Goal: Task Accomplishment & Management: Manage account settings

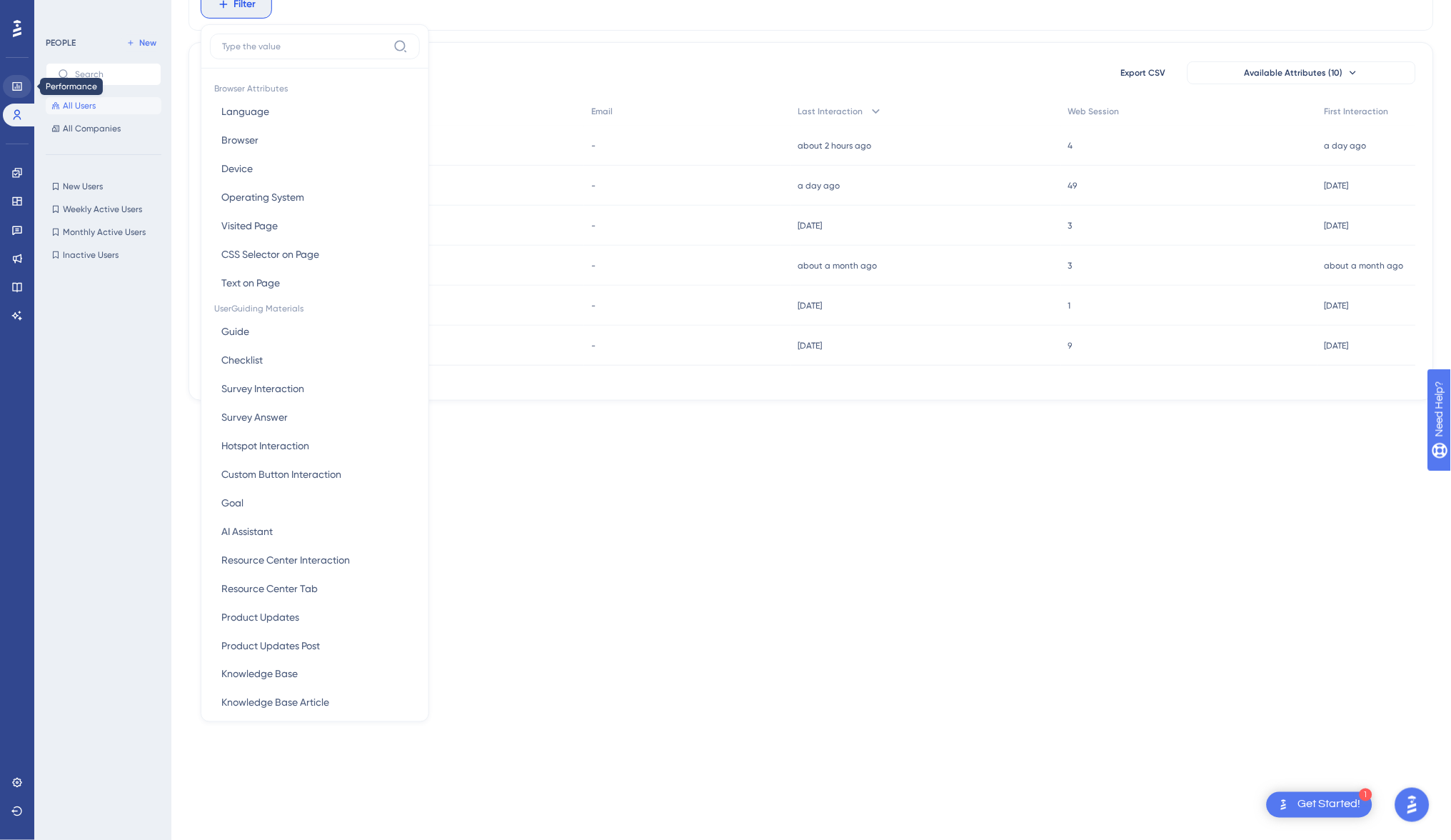
click at [13, 85] on icon at bounding box center [17, 86] width 11 height 11
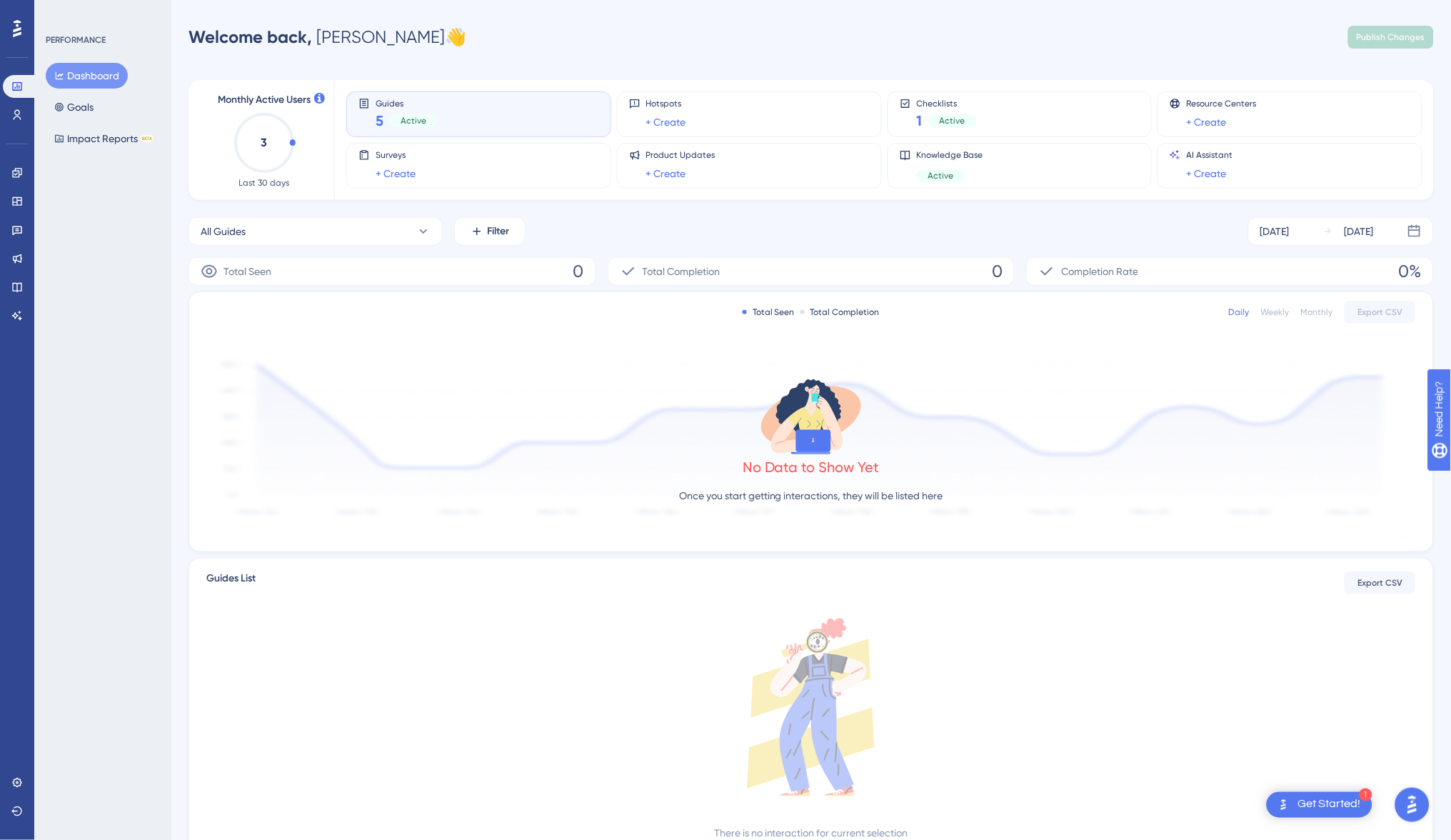
click at [3, 164] on div "Engagement" at bounding box center [17, 173] width 28 height 23
click at [6, 173] on link at bounding box center [17, 173] width 28 height 23
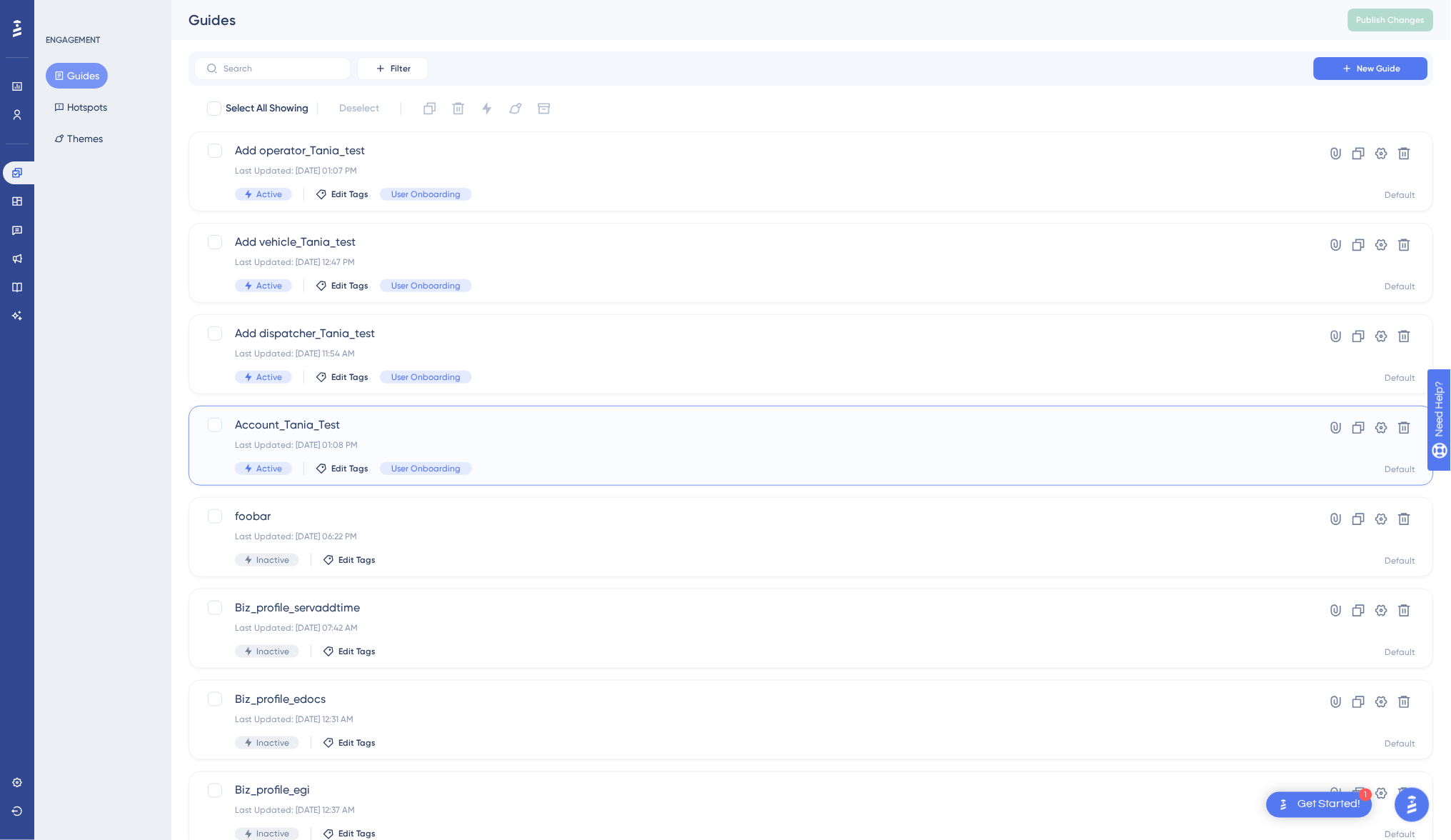
click at [448, 429] on span "Account_Tania_Test" at bounding box center [754, 424] width 1038 height 17
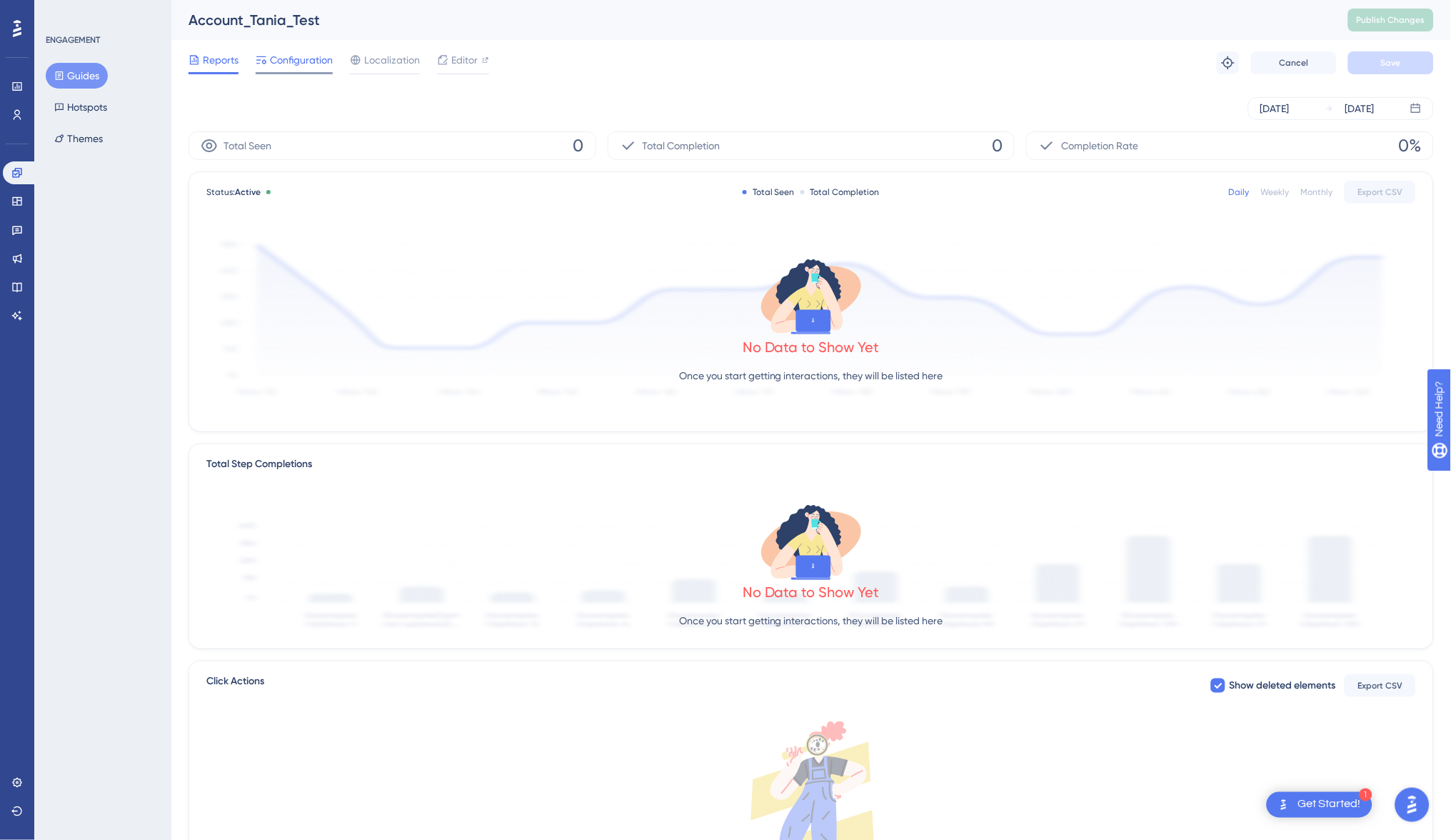
click at [301, 58] on span "Configuration" at bounding box center [300, 59] width 63 height 17
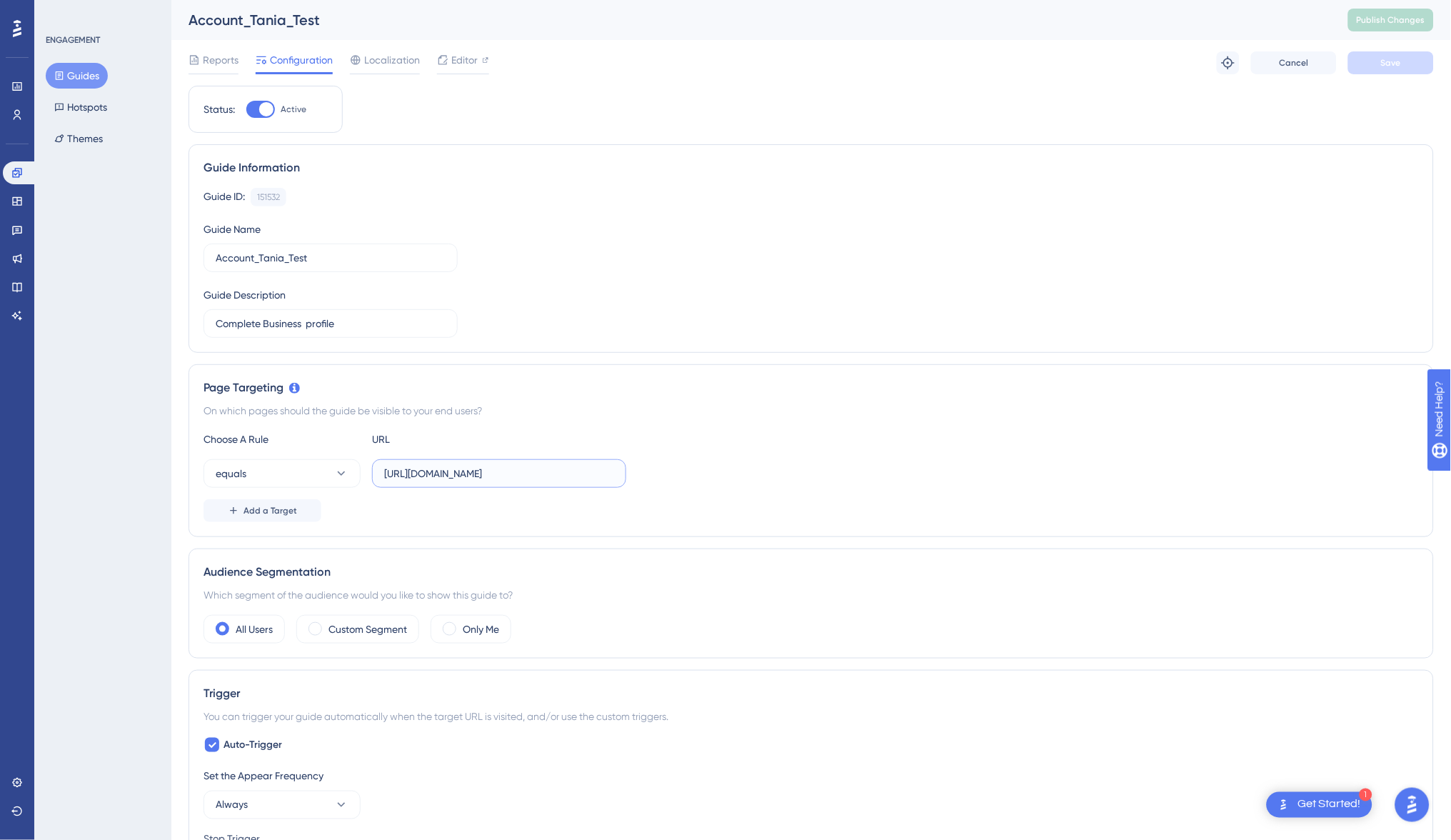
click at [489, 474] on input "[URL][DOMAIN_NAME]" at bounding box center [498, 474] width 230 height 16
paste input "text"
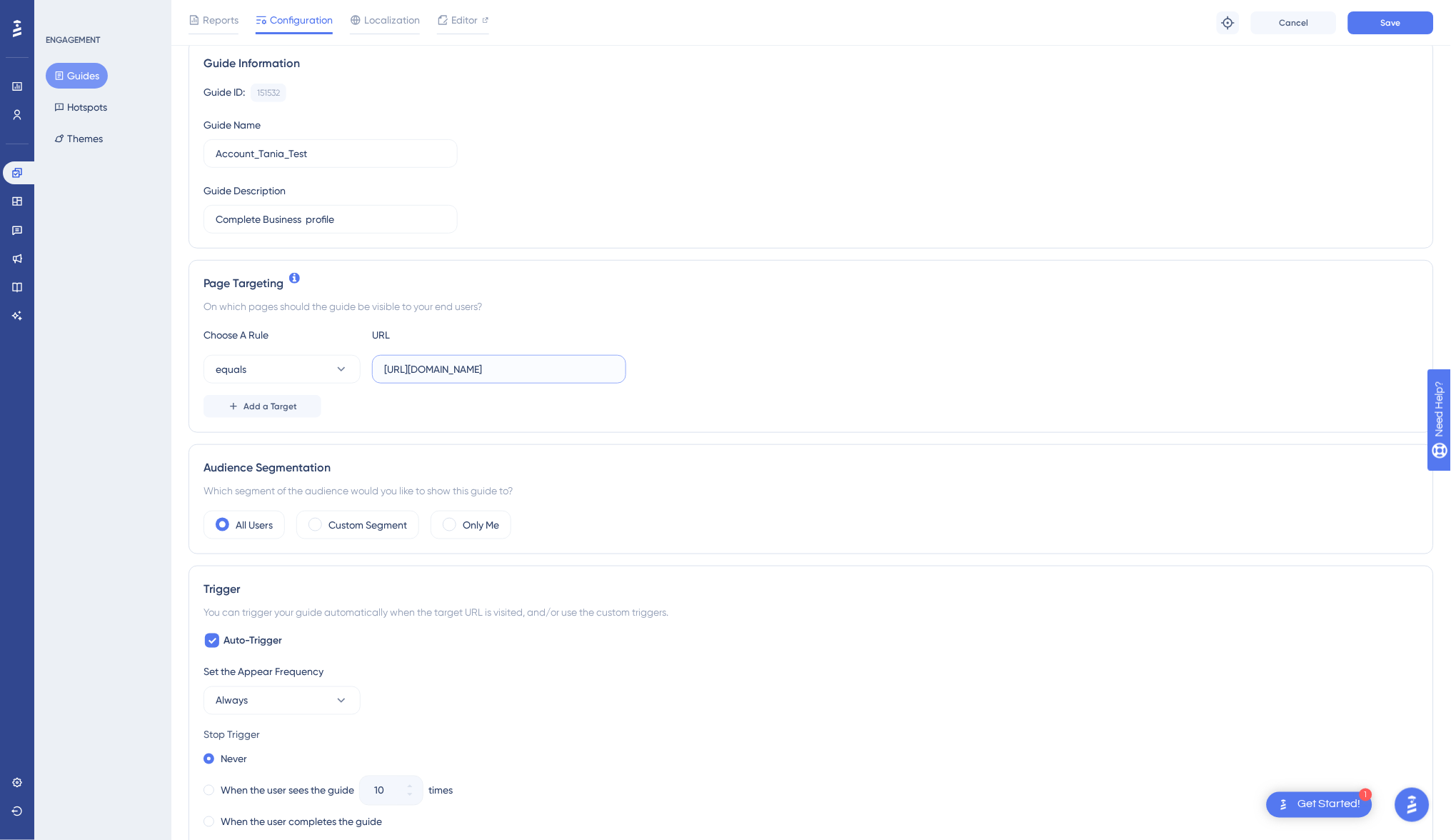
scroll to position [213, 0]
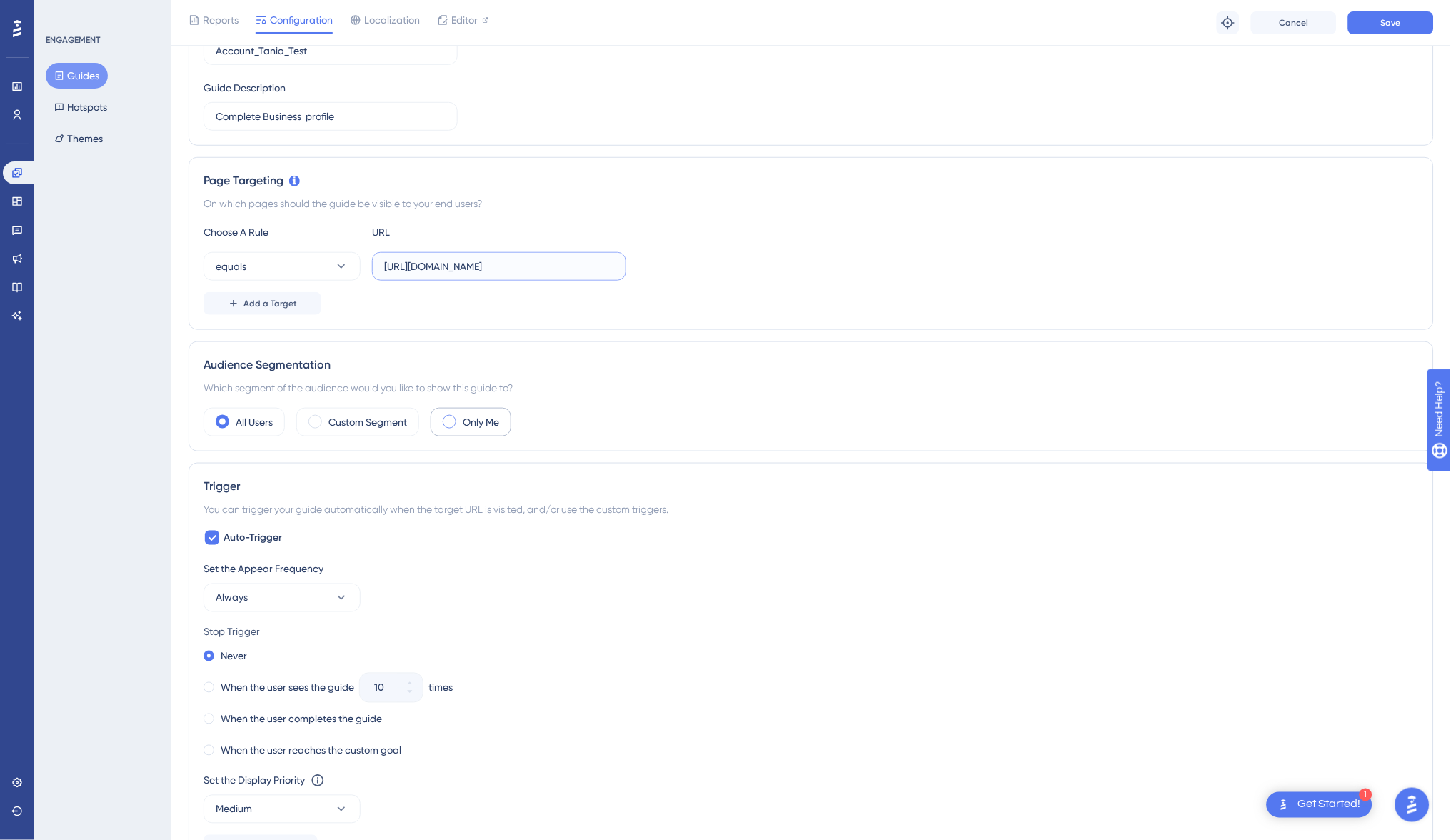
type input "[URL][DOMAIN_NAME]"
click at [468, 417] on label "Only Me" at bounding box center [480, 421] width 36 height 17
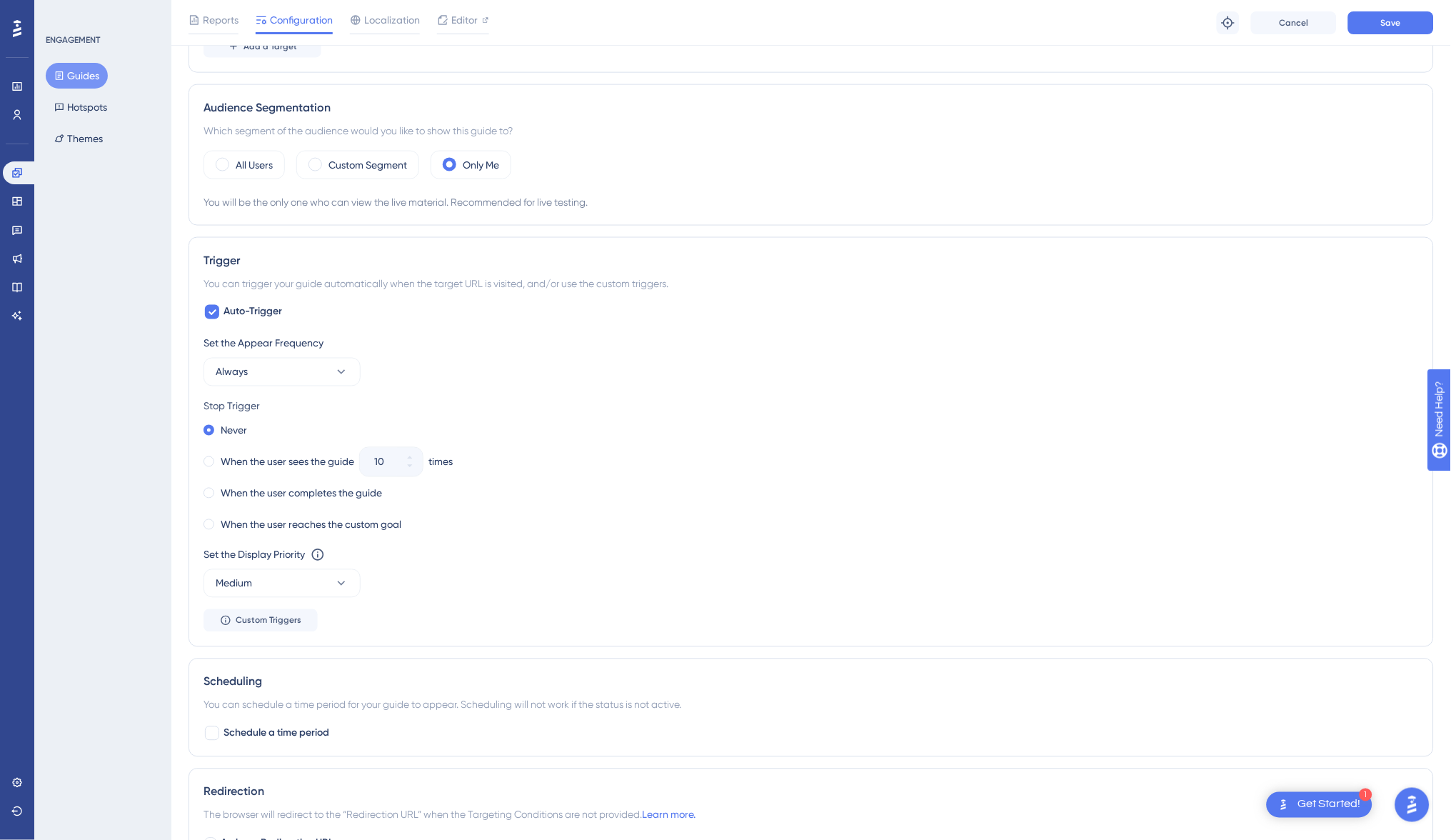
scroll to position [474, 0]
click at [319, 369] on button "Always" at bounding box center [282, 367] width 157 height 28
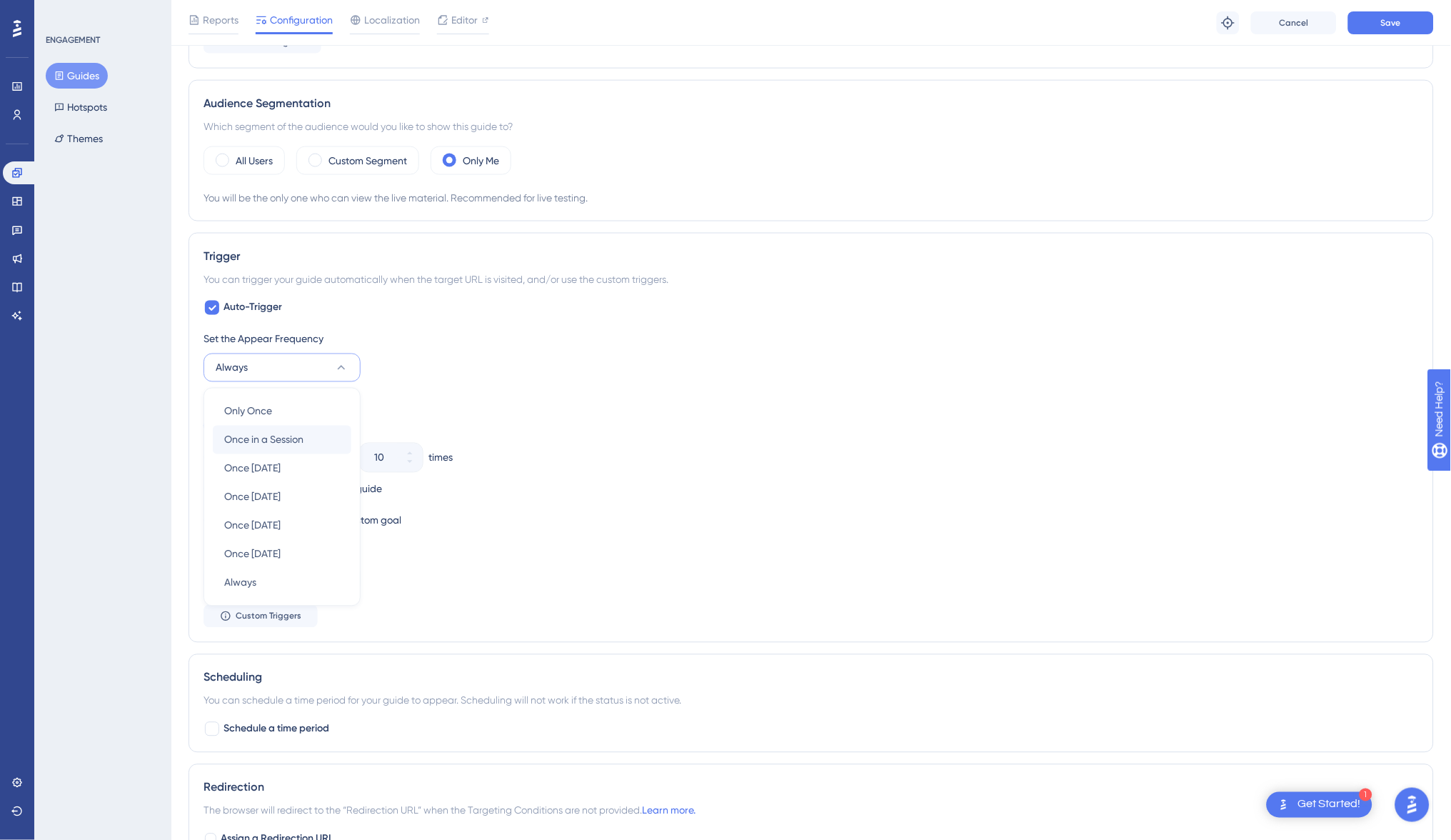
click at [306, 437] on div "Once in a Session Once in a Session" at bounding box center [282, 439] width 115 height 28
click at [284, 359] on span "Once in a Session" at bounding box center [255, 367] width 79 height 17
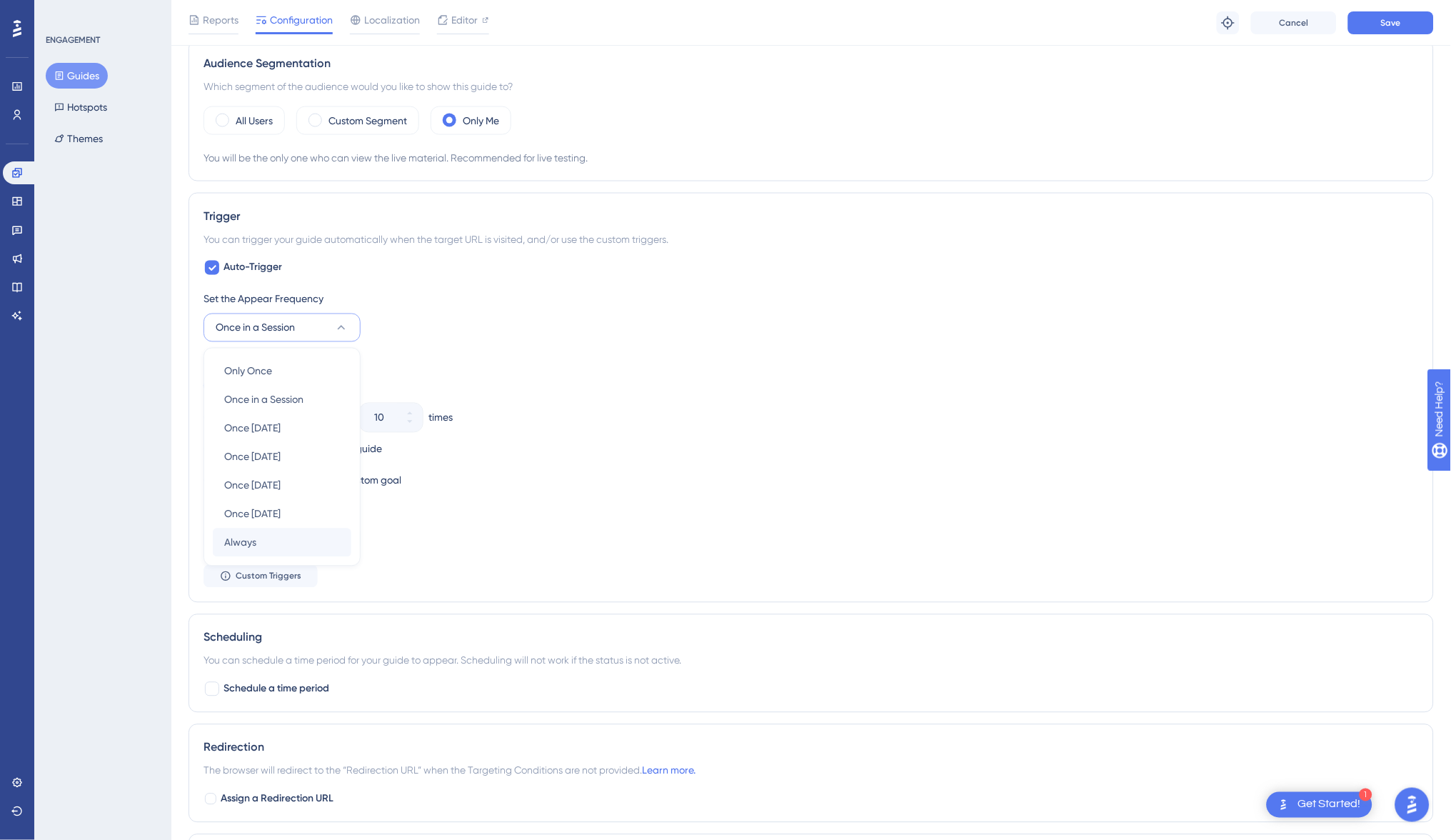
click at [294, 528] on div "Always Always" at bounding box center [282, 542] width 115 height 28
click at [284, 477] on label "When the user reaches the custom goal" at bounding box center [311, 480] width 180 height 17
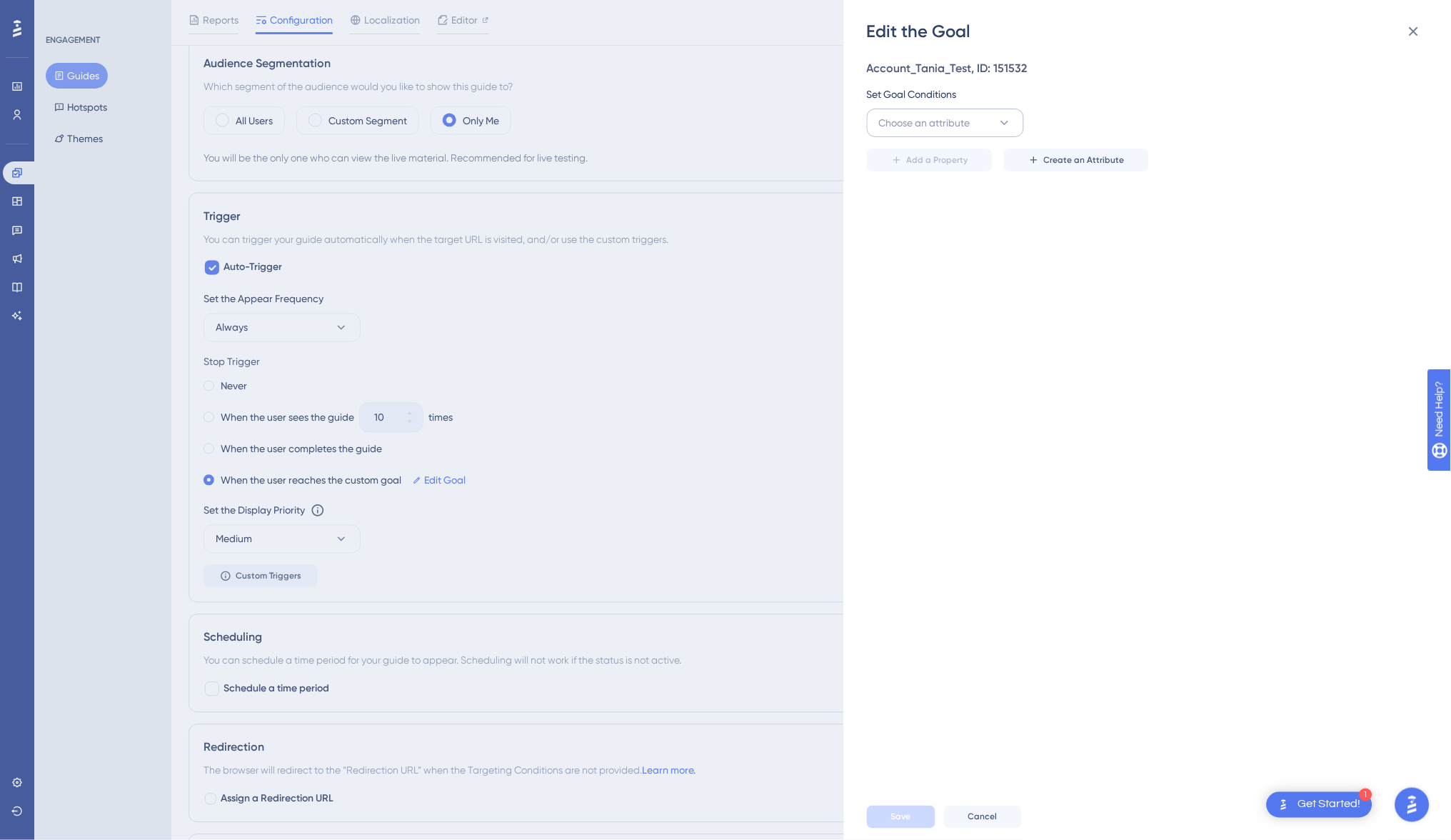
click at [969, 122] on span "Choose an attribute" at bounding box center [924, 122] width 92 height 17
click at [915, 221] on span "Checklist" at bounding box center [908, 217] width 41 height 17
click at [1116, 121] on button "is completed" at bounding box center [1105, 122] width 157 height 28
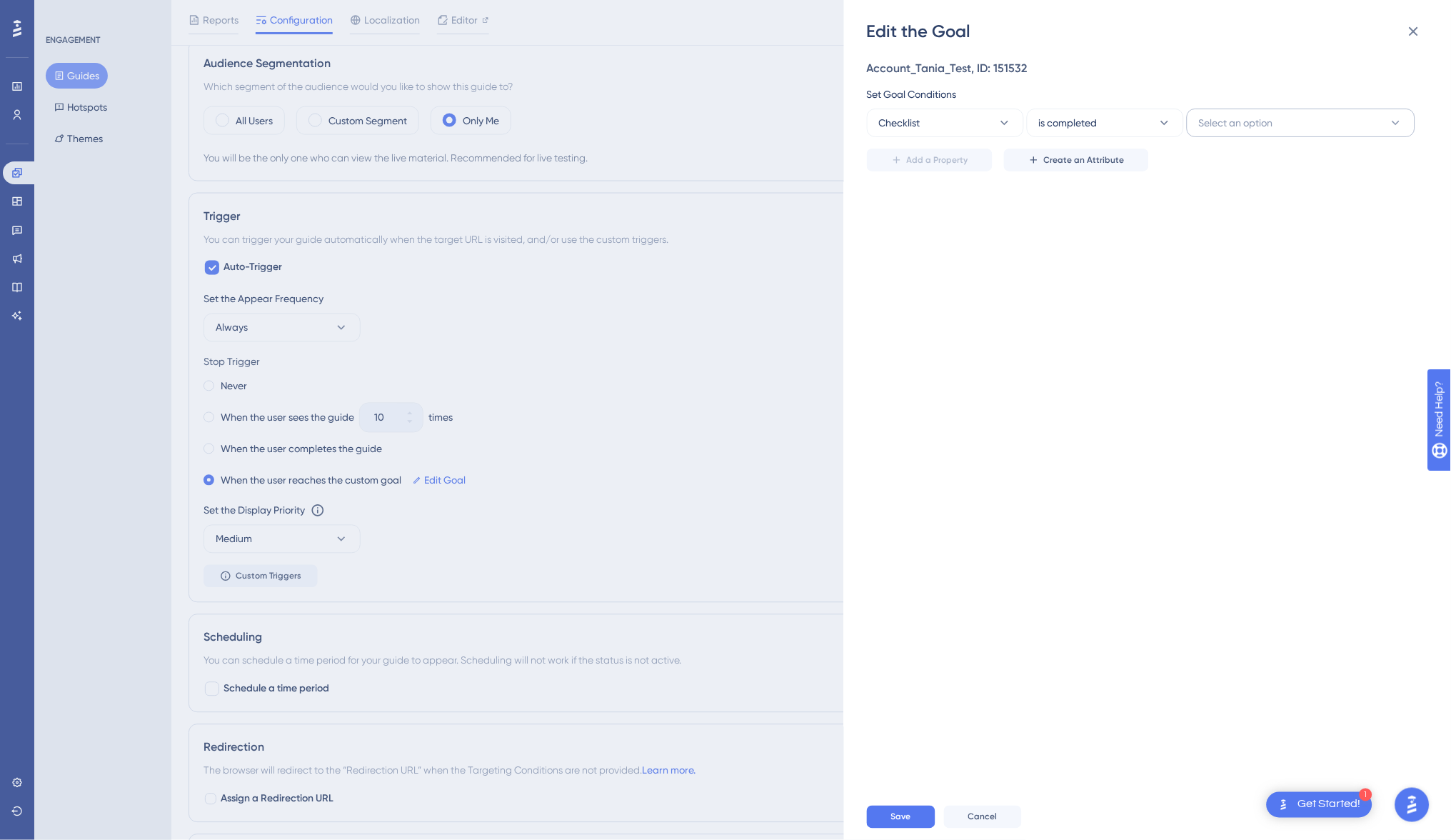
click at [1245, 120] on span "Select an option" at bounding box center [1235, 122] width 74 height 17
click at [1003, 119] on icon at bounding box center [1005, 122] width 14 height 14
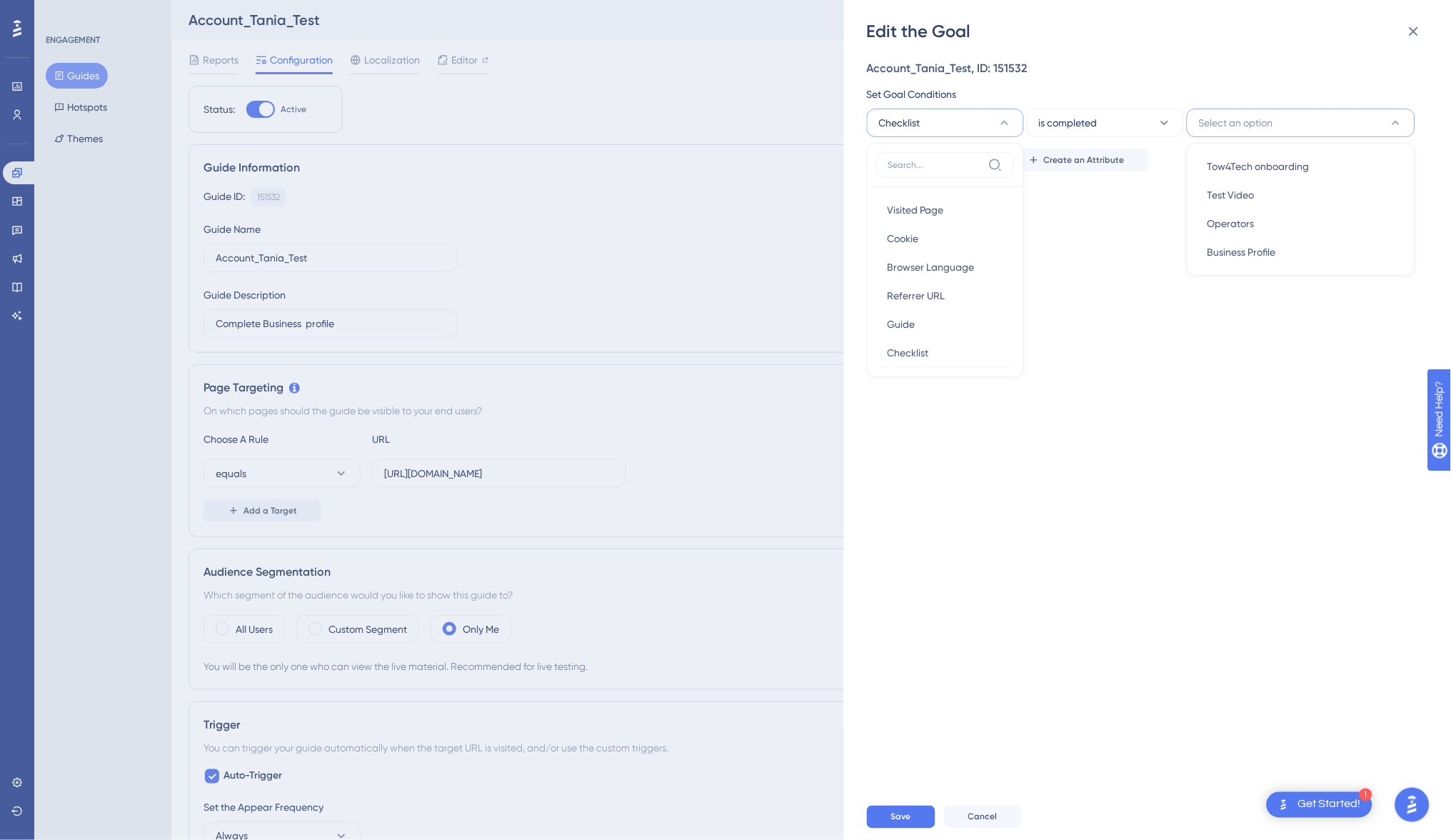
scroll to position [0, 0]
click at [1013, 122] on button "Checklist" at bounding box center [945, 122] width 157 height 28
click at [1414, 32] on icon at bounding box center [1413, 31] width 17 height 17
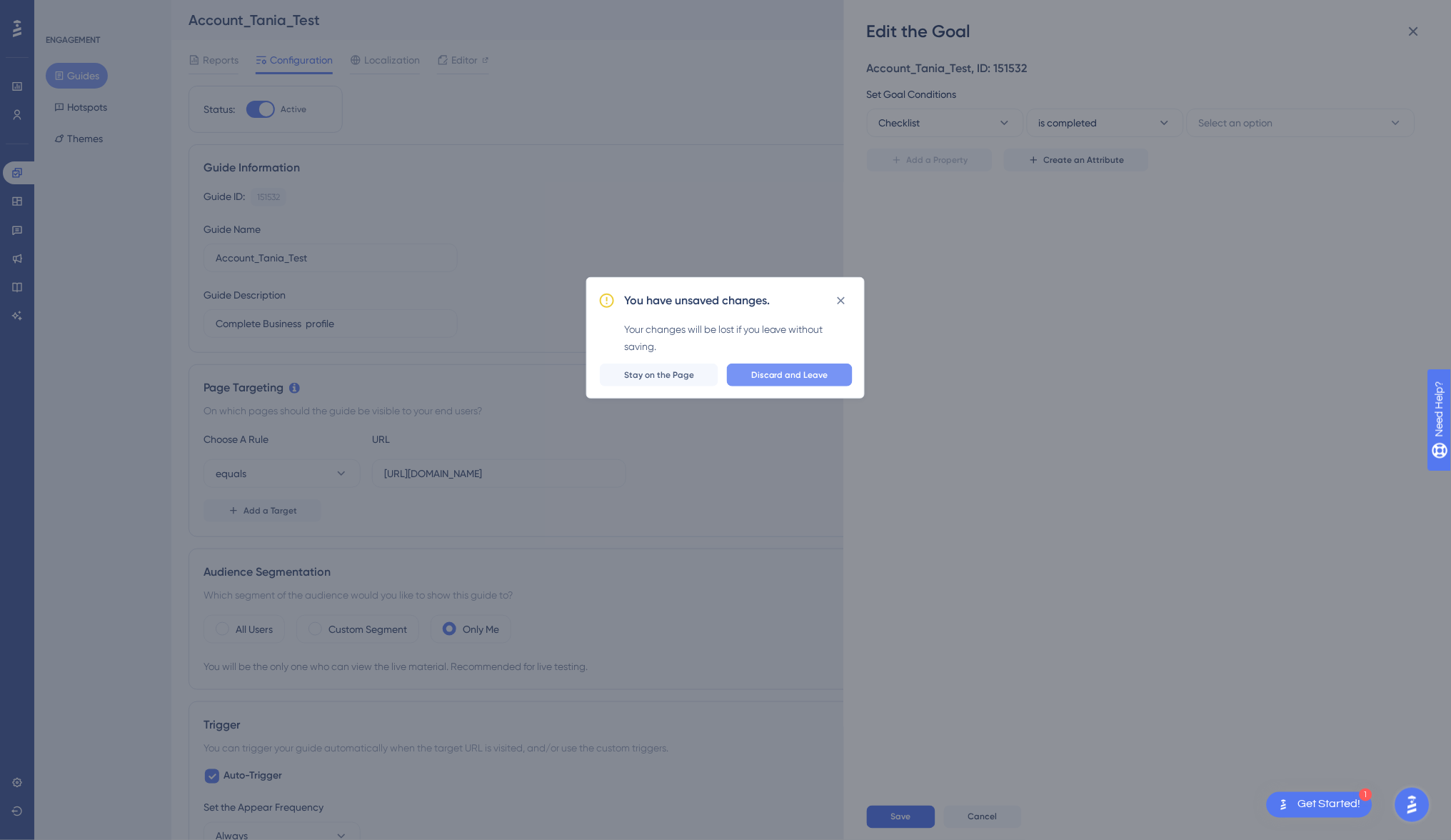
click at [764, 372] on span "Discard and Leave" at bounding box center [790, 374] width 77 height 11
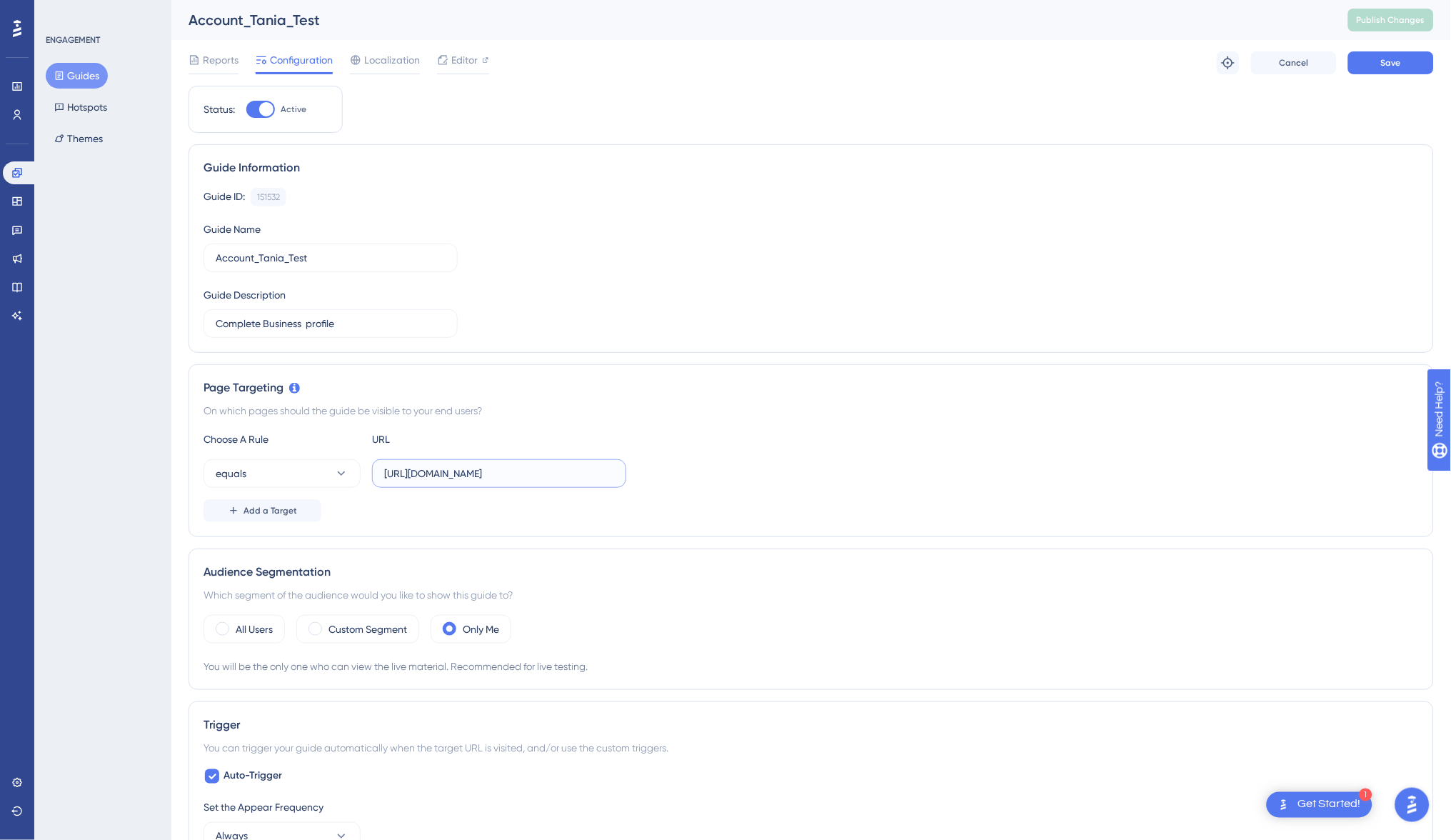
click at [534, 477] on input "[URL][DOMAIN_NAME]" at bounding box center [498, 474] width 230 height 16
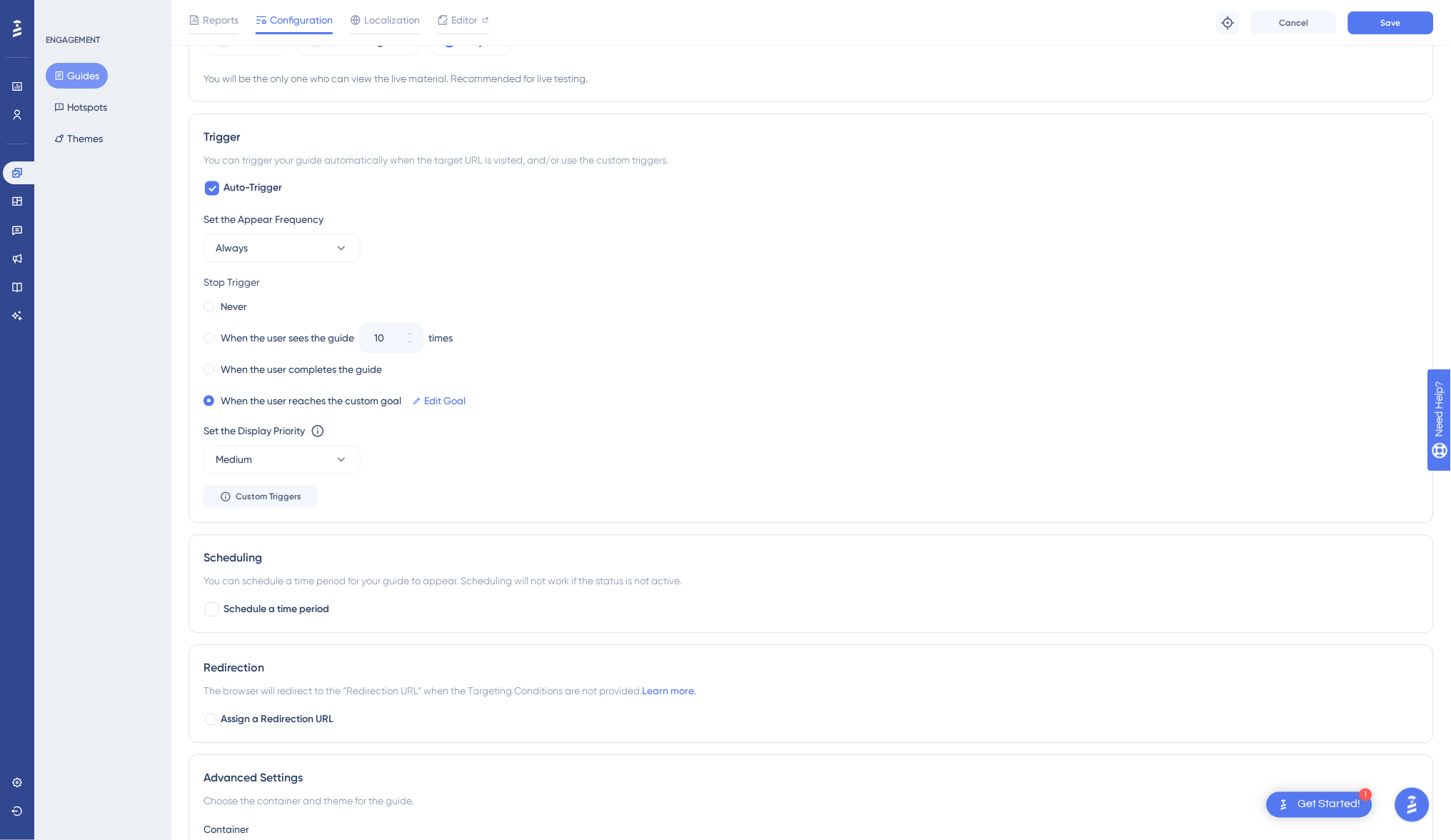
scroll to position [537, 0]
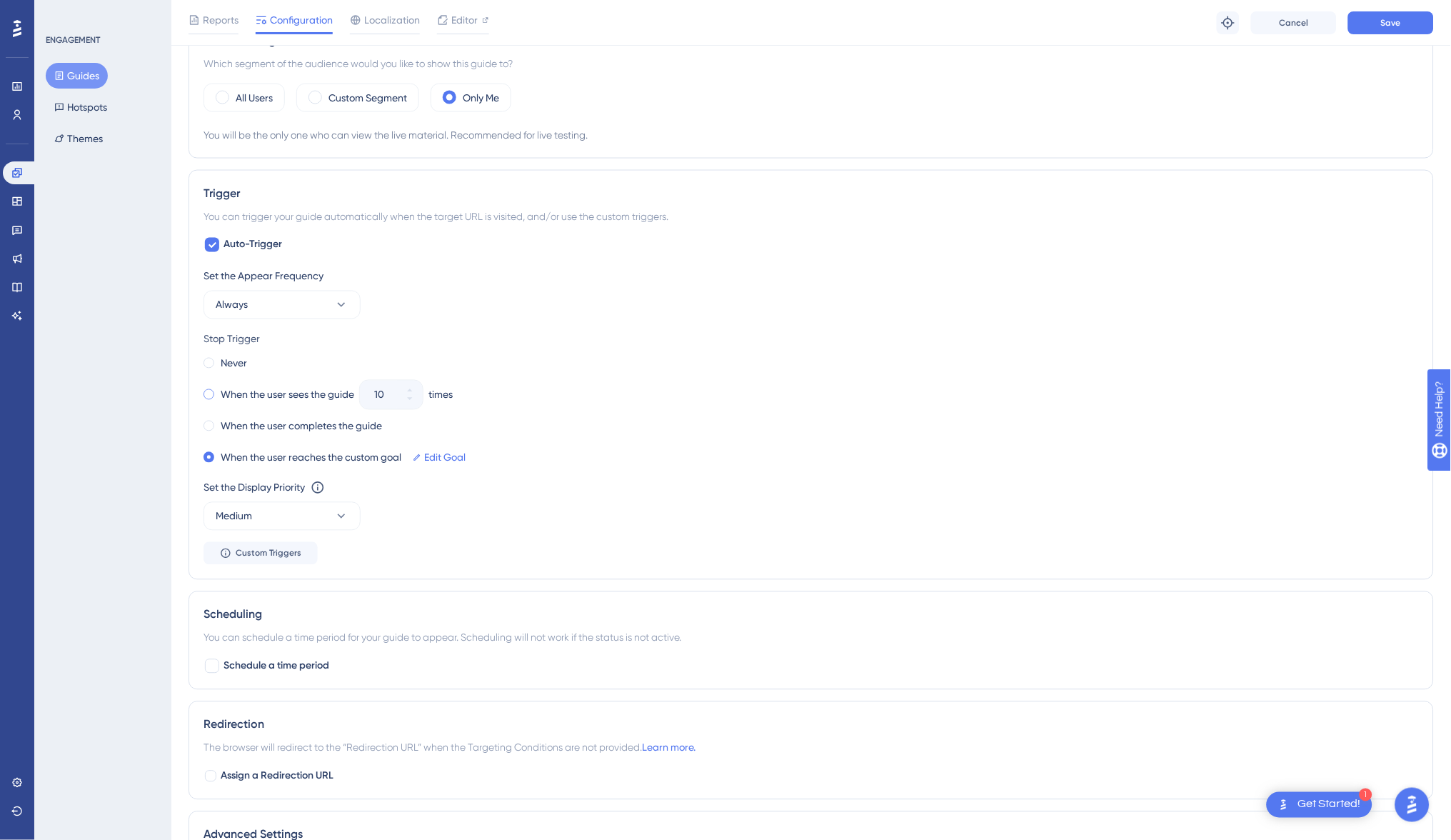
click at [217, 391] on div "When the user sees the guide" at bounding box center [278, 394] width 151 height 20
click at [385, 389] on input "10" at bounding box center [384, 394] width 20 height 17
type input "14"
click at [210, 662] on div at bounding box center [212, 666] width 14 height 14
click at [213, 664] on icon at bounding box center [212, 667] width 8 height 5
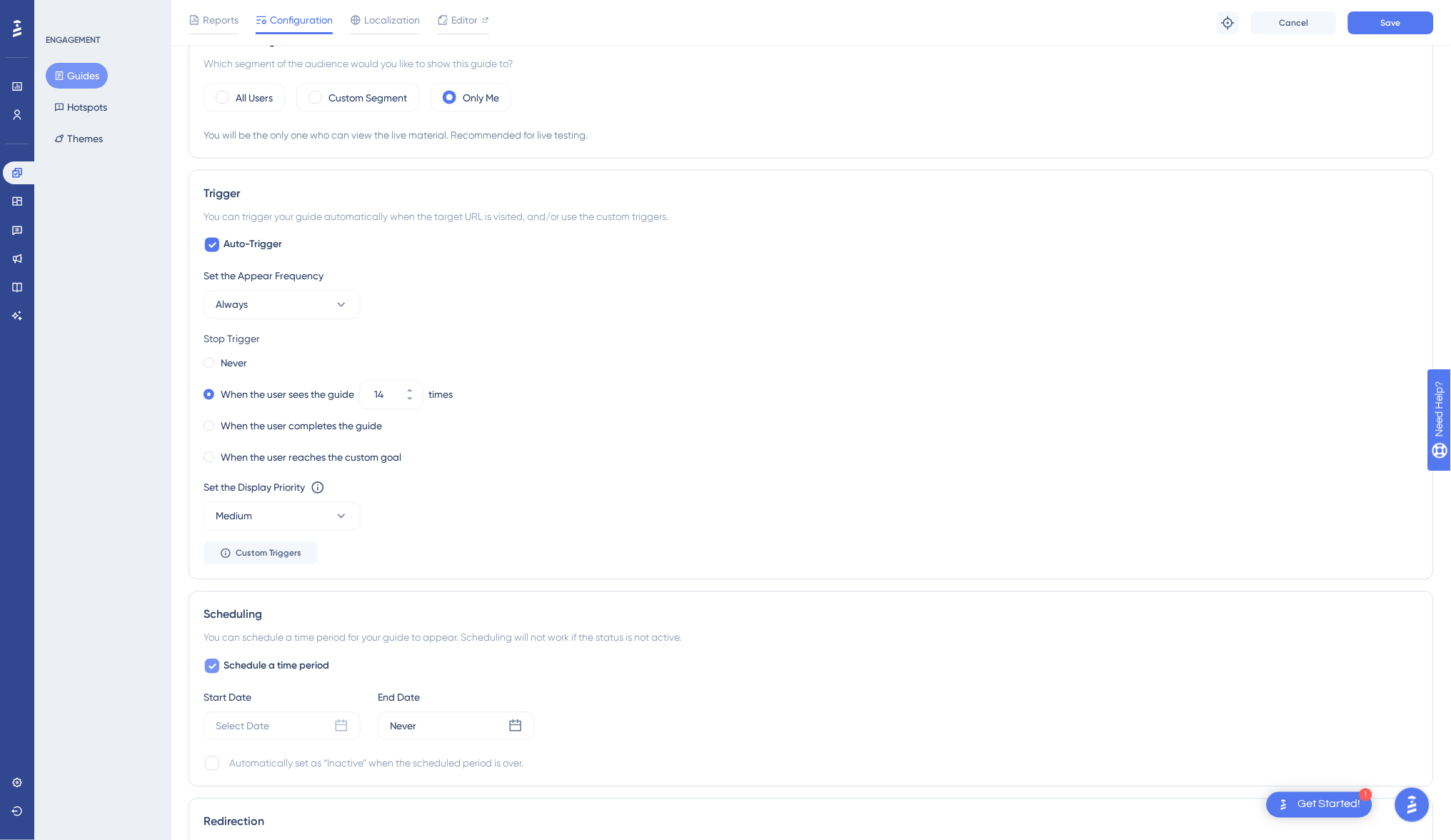
checkbox input "false"
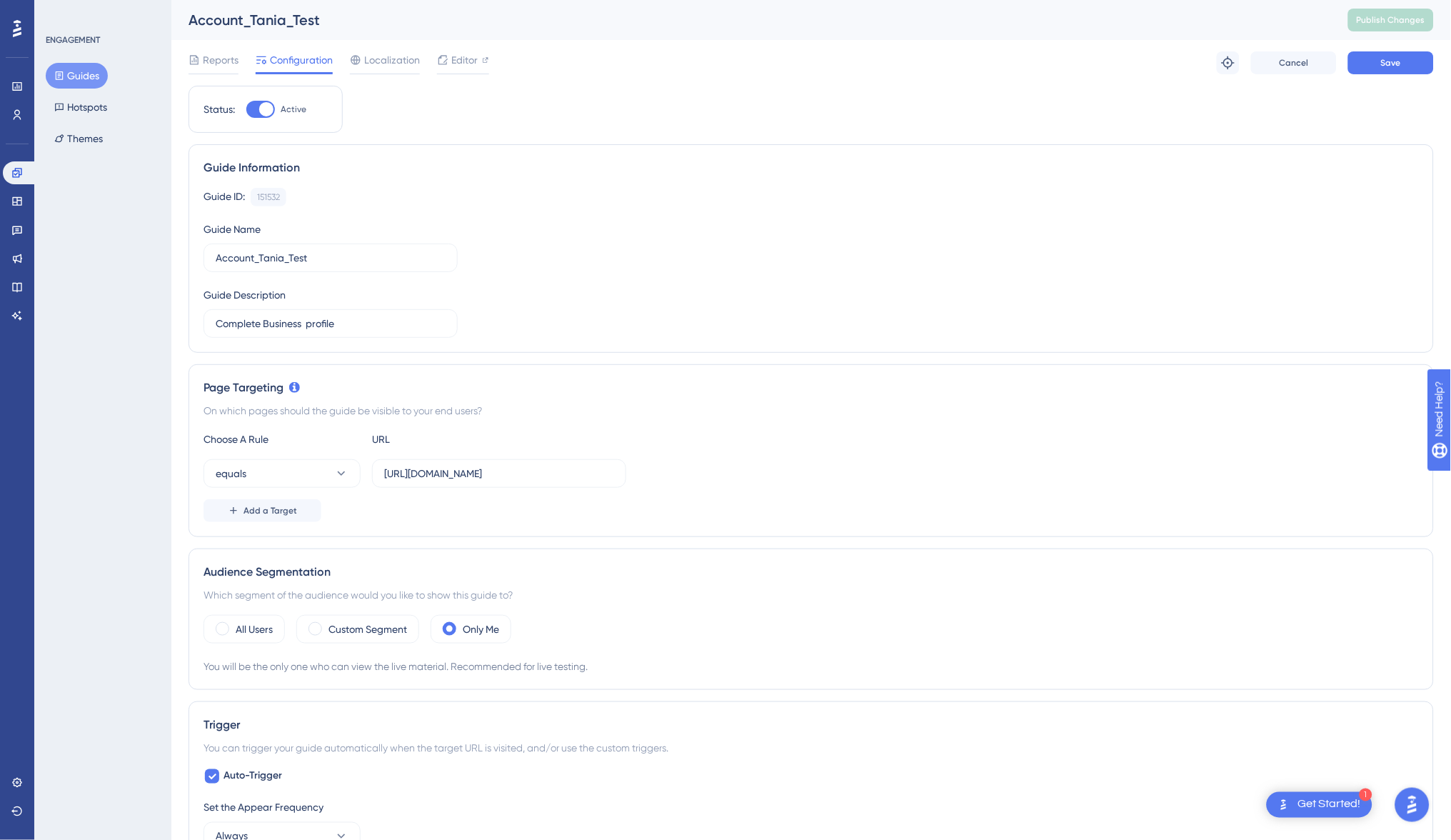
scroll to position [0, 0]
click at [1391, 66] on span "Save" at bounding box center [1390, 63] width 20 height 11
click at [77, 77] on button "Guides" at bounding box center [77, 75] width 63 height 26
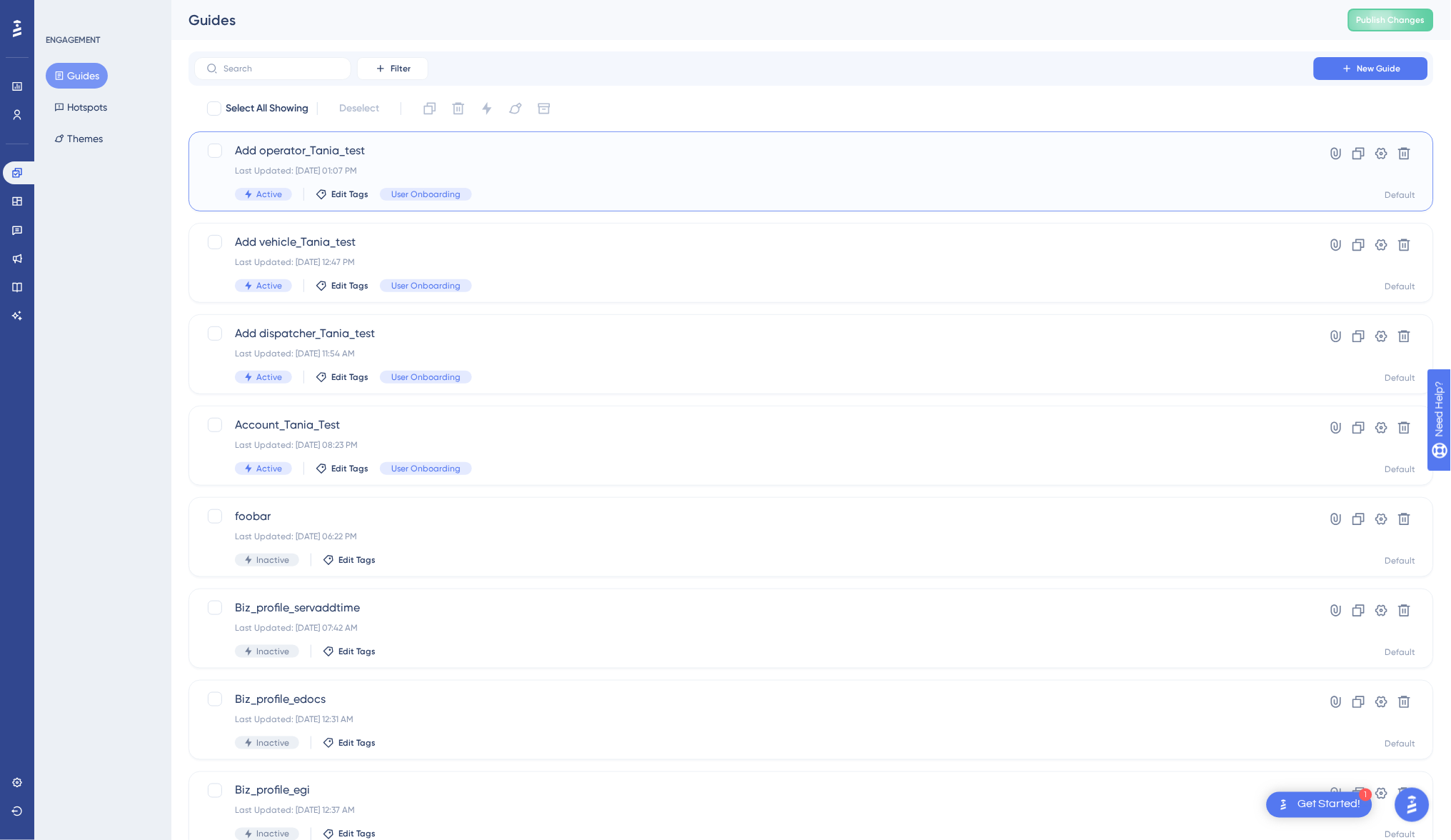
click at [399, 149] on span "Add operator_Tania_test" at bounding box center [754, 150] width 1038 height 17
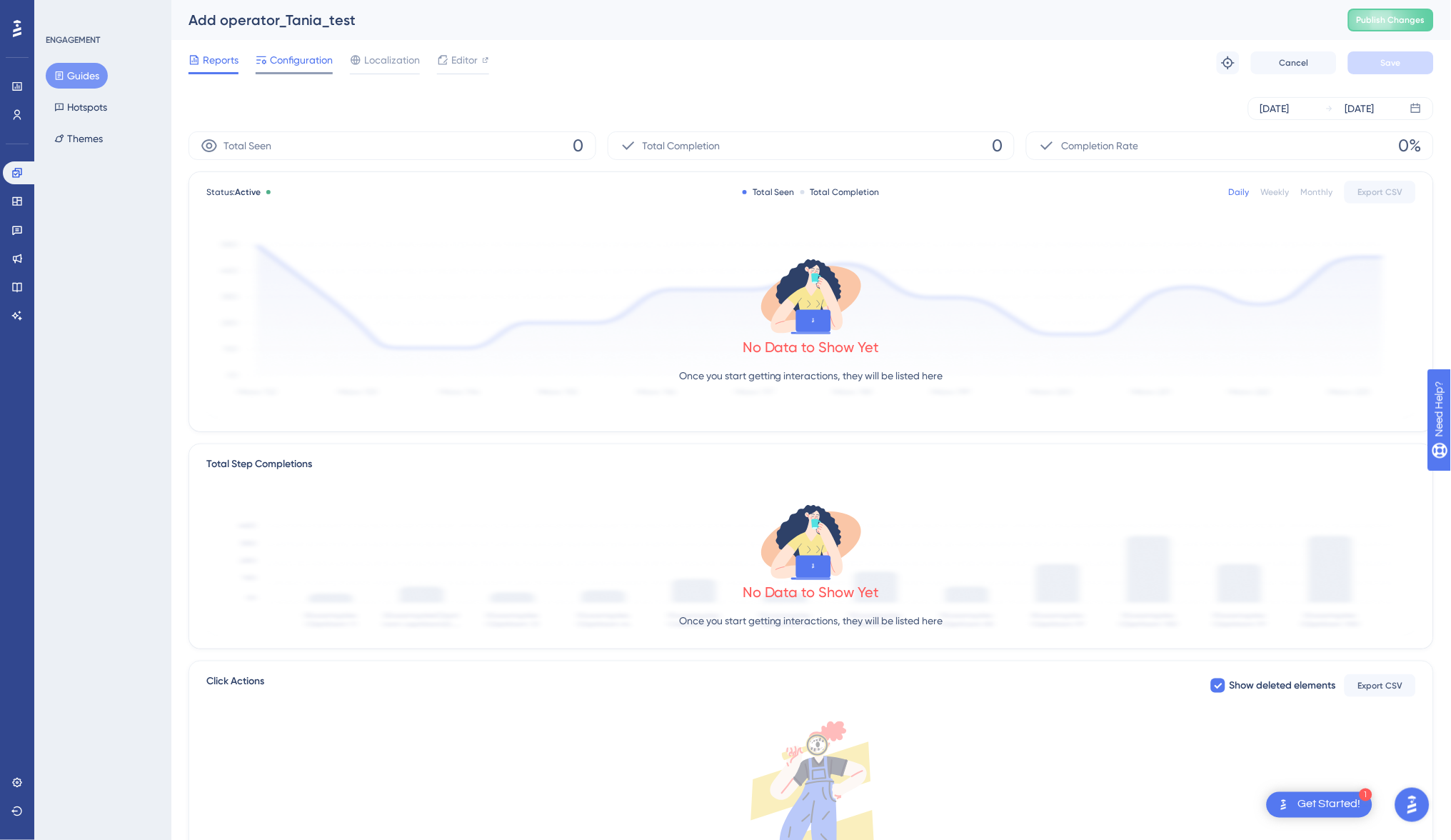
click at [297, 63] on span "Configuration" at bounding box center [300, 59] width 63 height 17
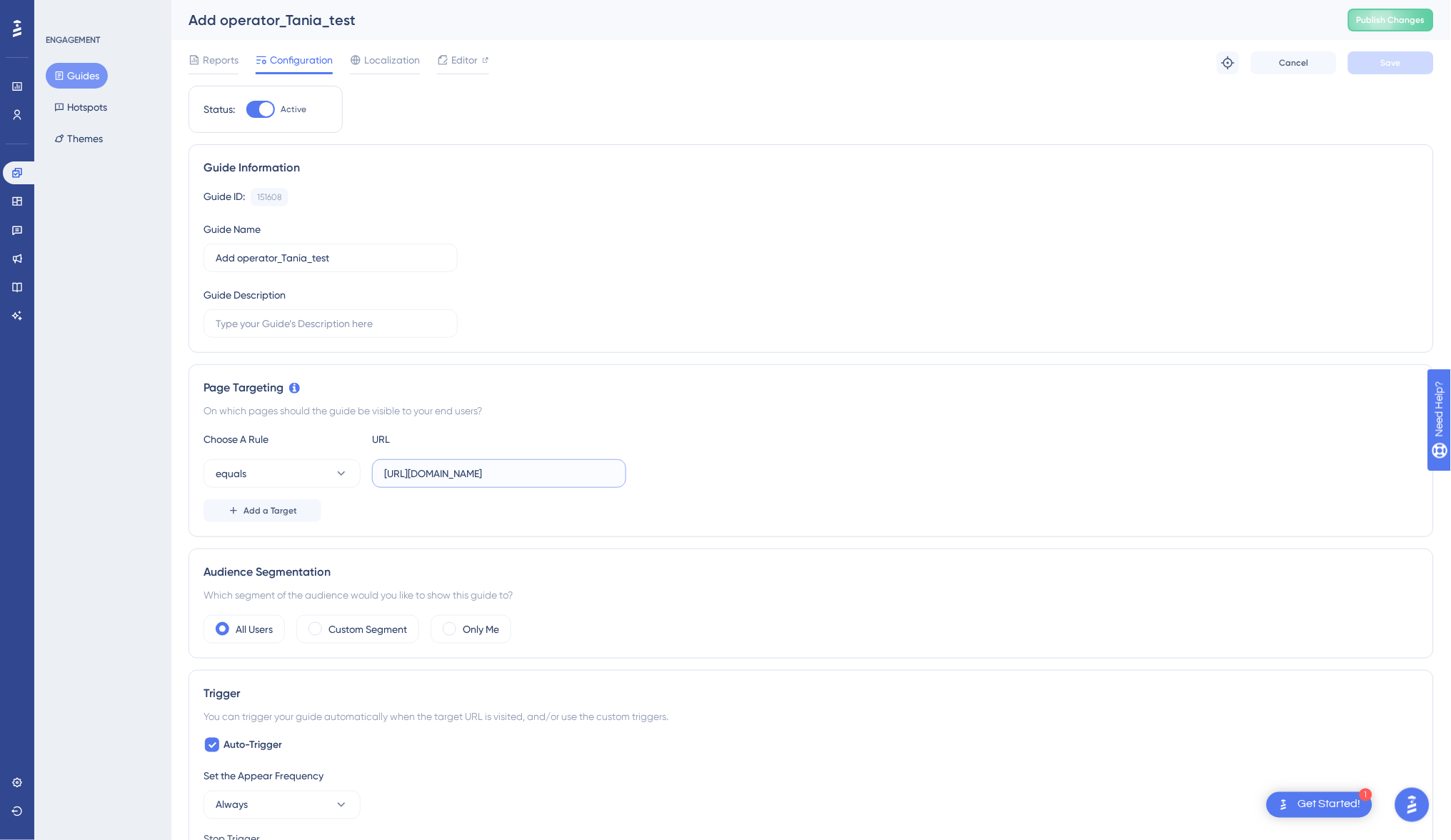
click at [535, 470] on input "[URL][DOMAIN_NAME]" at bounding box center [498, 474] width 230 height 16
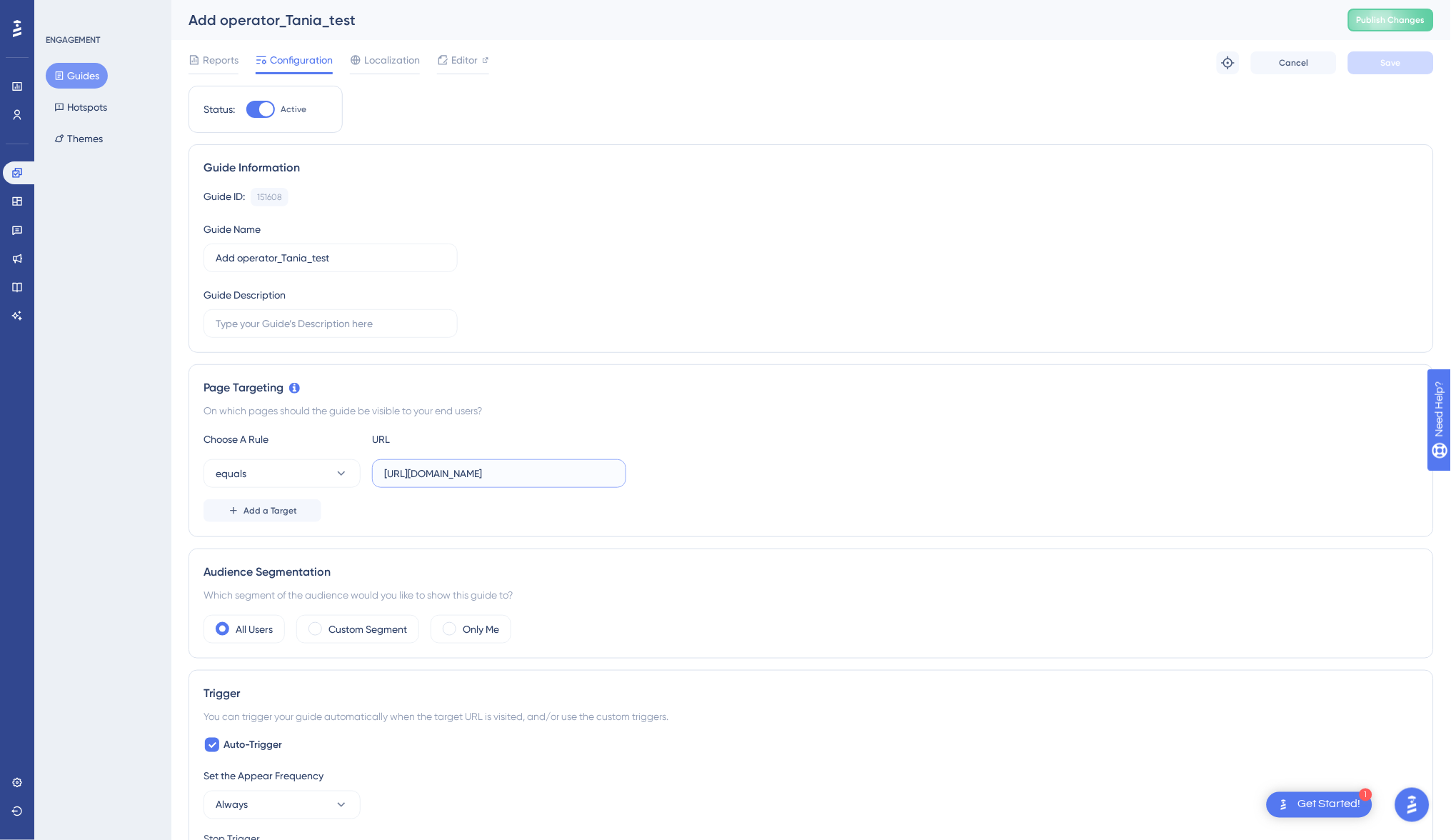
click at [535, 470] on input "[URL][DOMAIN_NAME]" at bounding box center [498, 474] width 230 height 16
paste input ".com/drivers?ordering=on_duty"
drag, startPoint x: 525, startPoint y: 473, endPoint x: 635, endPoint y: 494, distance: 112.0
click at [635, 494] on div "Choose A Rule URL equals [URL][DOMAIN_NAME] Add a Target" at bounding box center [811, 476] width 1215 height 92
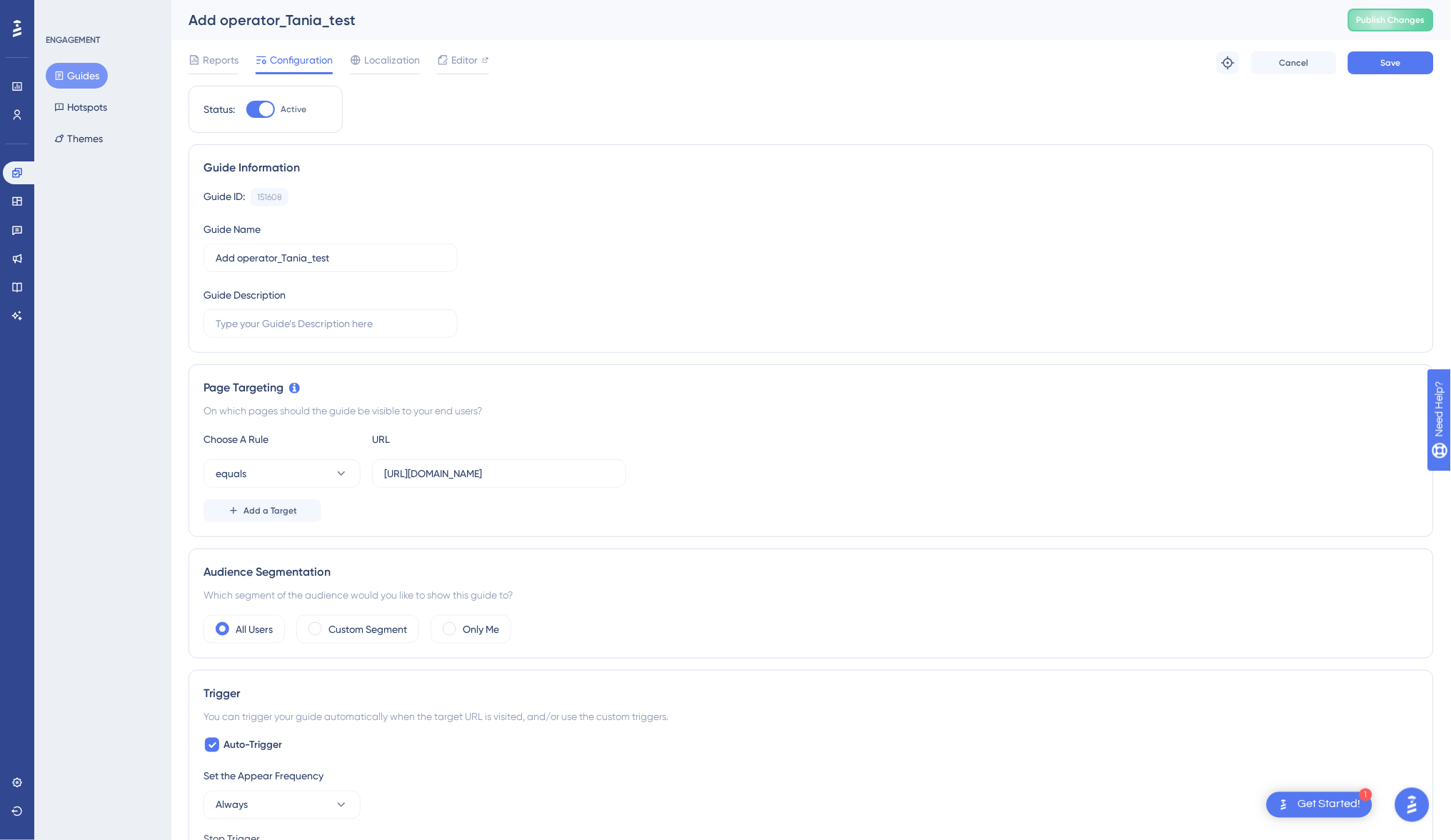
click at [674, 449] on div "Choose A Rule URL equals [URL][DOMAIN_NAME] Add a Target" at bounding box center [811, 476] width 1215 height 92
click at [564, 472] on input "[URL][DOMAIN_NAME]" at bounding box center [498, 474] width 230 height 16
drag, startPoint x: 573, startPoint y: 472, endPoint x: 659, endPoint y: 479, distance: 86.3
click at [659, 479] on div "equals [URL][DOMAIN_NAME]" at bounding box center [811, 473] width 1215 height 28
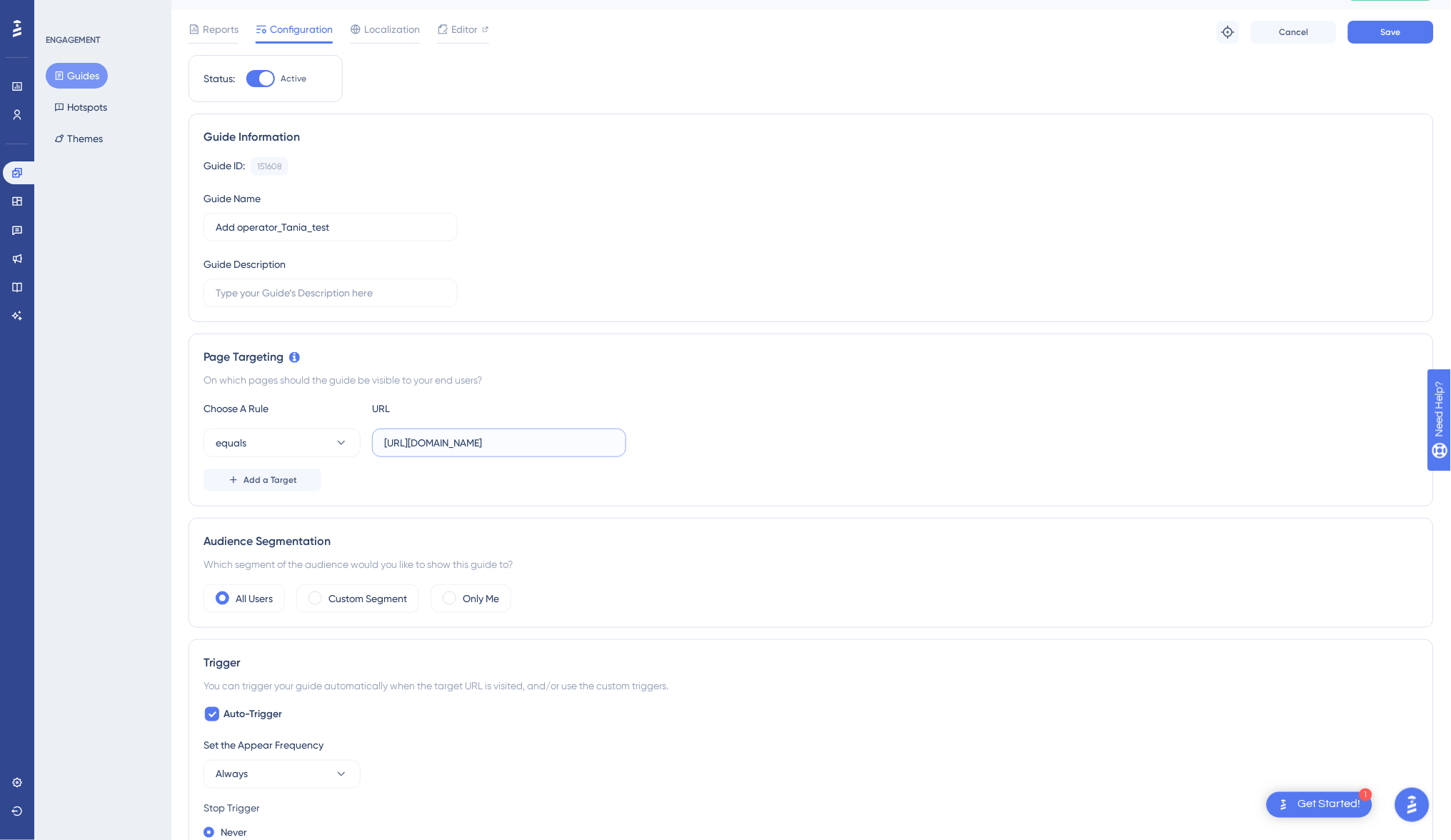
scroll to position [45, 0]
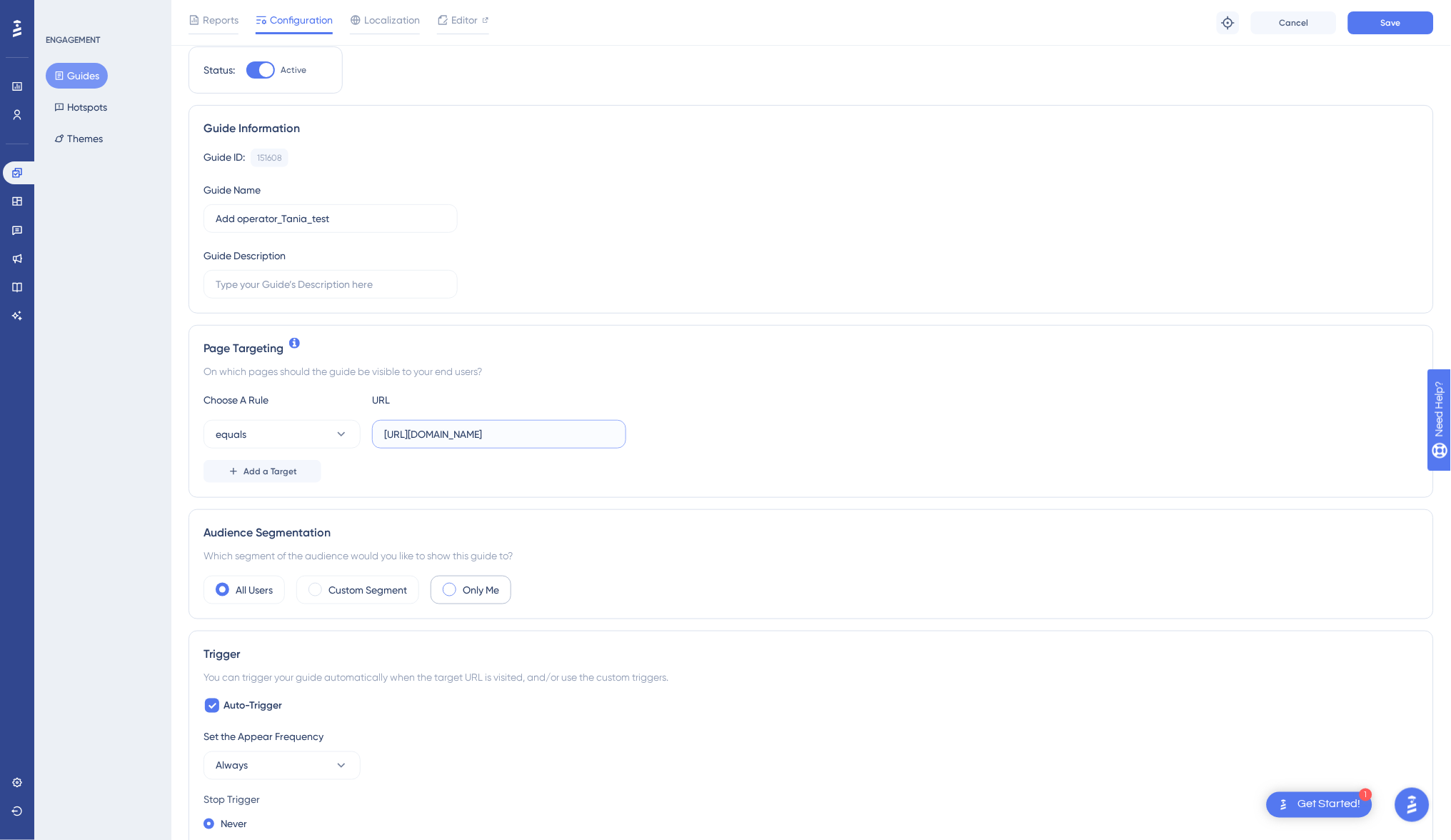
type input "[URL][DOMAIN_NAME]"
click at [459, 587] on div "Only Me" at bounding box center [471, 590] width 81 height 28
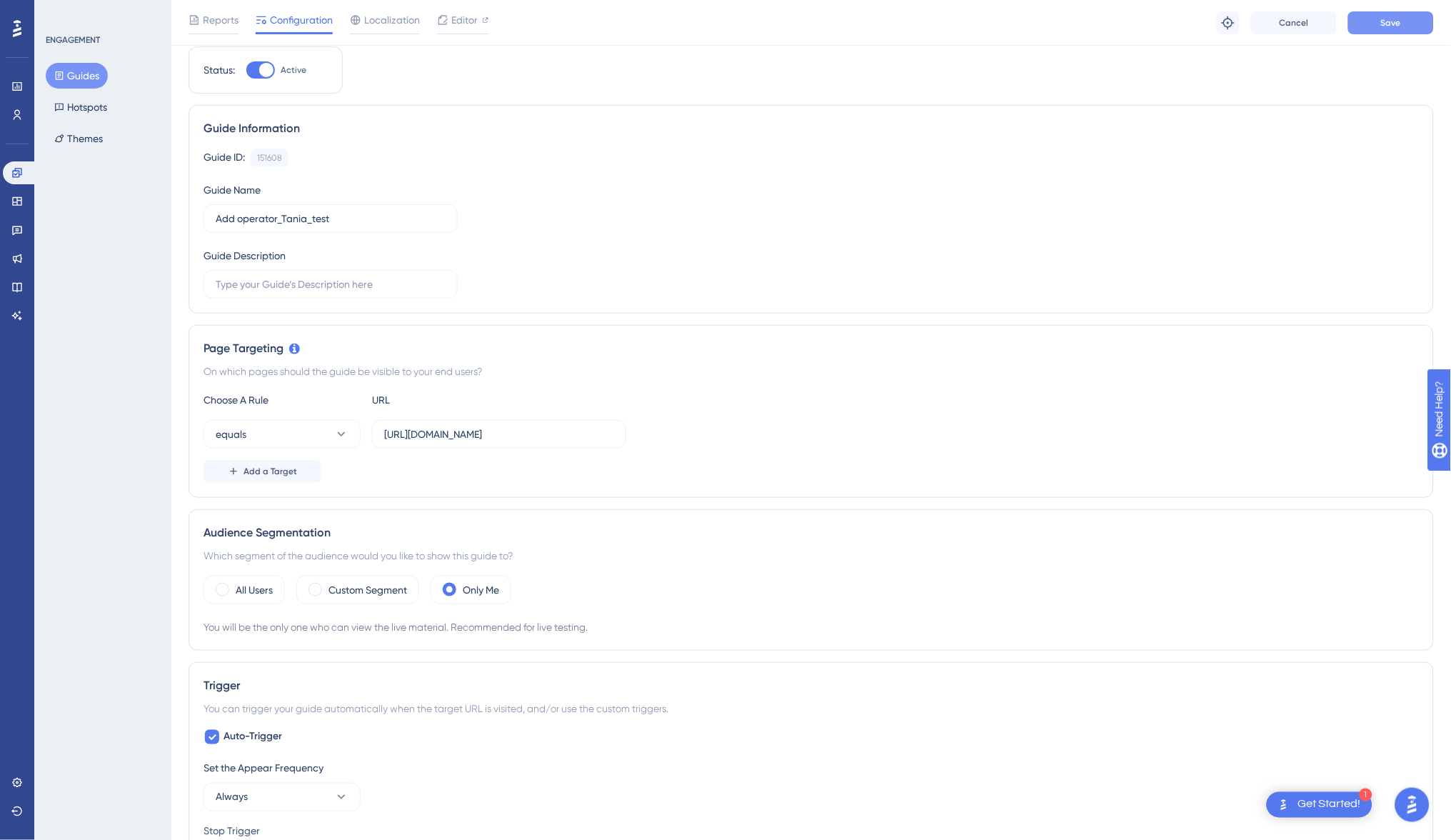
click at [1396, 25] on span "Save" at bounding box center [1390, 22] width 20 height 11
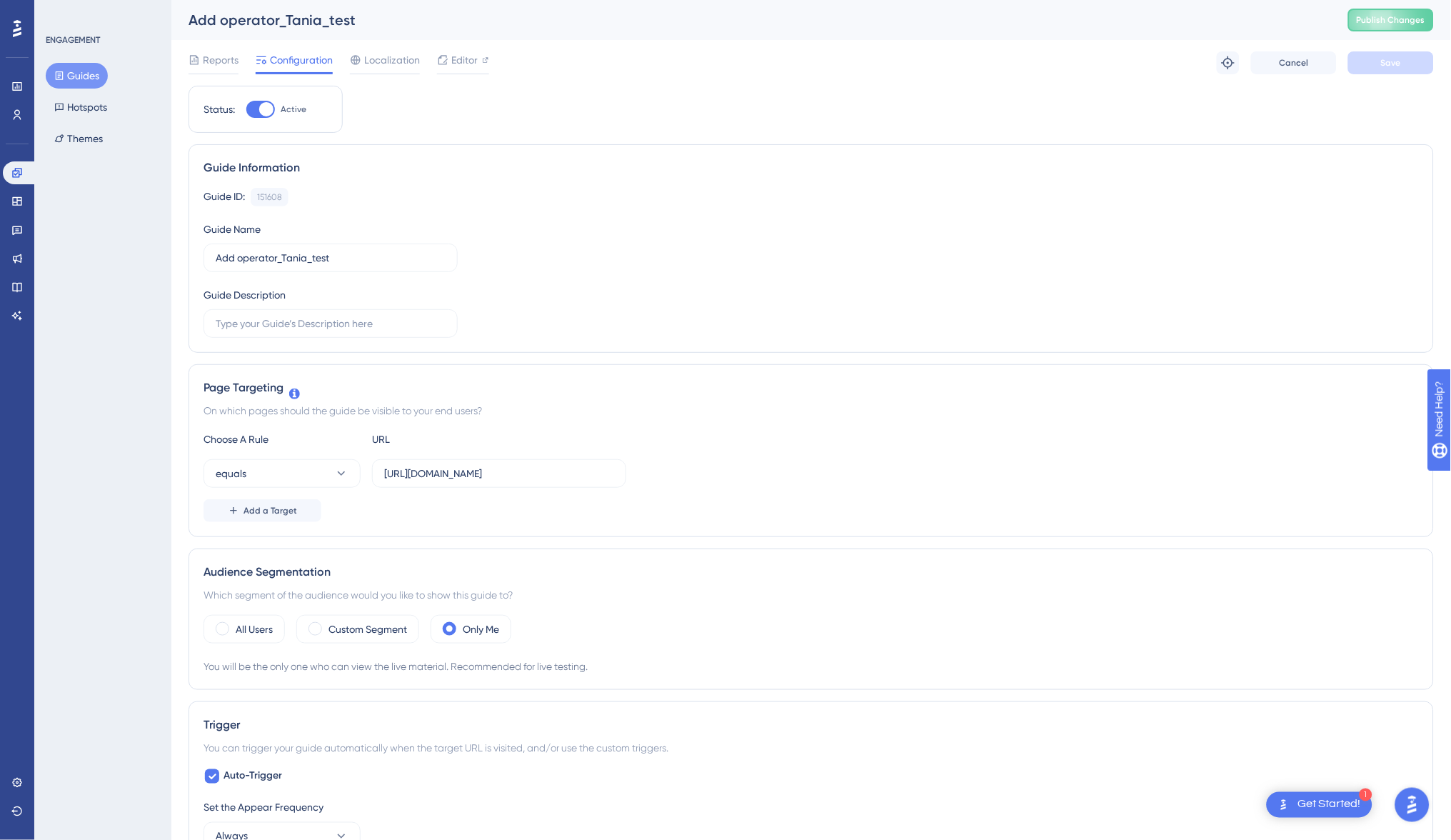
scroll to position [0, 0]
click at [80, 73] on button "Guides" at bounding box center [77, 75] width 63 height 26
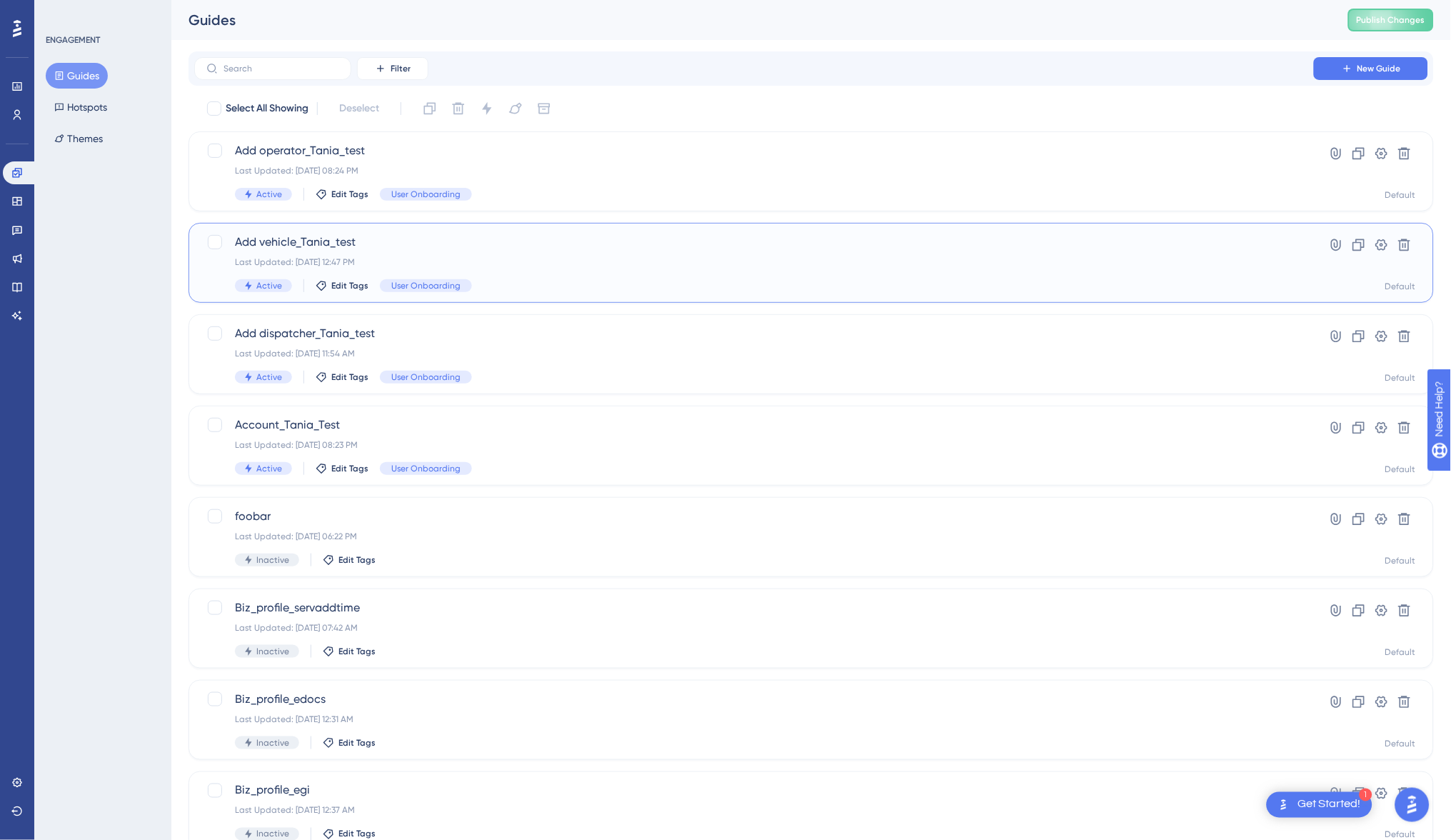
click at [453, 239] on span "Add vehicle_Tania_test" at bounding box center [754, 241] width 1038 height 17
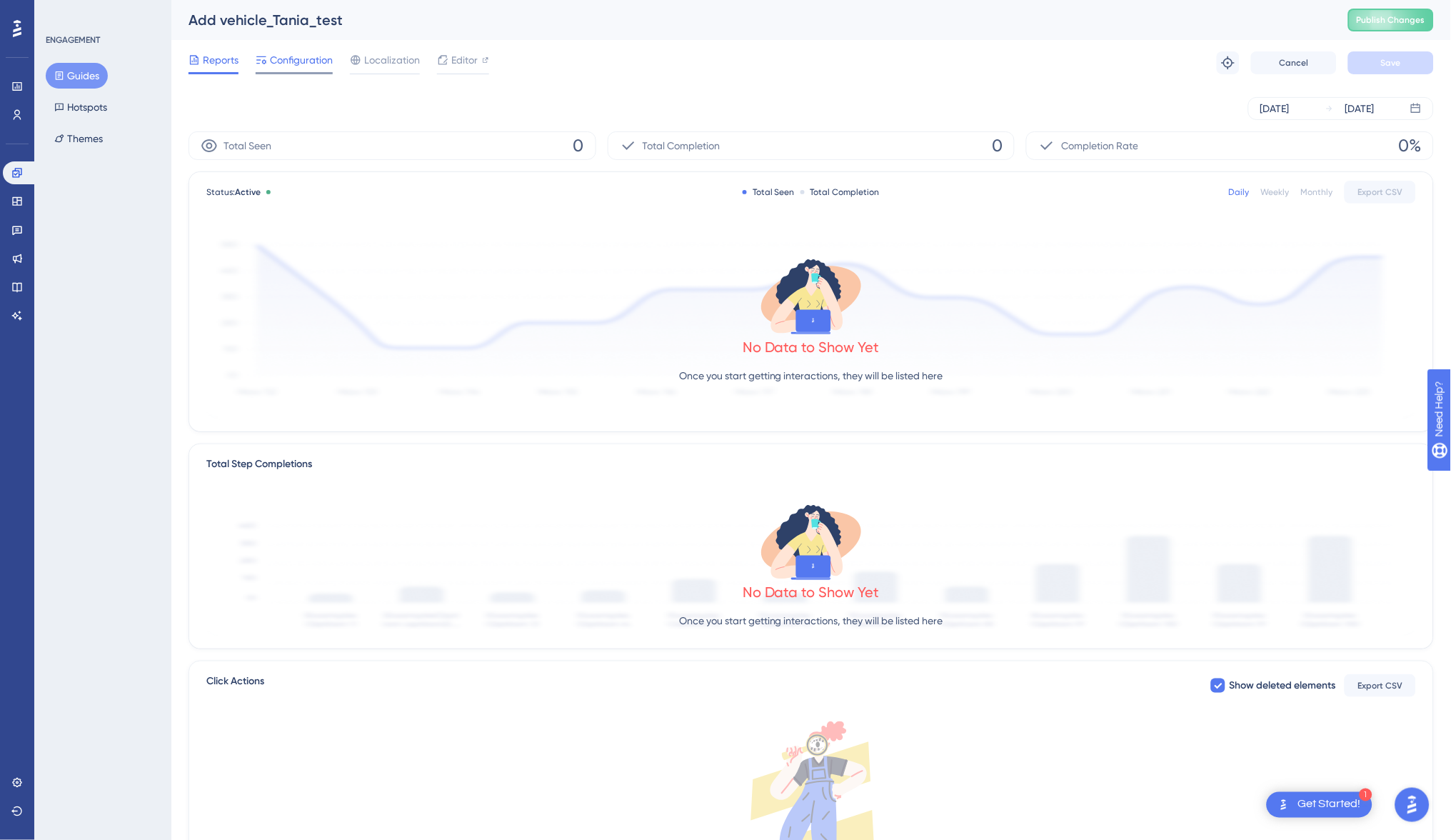
click at [278, 51] on span "Configuration" at bounding box center [300, 59] width 63 height 17
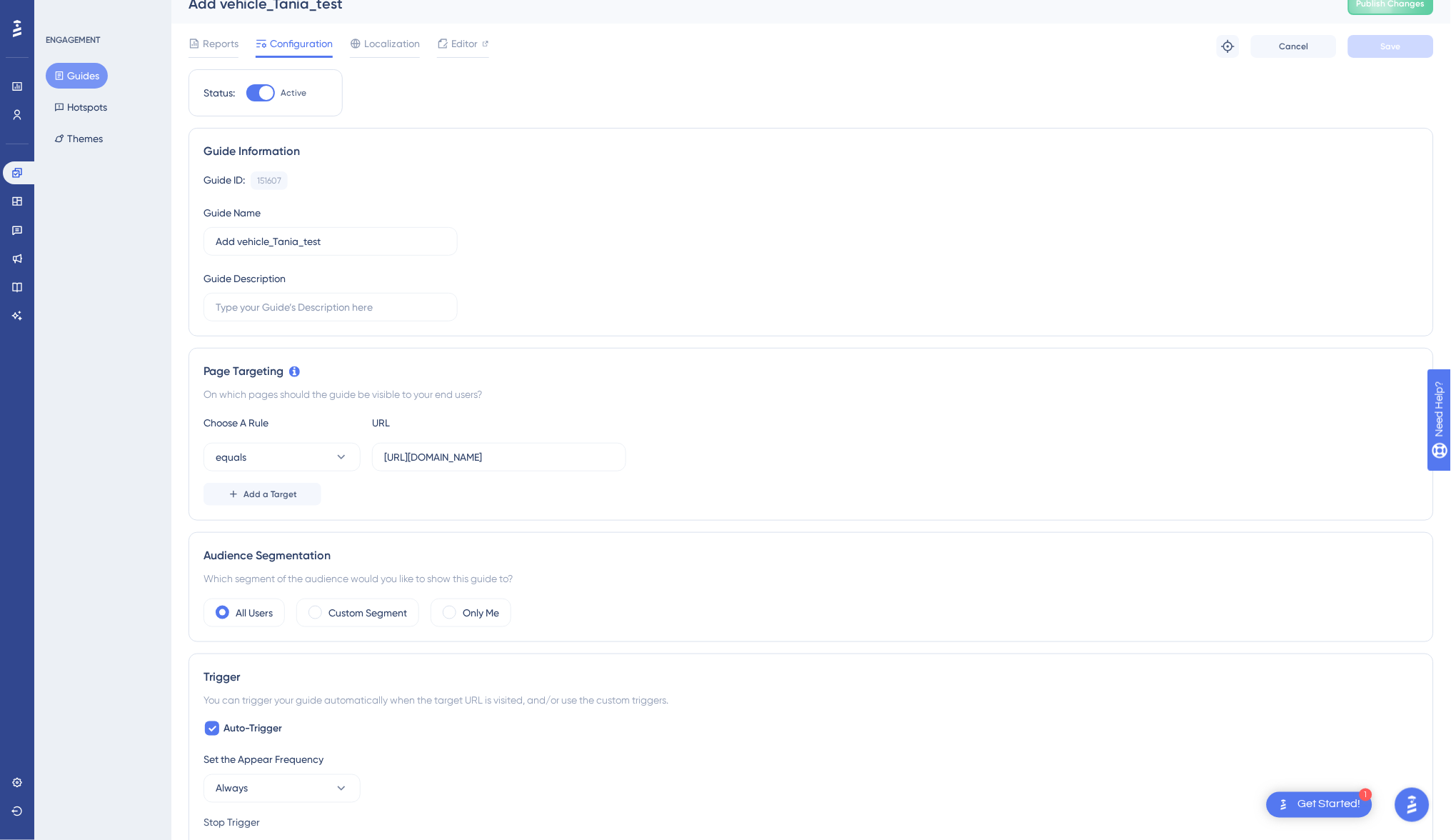
scroll to position [17, 0]
click at [446, 607] on span at bounding box center [449, 611] width 13 height 13
click at [460, 607] on input "radio" at bounding box center [460, 607] width 0 height 0
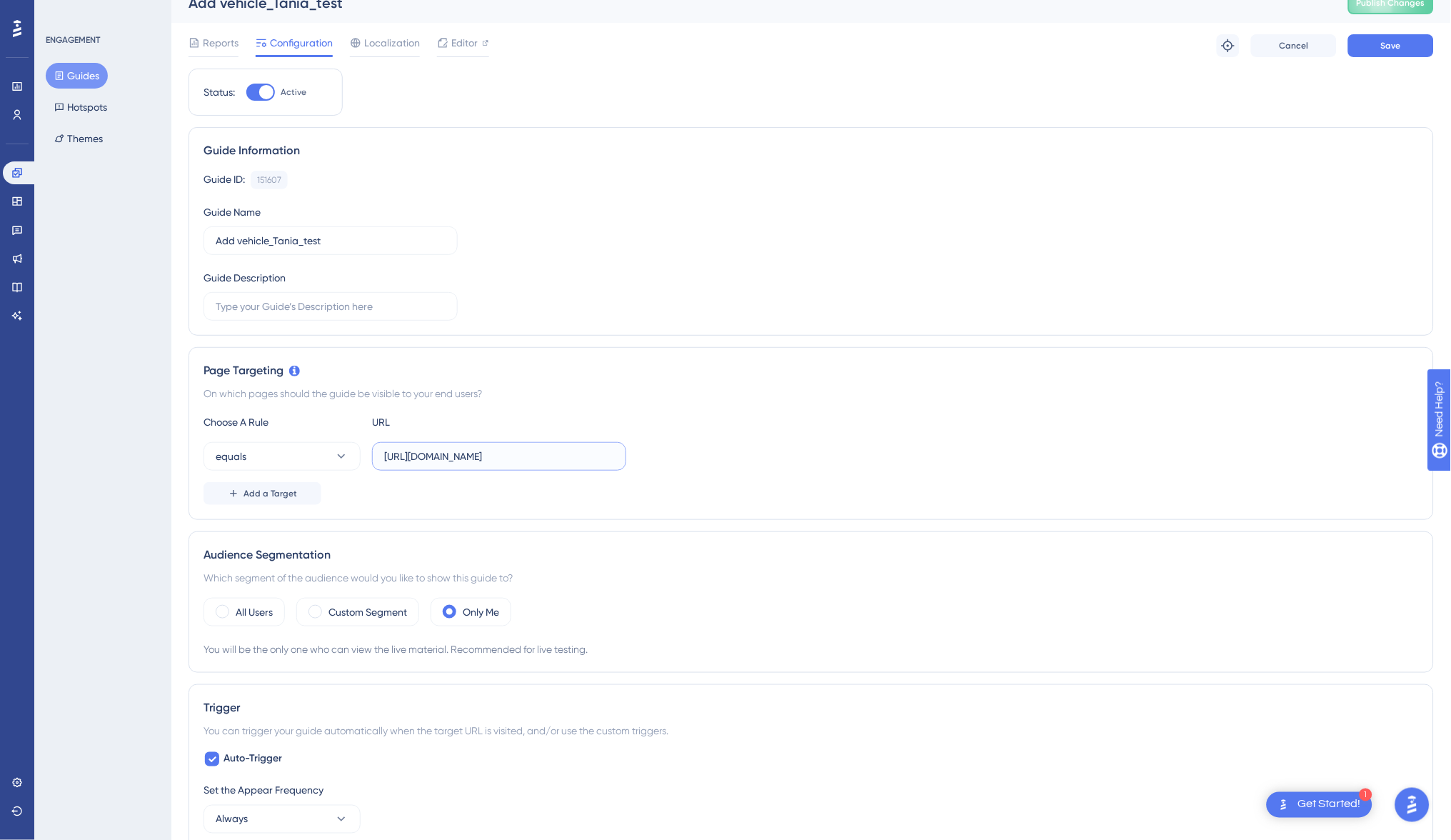
click at [513, 455] on input "[URL][DOMAIN_NAME]" at bounding box center [498, 456] width 230 height 16
paste input "text"
type input "[URL][DOMAIN_NAME]"
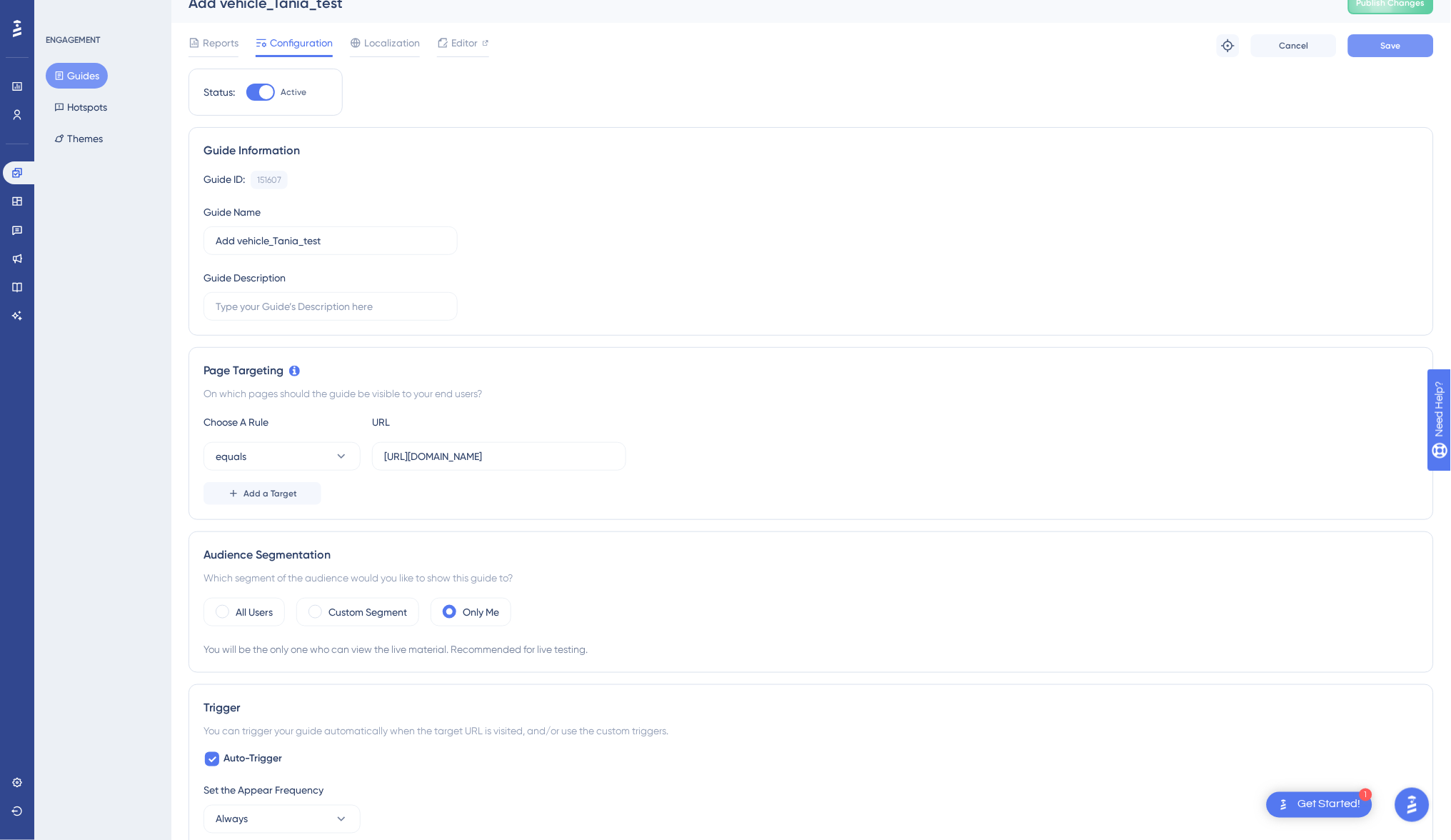
click at [1376, 36] on button "Save" at bounding box center [1390, 46] width 85 height 23
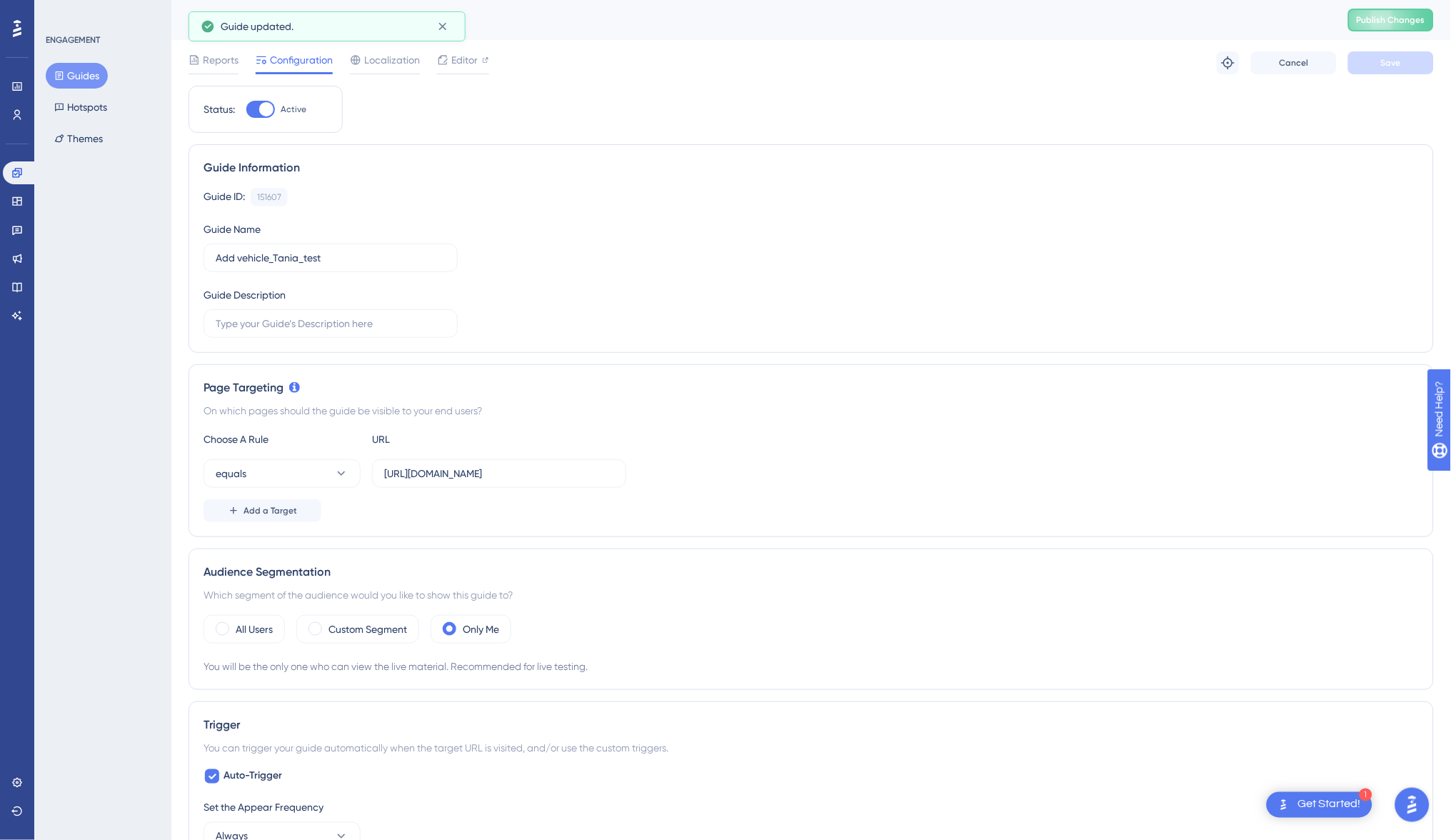
scroll to position [0, 0]
click at [91, 73] on button "Guides" at bounding box center [77, 75] width 63 height 26
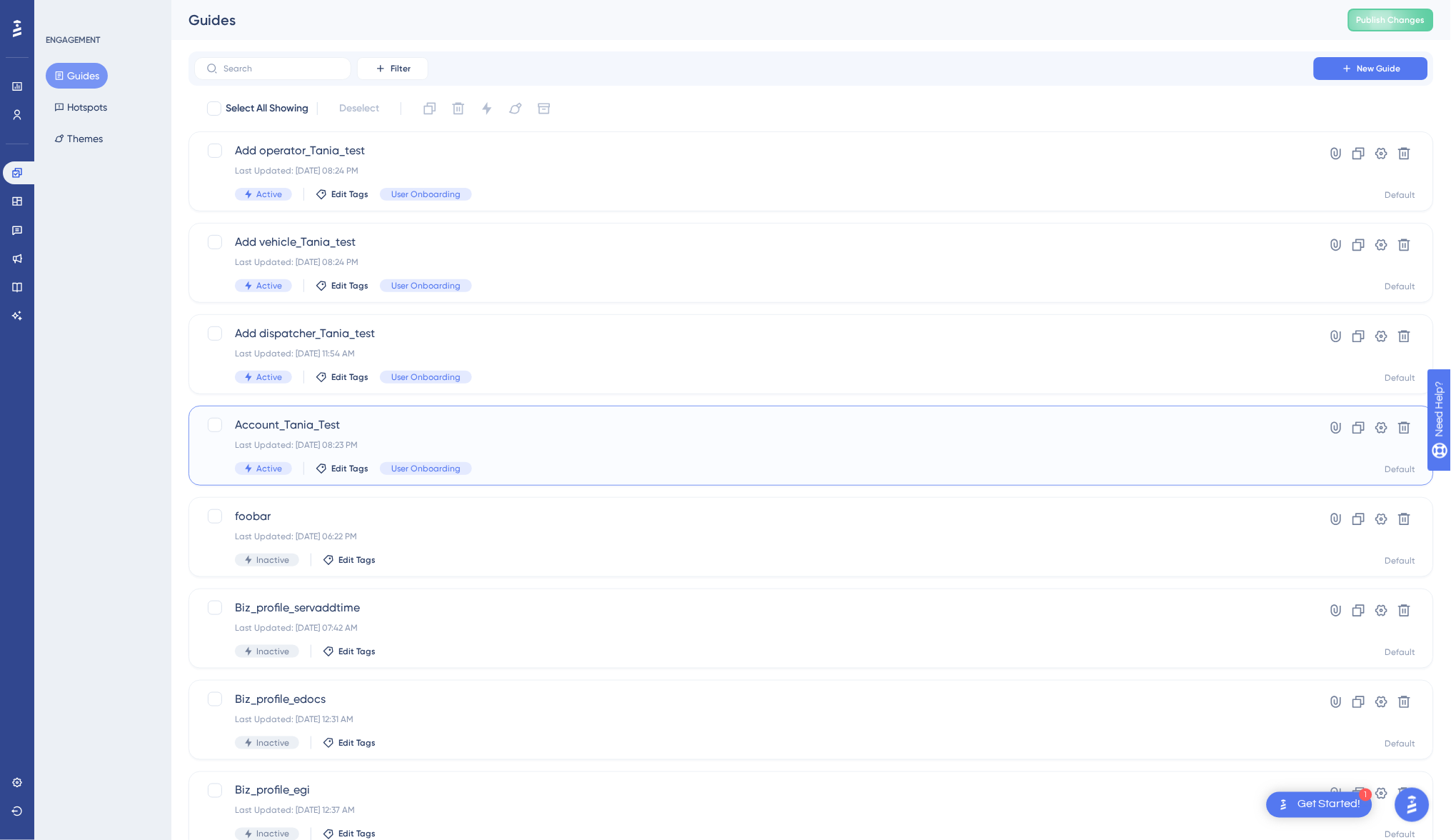
click at [320, 419] on span "Account_Tania_Test" at bounding box center [754, 424] width 1038 height 17
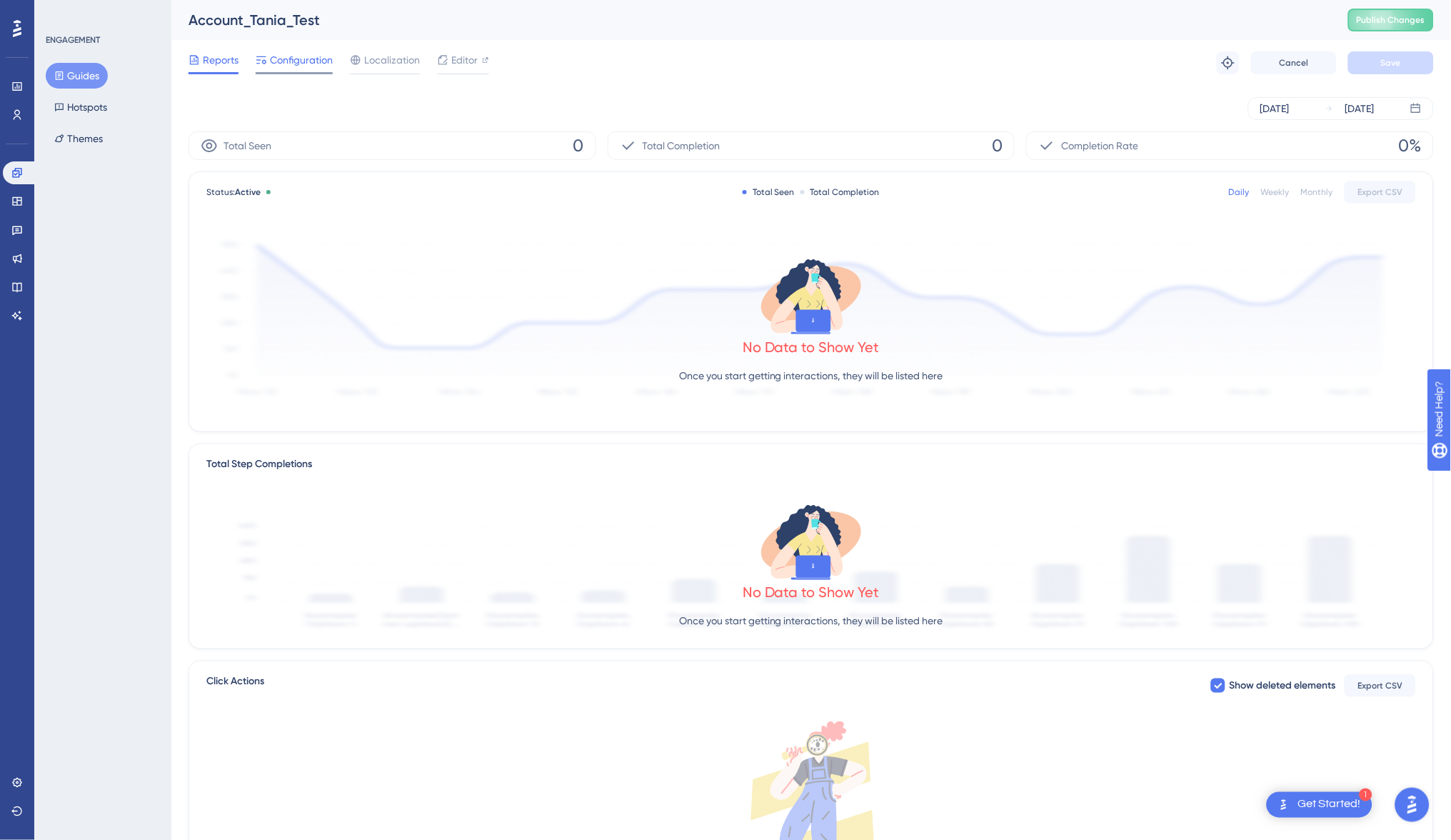
click at [316, 61] on span "Configuration" at bounding box center [300, 59] width 63 height 17
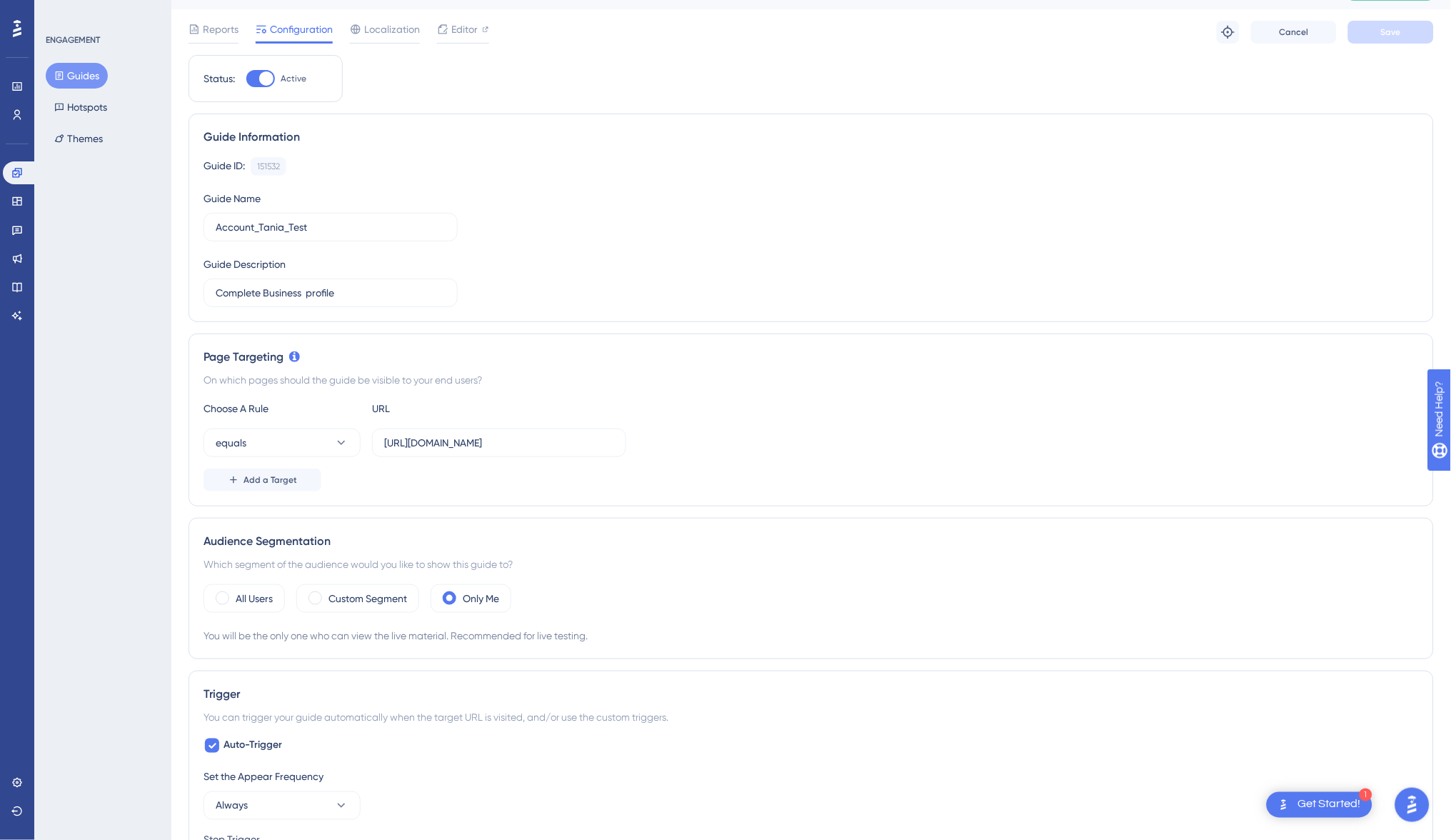
scroll to position [32, 0]
click at [465, 442] on input "[URL][DOMAIN_NAME]" at bounding box center [498, 441] width 230 height 16
paste input "users"
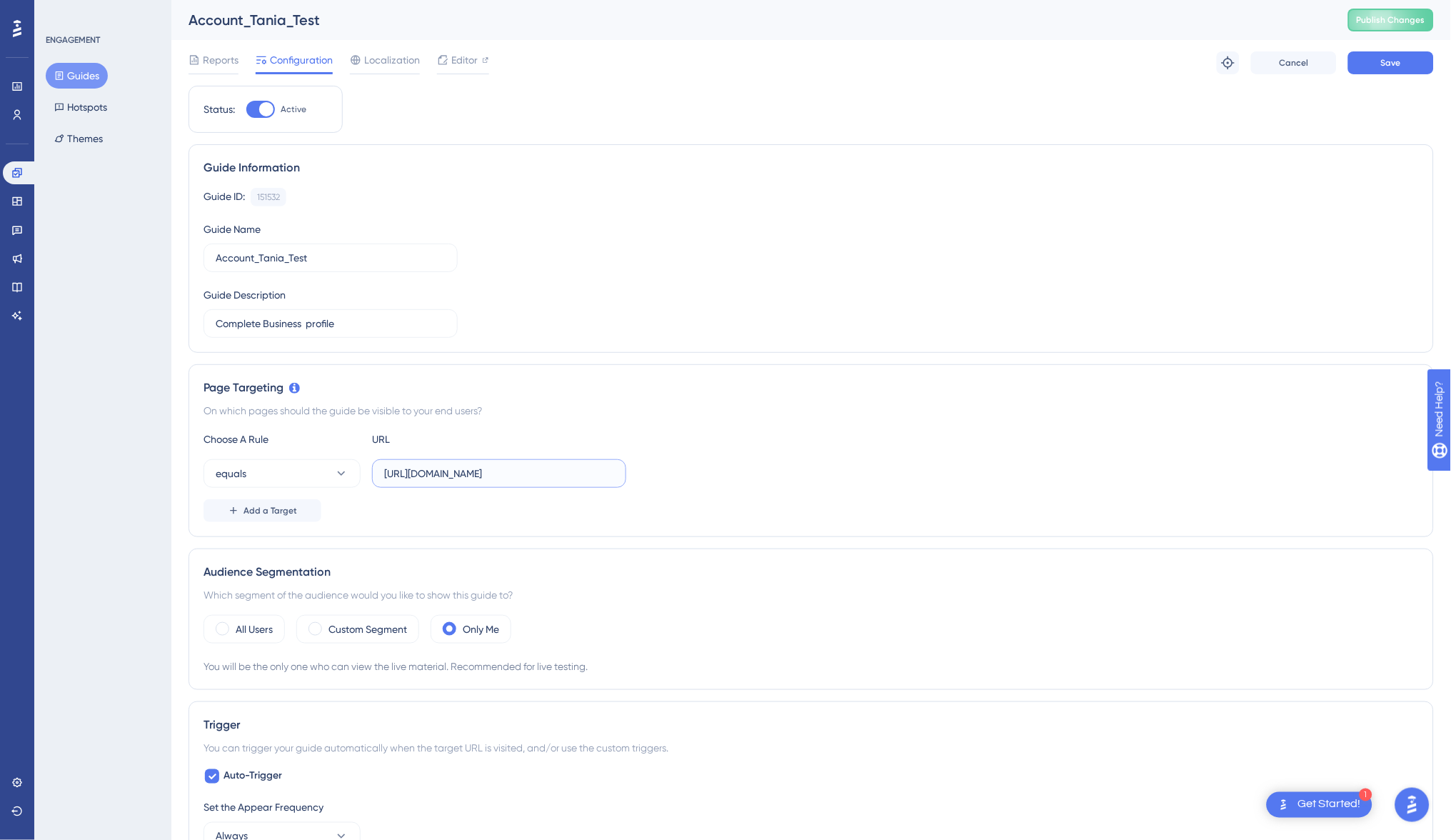
scroll to position [0, 0]
type input "[URL][DOMAIN_NAME]"
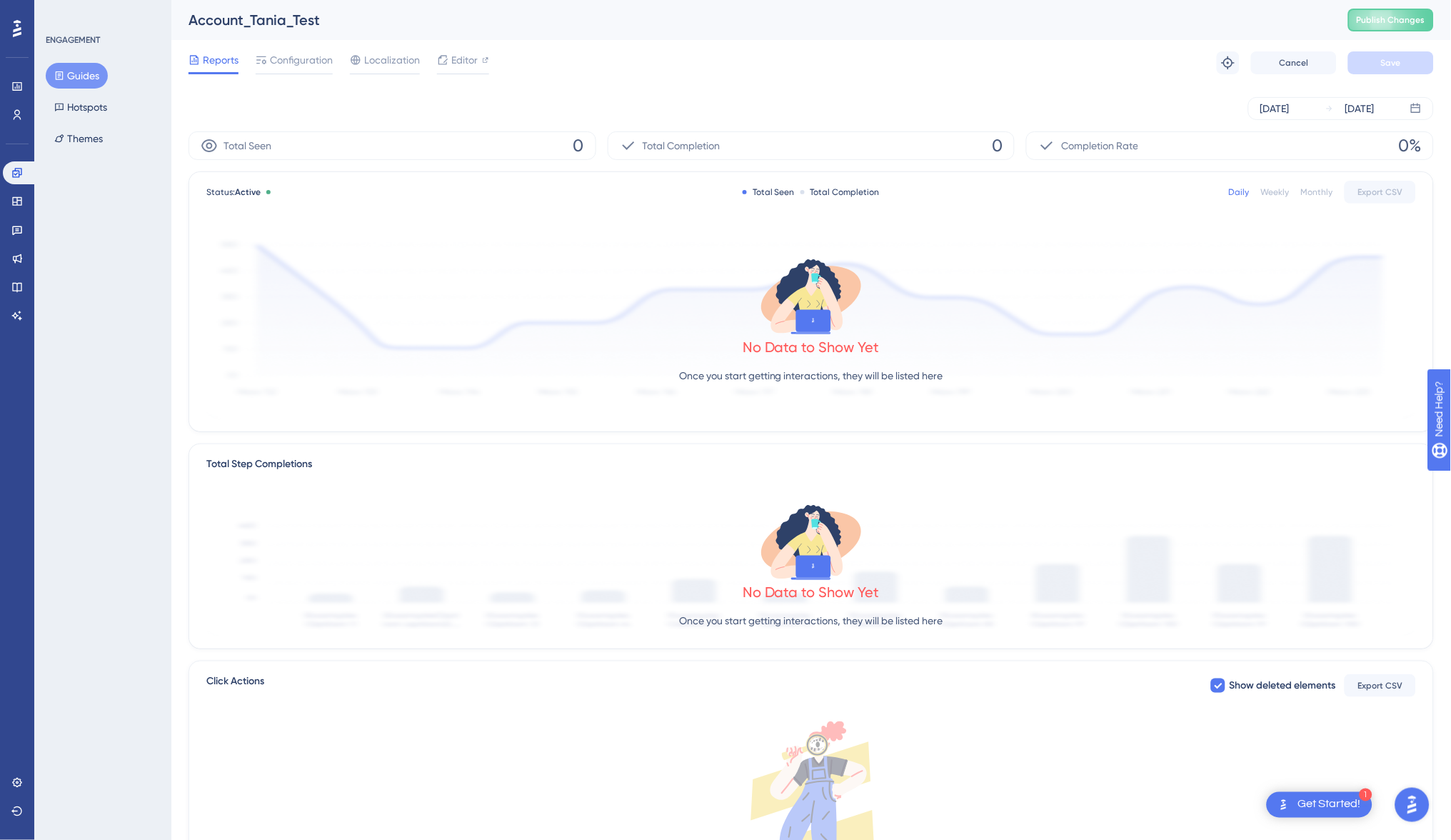
click at [77, 70] on button "Guides" at bounding box center [77, 75] width 63 height 26
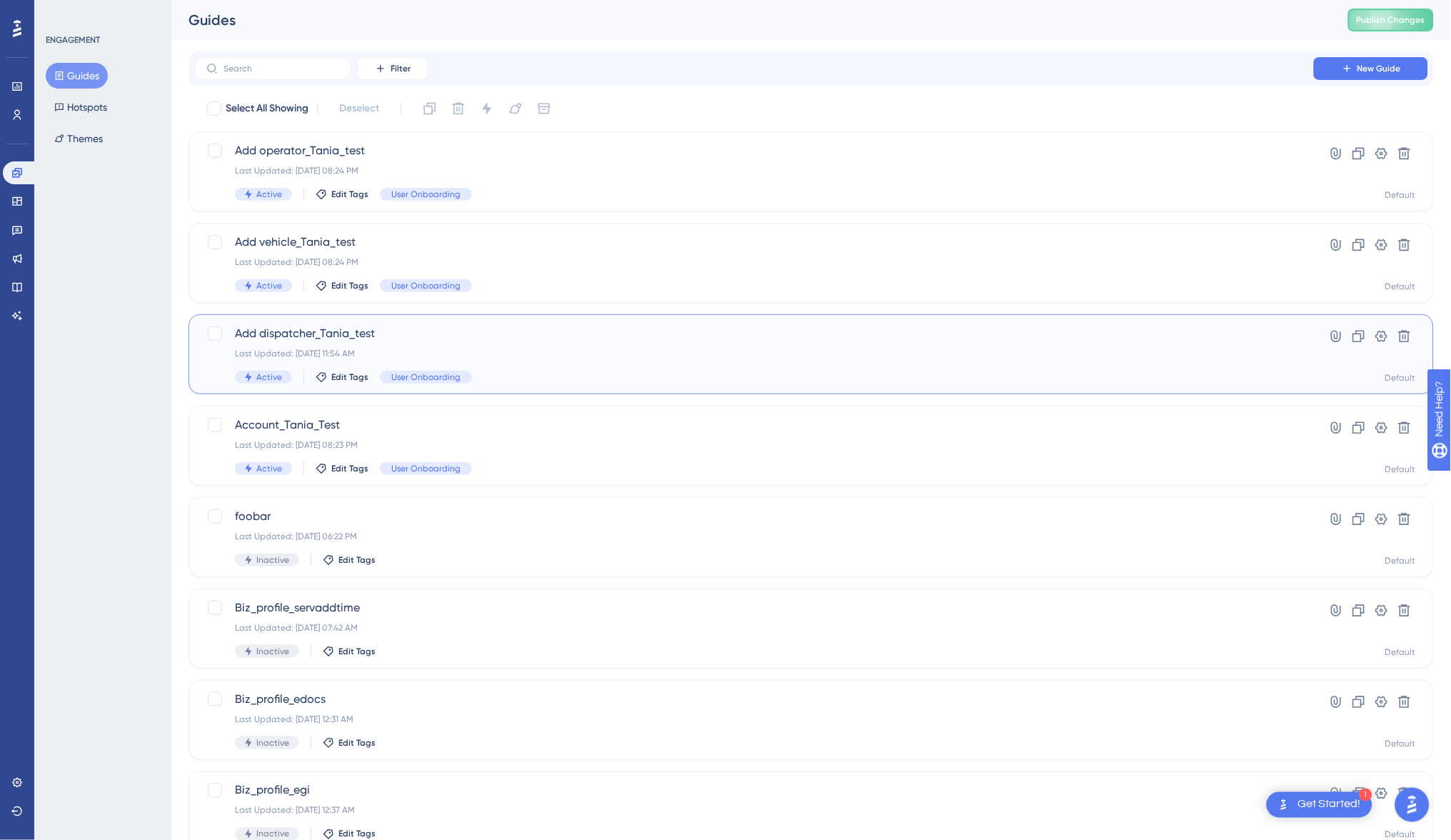
click at [406, 345] on div "Add dispatcher_Tania_test Last Updated: [DATE] 11:54 AM Active Edit Tags User O…" at bounding box center [754, 354] width 1038 height 58
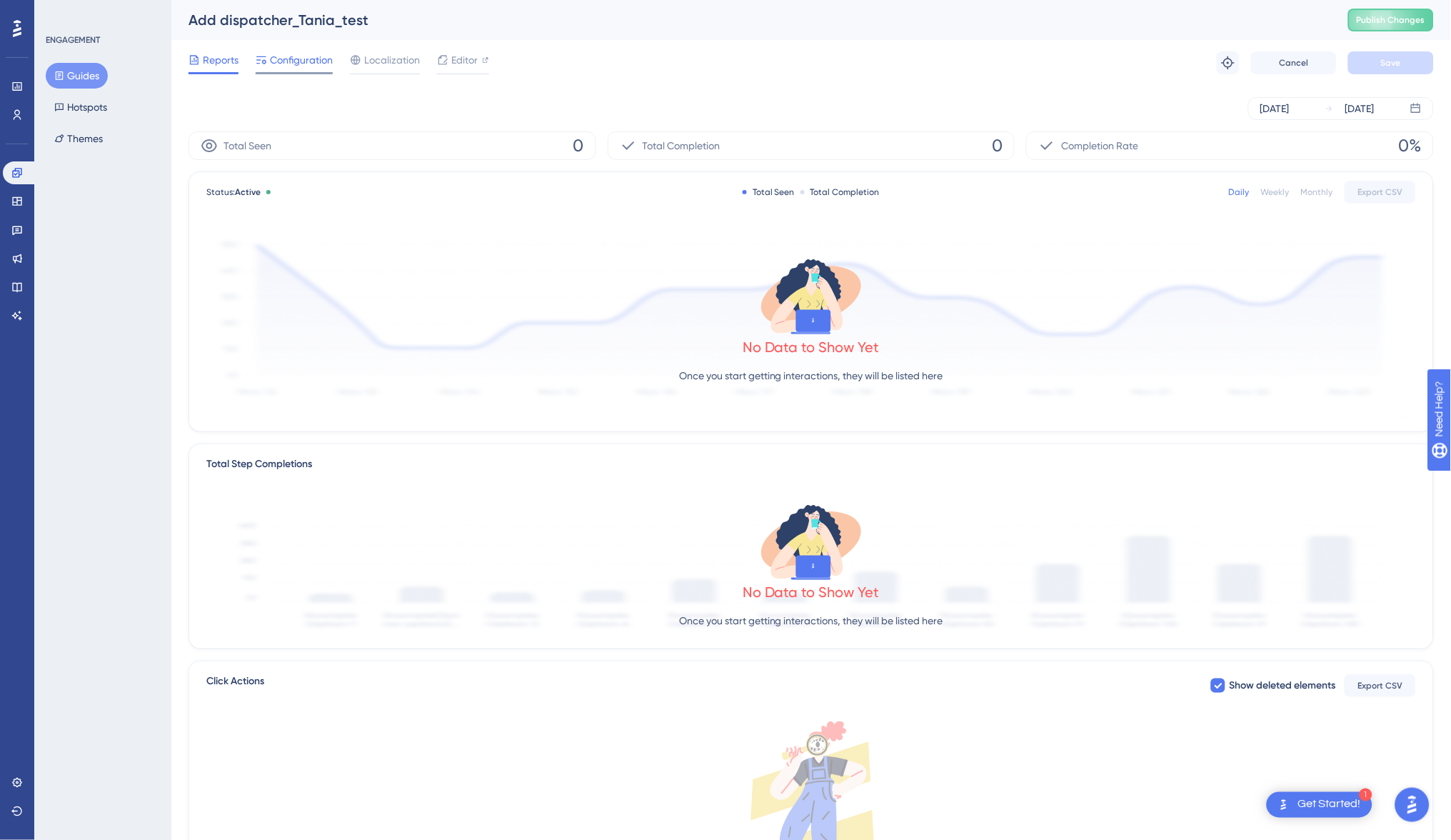
click at [307, 55] on span "Configuration" at bounding box center [300, 59] width 63 height 17
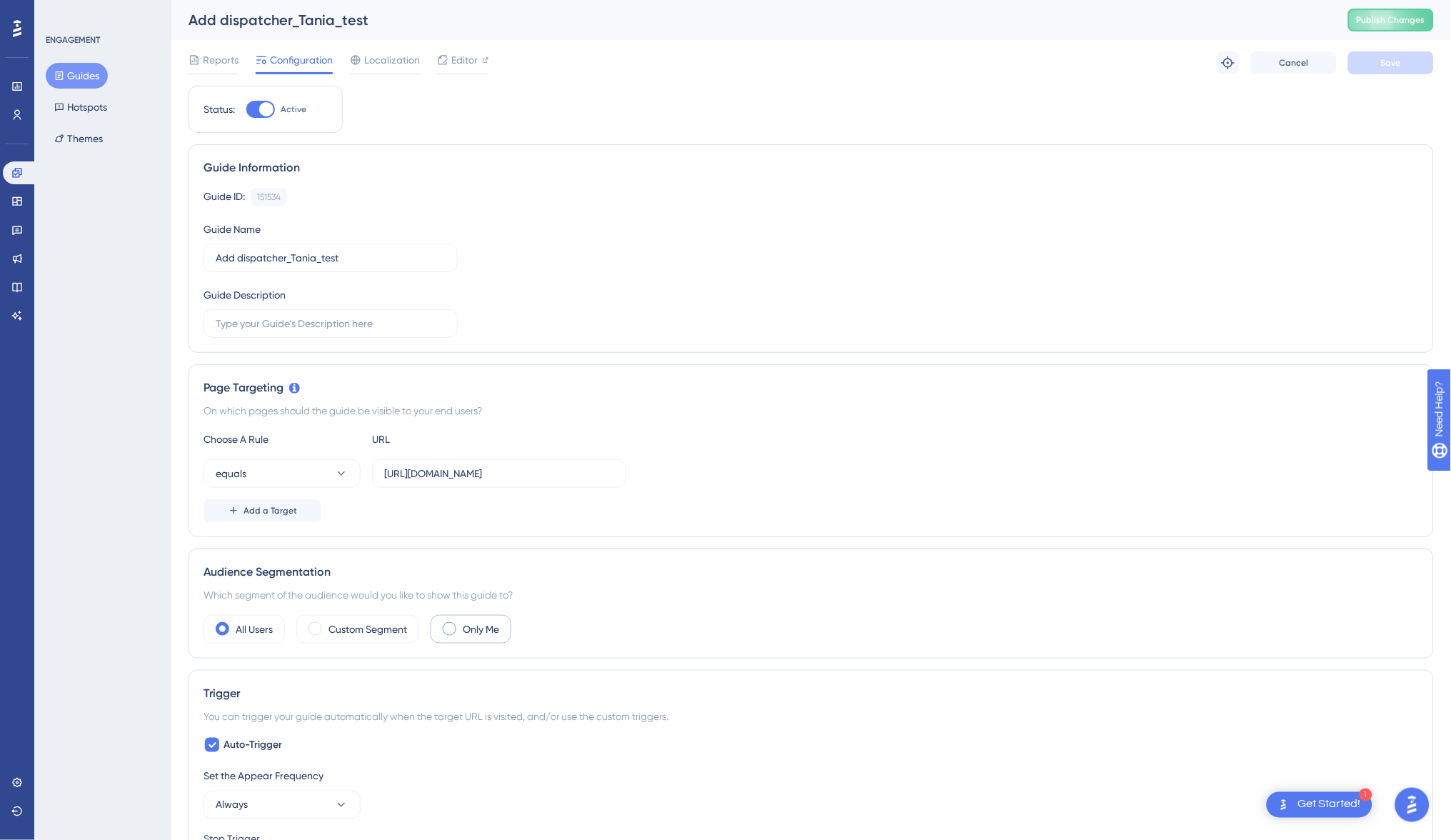
click at [439, 630] on div "Only Me" at bounding box center [471, 629] width 81 height 28
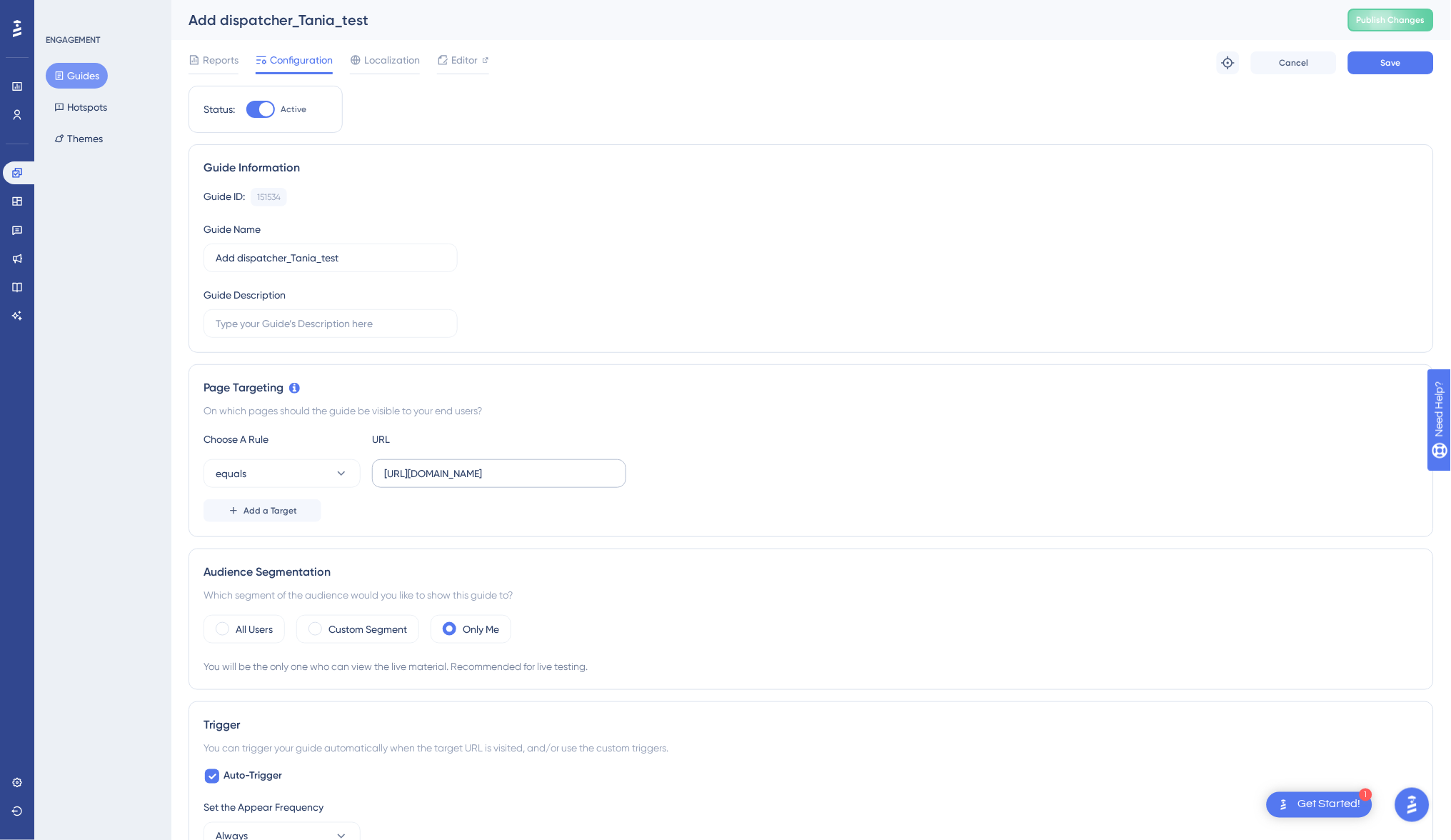
click at [505, 462] on label "[URL][DOMAIN_NAME]" at bounding box center [498, 473] width 254 height 28
click at [505, 466] on input "[URL][DOMAIN_NAME]" at bounding box center [498, 474] width 230 height 16
click at [505, 462] on label "[URL][DOMAIN_NAME]" at bounding box center [498, 473] width 254 height 28
click at [505, 466] on input "[URL][DOMAIN_NAME]" at bounding box center [498, 474] width 230 height 16
click at [505, 462] on label "[URL][DOMAIN_NAME]" at bounding box center [498, 473] width 254 height 28
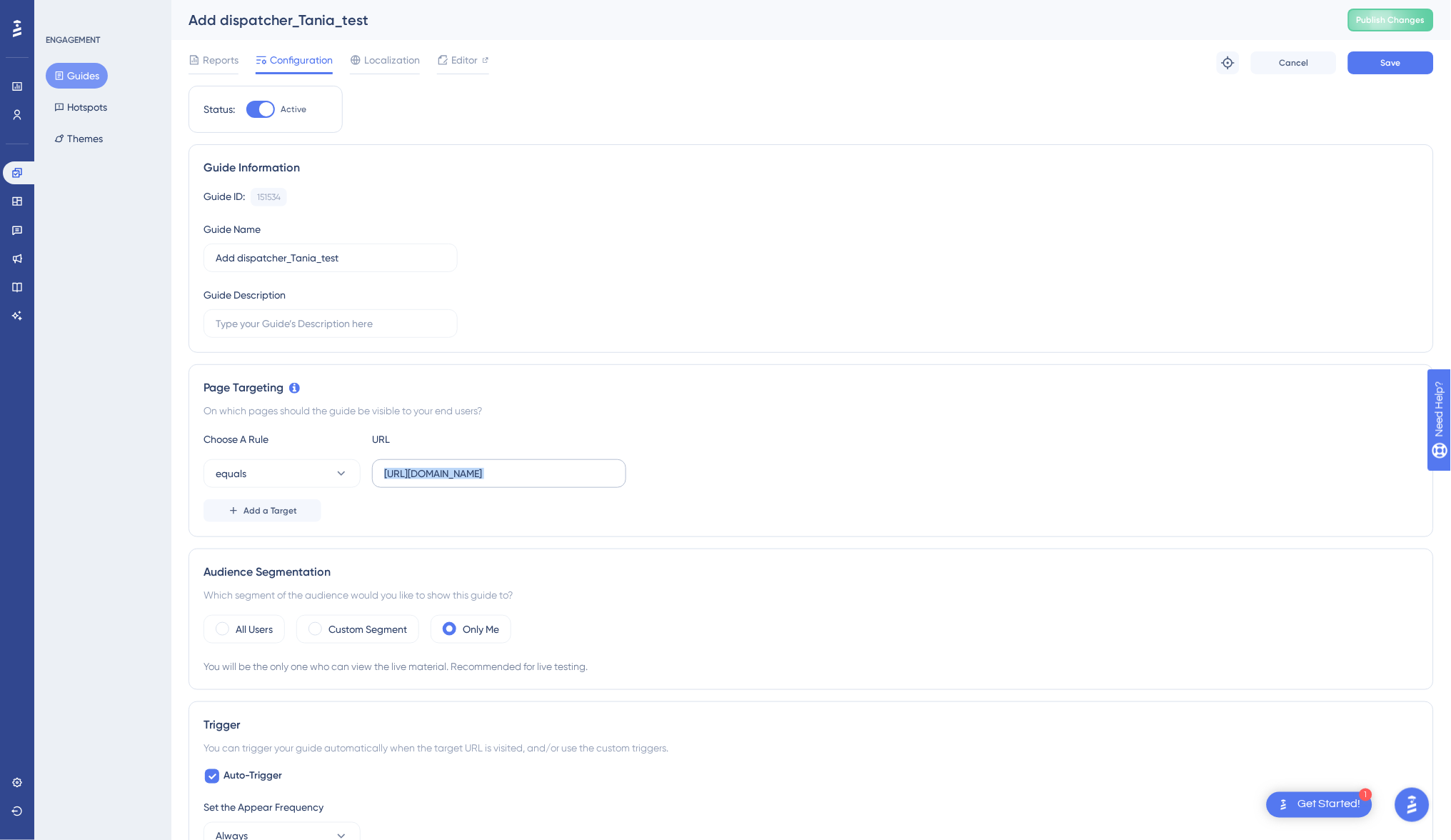
click at [505, 466] on input "[URL][DOMAIN_NAME]" at bounding box center [498, 474] width 230 height 16
click at [505, 468] on input "[URL][DOMAIN_NAME]" at bounding box center [498, 474] width 230 height 16
paste input "text"
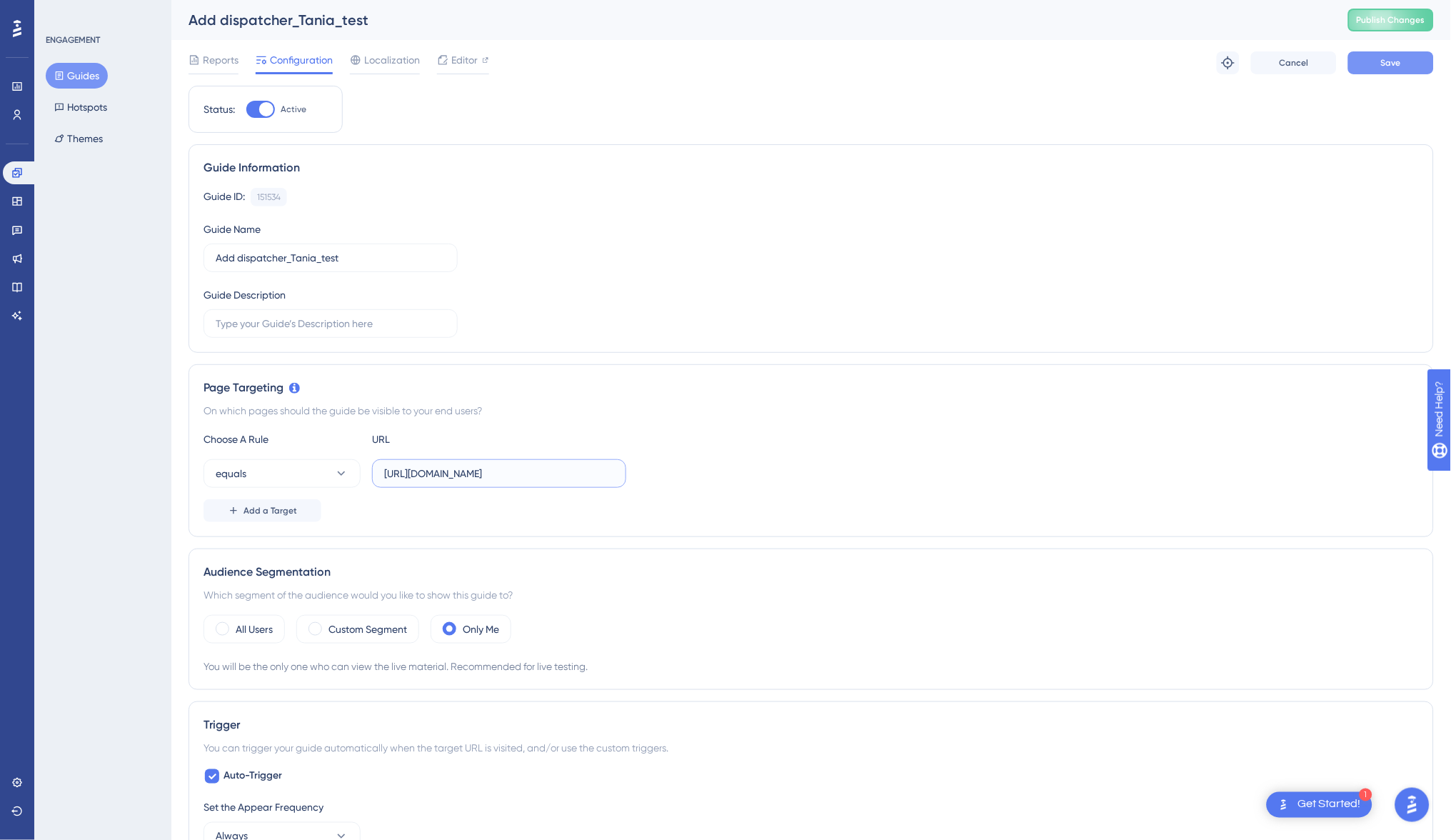
type input "[URL][DOMAIN_NAME]"
click at [1405, 59] on button "Save" at bounding box center [1390, 63] width 85 height 23
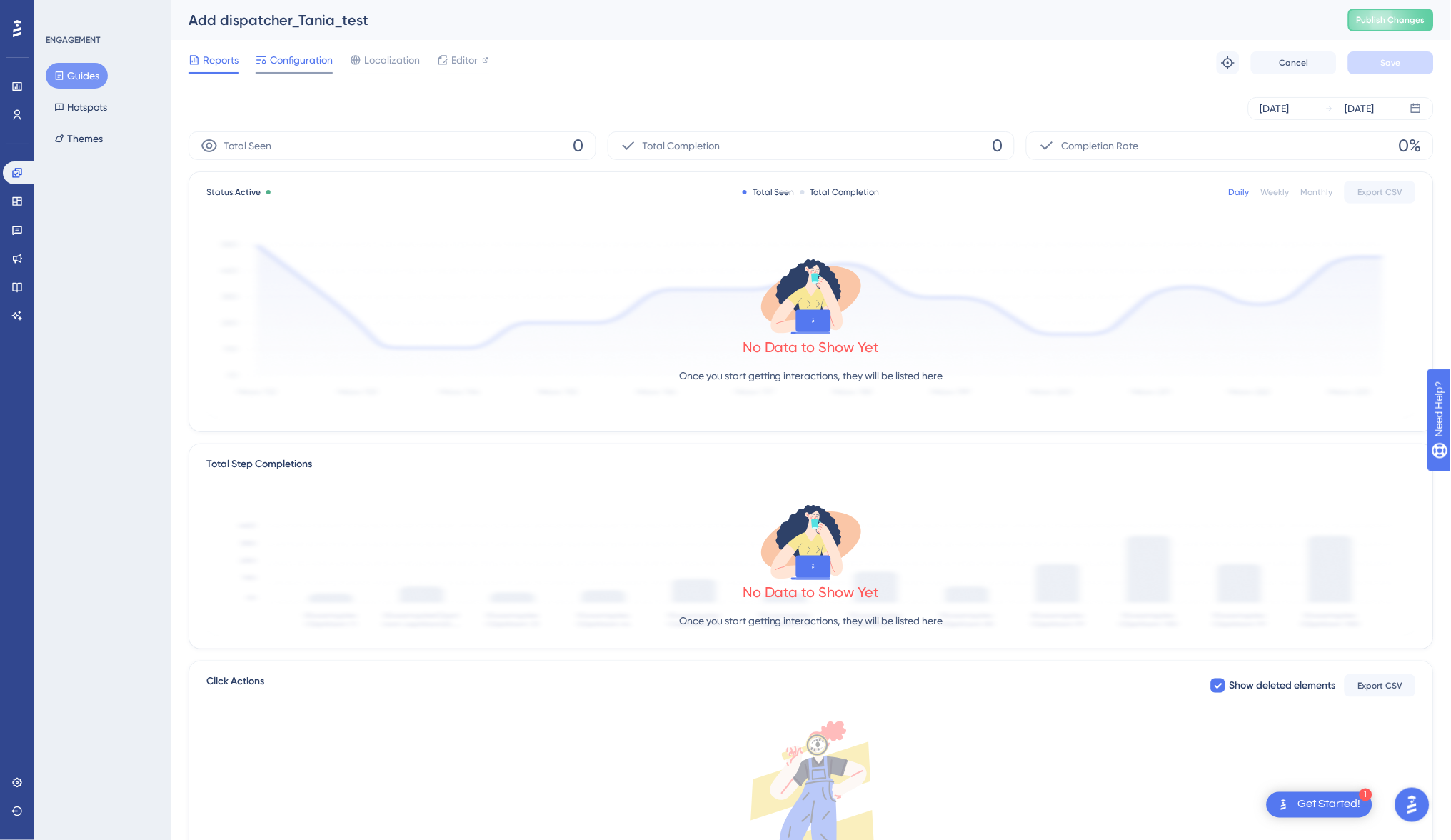
click at [287, 63] on span "Configuration" at bounding box center [300, 59] width 63 height 17
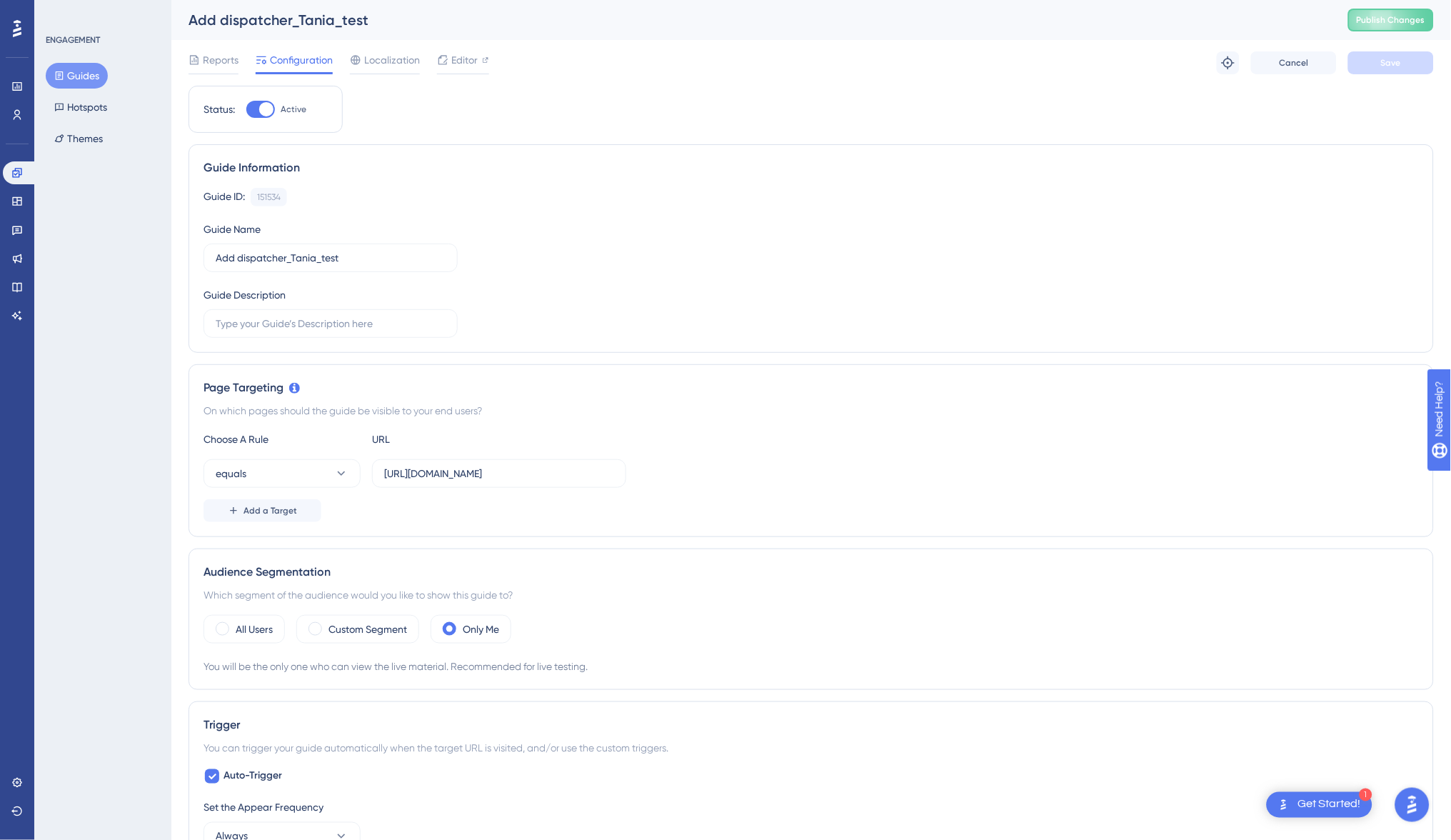
click at [70, 68] on button "Guides" at bounding box center [77, 75] width 63 height 26
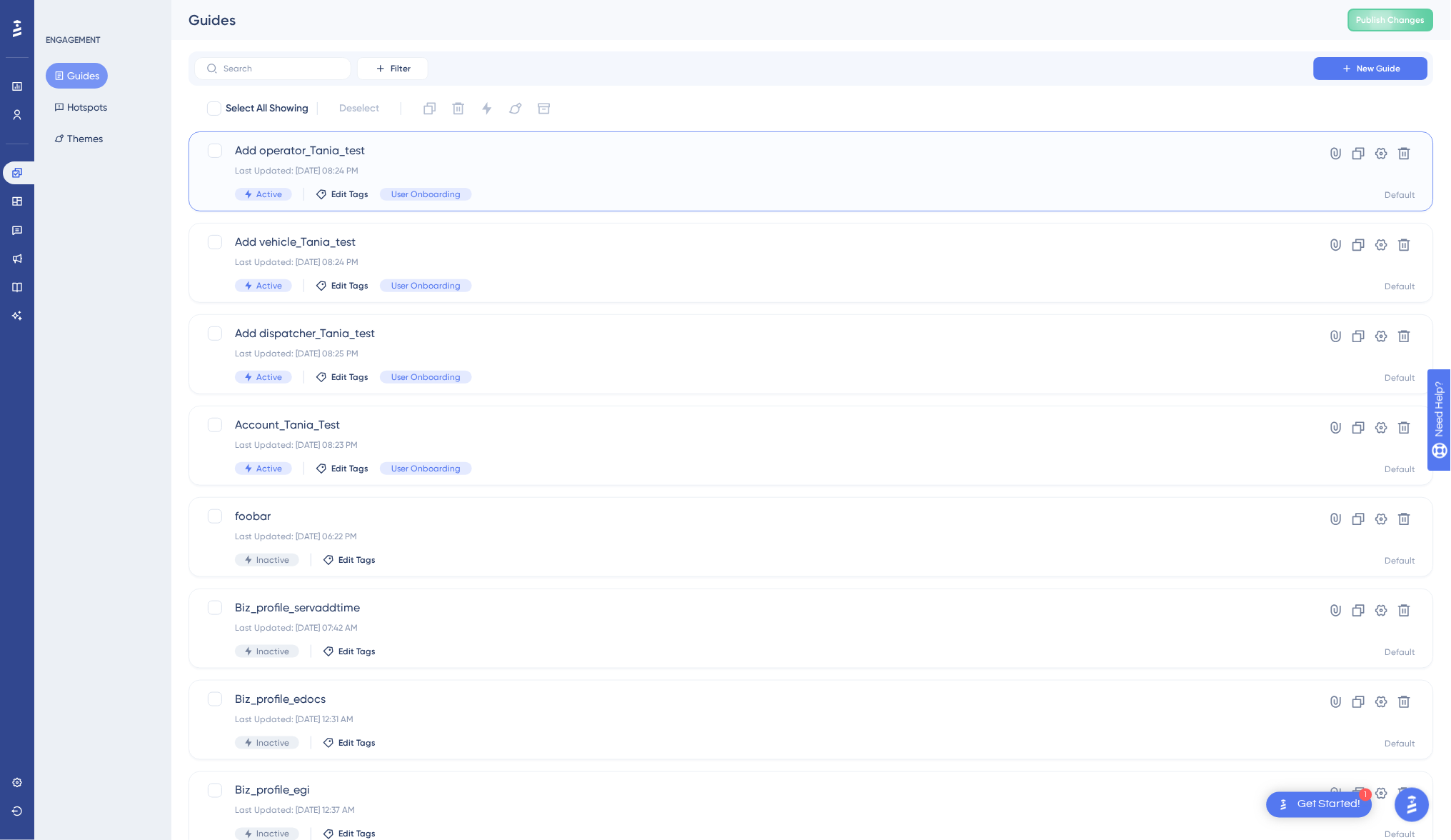
click at [489, 174] on div "Last Updated: [DATE] 08:24 PM" at bounding box center [754, 170] width 1038 height 11
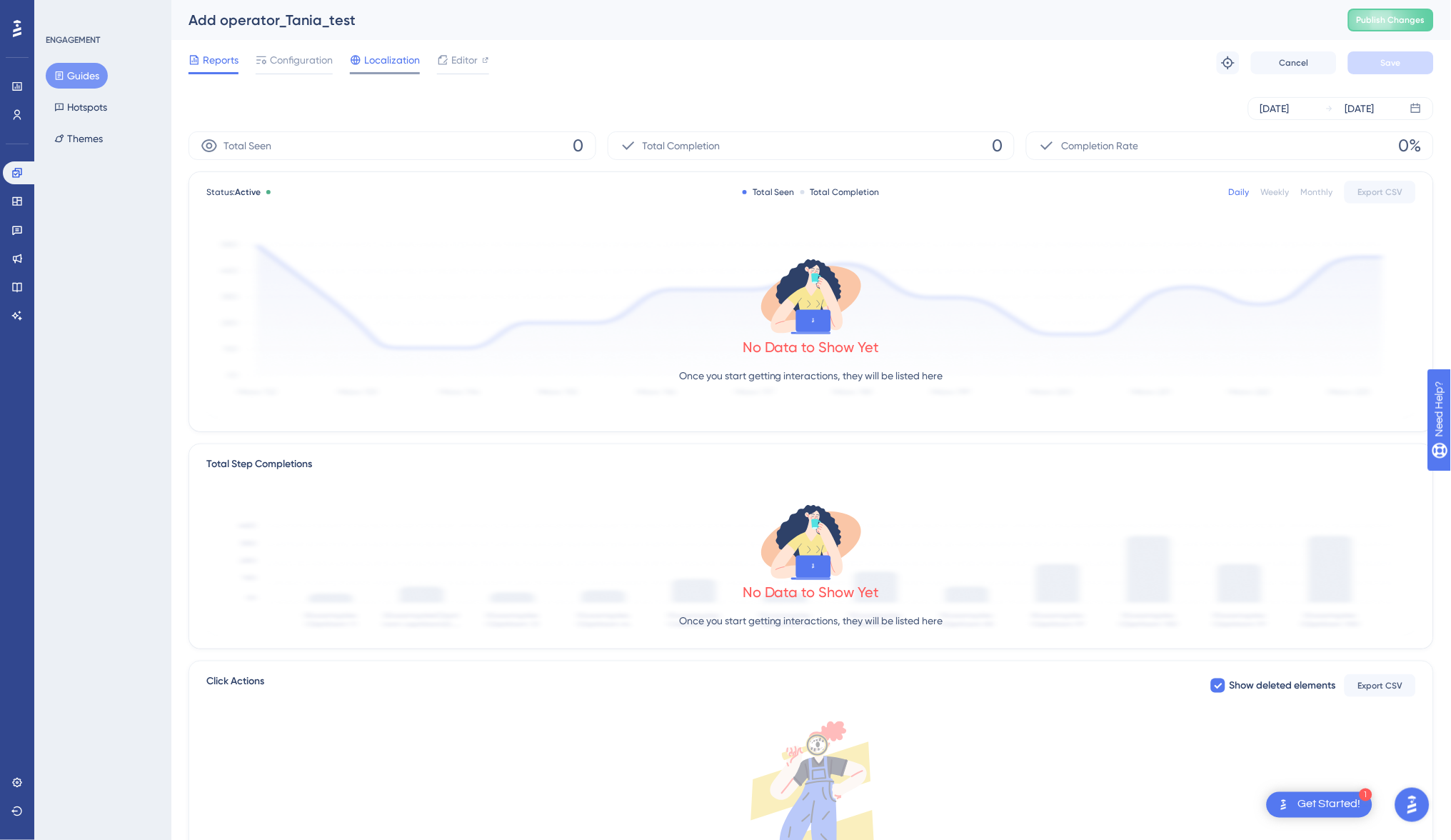
click at [385, 59] on span "Localization" at bounding box center [392, 59] width 55 height 17
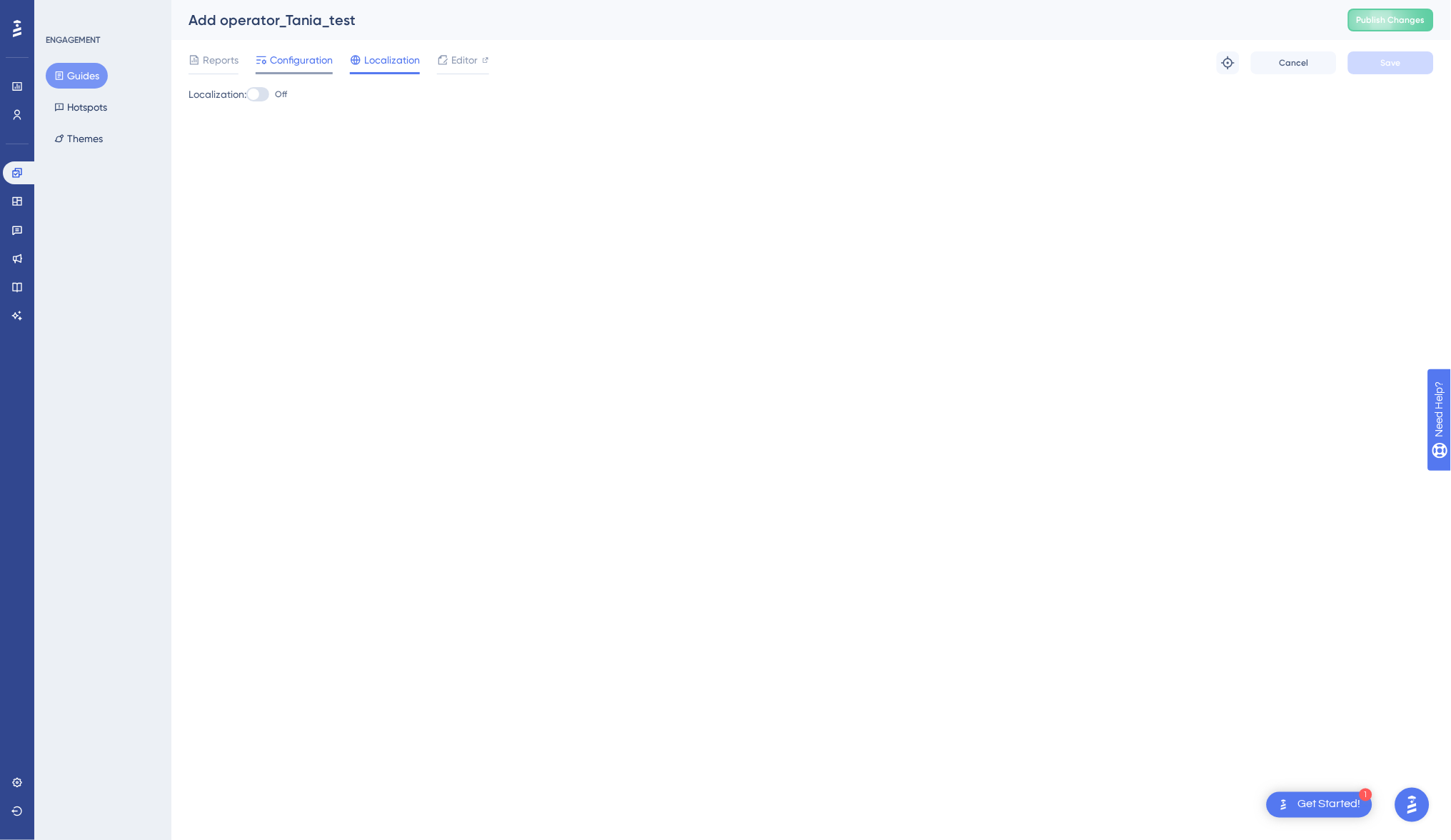
click at [300, 58] on span "Configuration" at bounding box center [300, 59] width 63 height 17
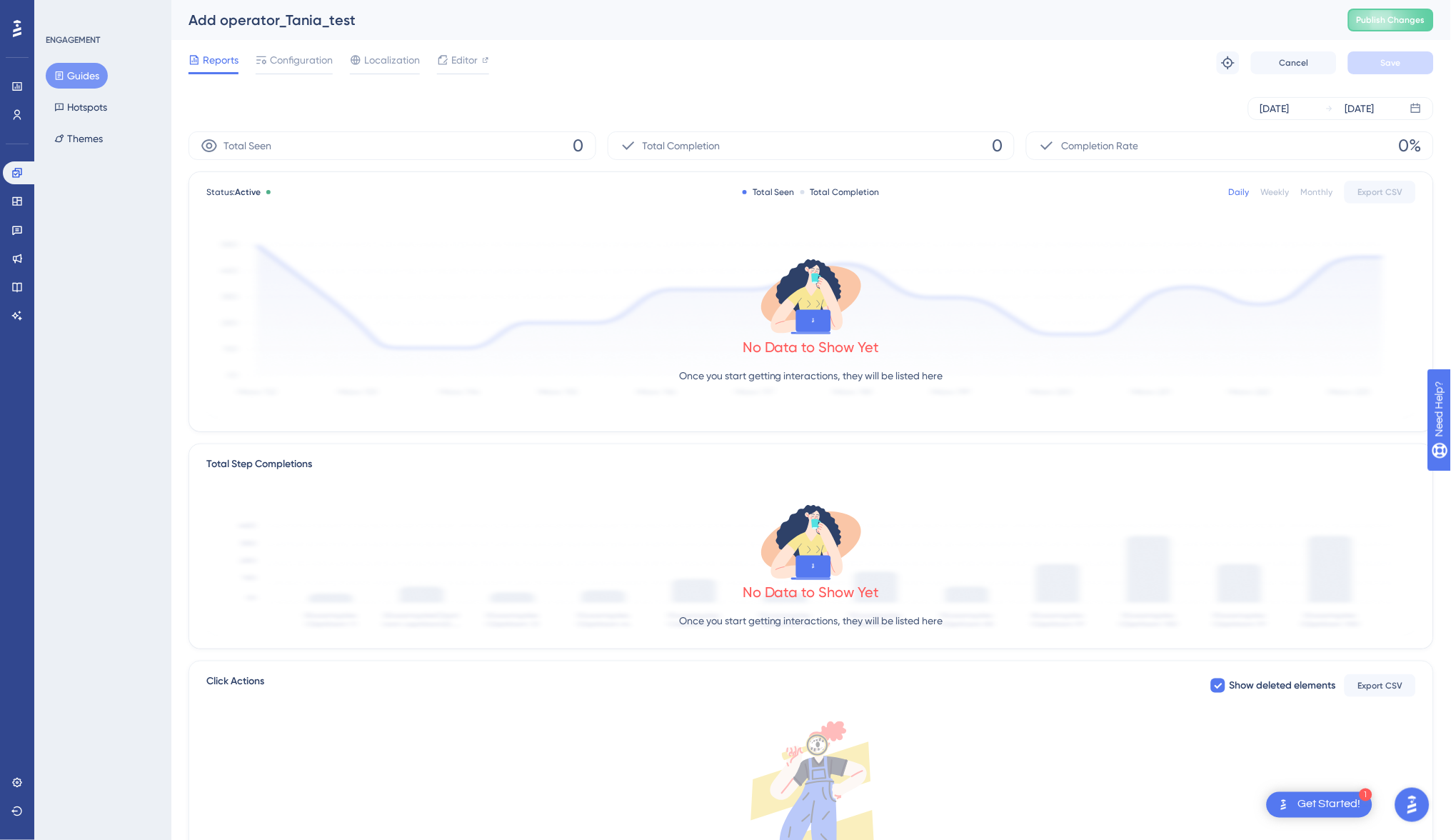
click at [74, 70] on button "Guides" at bounding box center [77, 75] width 63 height 26
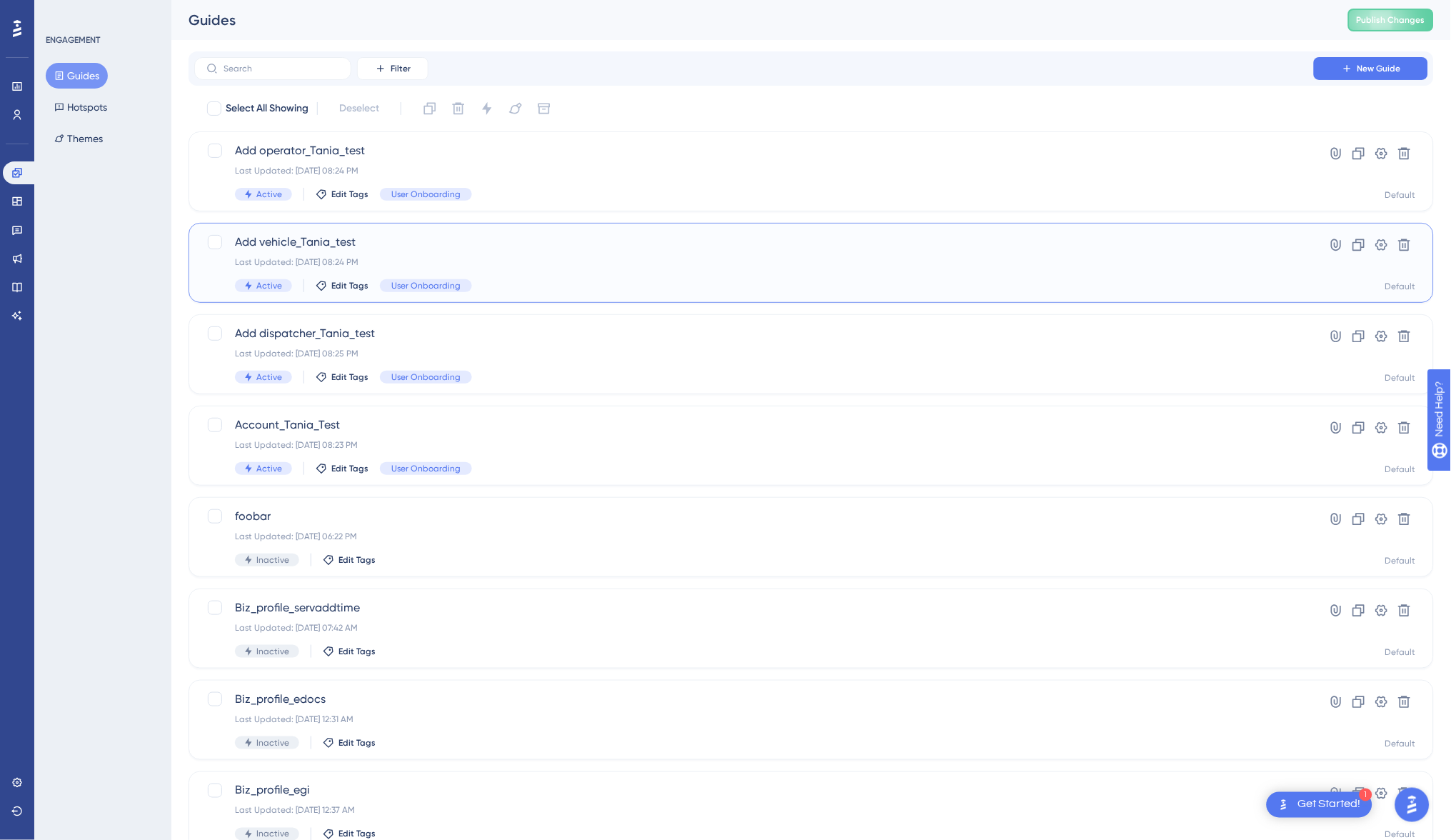
click at [407, 246] on span "Add vehicle_Tania_test" at bounding box center [754, 241] width 1038 height 17
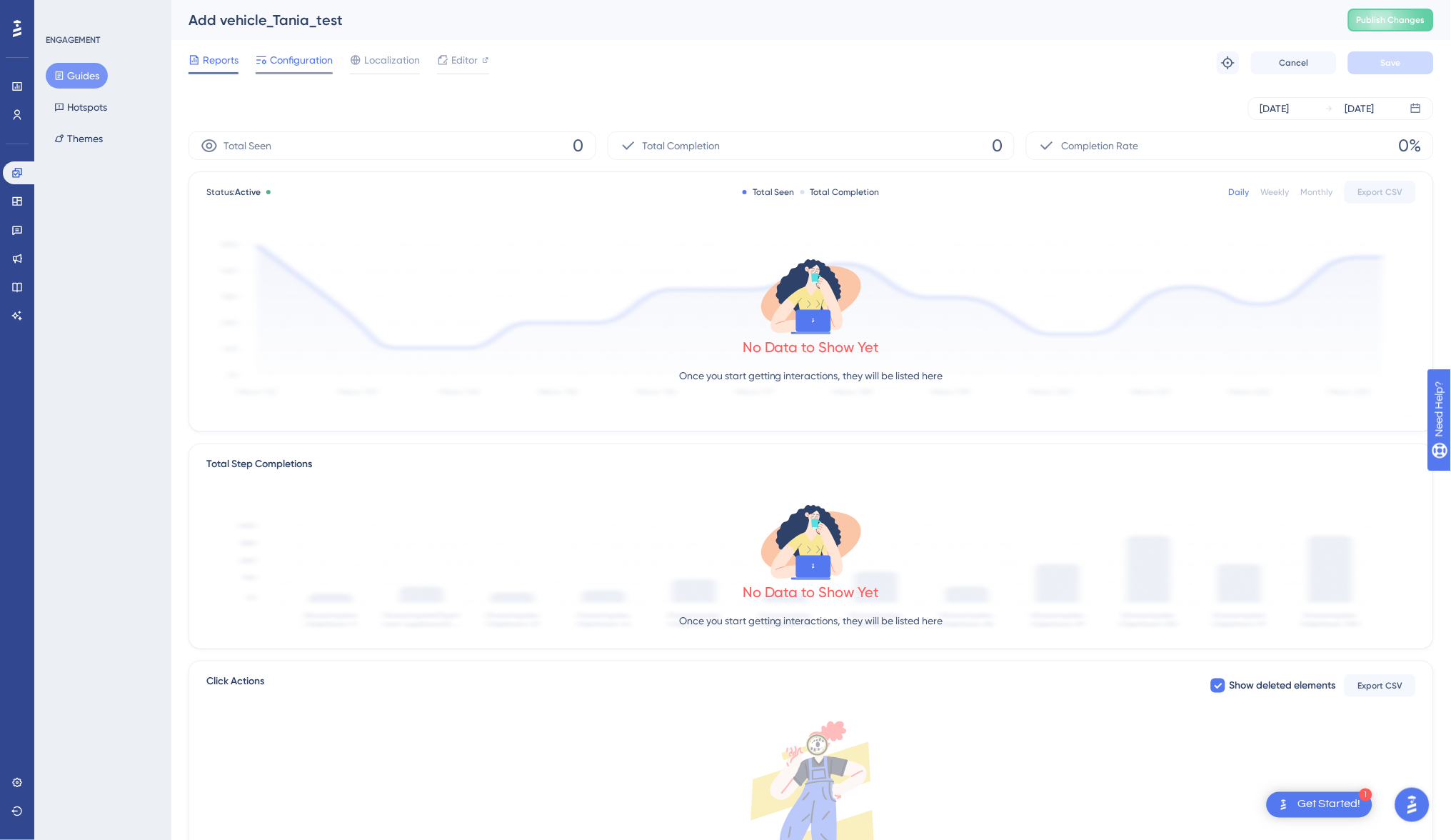
click at [296, 59] on span "Configuration" at bounding box center [300, 59] width 63 height 17
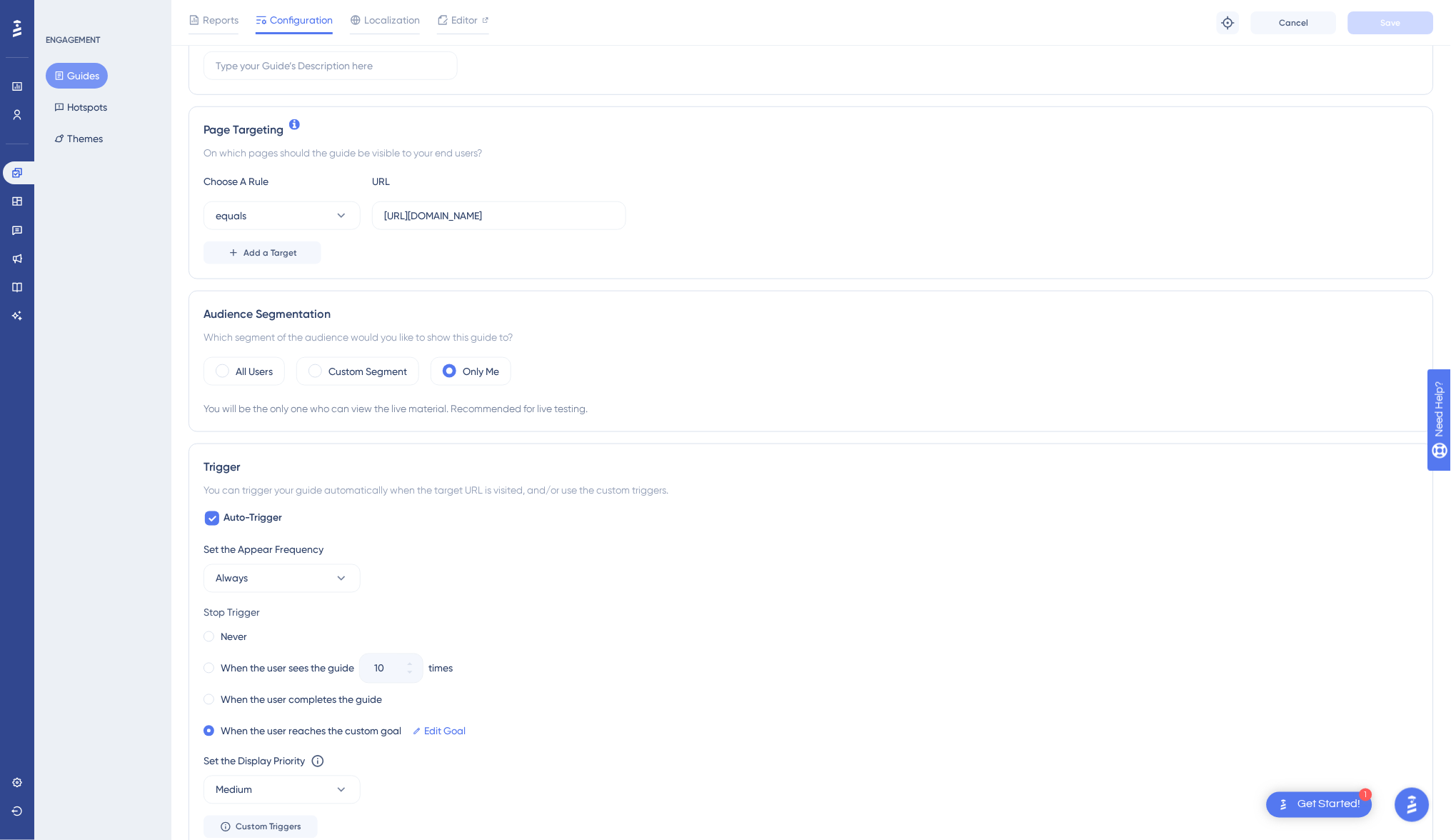
scroll to position [263, 0]
click at [206, 662] on span at bounding box center [209, 667] width 11 height 11
click at [218, 665] on input "radio" at bounding box center [218, 665] width 0 height 0
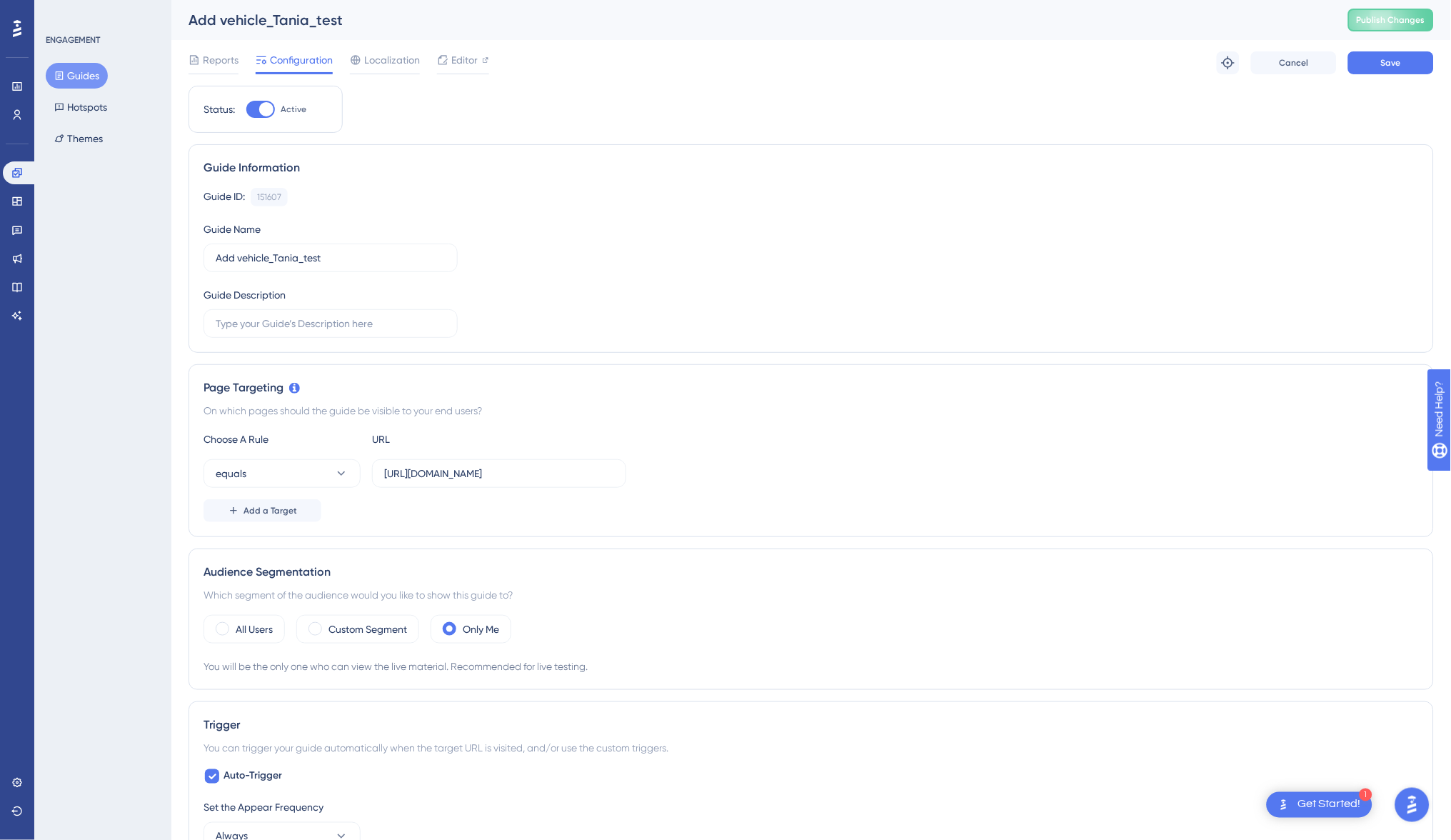
scroll to position [0, 0]
click at [1412, 60] on button "Save" at bounding box center [1390, 63] width 85 height 23
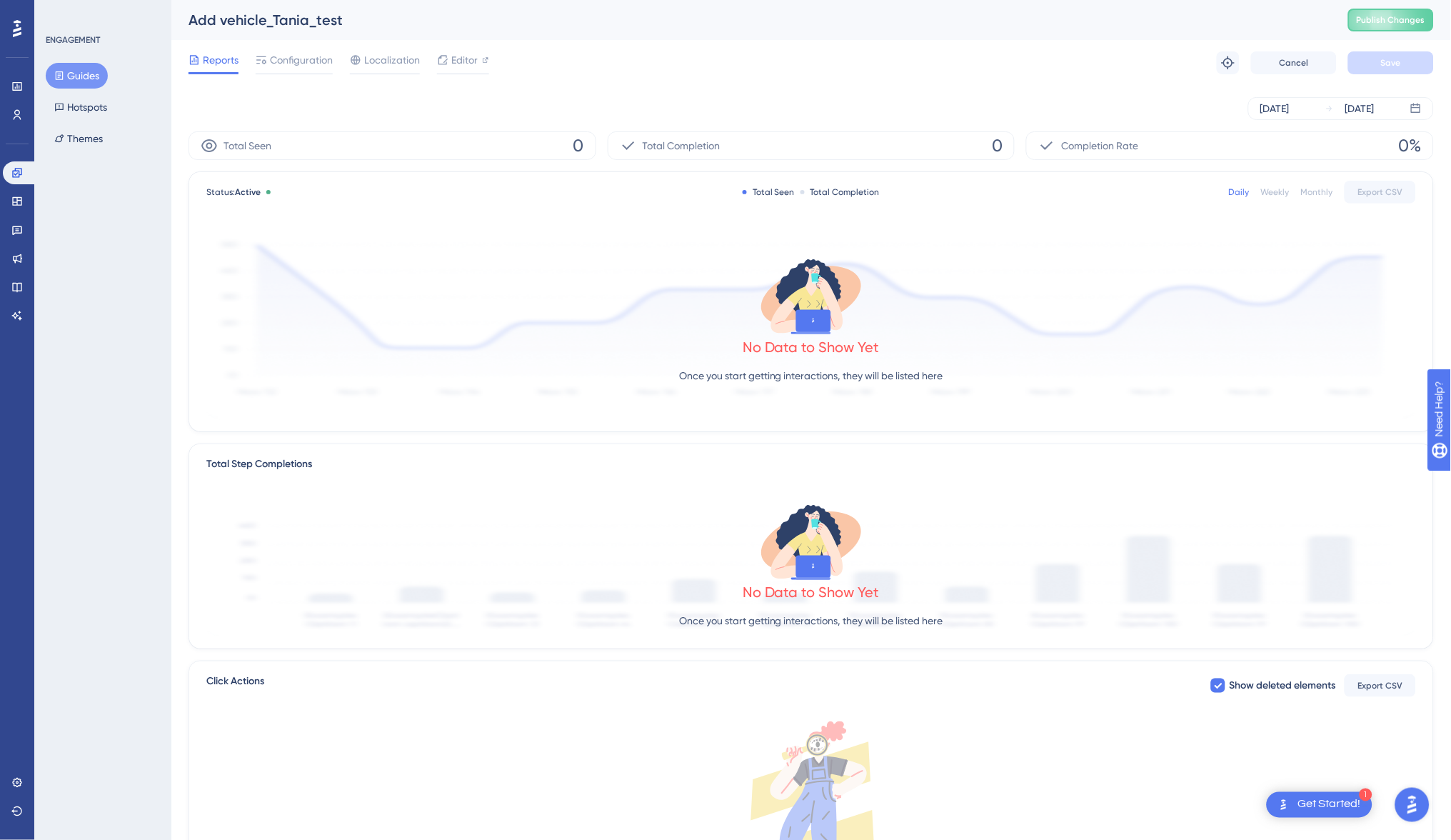
click at [74, 67] on button "Guides" at bounding box center [77, 75] width 63 height 26
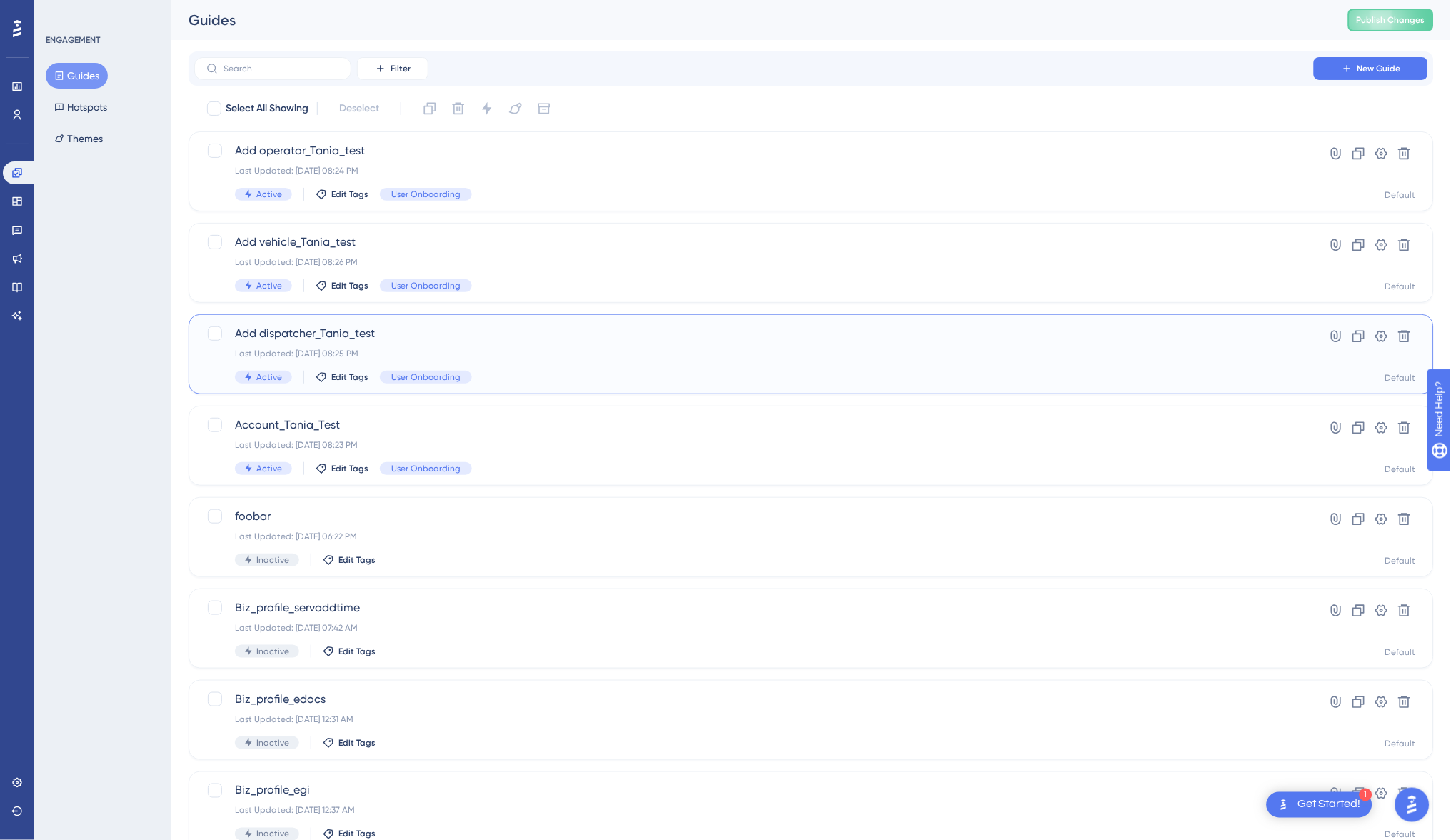
click at [491, 334] on span "Add dispatcher_Tania_test" at bounding box center [754, 333] width 1038 height 17
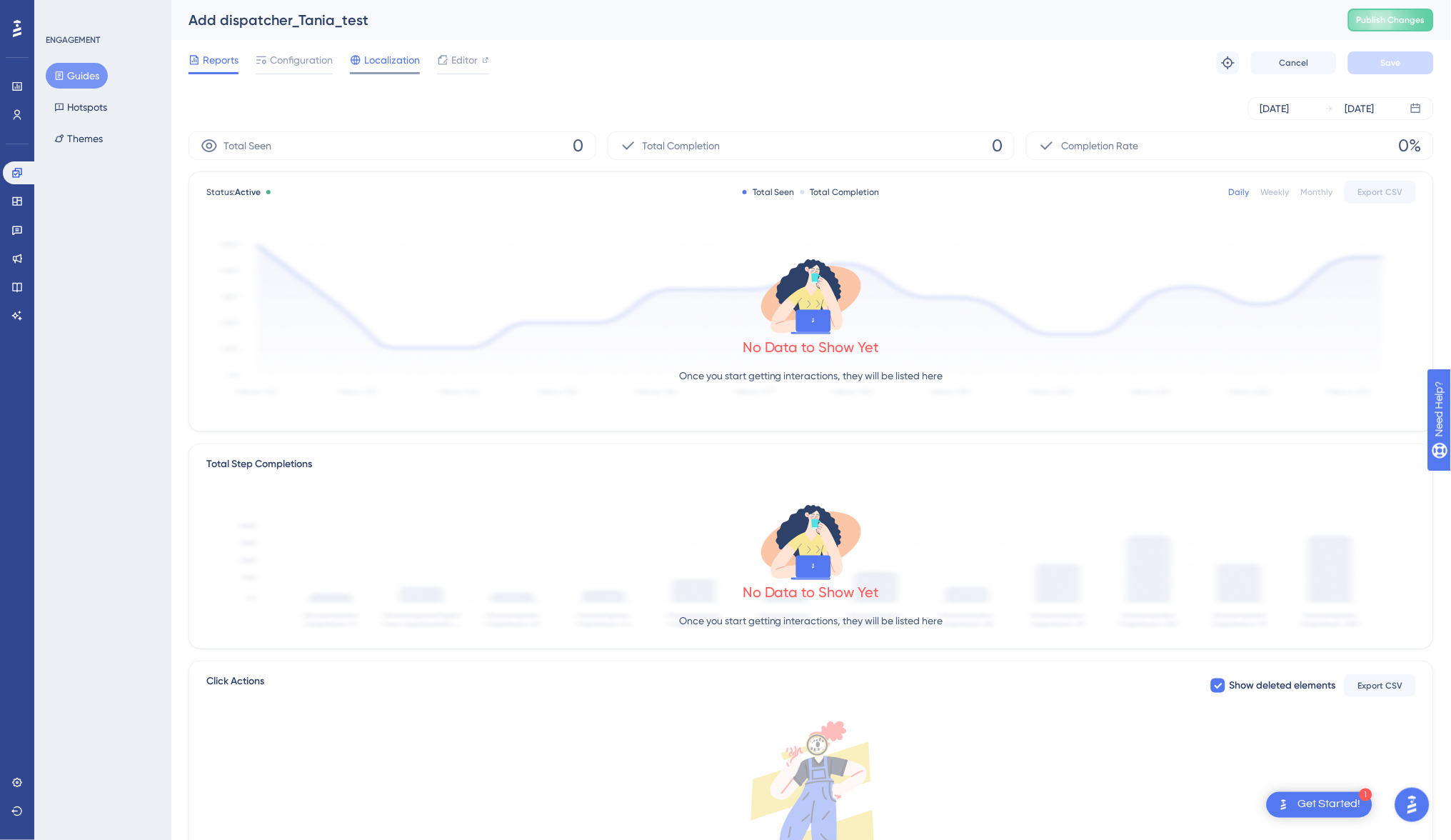
click at [385, 56] on span "Localization" at bounding box center [392, 59] width 55 height 17
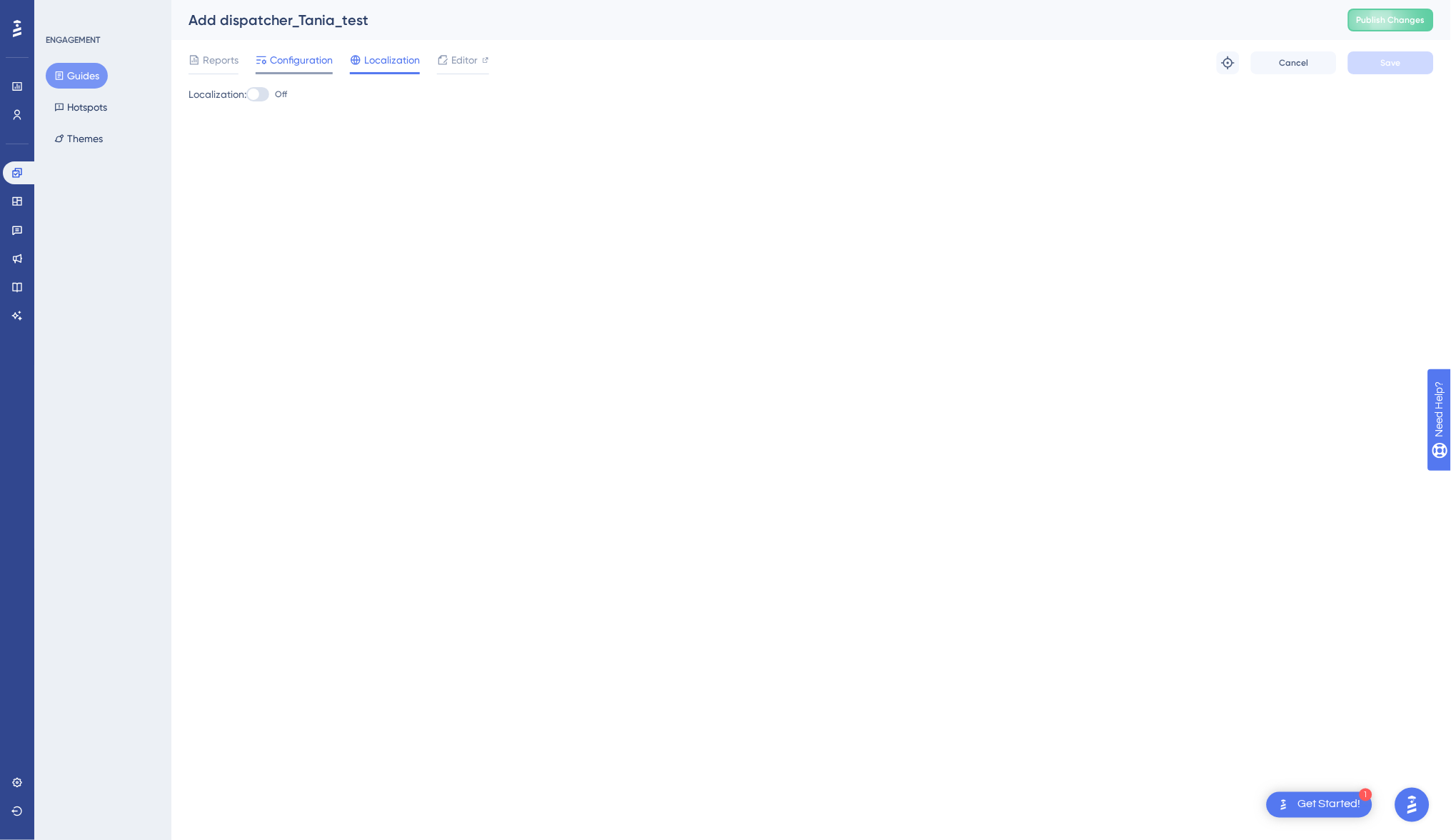
click at [304, 56] on span "Configuration" at bounding box center [300, 59] width 63 height 17
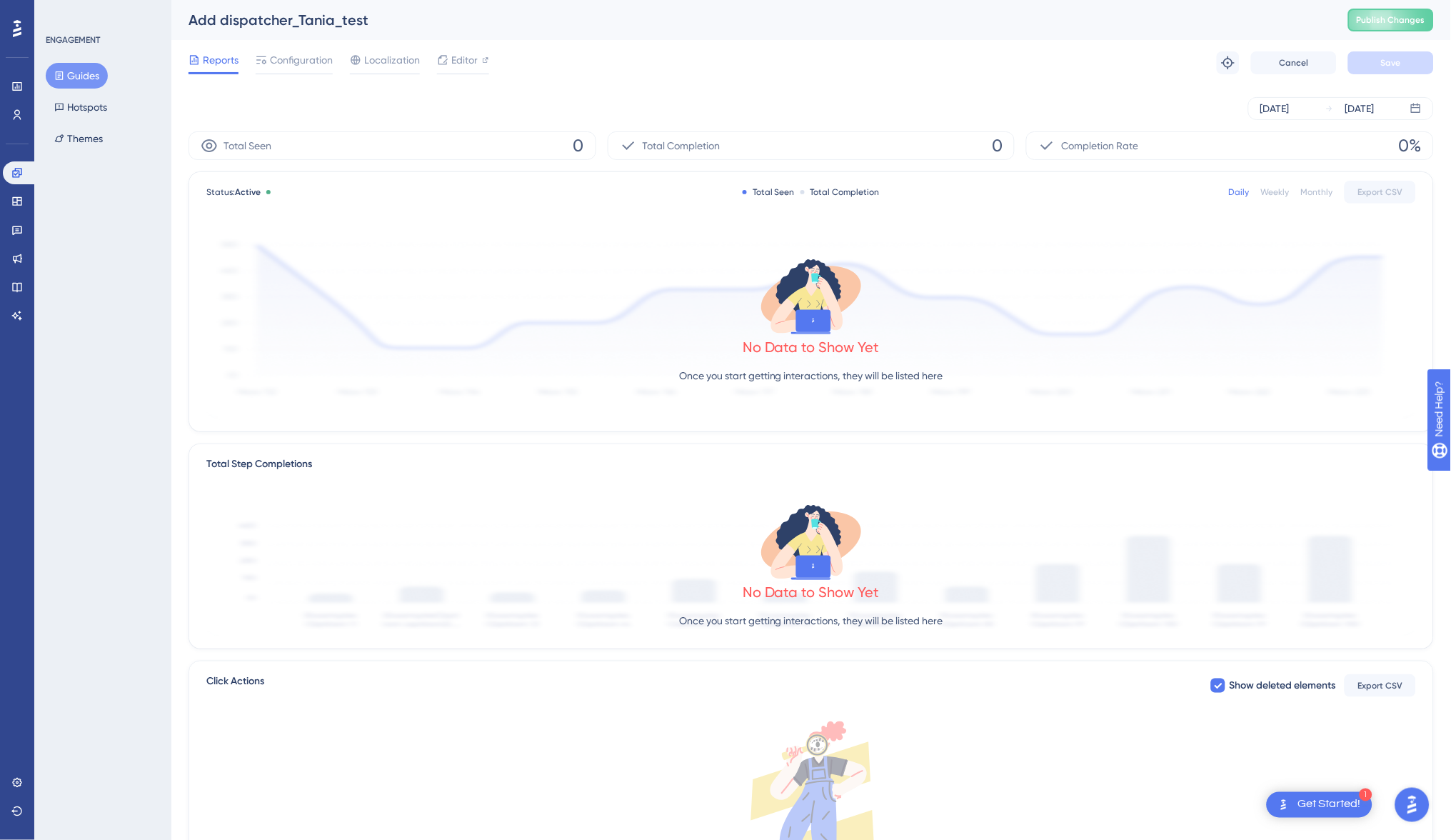
click at [63, 73] on icon at bounding box center [59, 76] width 8 height 9
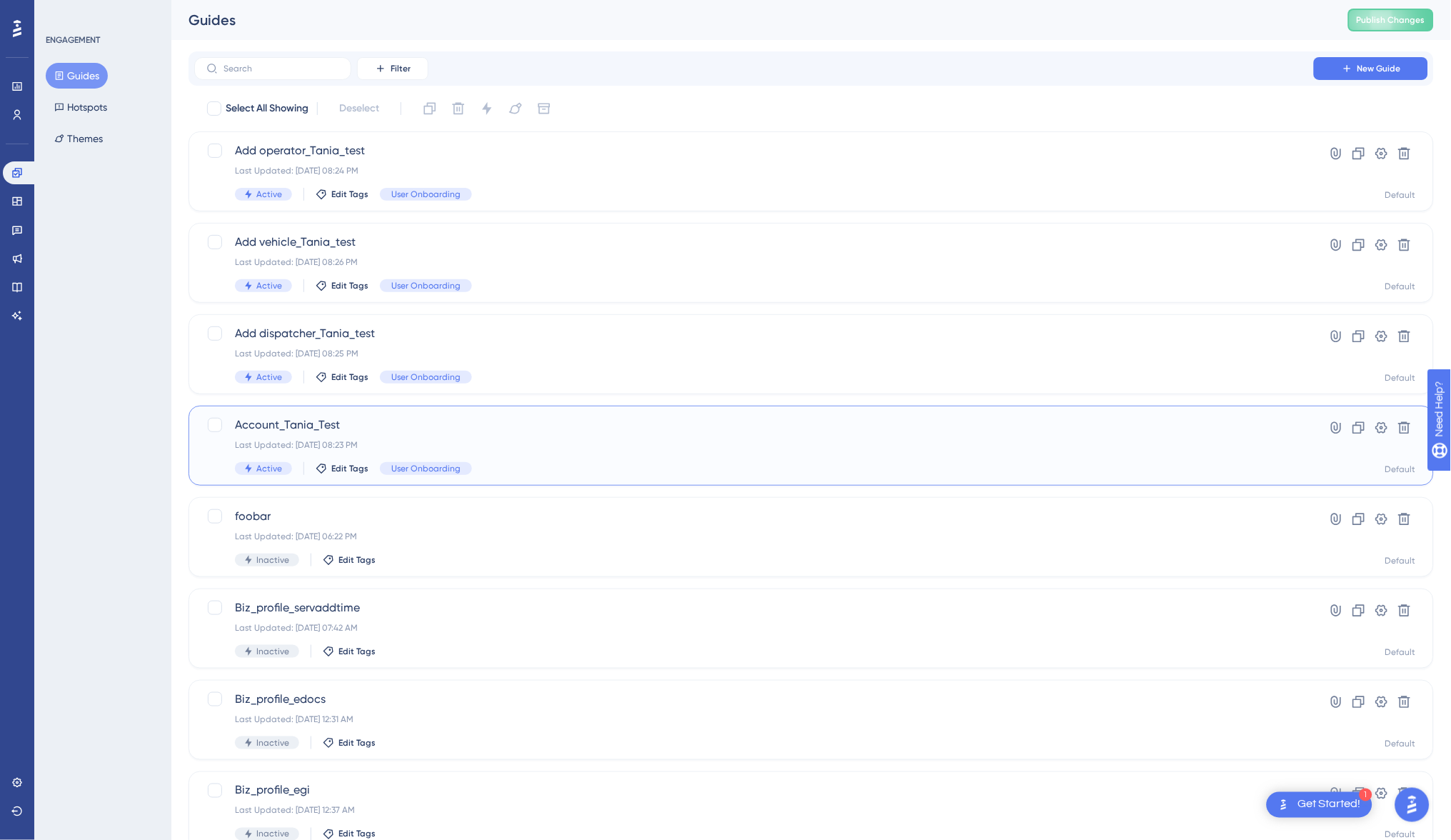
click at [316, 446] on div "Last Updated: [DATE] 08:23 PM" at bounding box center [754, 445] width 1038 height 11
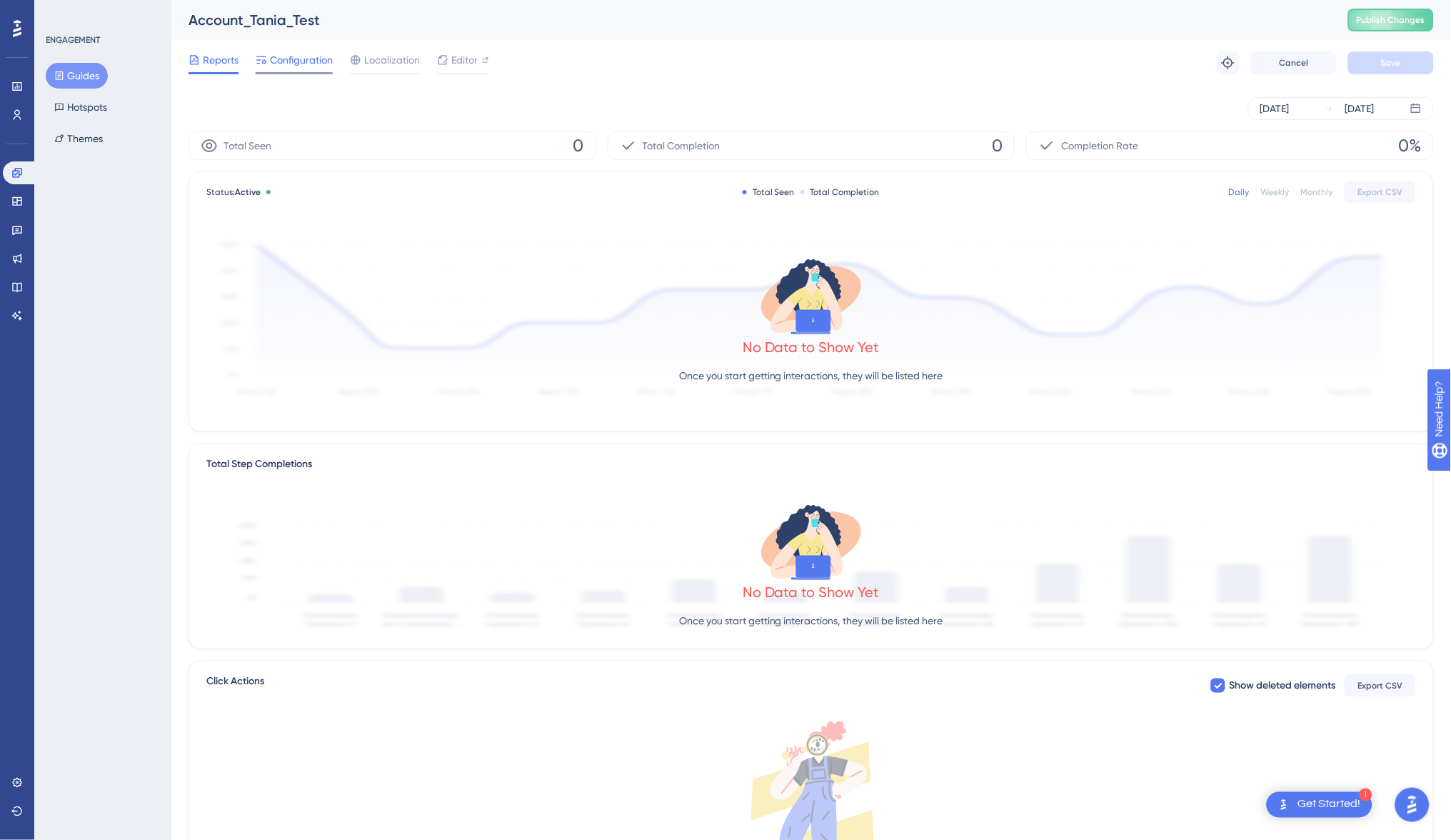
click at [315, 55] on span "Configuration" at bounding box center [300, 59] width 63 height 17
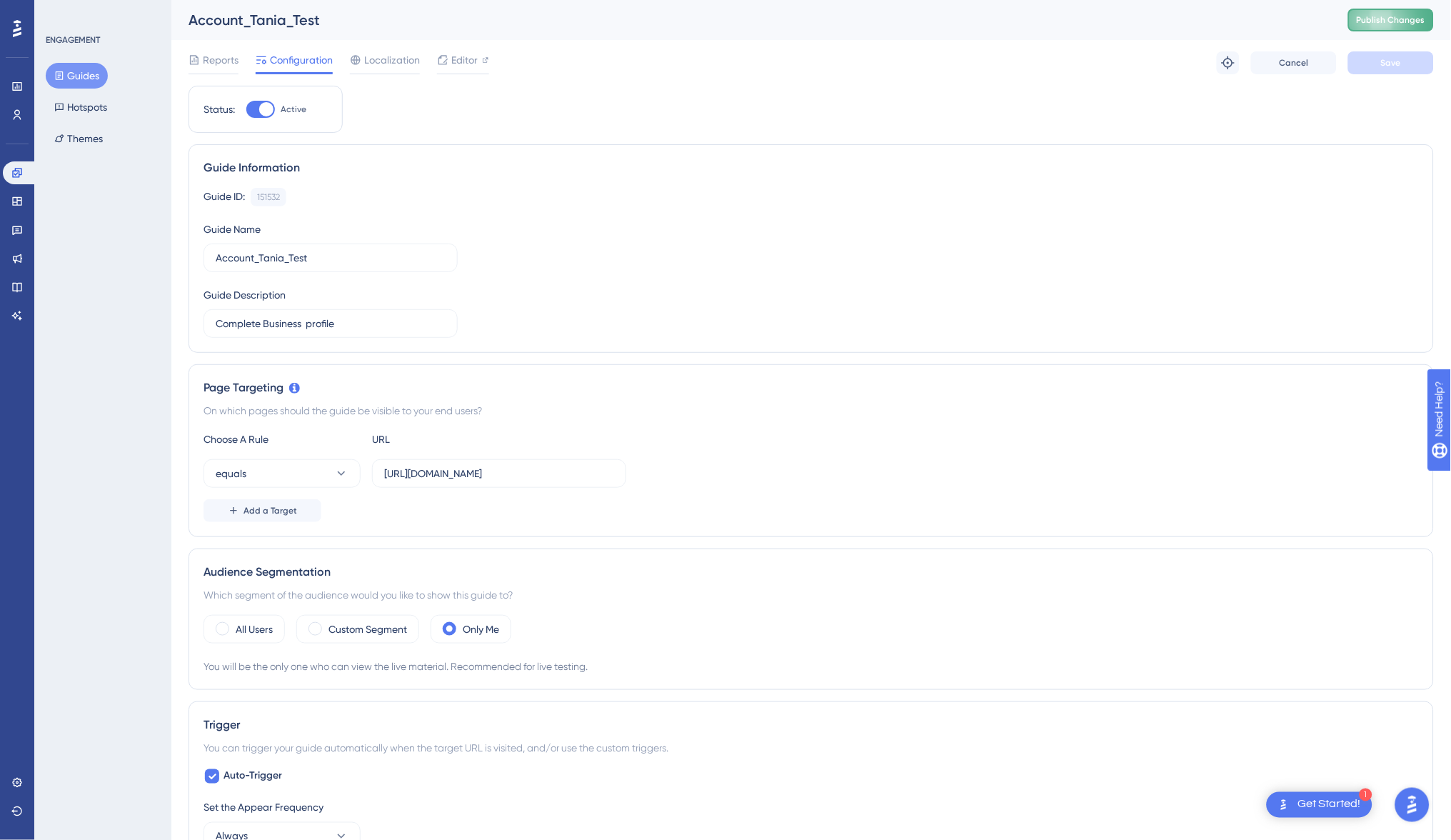
click at [1405, 14] on span "Publish Changes" at bounding box center [1391, 19] width 69 height 11
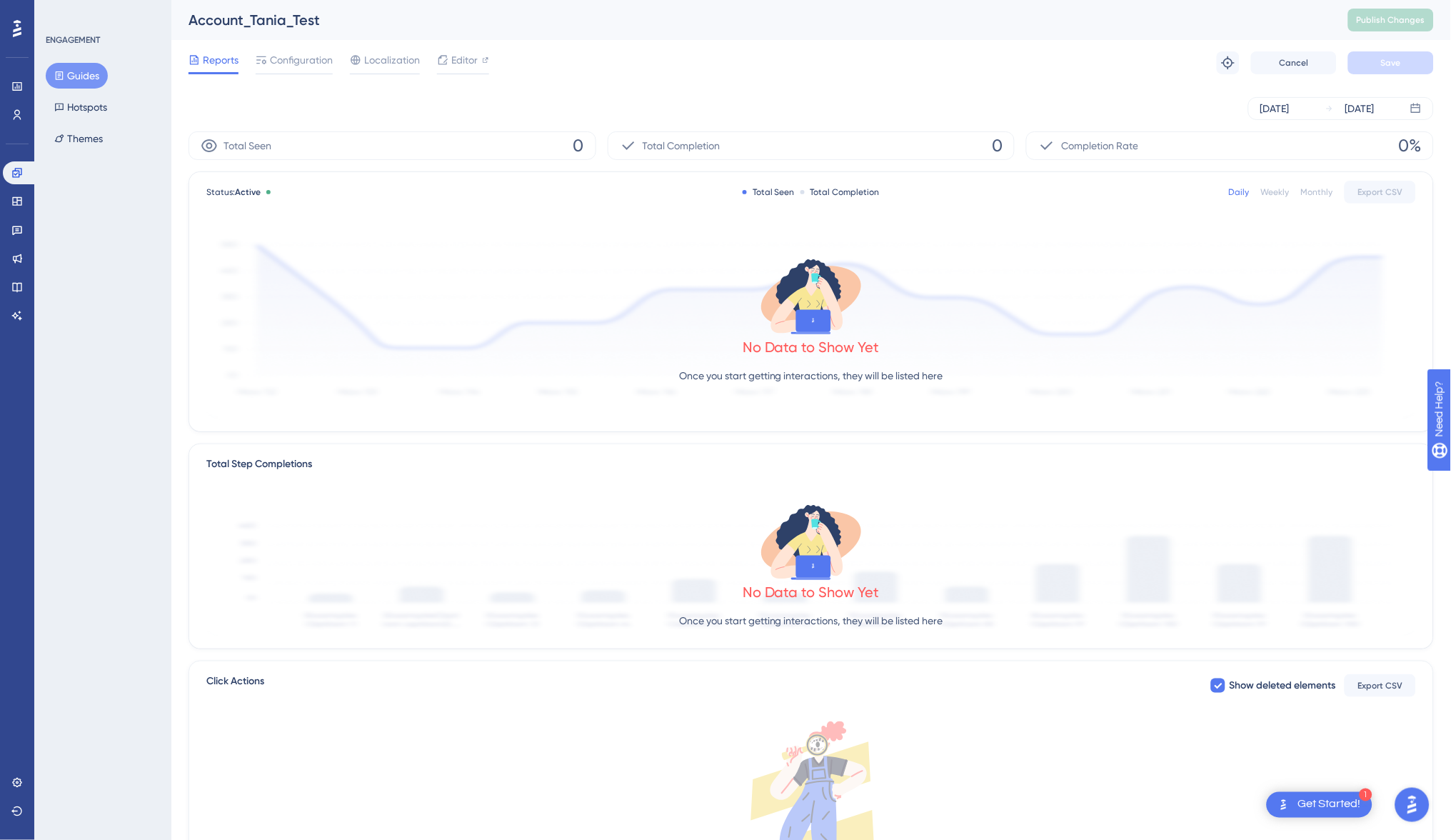
click at [77, 74] on button "Guides" at bounding box center [77, 75] width 63 height 26
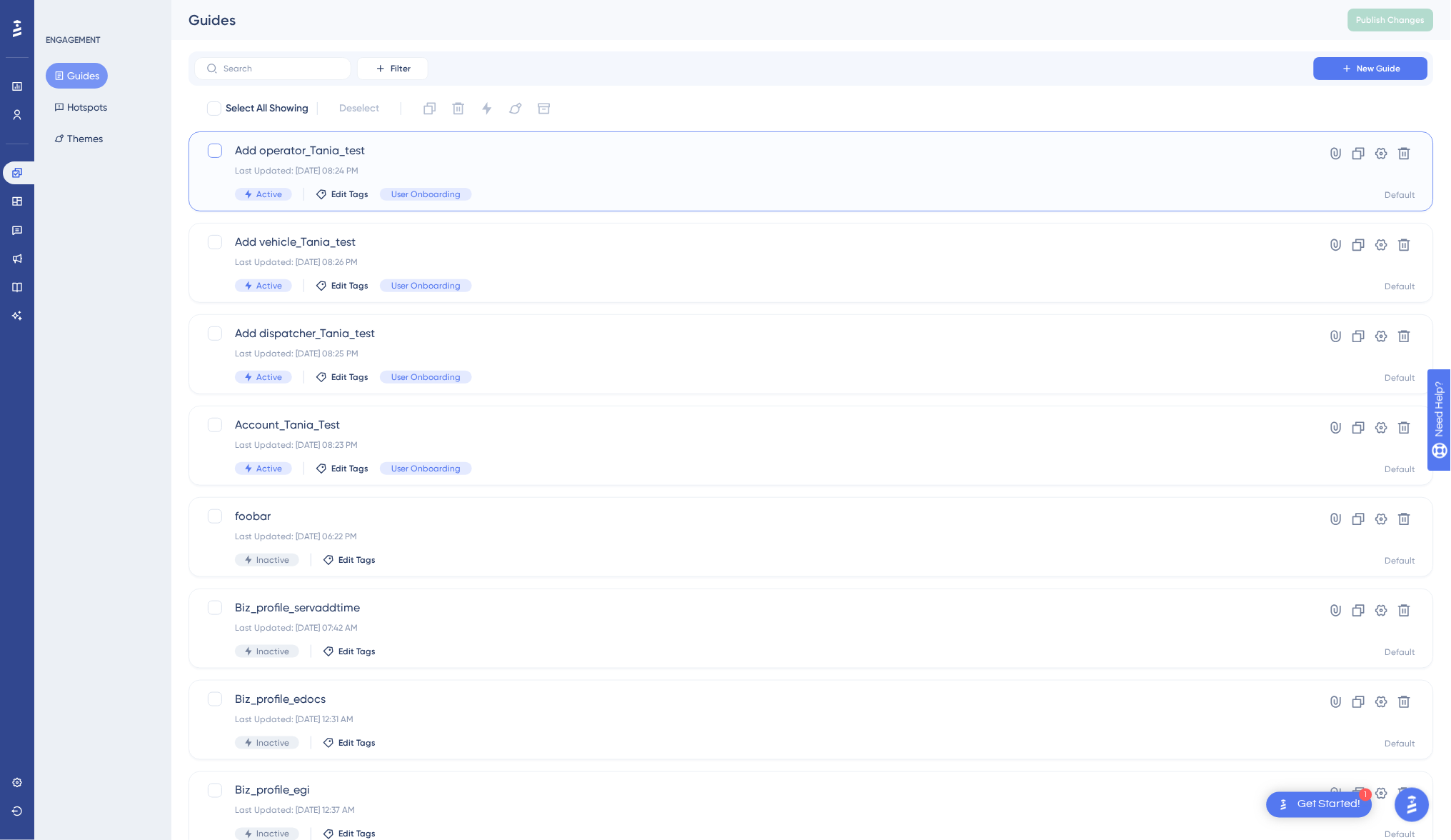
click at [219, 149] on div at bounding box center [215, 151] width 14 height 14
checkbox input "true"
click at [213, 237] on div at bounding box center [215, 242] width 14 height 14
checkbox input "true"
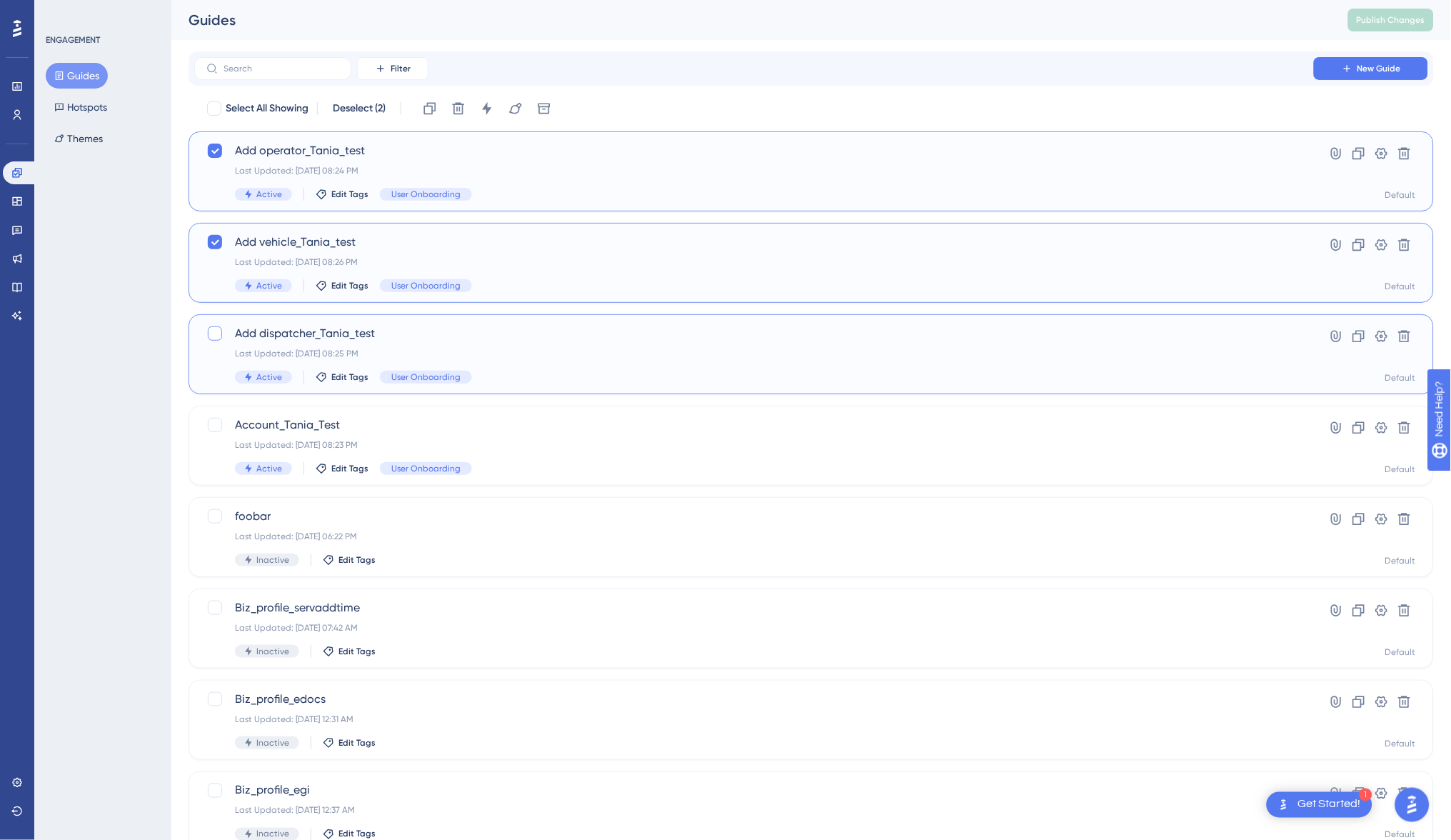
click at [216, 325] on div at bounding box center [214, 333] width 17 height 17
checkbox input "true"
click at [213, 420] on div at bounding box center [215, 424] width 14 height 14
checkbox input "true"
click at [494, 106] on icon at bounding box center [487, 108] width 14 height 14
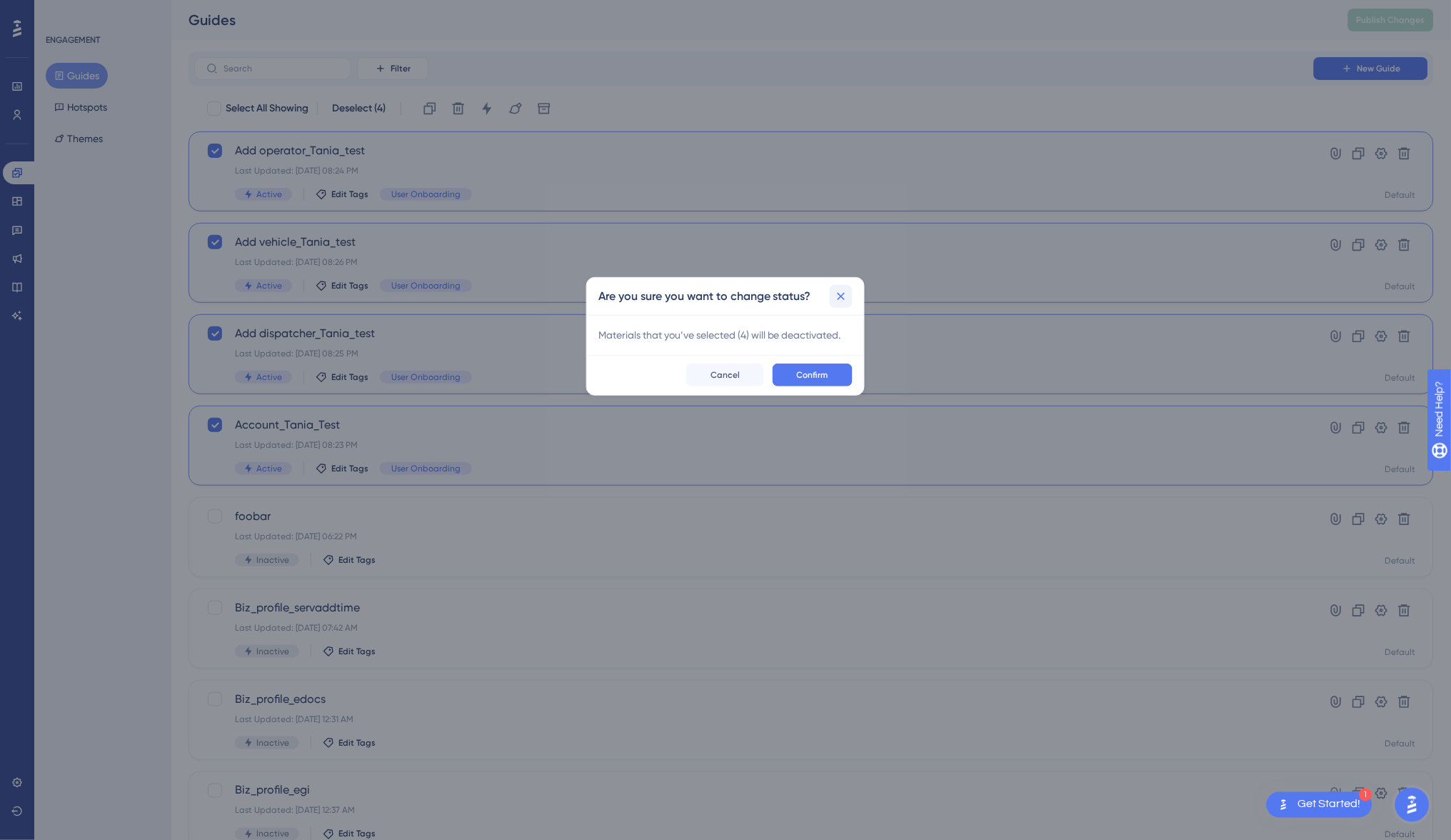
click at [850, 298] on button at bounding box center [841, 297] width 23 height 23
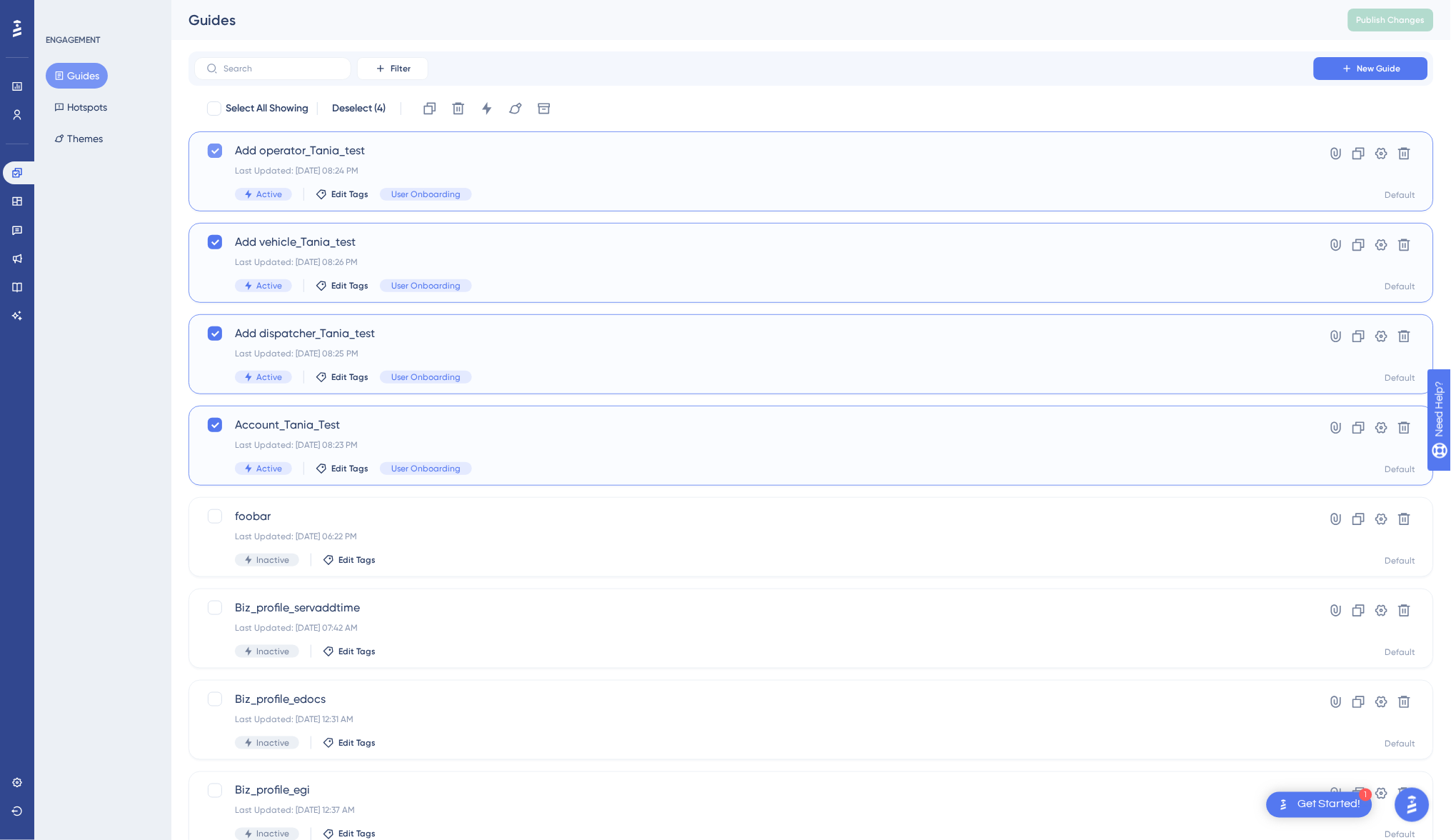
click at [212, 150] on icon at bounding box center [215, 151] width 9 height 11
checkbox input "false"
click at [208, 239] on div at bounding box center [215, 242] width 14 height 14
checkbox input "false"
click at [208, 335] on div at bounding box center [215, 334] width 14 height 14
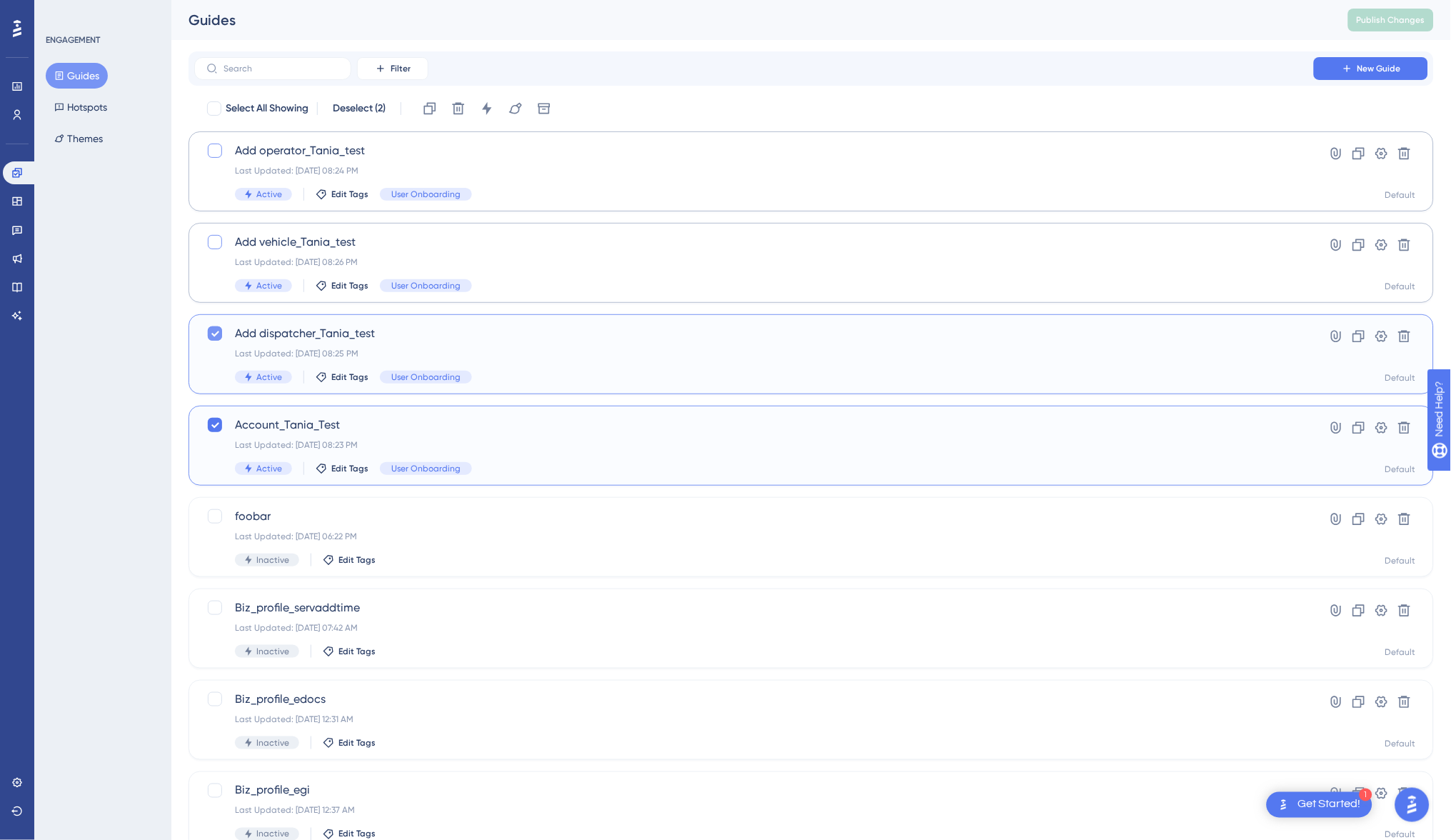
checkbox input "false"
click at [211, 416] on div at bounding box center [214, 424] width 17 height 17
checkbox input "false"
click at [656, 169] on div "Last Updated: [DATE] 08:24 PM" at bounding box center [754, 170] width 1038 height 11
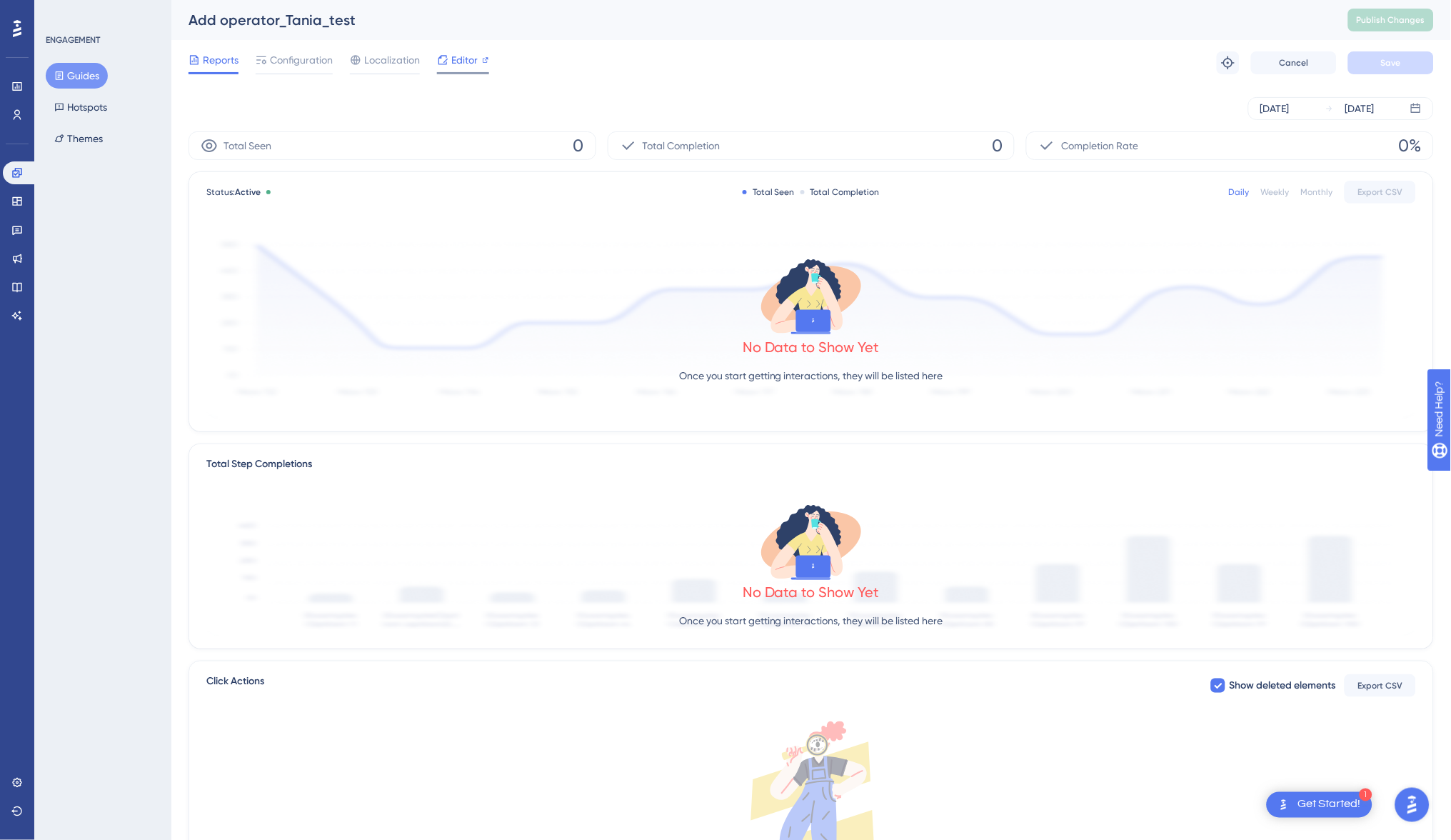
click at [453, 67] on span "Editor" at bounding box center [464, 59] width 26 height 17
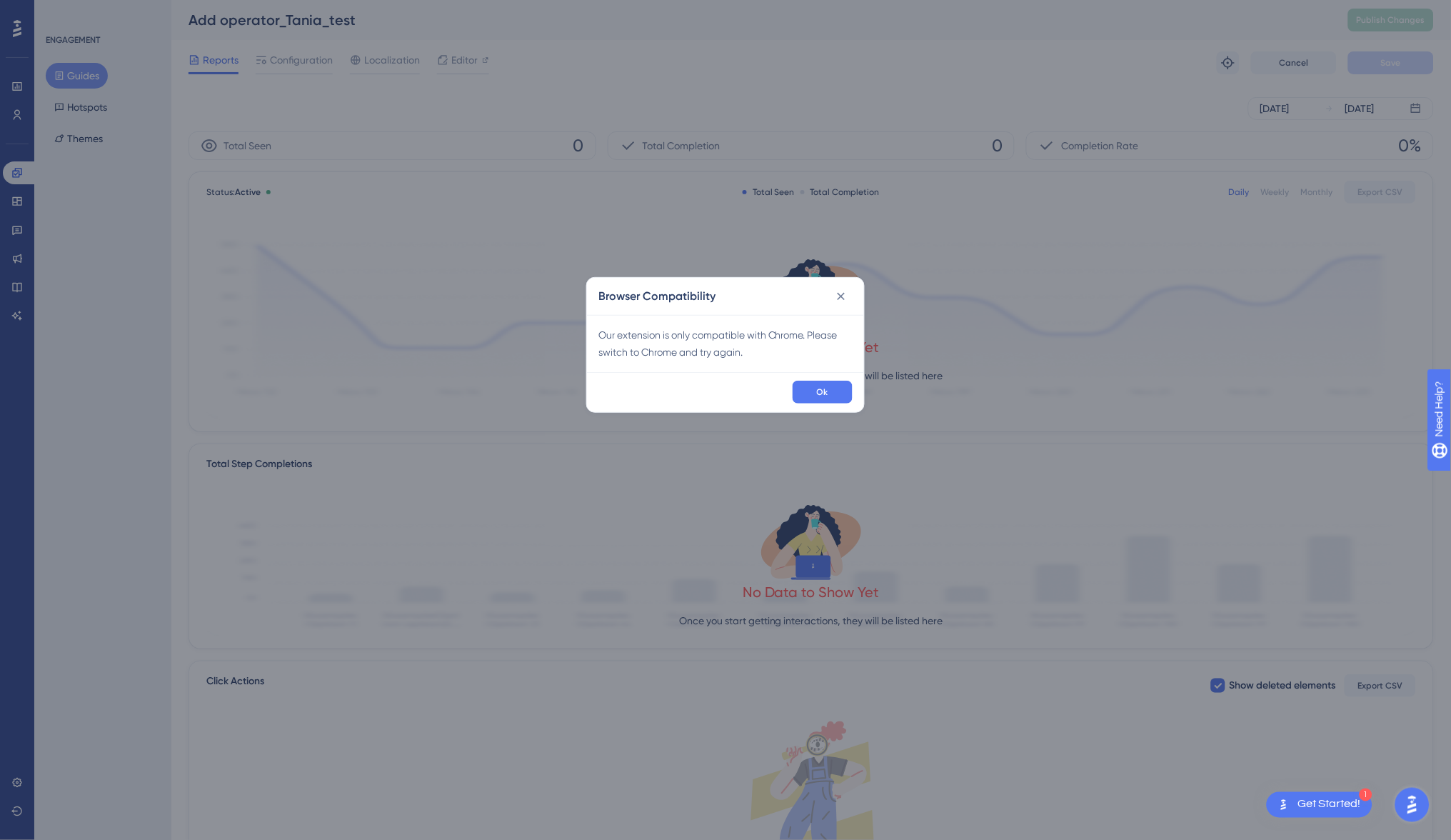
click at [811, 379] on div "Ok" at bounding box center [725, 391] width 277 height 40
click at [814, 399] on button "Ok" at bounding box center [822, 392] width 60 height 23
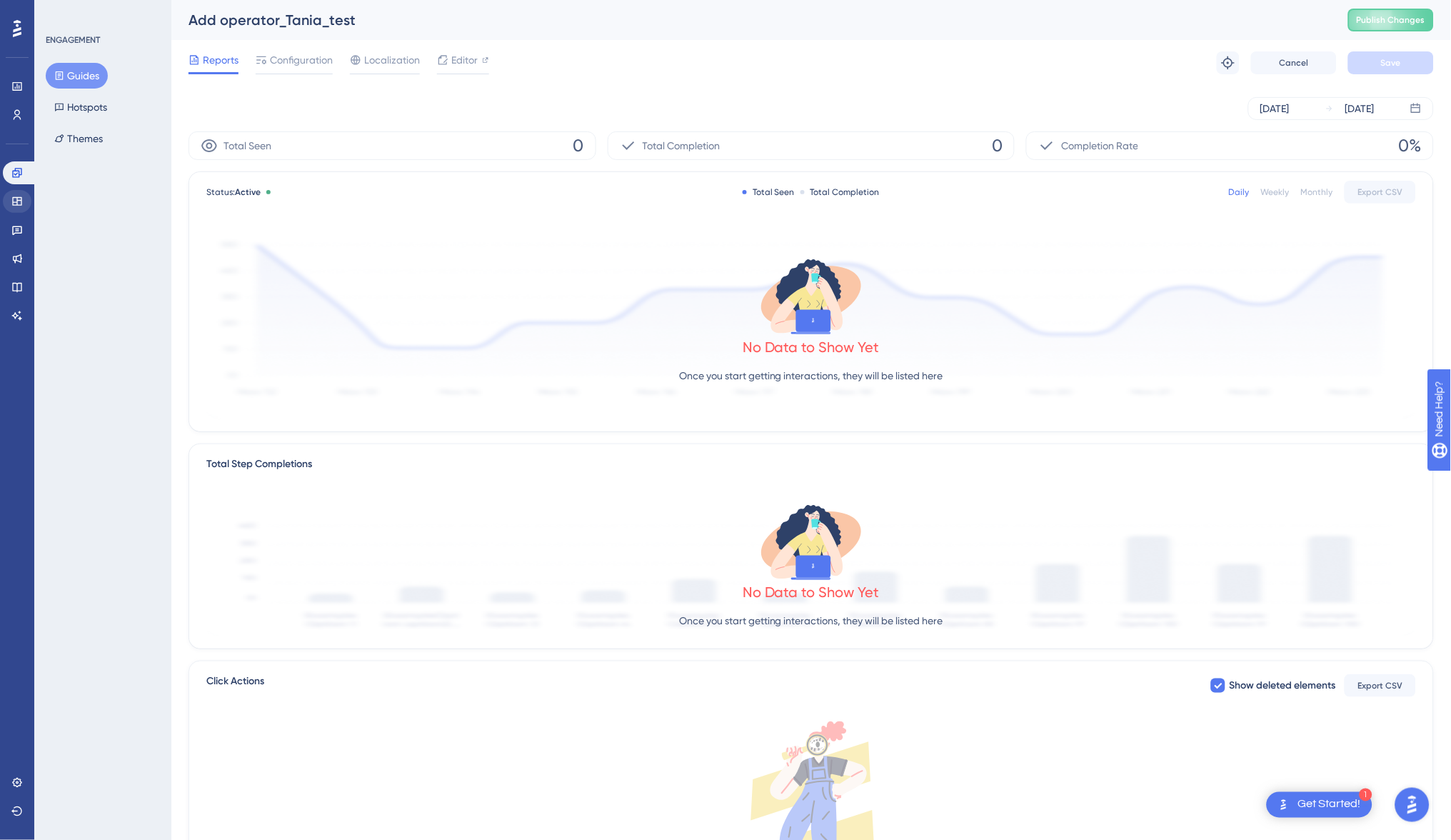
click at [20, 192] on link at bounding box center [17, 202] width 28 height 23
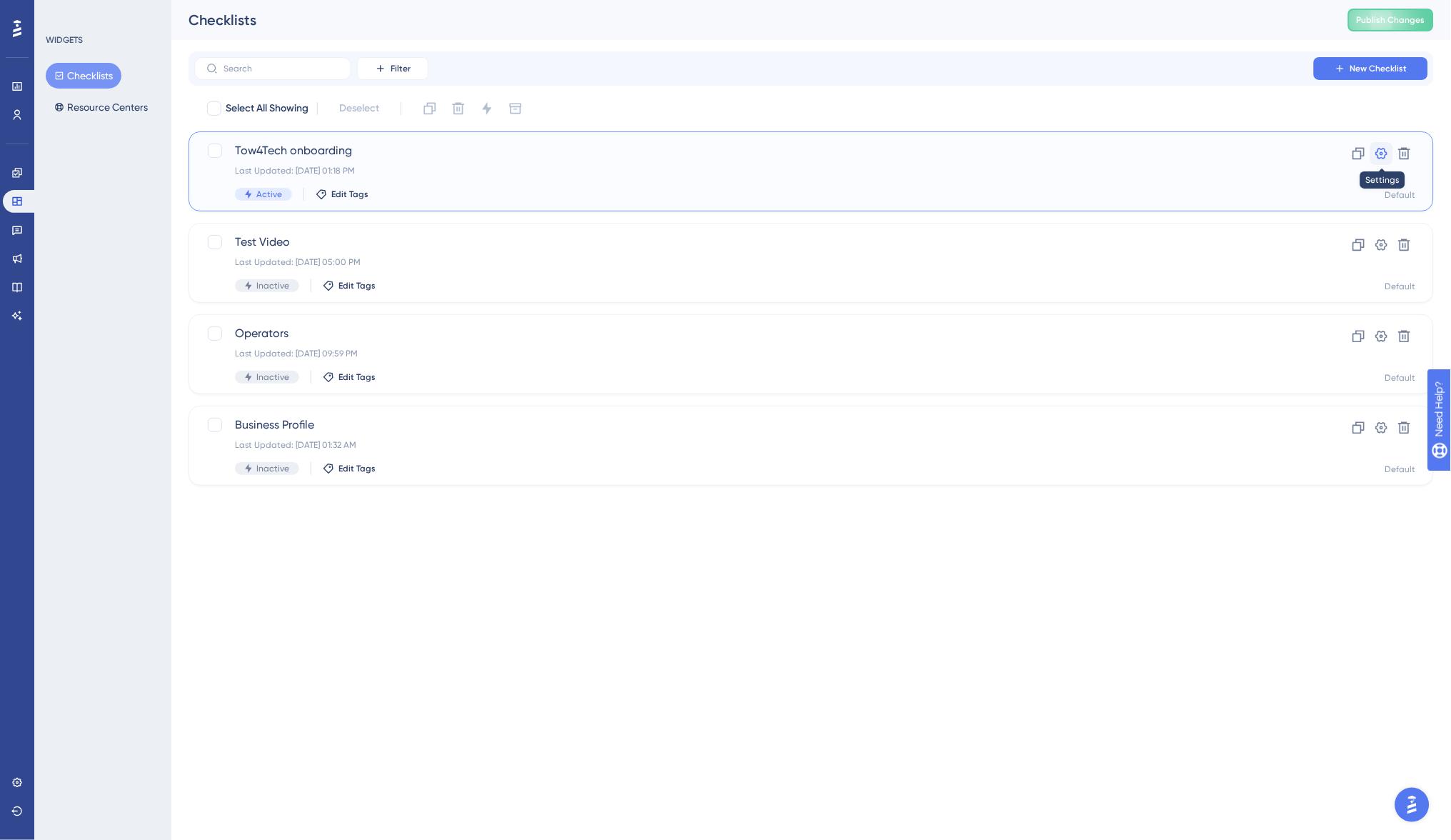
click at [1376, 151] on icon at bounding box center [1381, 153] width 14 height 14
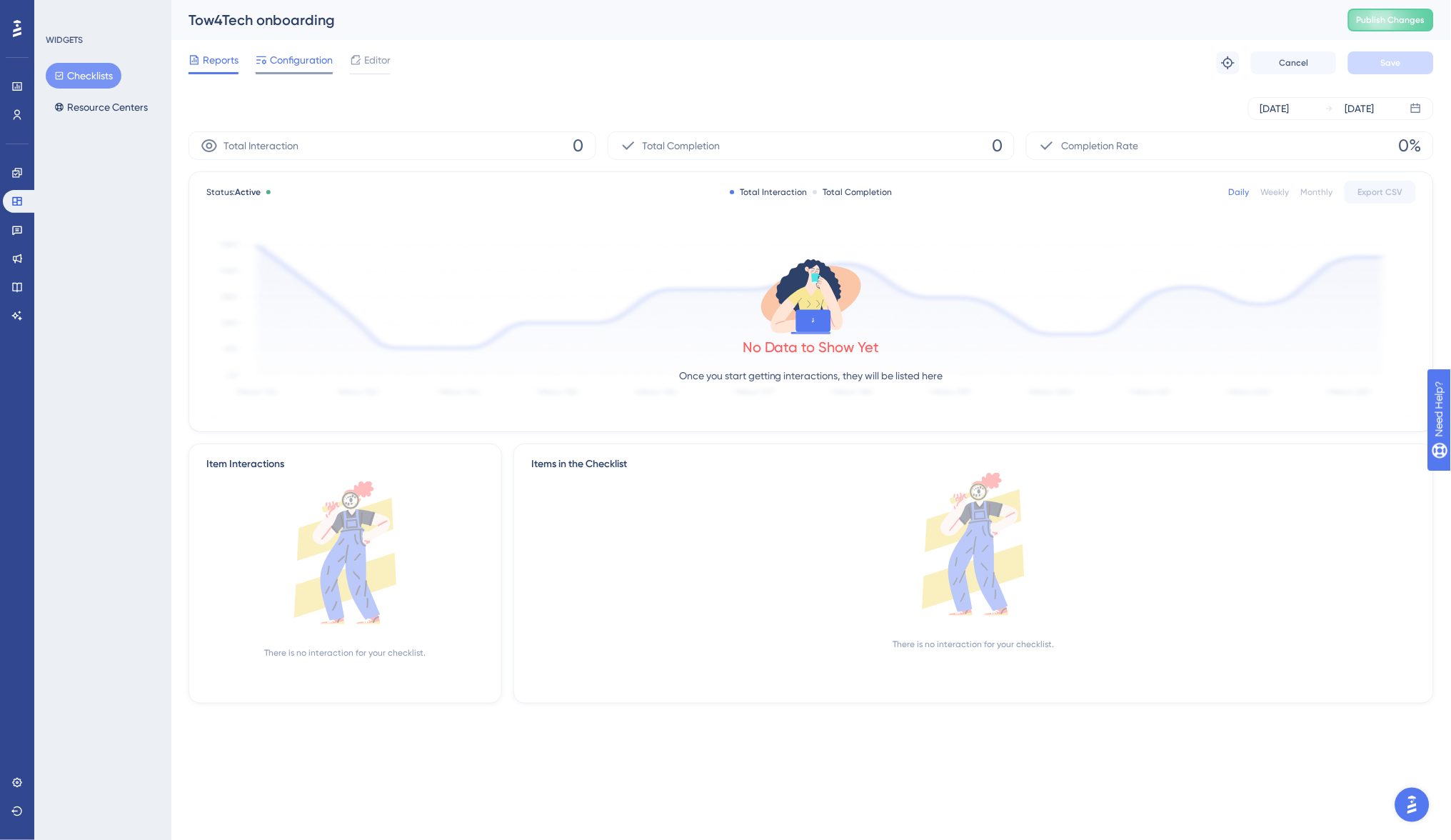
click at [291, 58] on span "Configuration" at bounding box center [300, 59] width 63 height 17
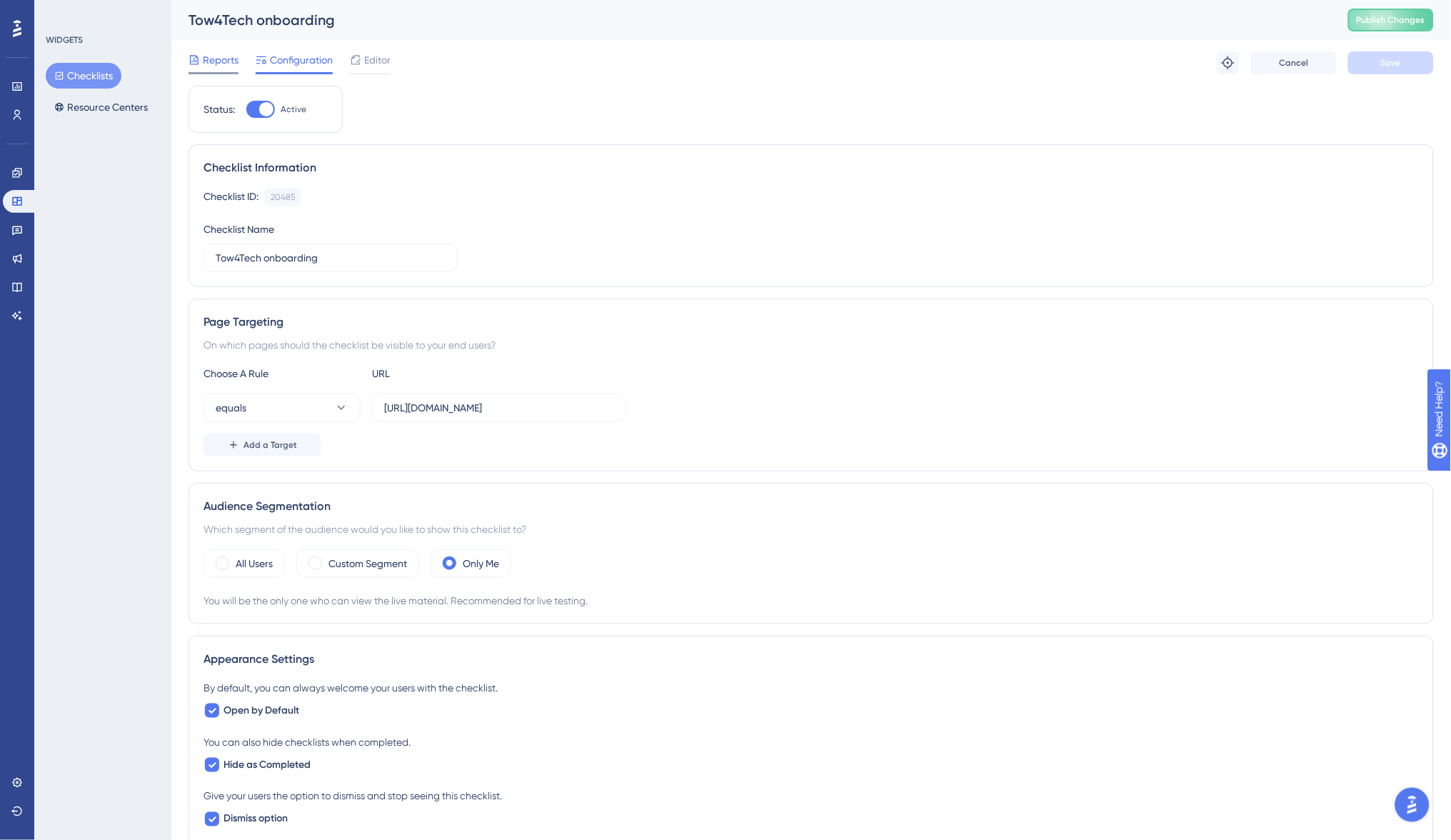
click at [206, 56] on span "Reports" at bounding box center [220, 59] width 36 height 17
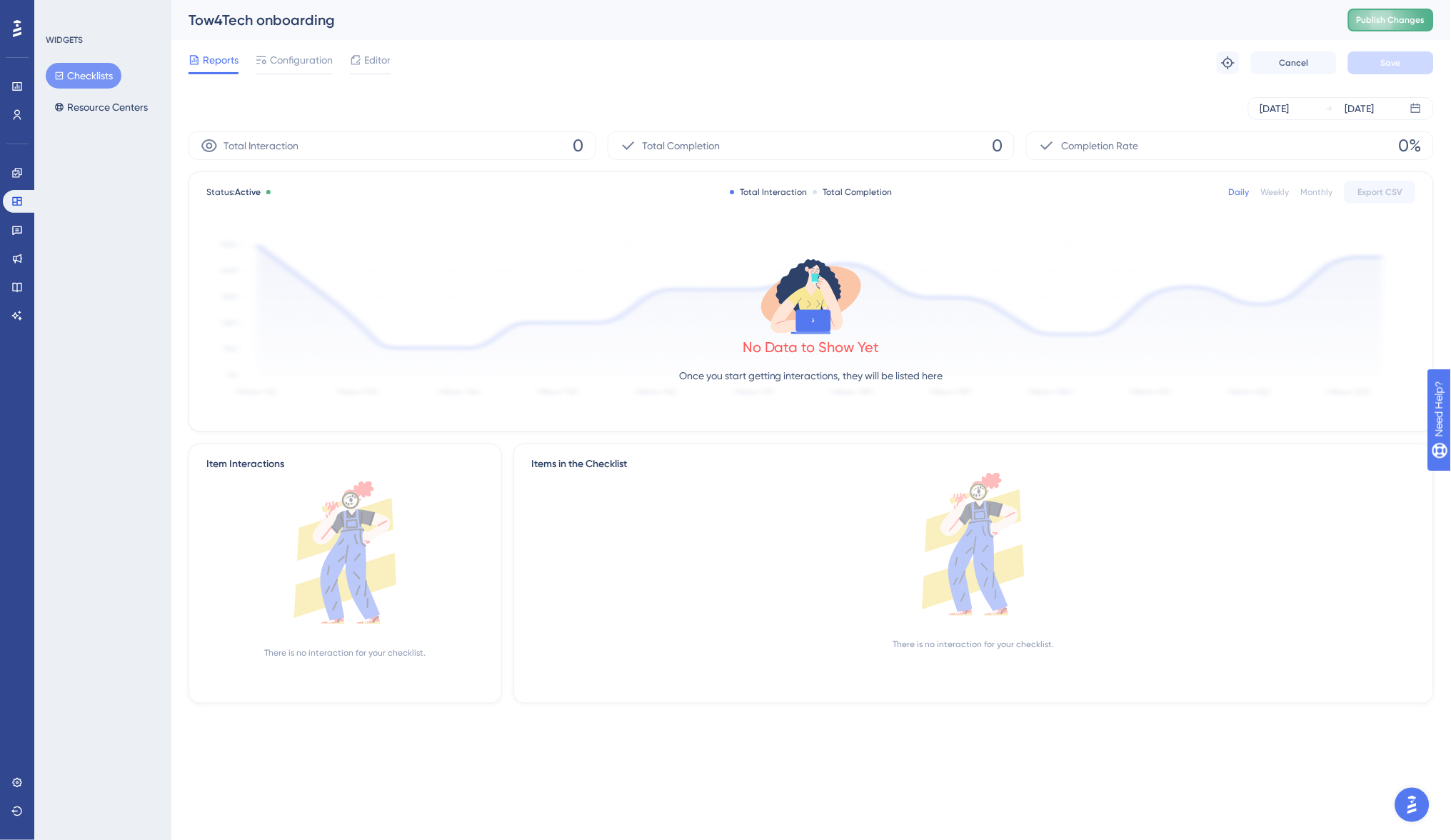
click at [1405, 21] on span "Publish Changes" at bounding box center [1391, 19] width 69 height 11
click at [274, 60] on span "Configuration" at bounding box center [300, 59] width 63 height 17
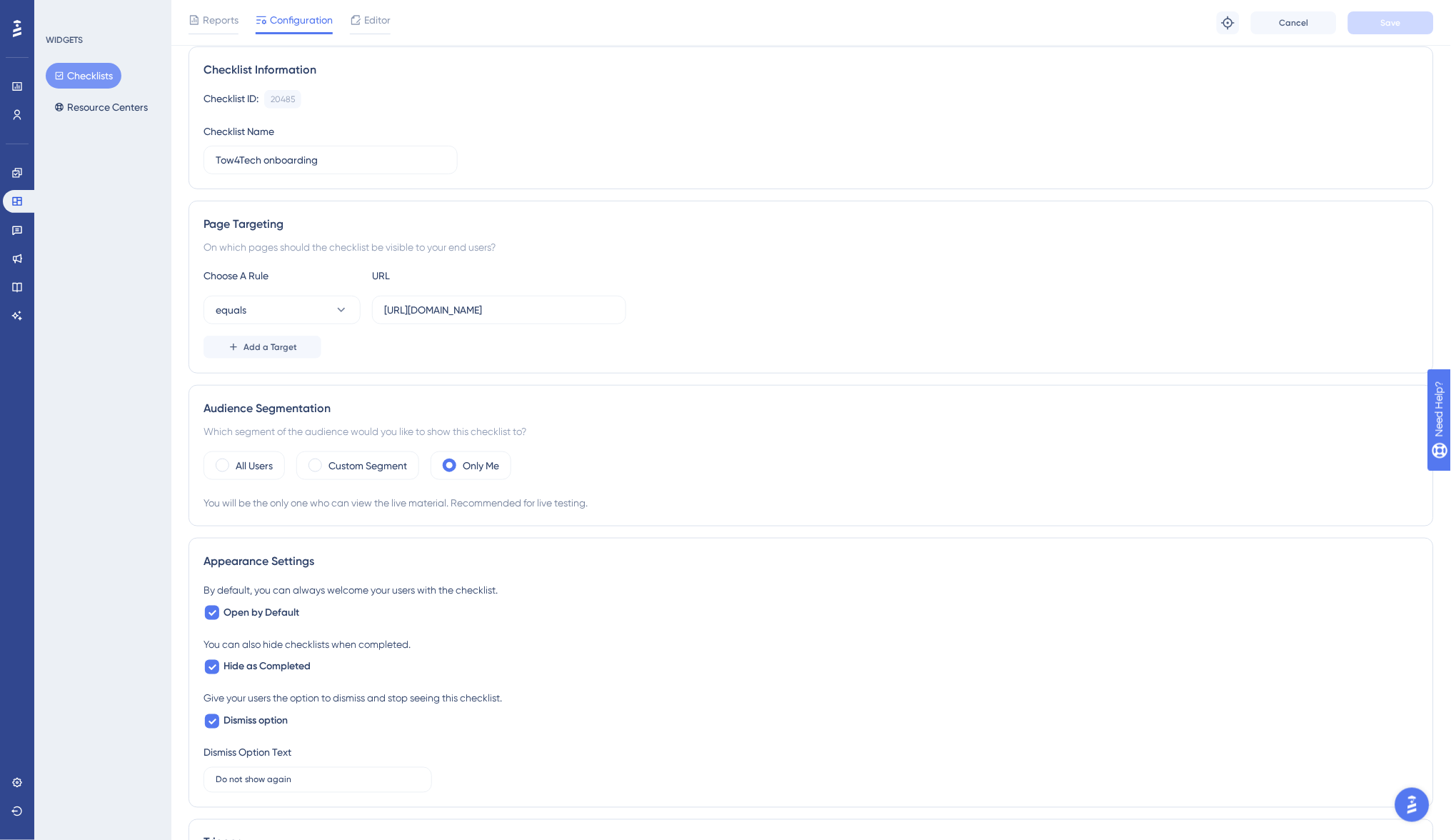
scroll to position [102, 0]
click at [313, 472] on div "Custom Segment" at bounding box center [357, 467] width 122 height 28
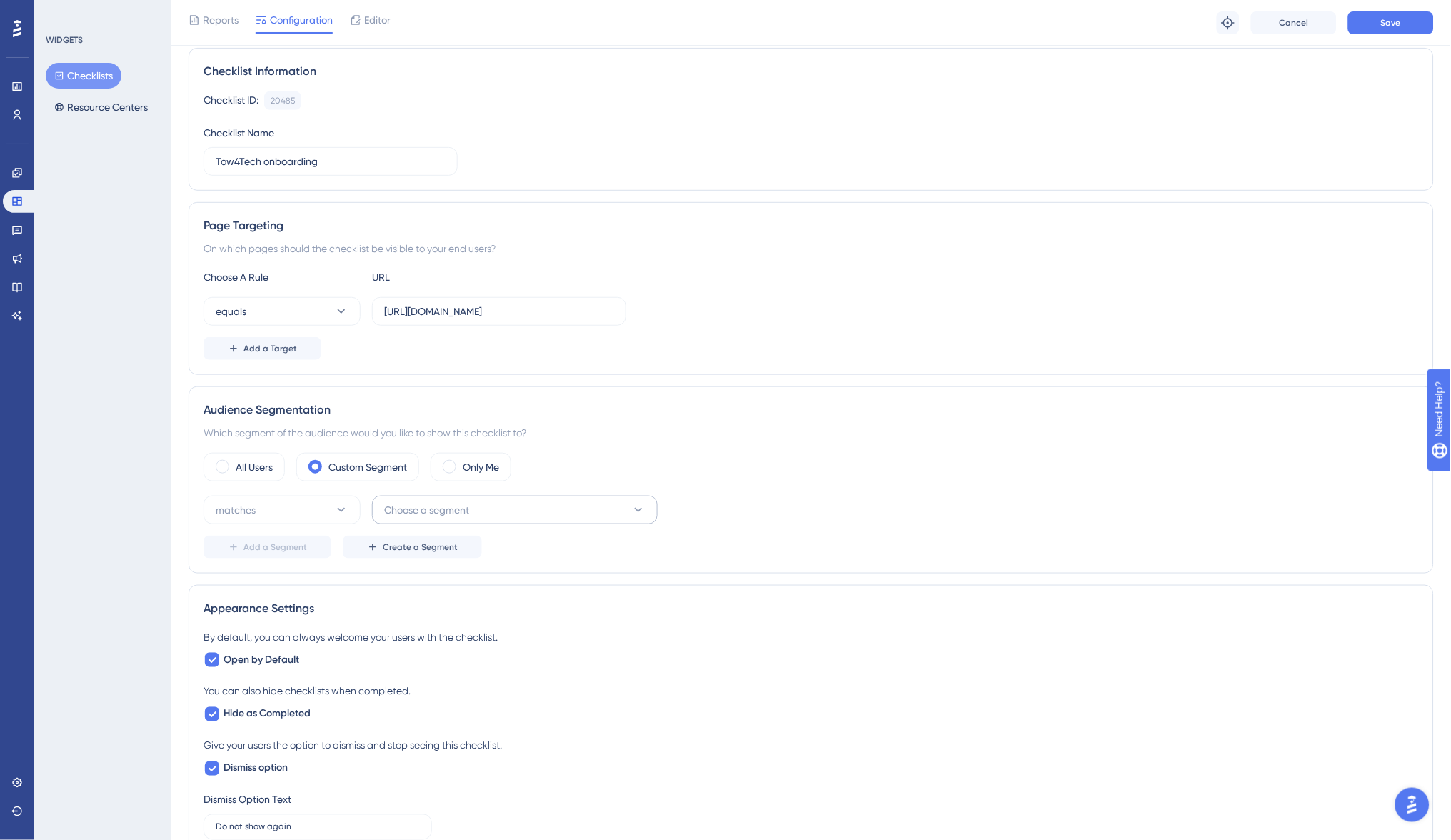
click at [385, 507] on span "Choose a segment" at bounding box center [426, 509] width 85 height 17
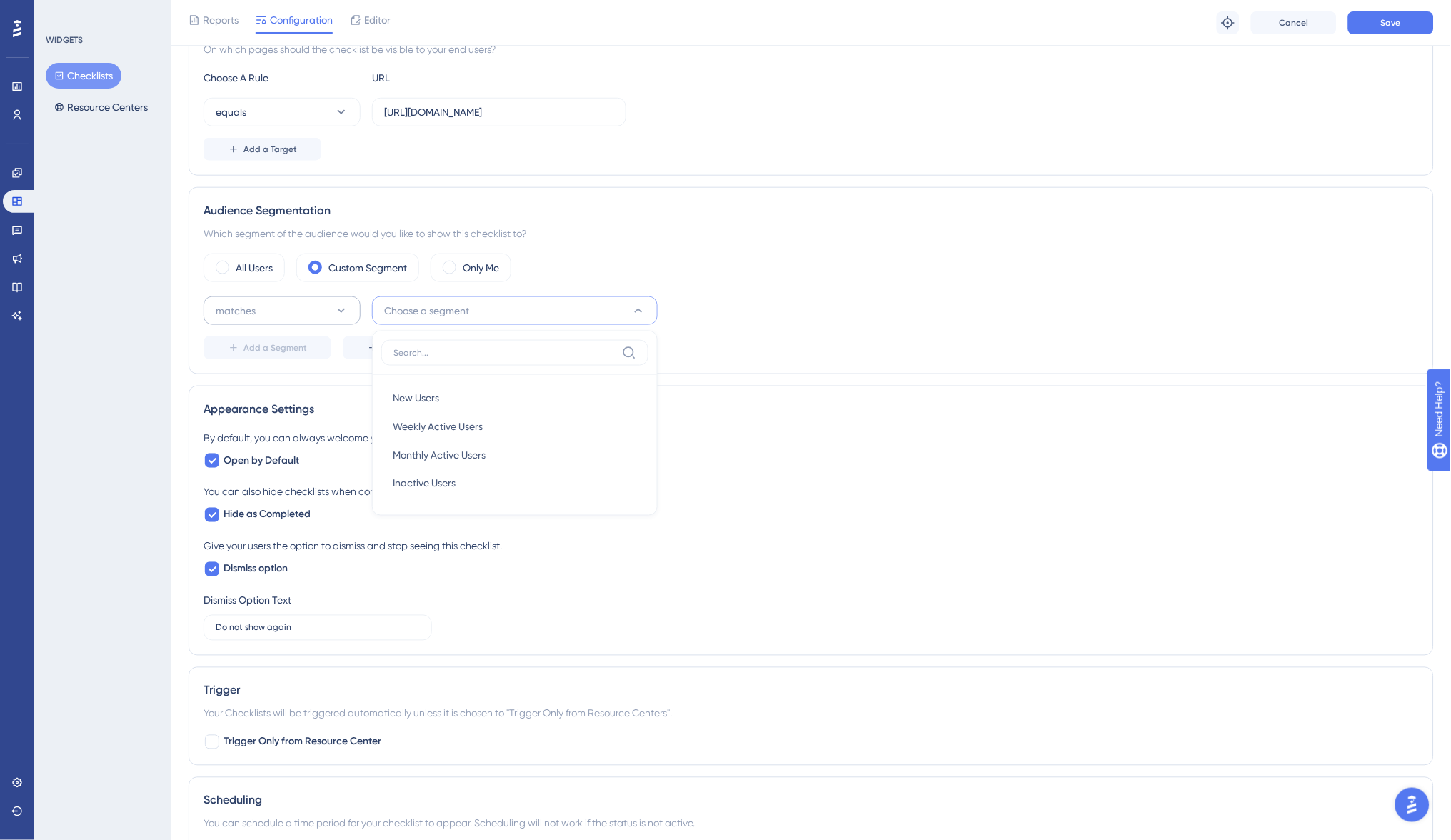
click at [302, 310] on button "matches" at bounding box center [282, 310] width 157 height 28
click at [466, 264] on label "Only Me" at bounding box center [480, 267] width 36 height 17
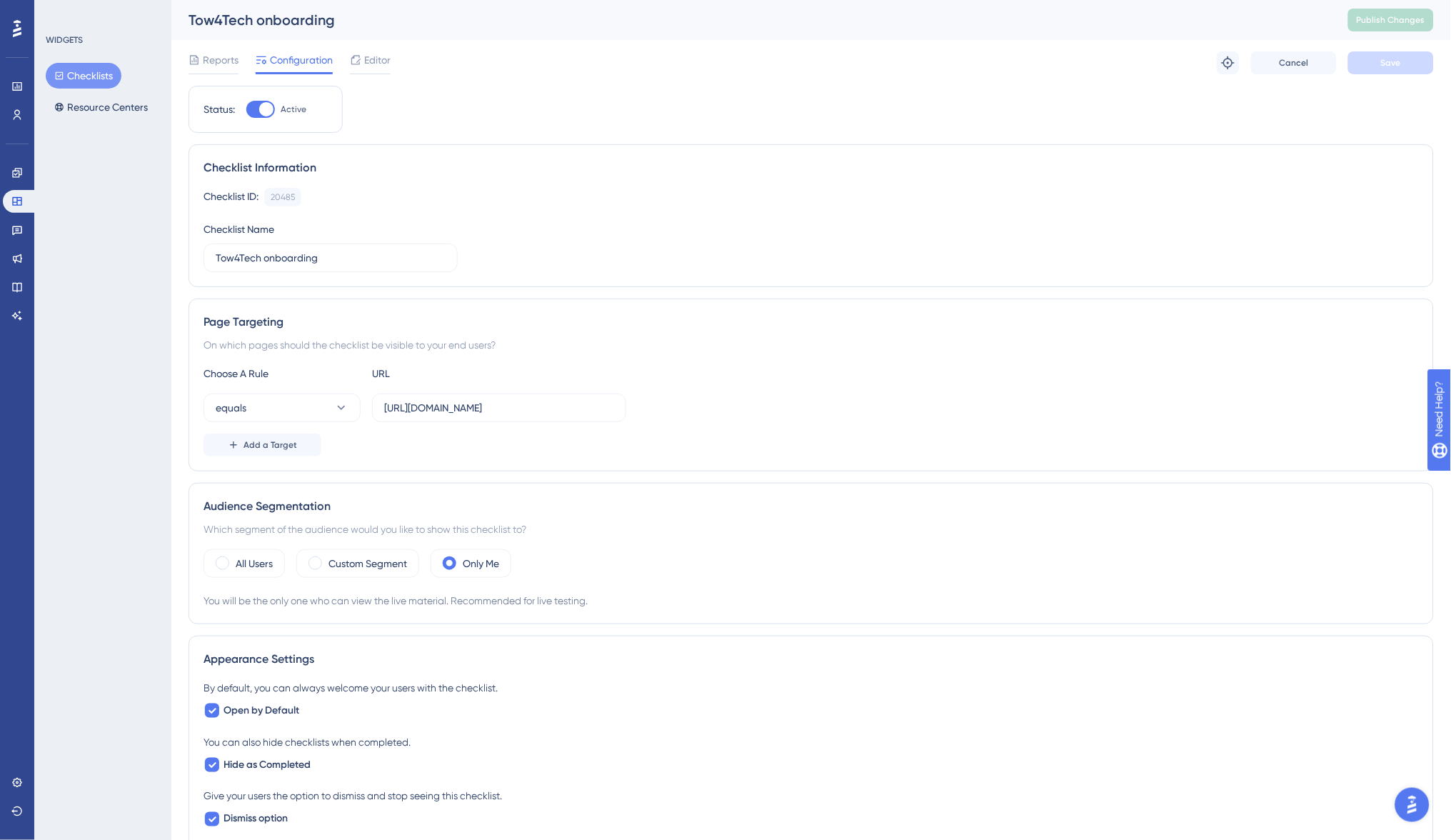
scroll to position [0, 0]
click at [299, 63] on span "Configuration" at bounding box center [300, 59] width 63 height 17
click at [379, 58] on span "Editor" at bounding box center [378, 59] width 26 height 17
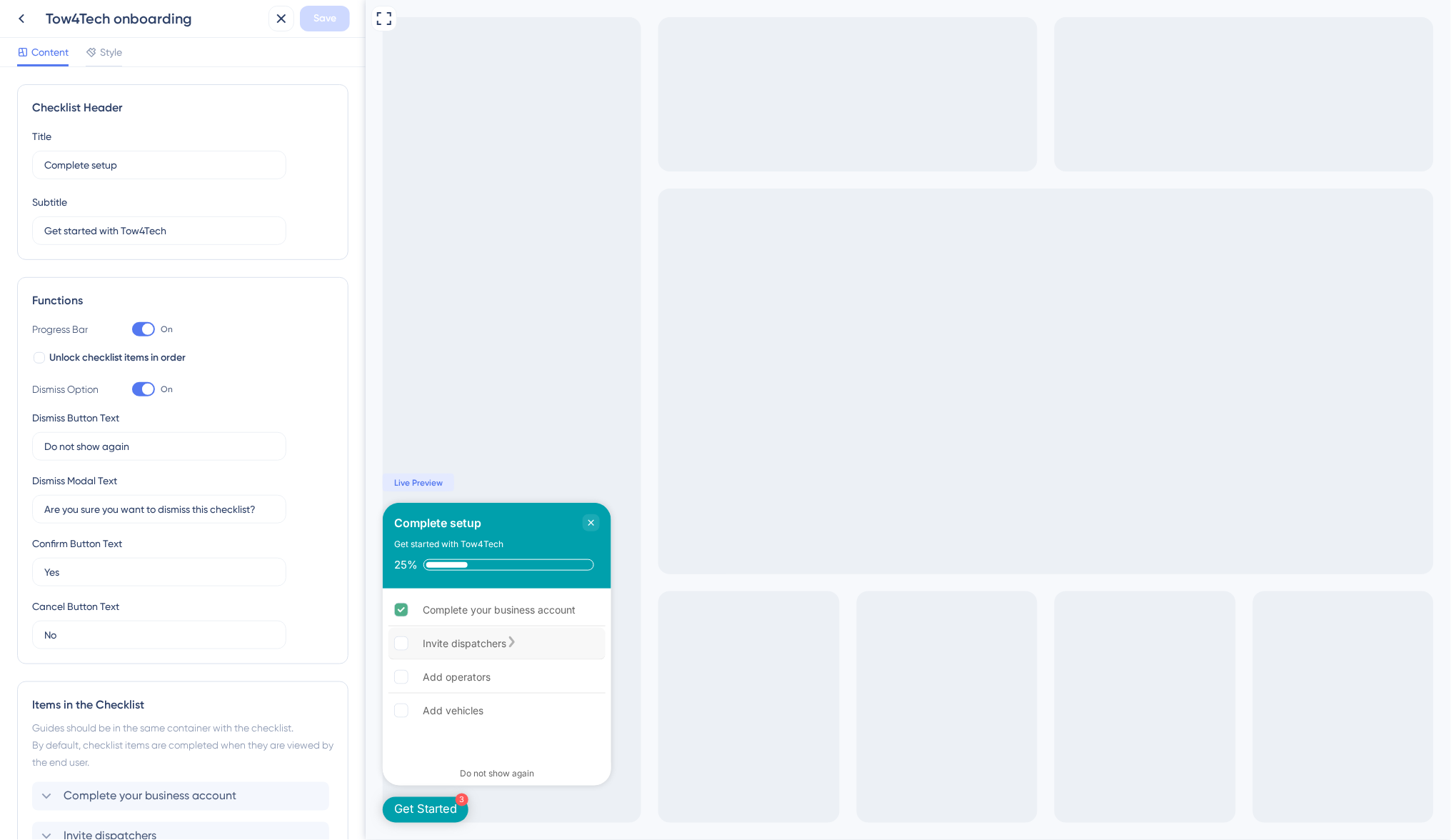
click at [475, 629] on div "Invite dispatchers" at bounding box center [496, 644] width 217 height 32
click at [473, 652] on div "Invite dispatchers" at bounding box center [496, 644] width 217 height 32
click at [473, 672] on div "Add operators" at bounding box center [455, 676] width 68 height 17
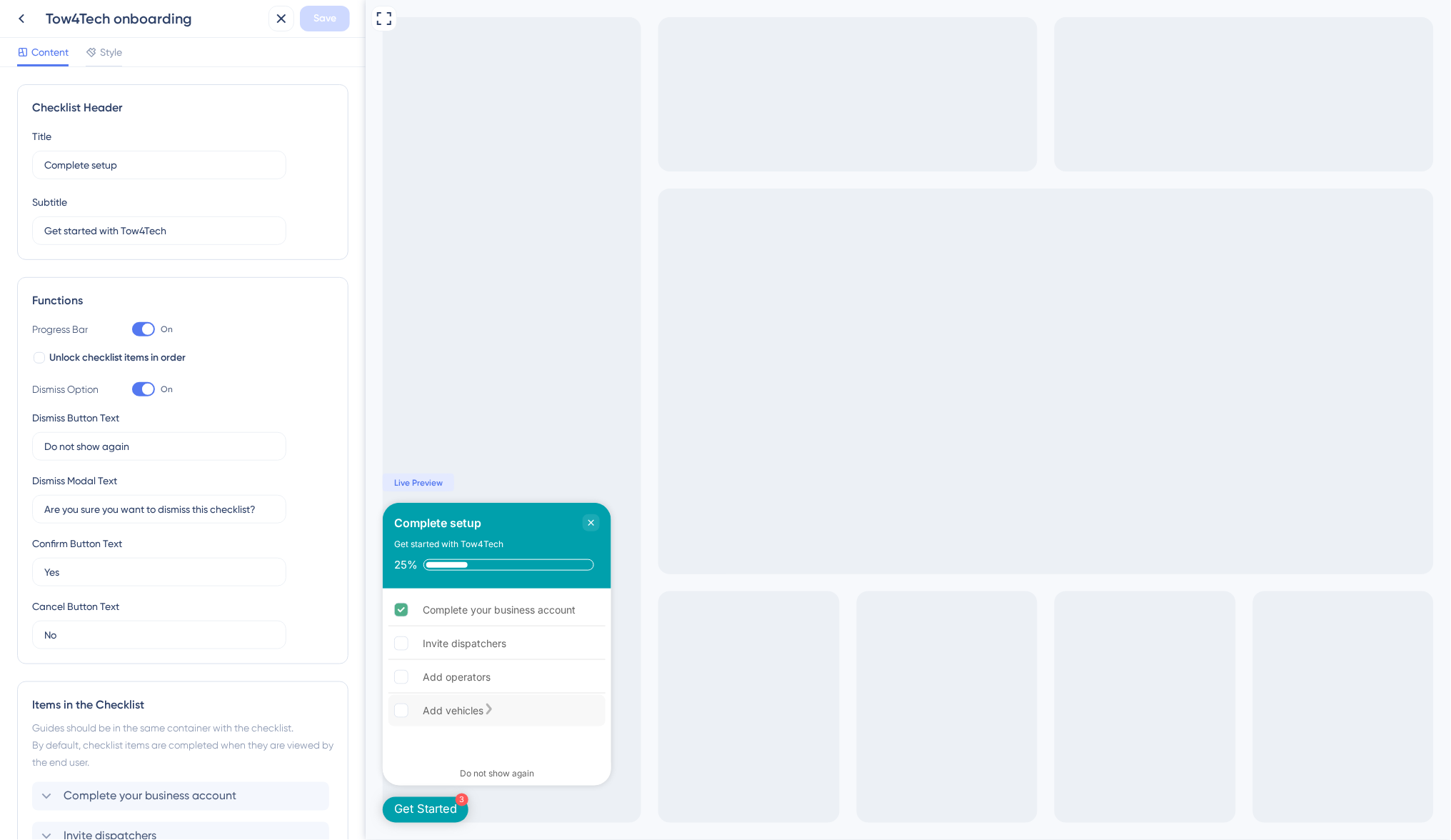
click at [464, 701] on div "Add vehicles" at bounding box center [496, 711] width 217 height 32
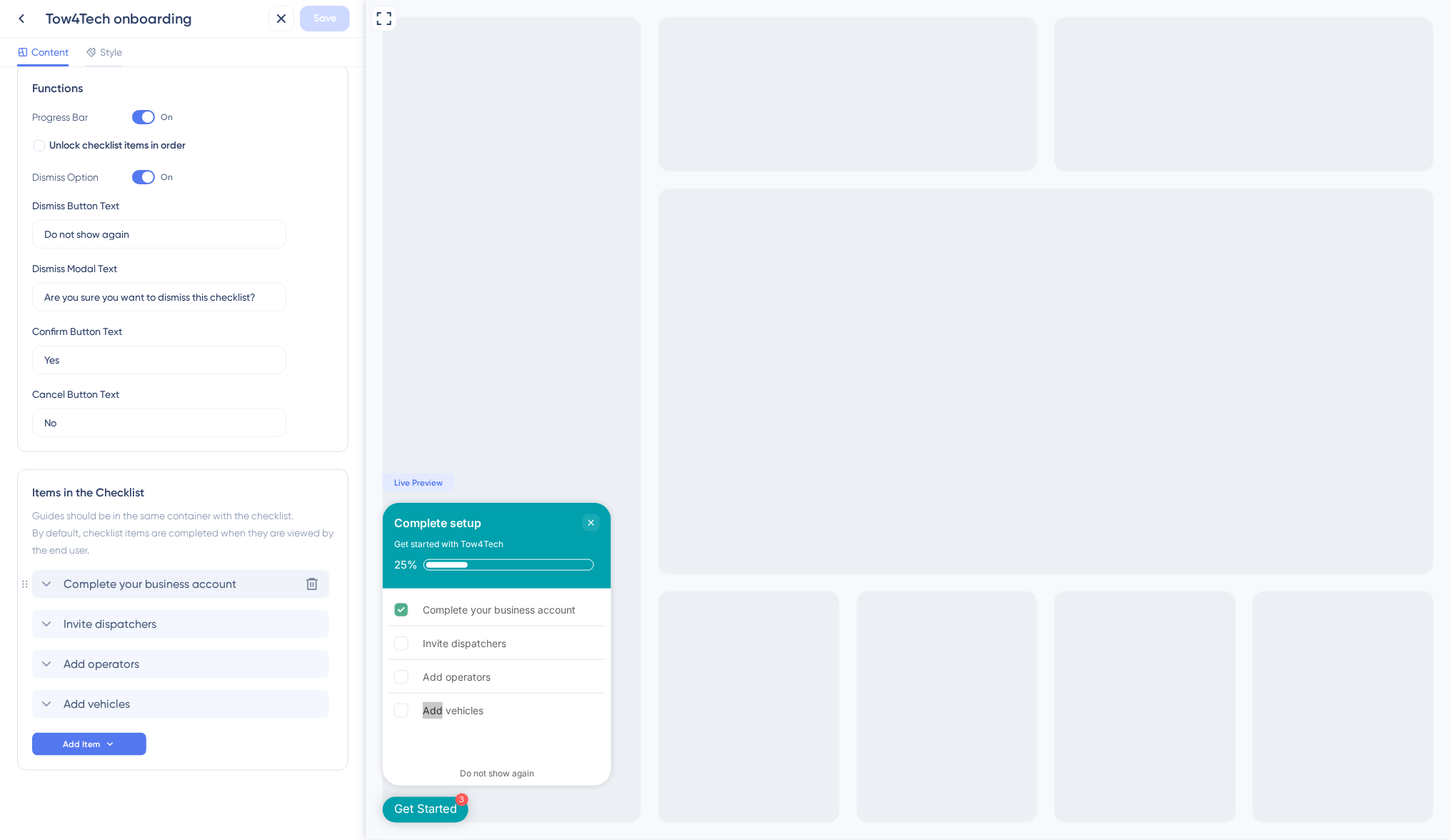
click at [63, 576] on div "Complete your business account" at bounding box center [136, 584] width 198 height 17
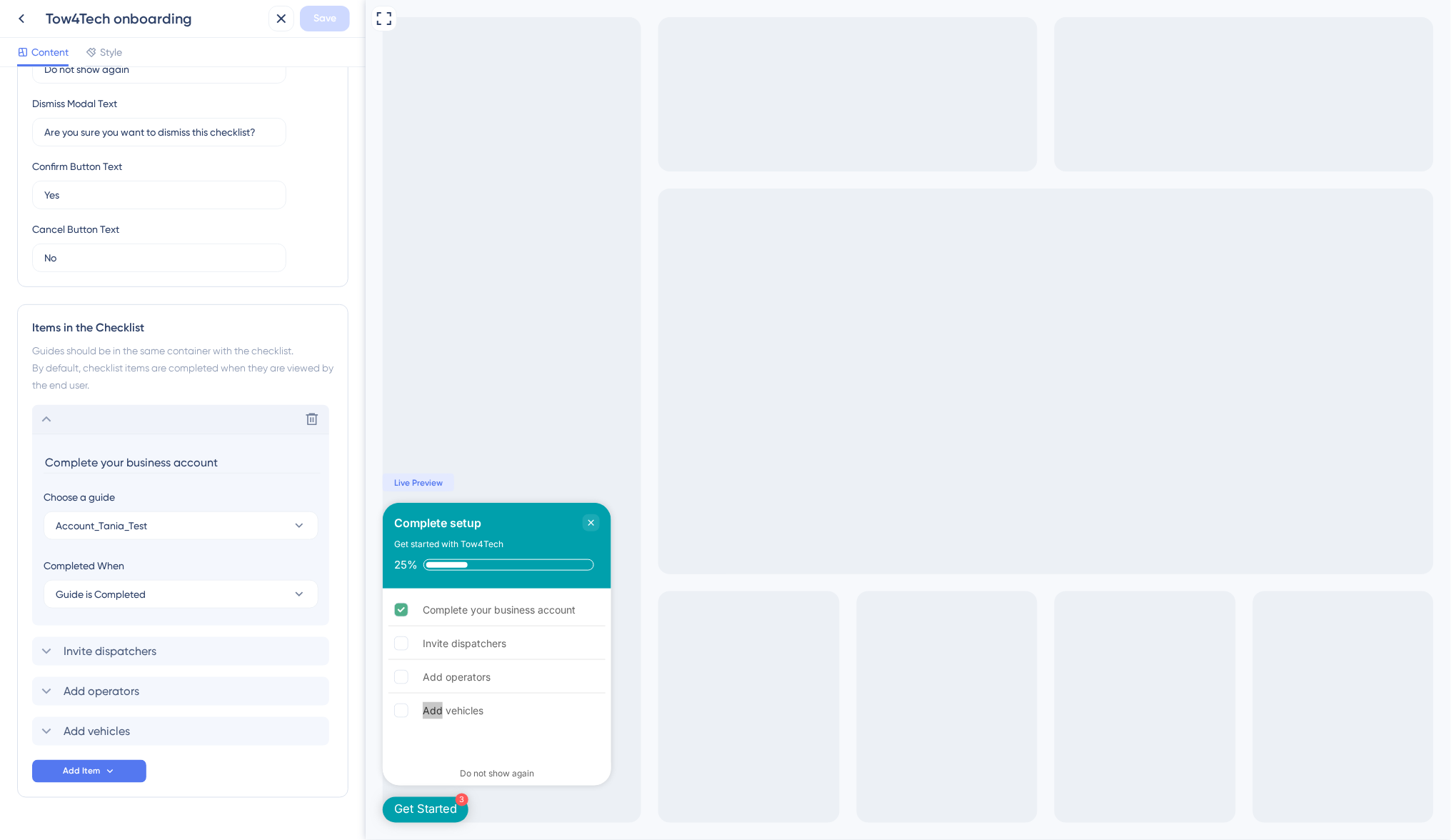
scroll to position [403, 0]
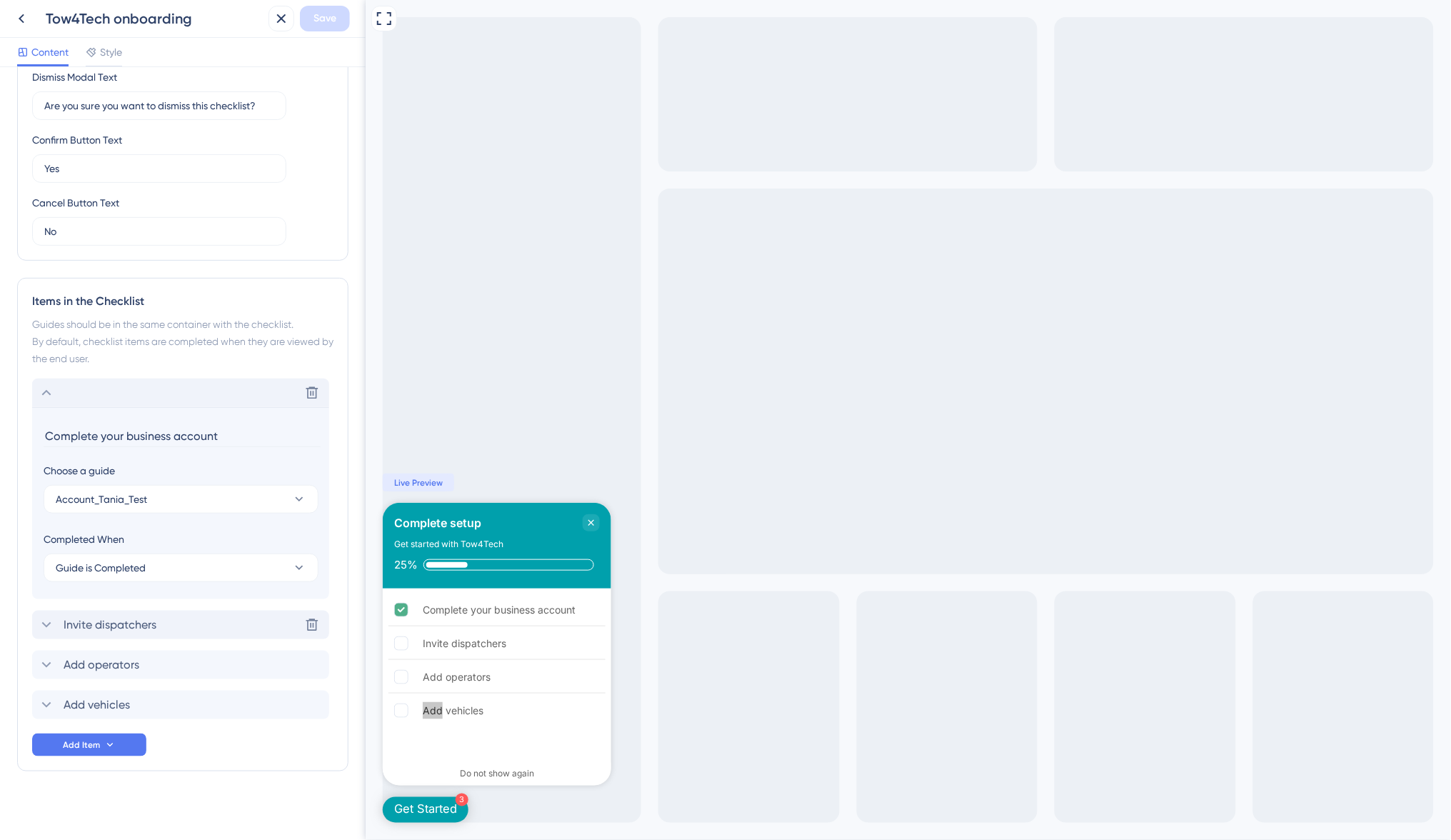
click at [211, 629] on div "Invite dispatchers Delete" at bounding box center [180, 624] width 297 height 28
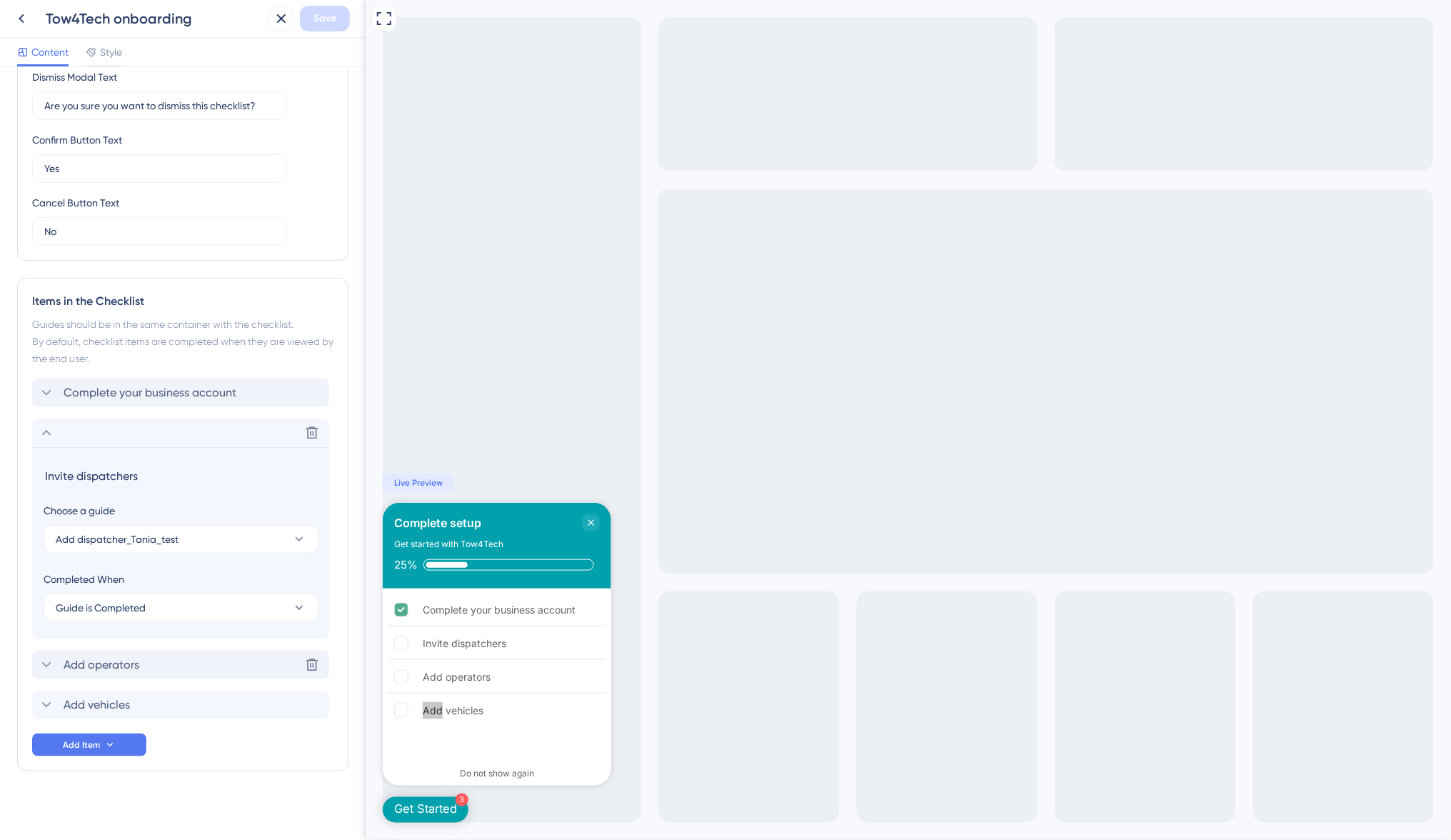
click at [211, 651] on div "Add operators Delete" at bounding box center [180, 665] width 297 height 28
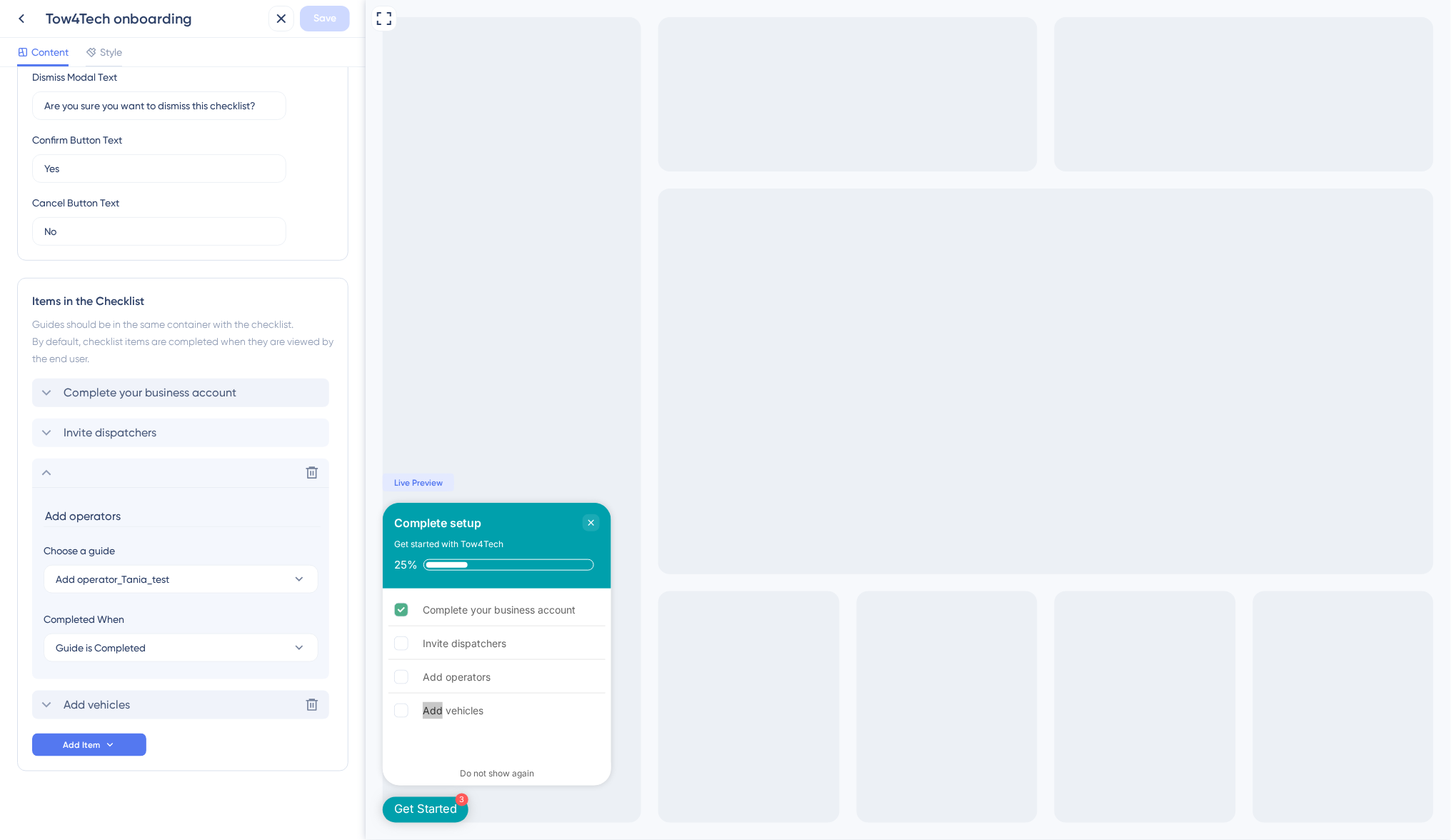
click at [208, 704] on div "Add vehicles Delete" at bounding box center [180, 704] width 297 height 28
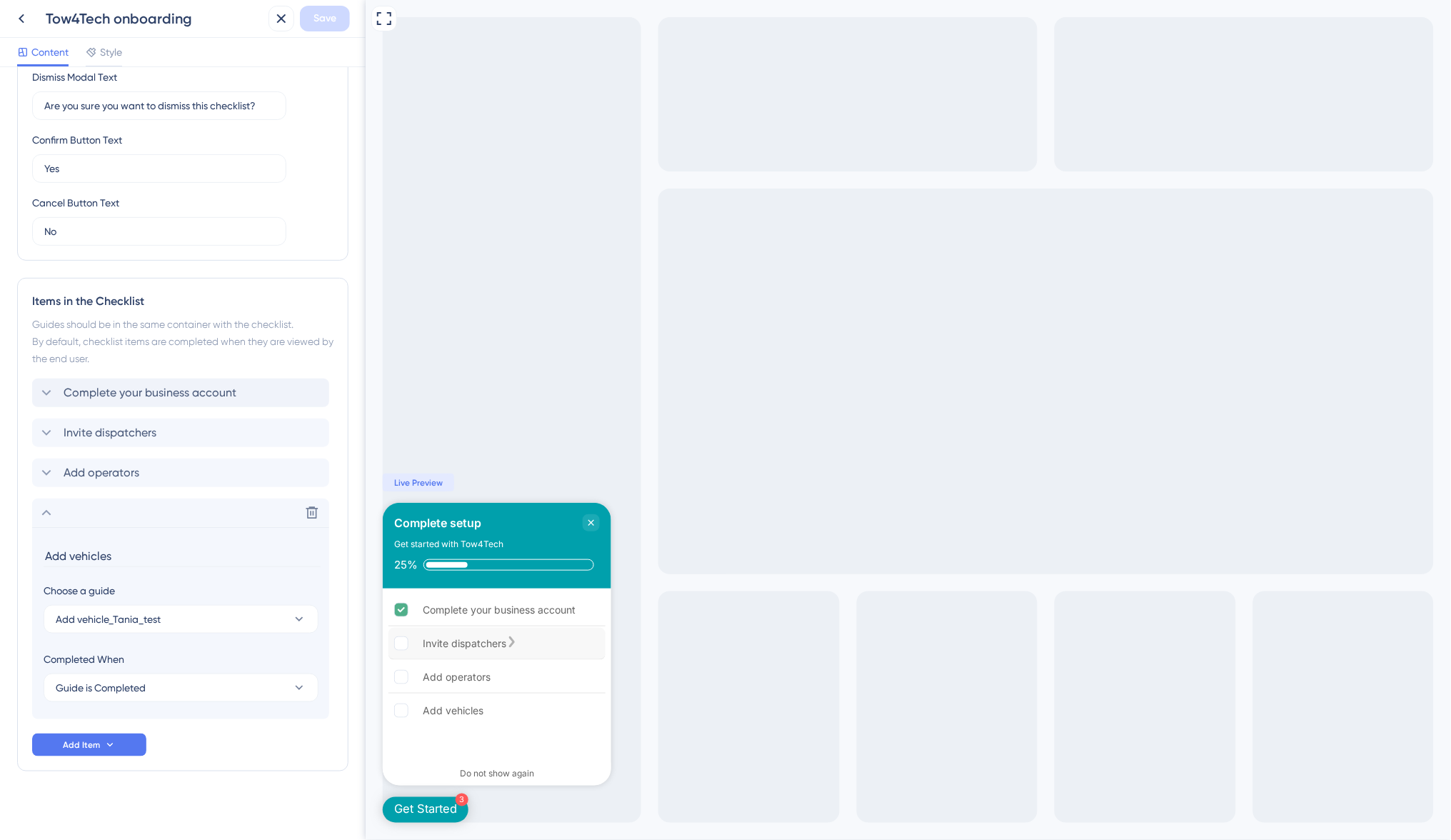
click at [401, 644] on rect "Invite dispatchers is incomplete." at bounding box center [401, 643] width 13 height 13
click at [425, 483] on span "Live Preview" at bounding box center [417, 483] width 48 height 11
click at [441, 485] on span "Live Preview" at bounding box center [417, 483] width 48 height 11
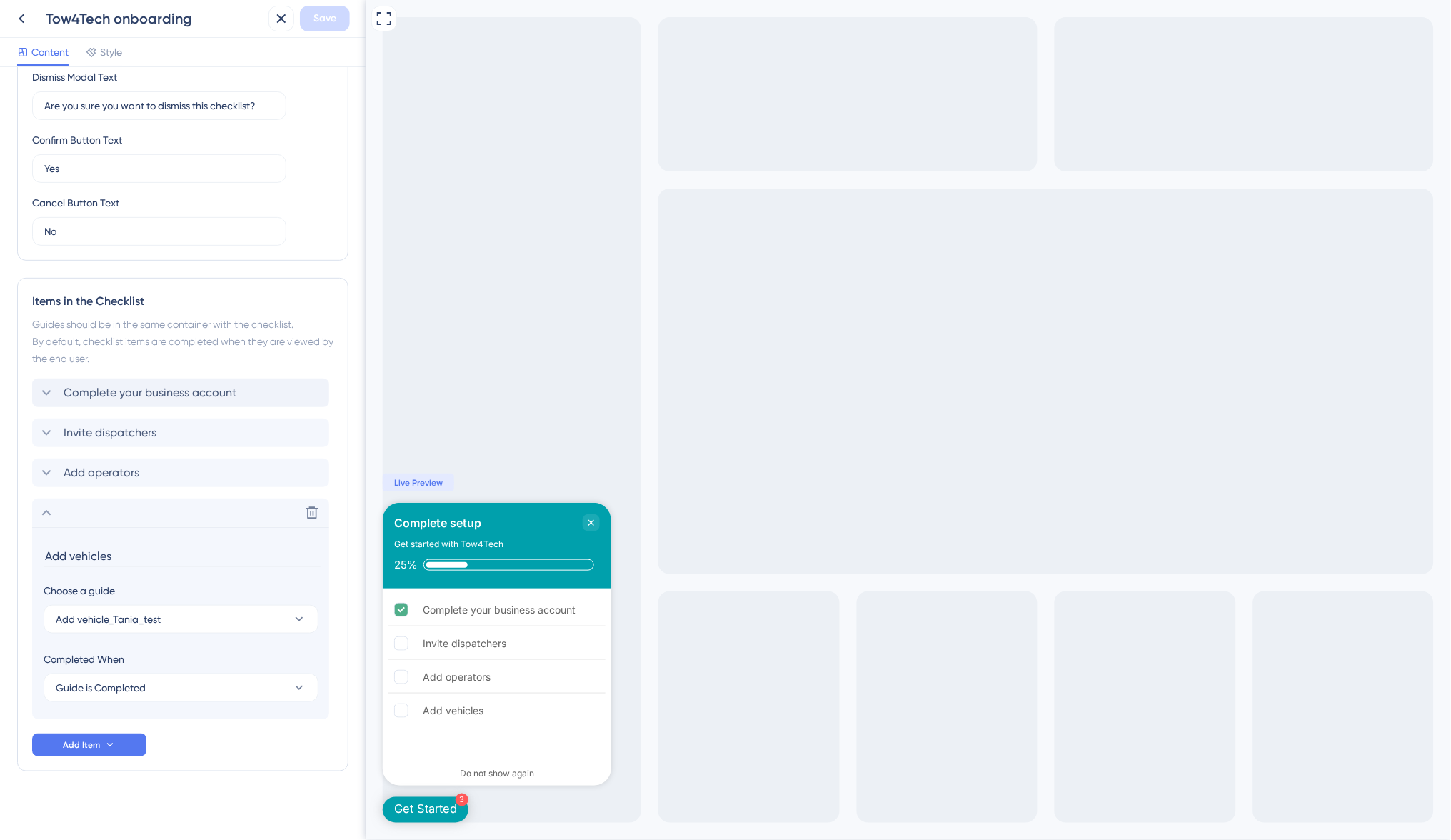
click at [447, 806] on div "Get Started" at bounding box center [424, 810] width 63 height 16
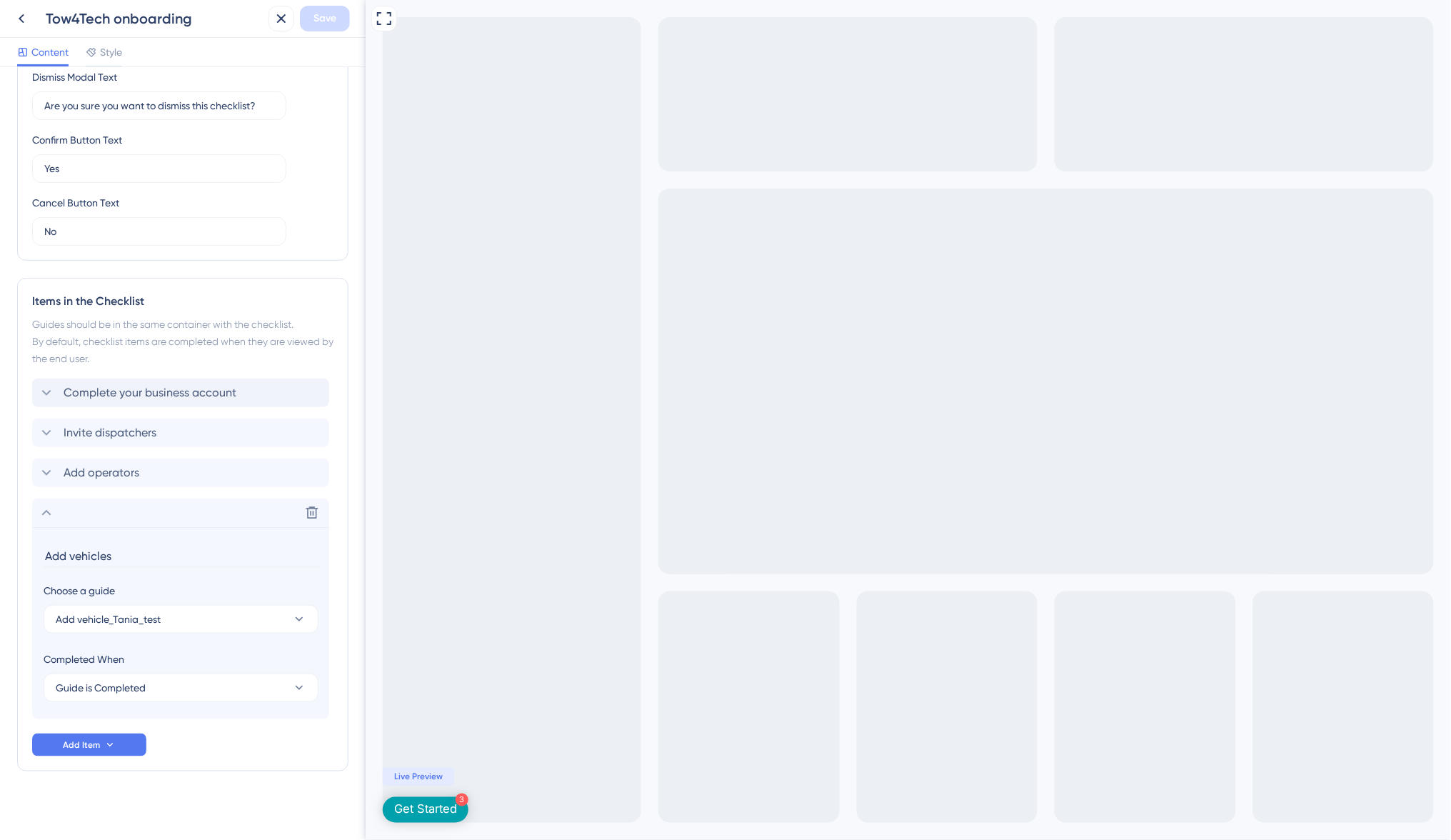
click at [462, 797] on div "3" at bounding box center [460, 799] width 13 height 13
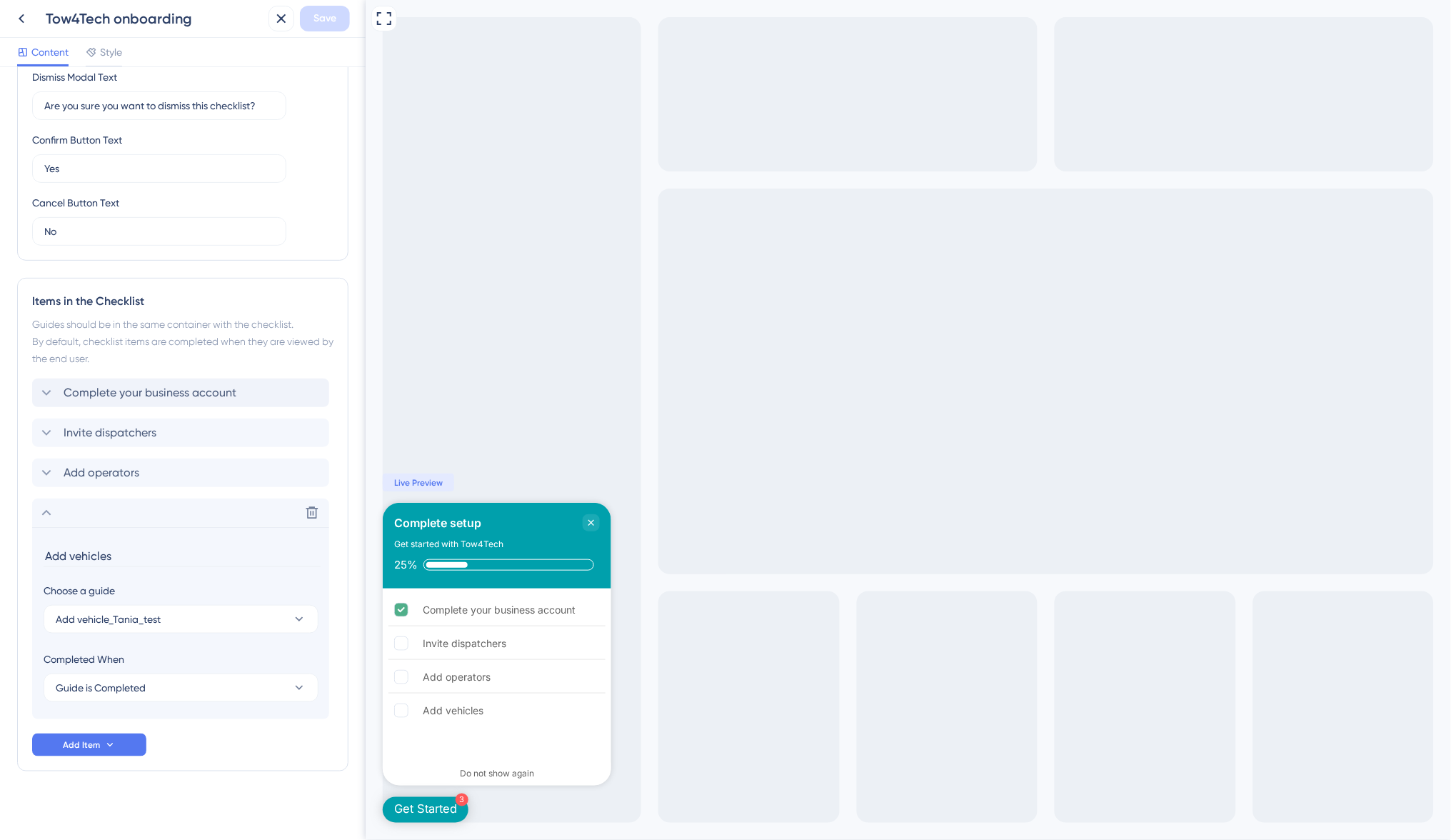
click at [433, 798] on div "3 Get Started" at bounding box center [424, 809] width 85 height 26
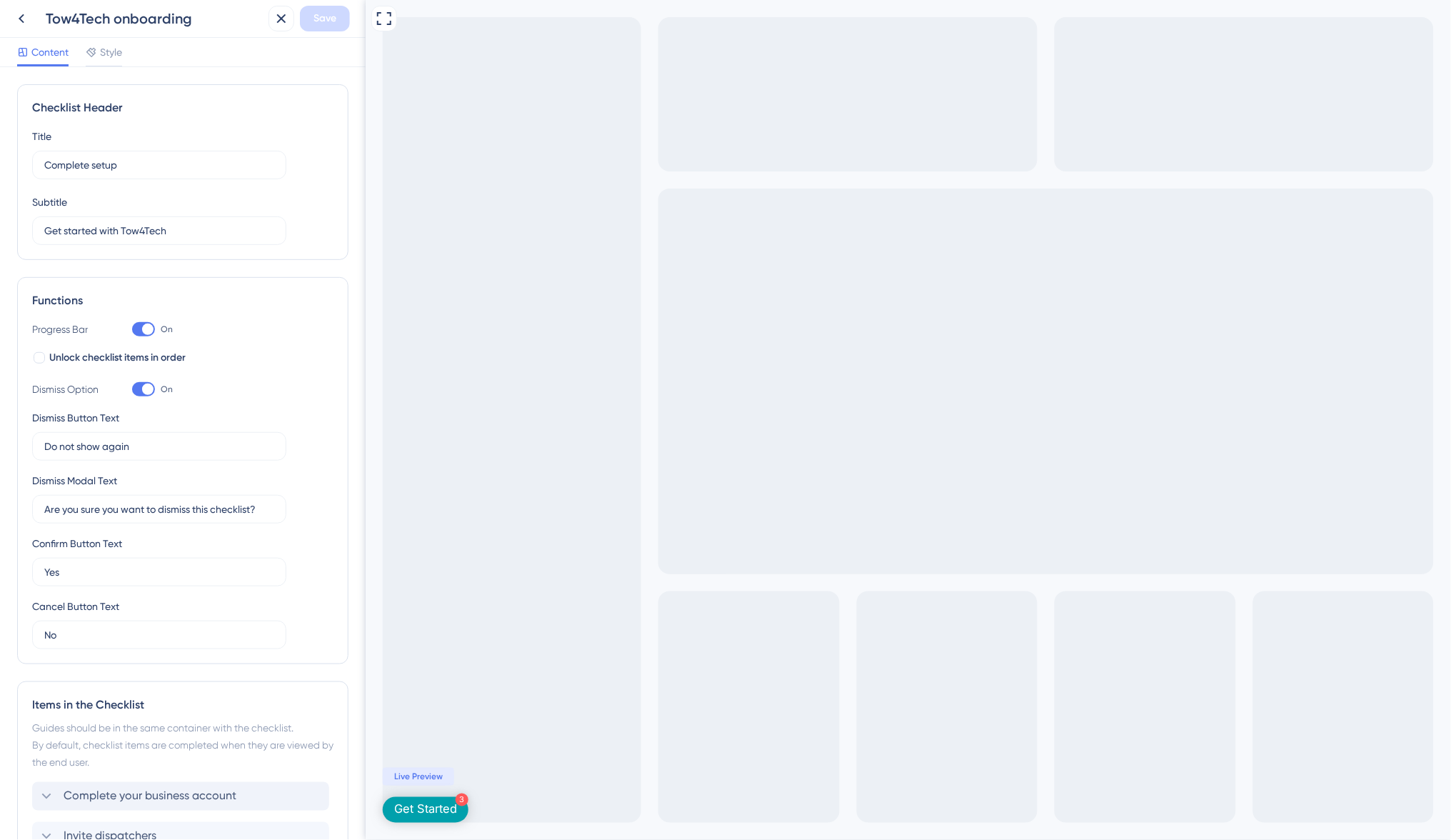
scroll to position [0, 0]
click at [100, 51] on span "Style" at bounding box center [111, 51] width 22 height 17
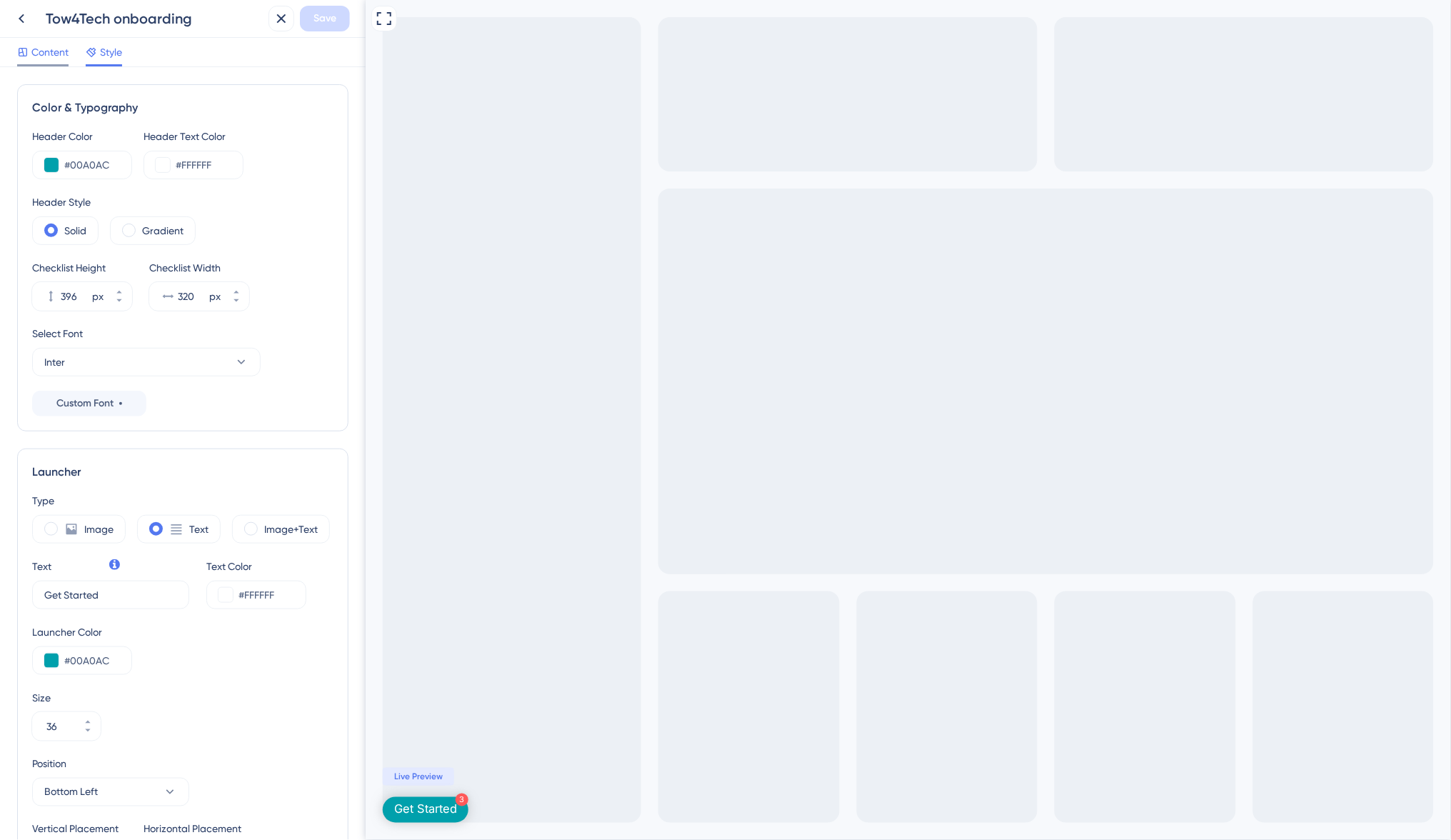
click at [43, 51] on span "Content" at bounding box center [50, 51] width 37 height 17
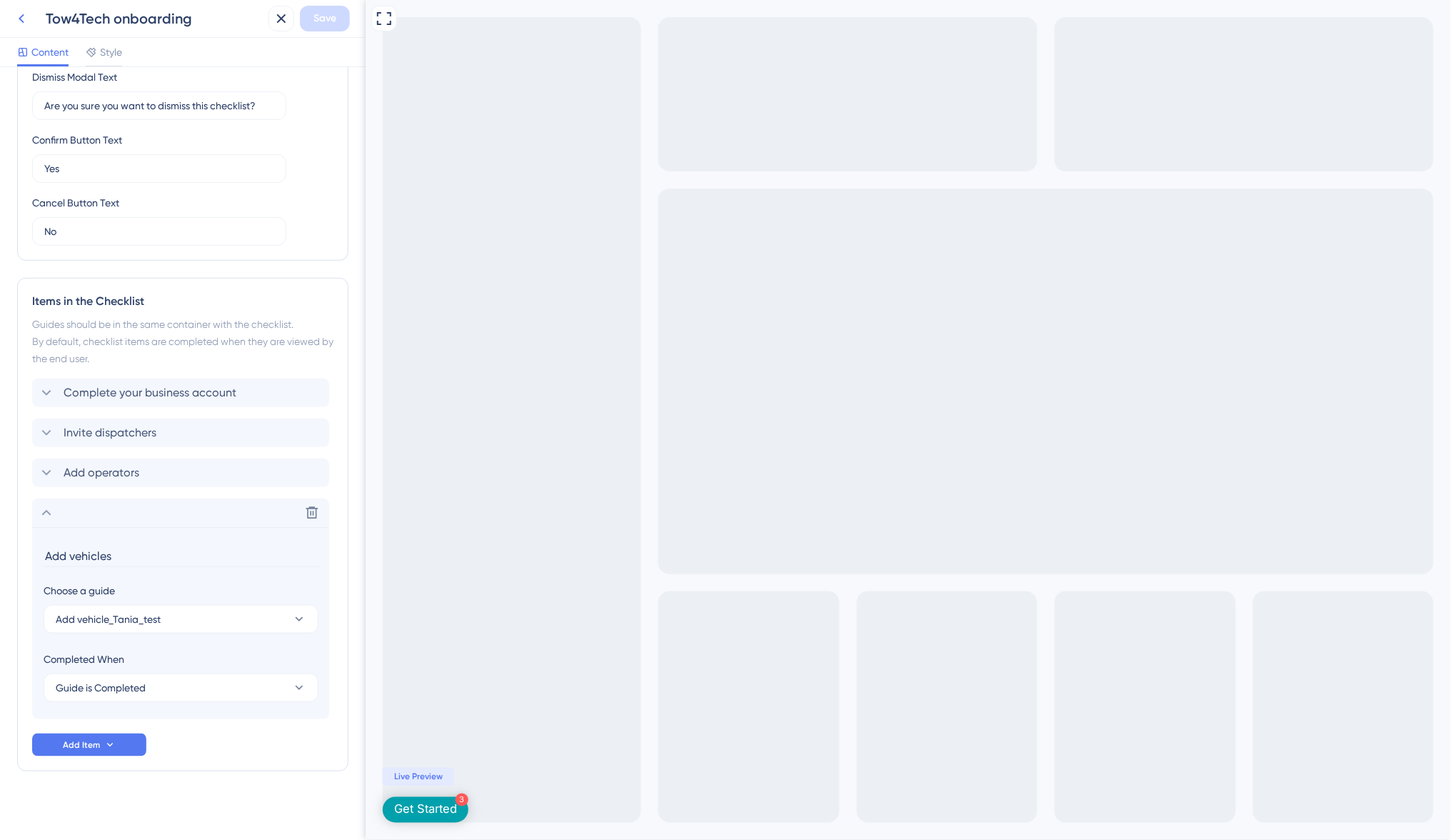
click at [18, 13] on icon at bounding box center [21, 18] width 17 height 17
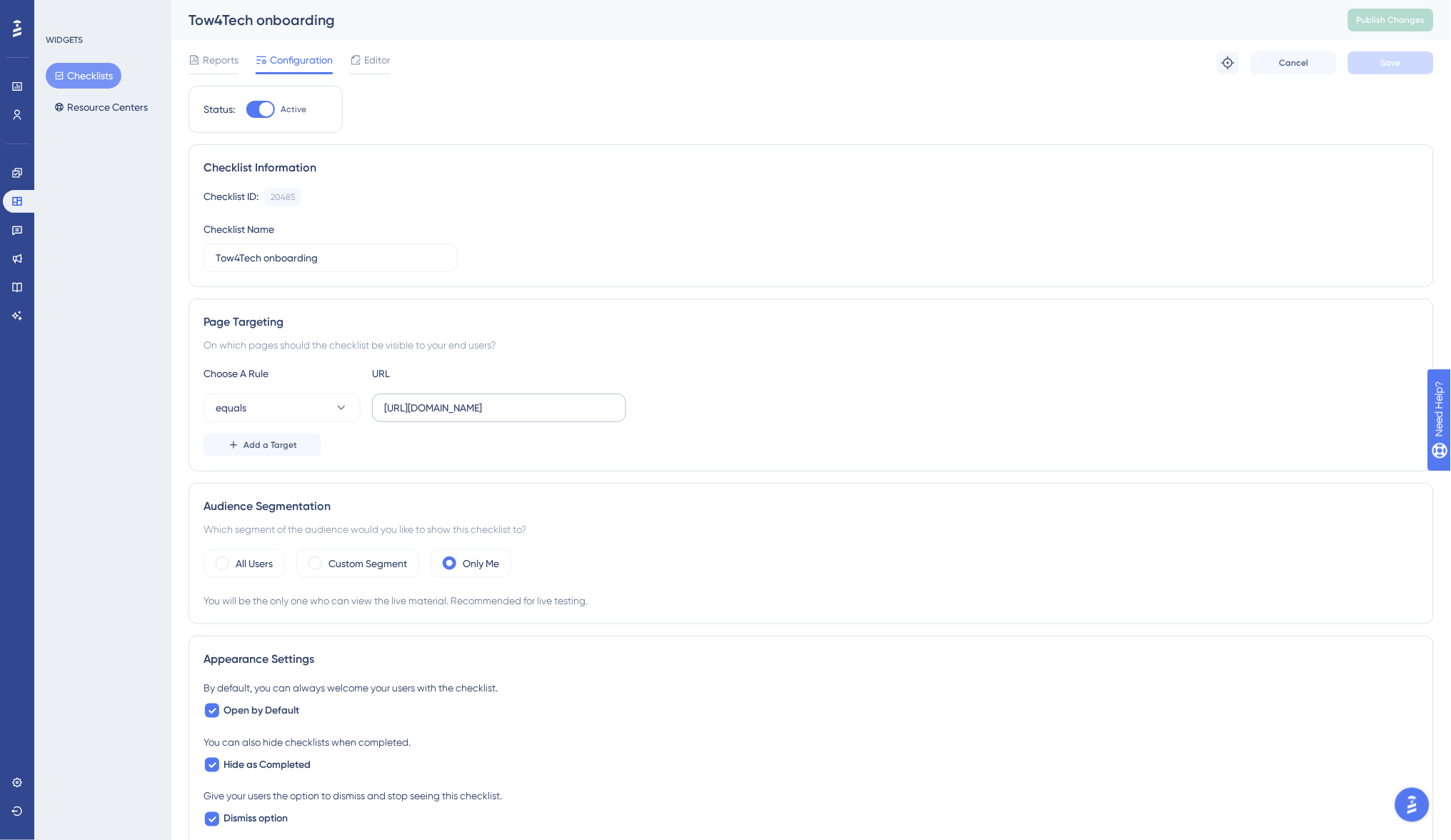
click at [474, 415] on label "https://dispatcher.tow4tech.com" at bounding box center [498, 408] width 254 height 28
click at [474, 415] on input "https://dispatcher.tow4tech.com" at bounding box center [498, 408] width 230 height 16
click at [574, 406] on input "https://dispatcher.tow4tech.com" at bounding box center [498, 408] width 230 height 16
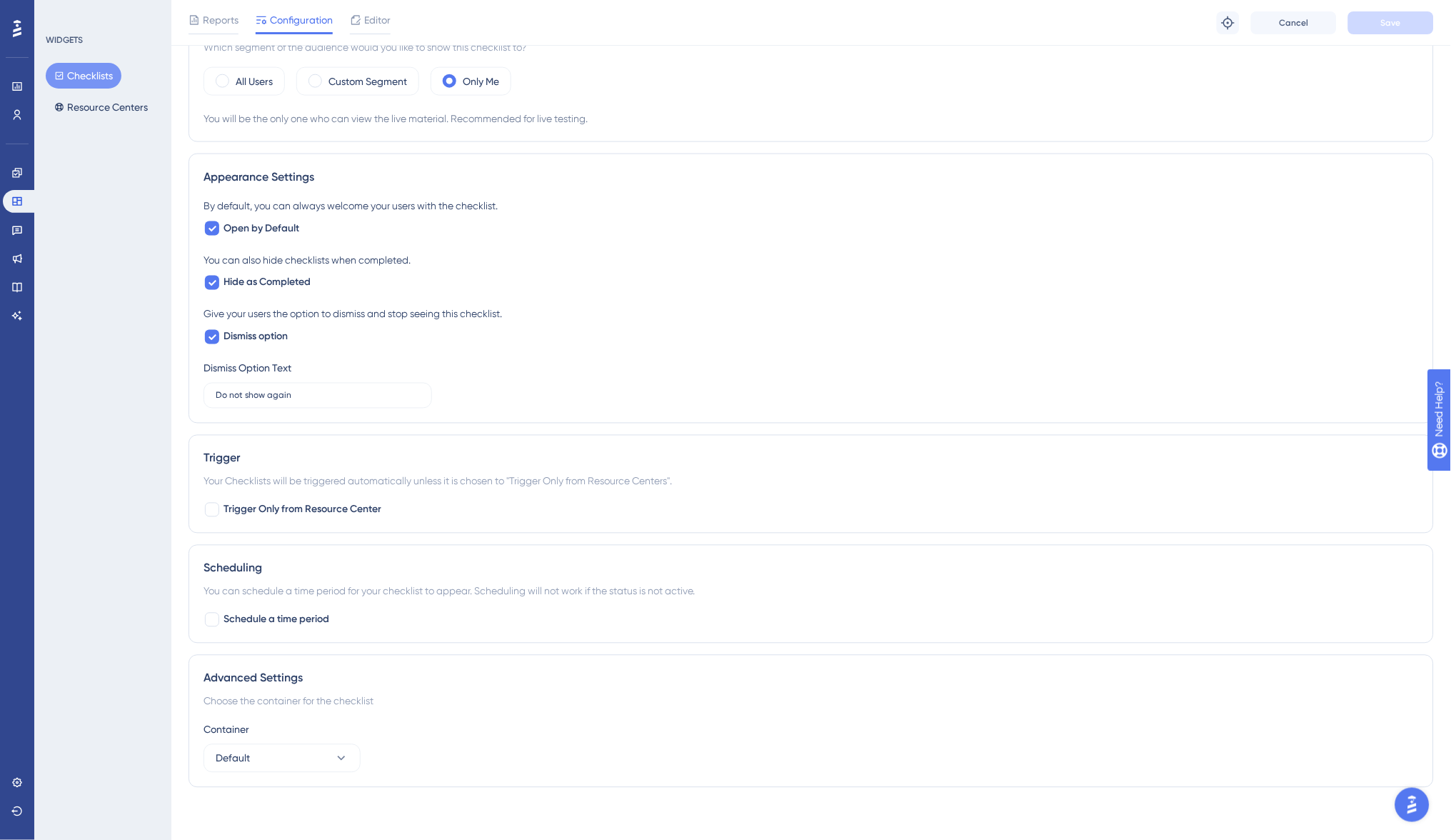
scroll to position [487, 0]
click at [324, 508] on span "Trigger Only from Resource Center" at bounding box center [302, 510] width 158 height 17
checkbox input "false"
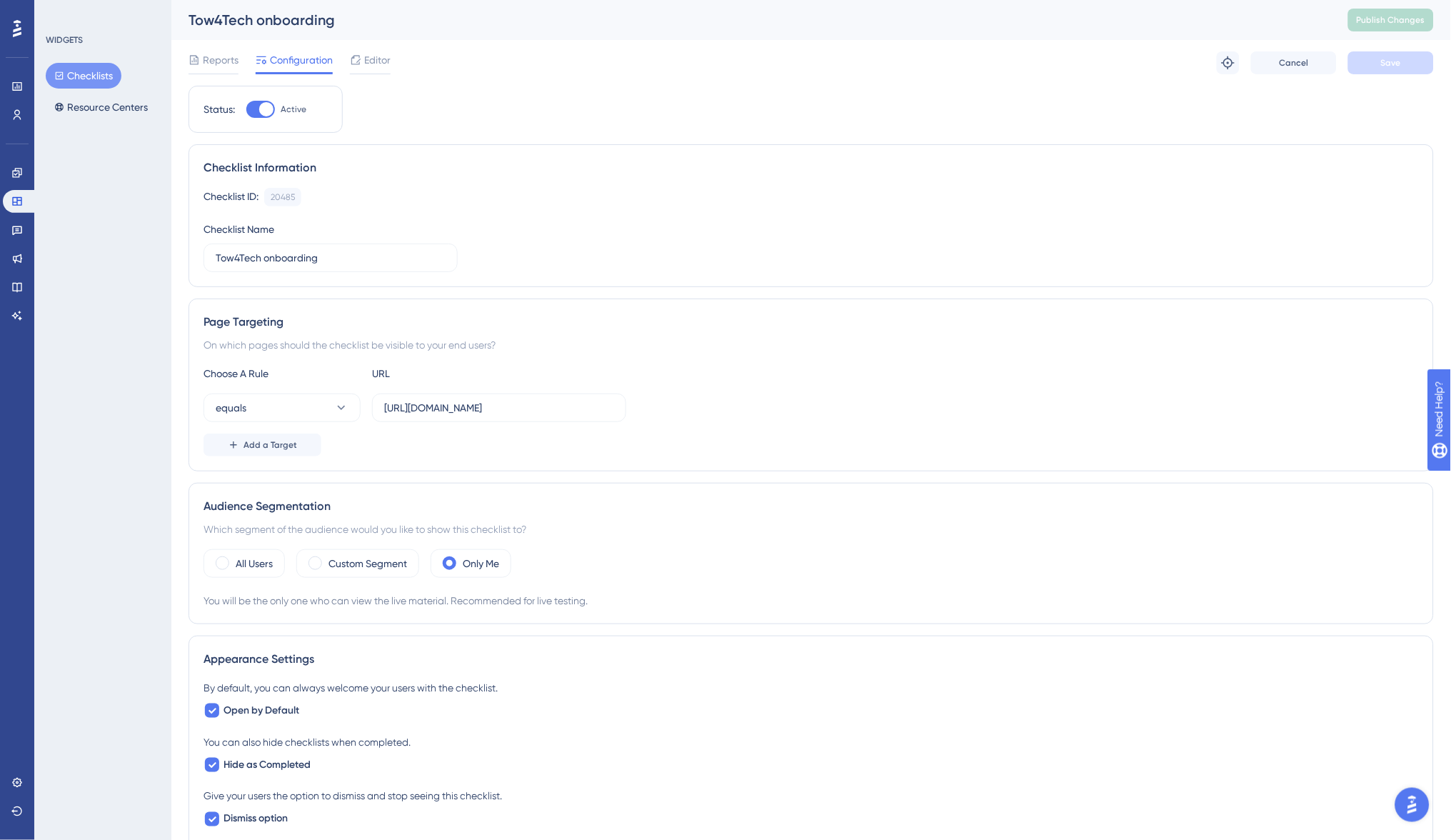
scroll to position [0, 0]
click at [208, 55] on span "Reports" at bounding box center [220, 59] width 36 height 17
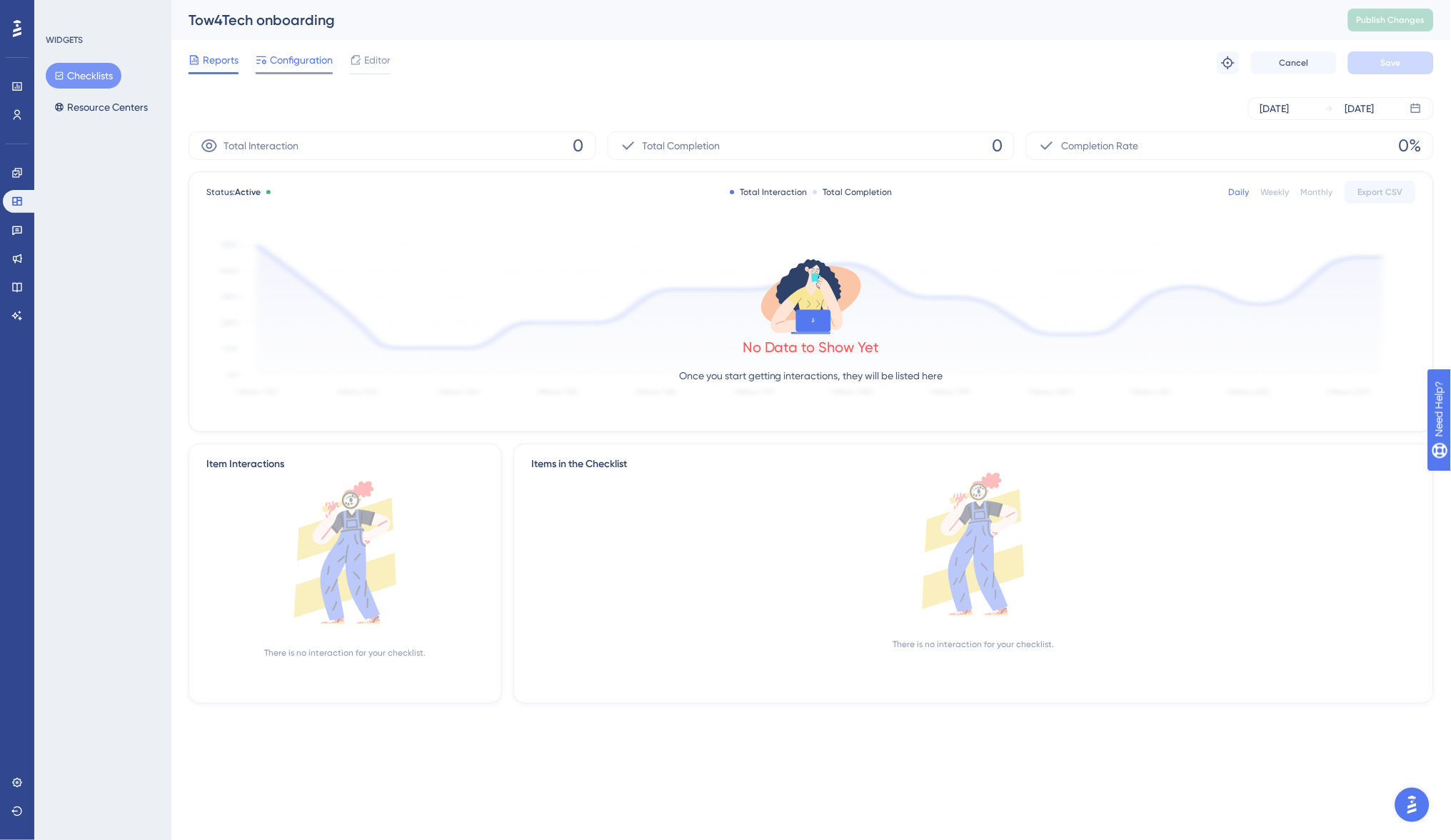
click at [292, 54] on span "Configuration" at bounding box center [300, 59] width 63 height 17
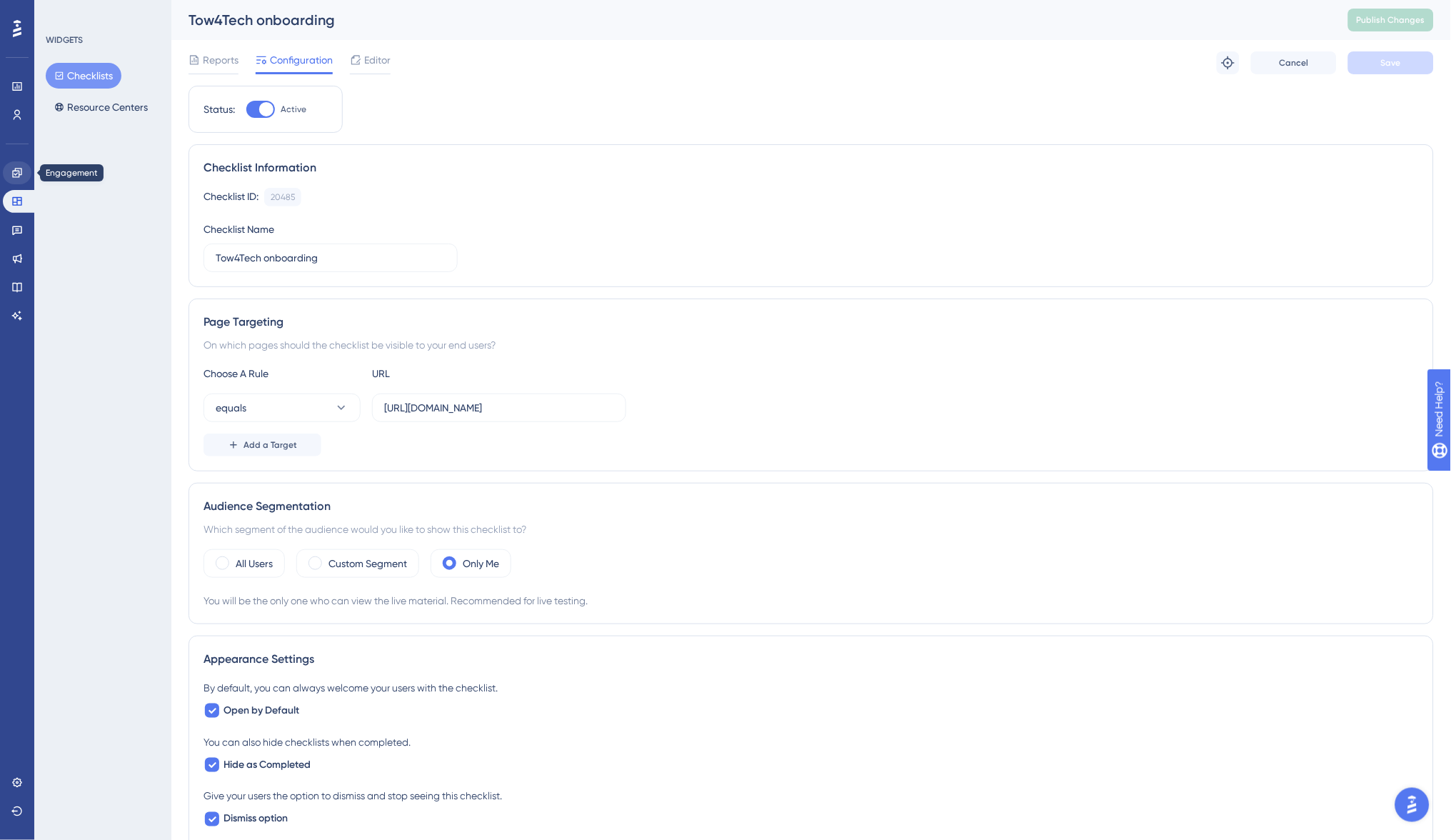
click at [19, 171] on icon at bounding box center [17, 173] width 10 height 10
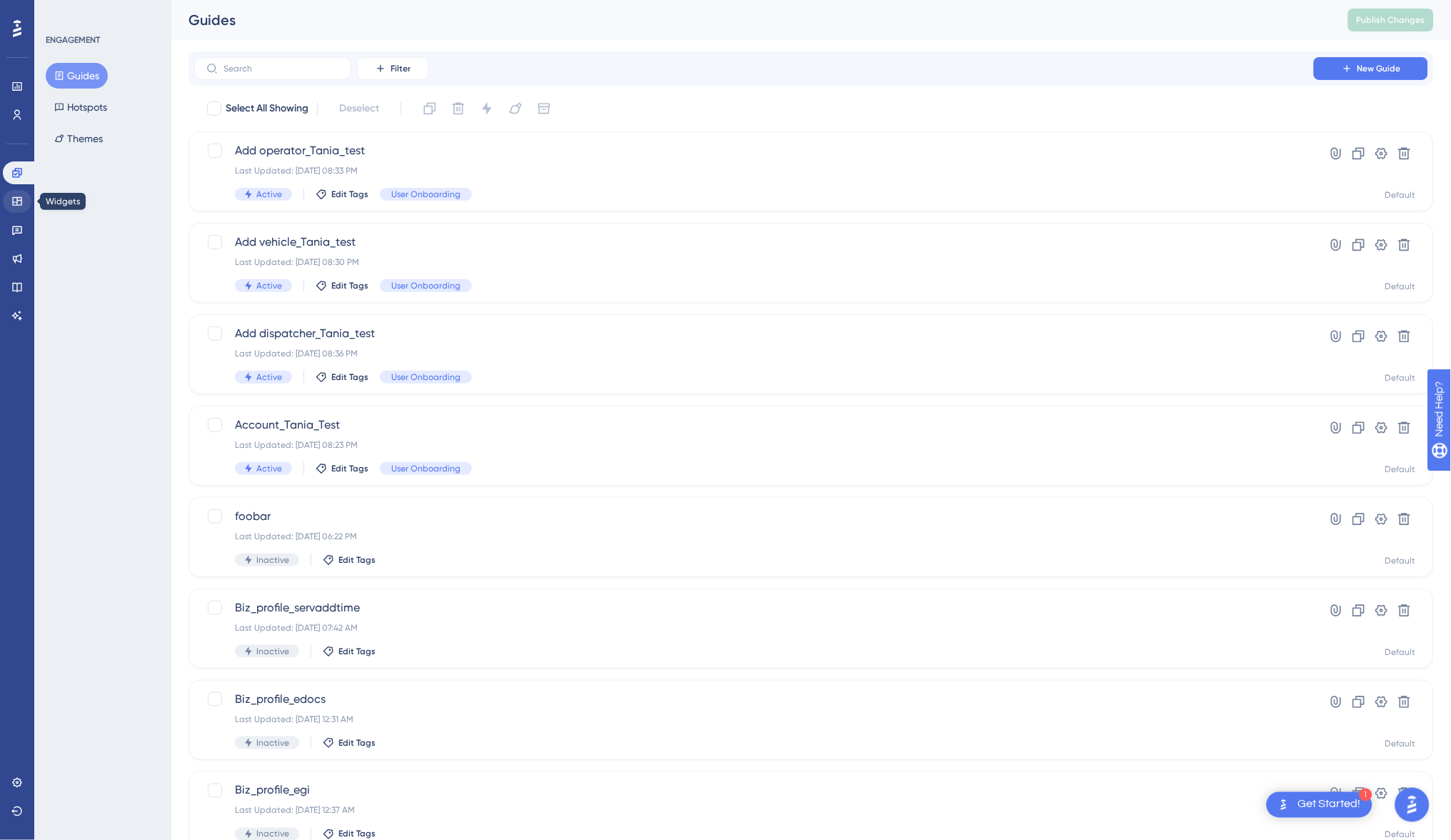
click at [18, 203] on icon at bounding box center [17, 201] width 11 height 11
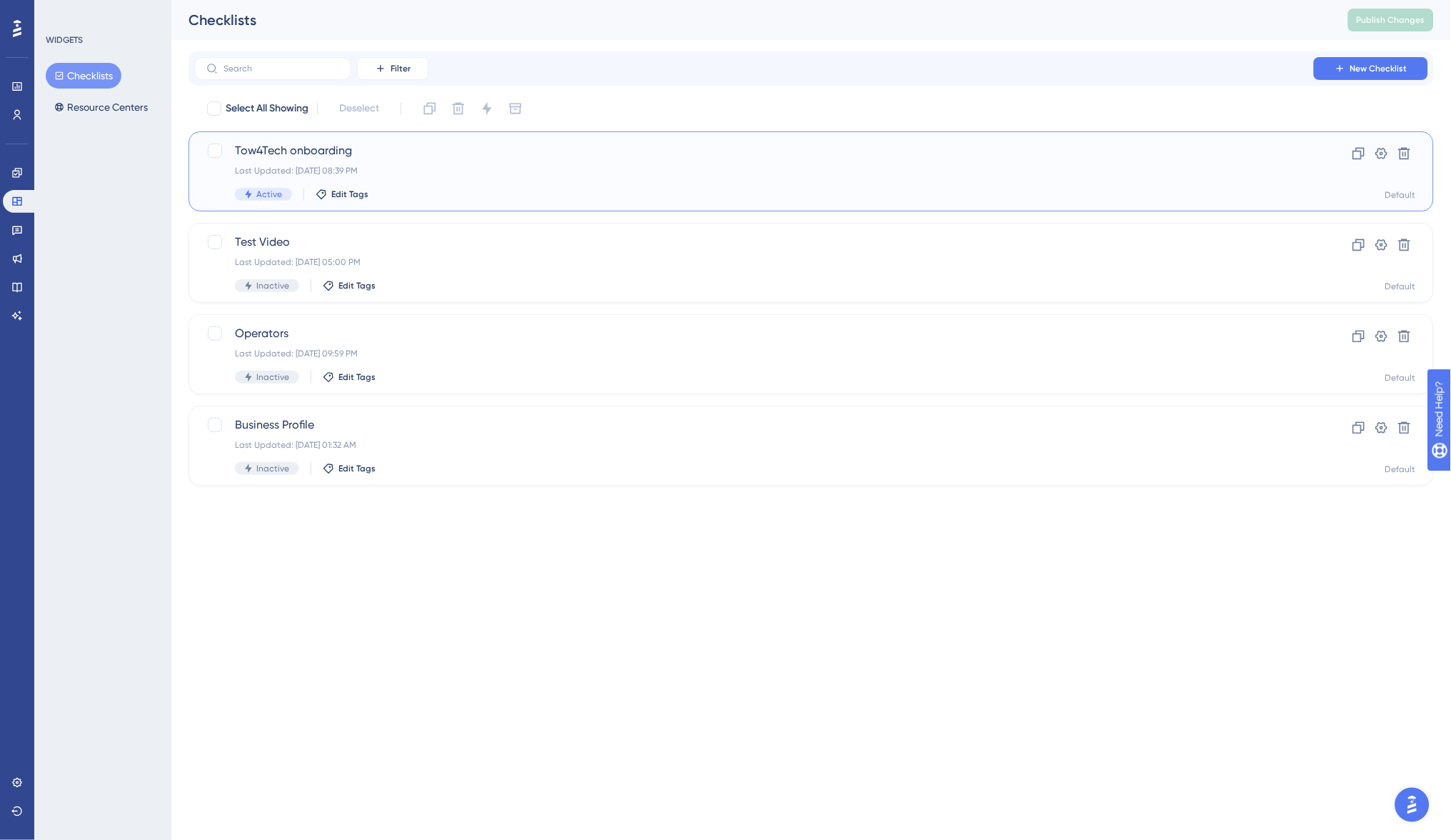
click at [292, 171] on div "Last Updated: Sep 10 2025 at 08:39 PM" at bounding box center [754, 170] width 1038 height 11
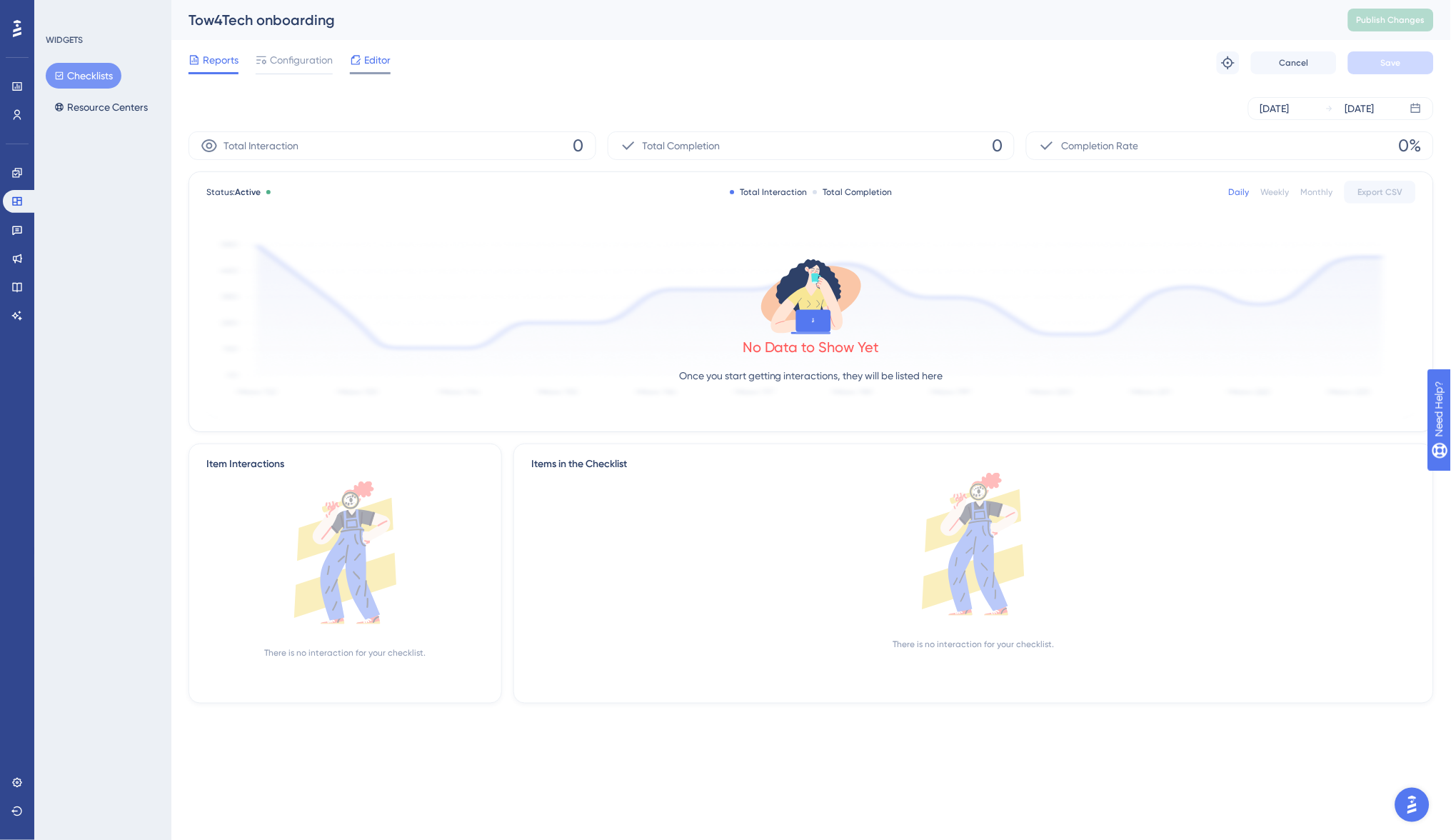
click at [370, 65] on span "Editor" at bounding box center [378, 59] width 26 height 17
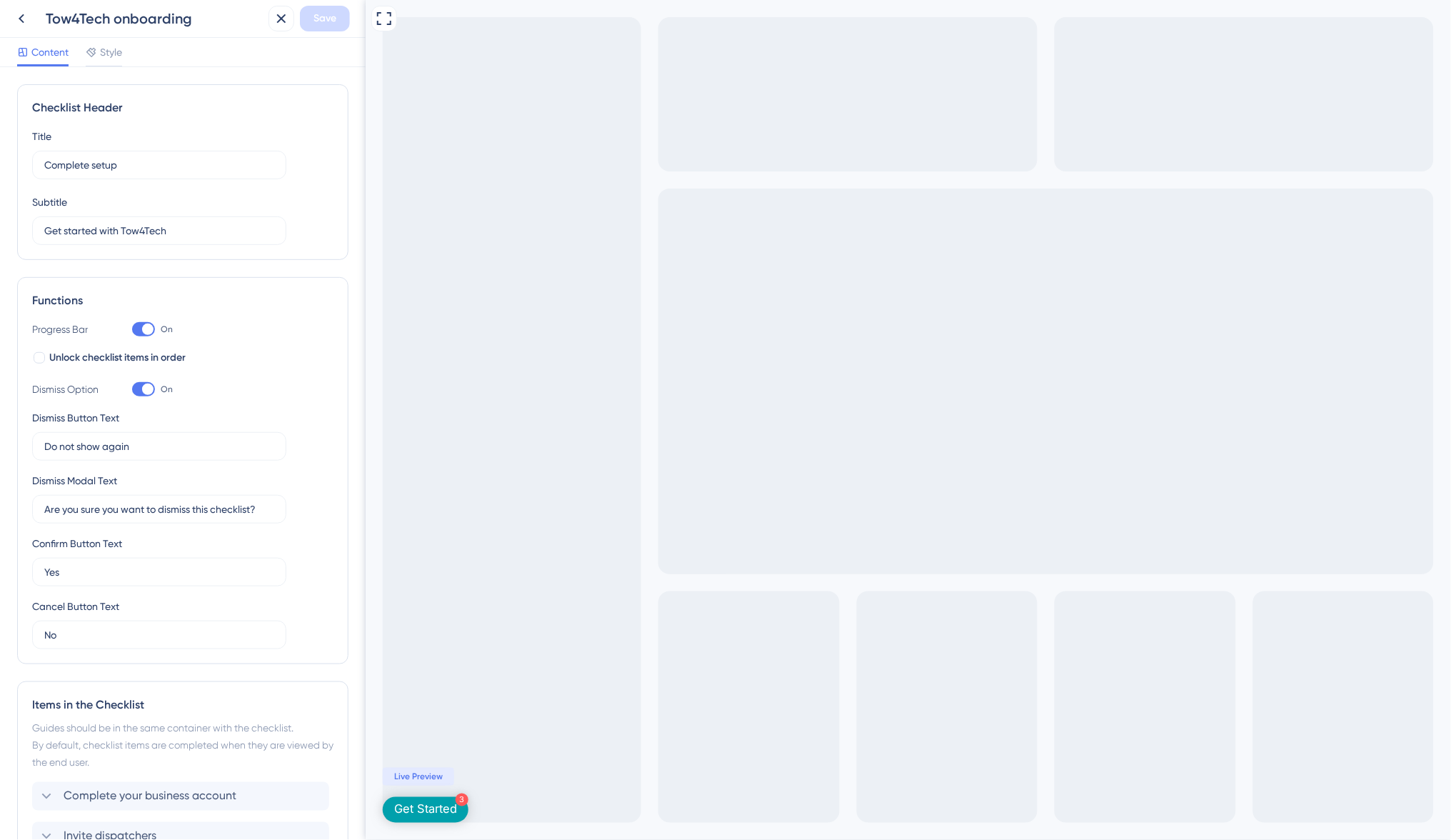
click at [447, 813] on div "Get Started" at bounding box center [424, 810] width 63 height 16
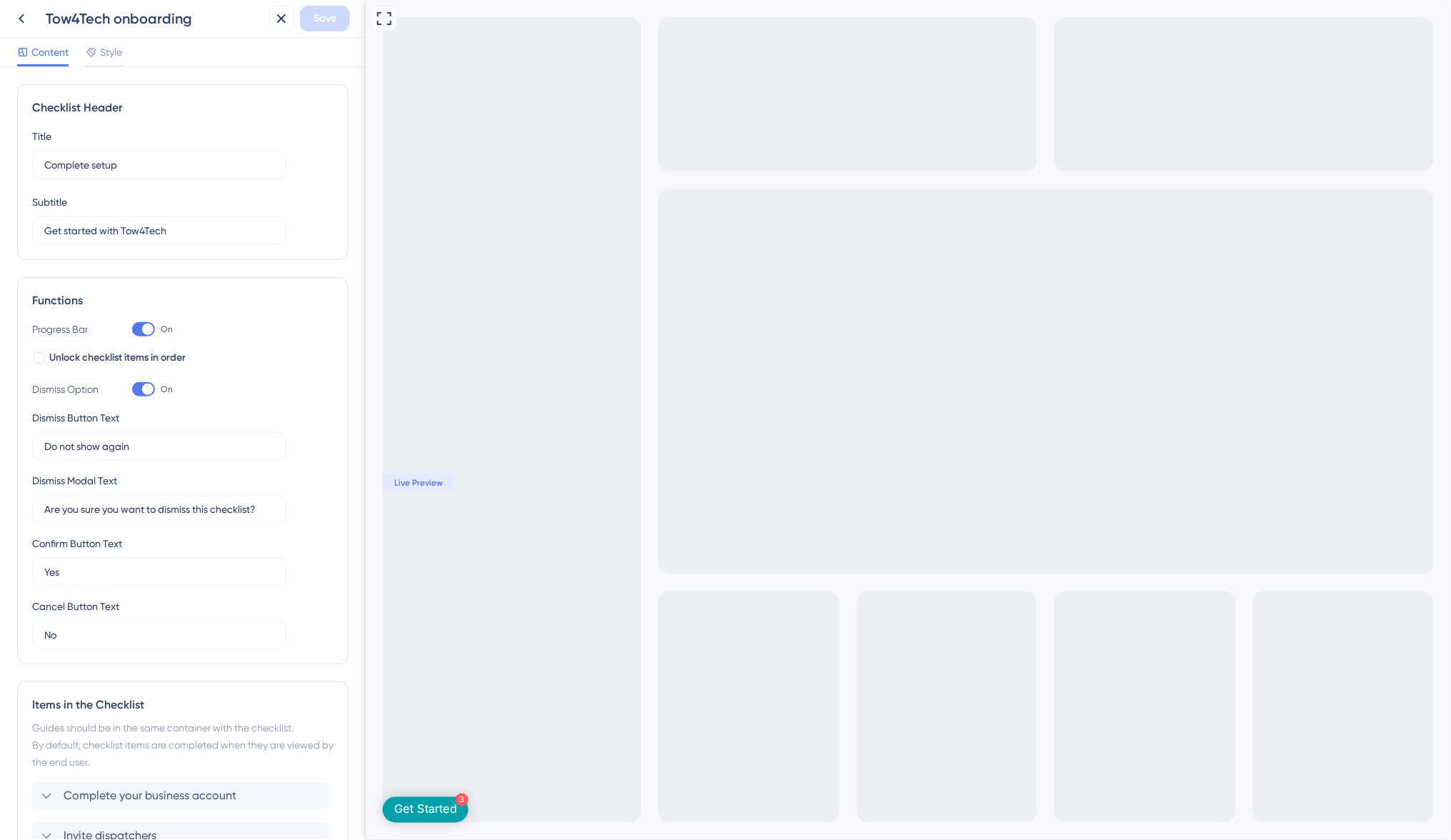
click at [409, 474] on div "Live Preview" at bounding box center [417, 483] width 71 height 18
click at [386, 13] on icon at bounding box center [383, 18] width 17 height 17
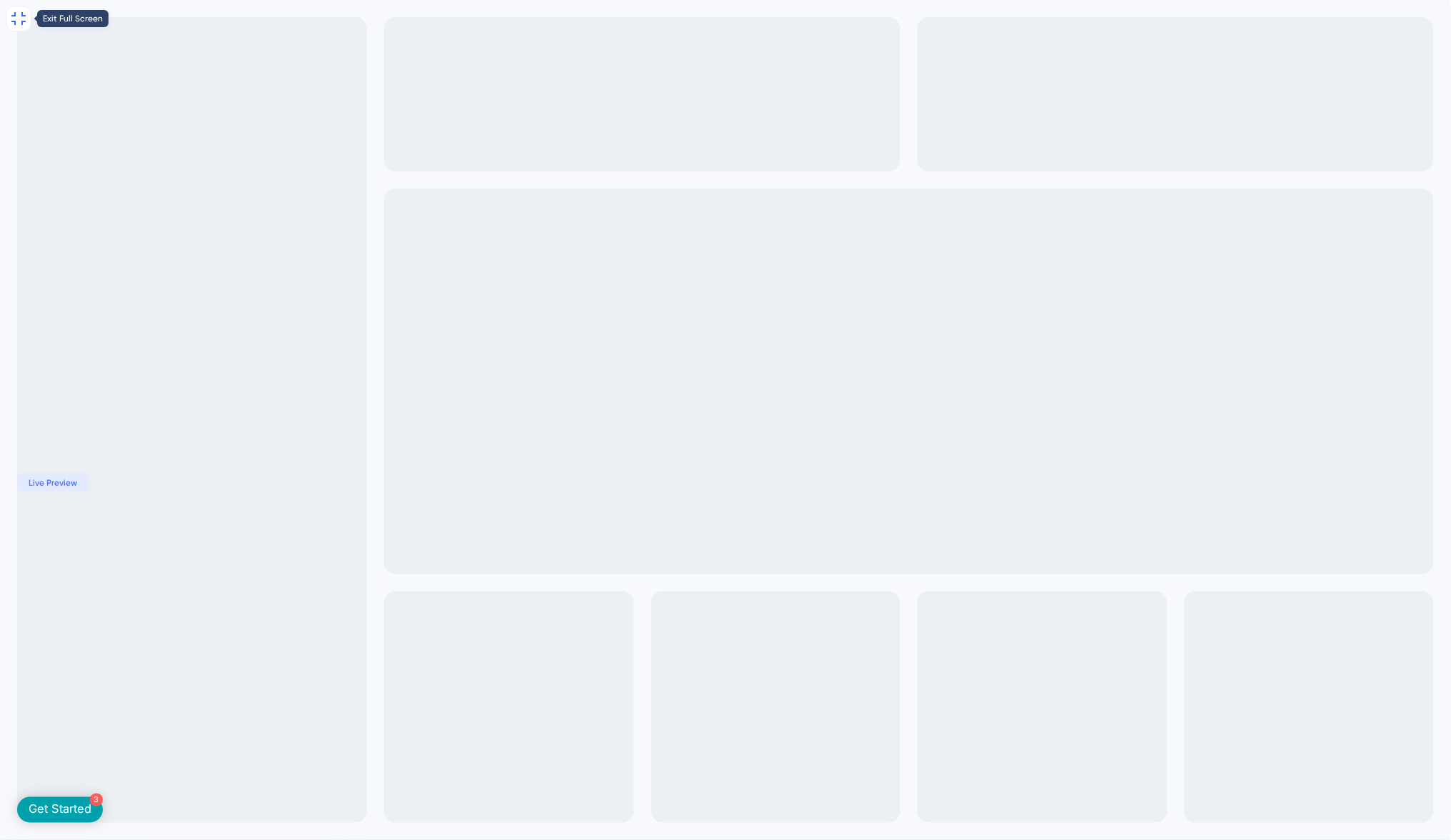
click at [353, 239] on div "Exit Full Screen 3 Get Started Complete setup Get started with Tow4Tech 25% Com…" at bounding box center [726, 634] width 1451 height 1268
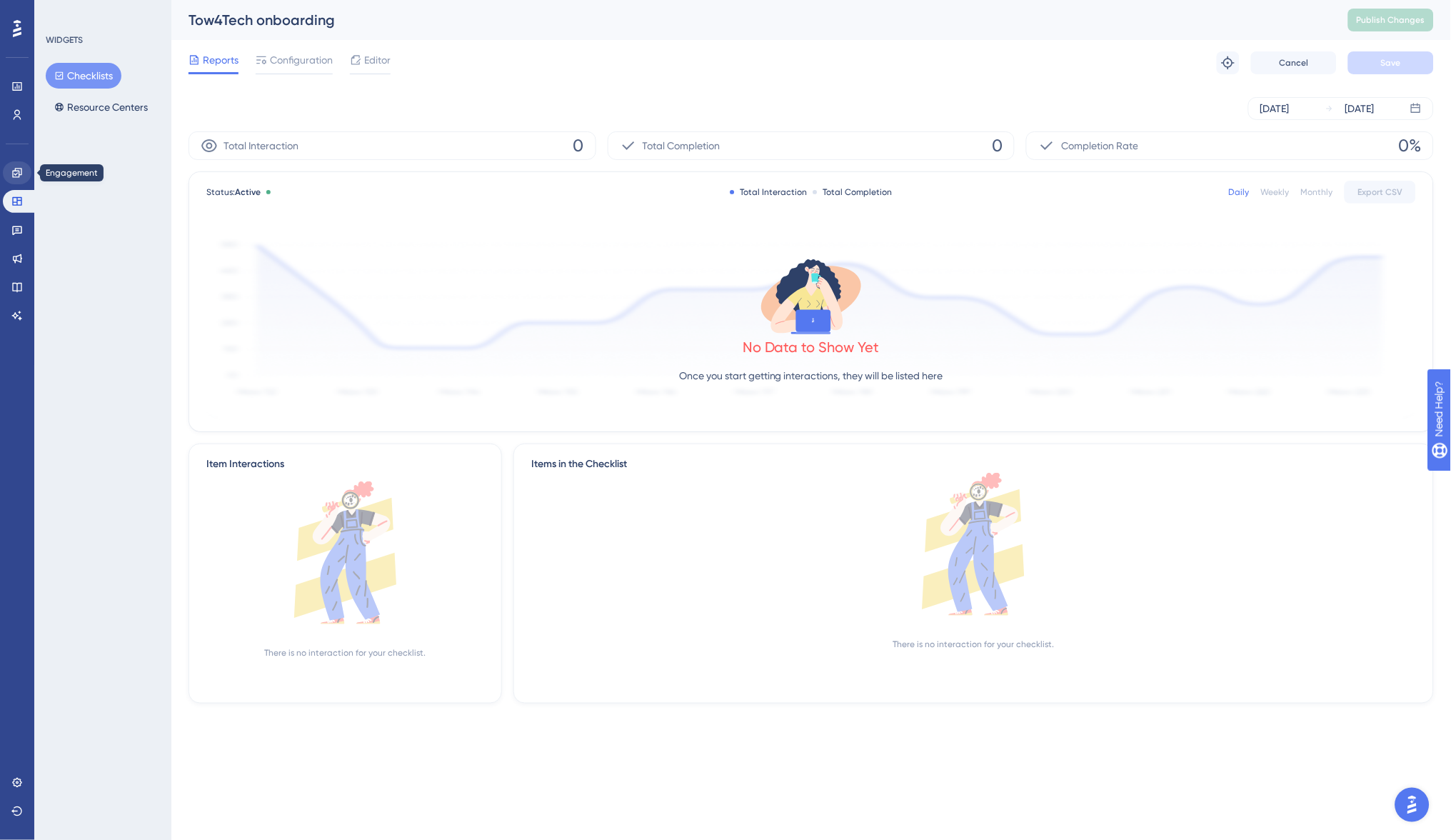
click at [17, 164] on link at bounding box center [17, 173] width 28 height 23
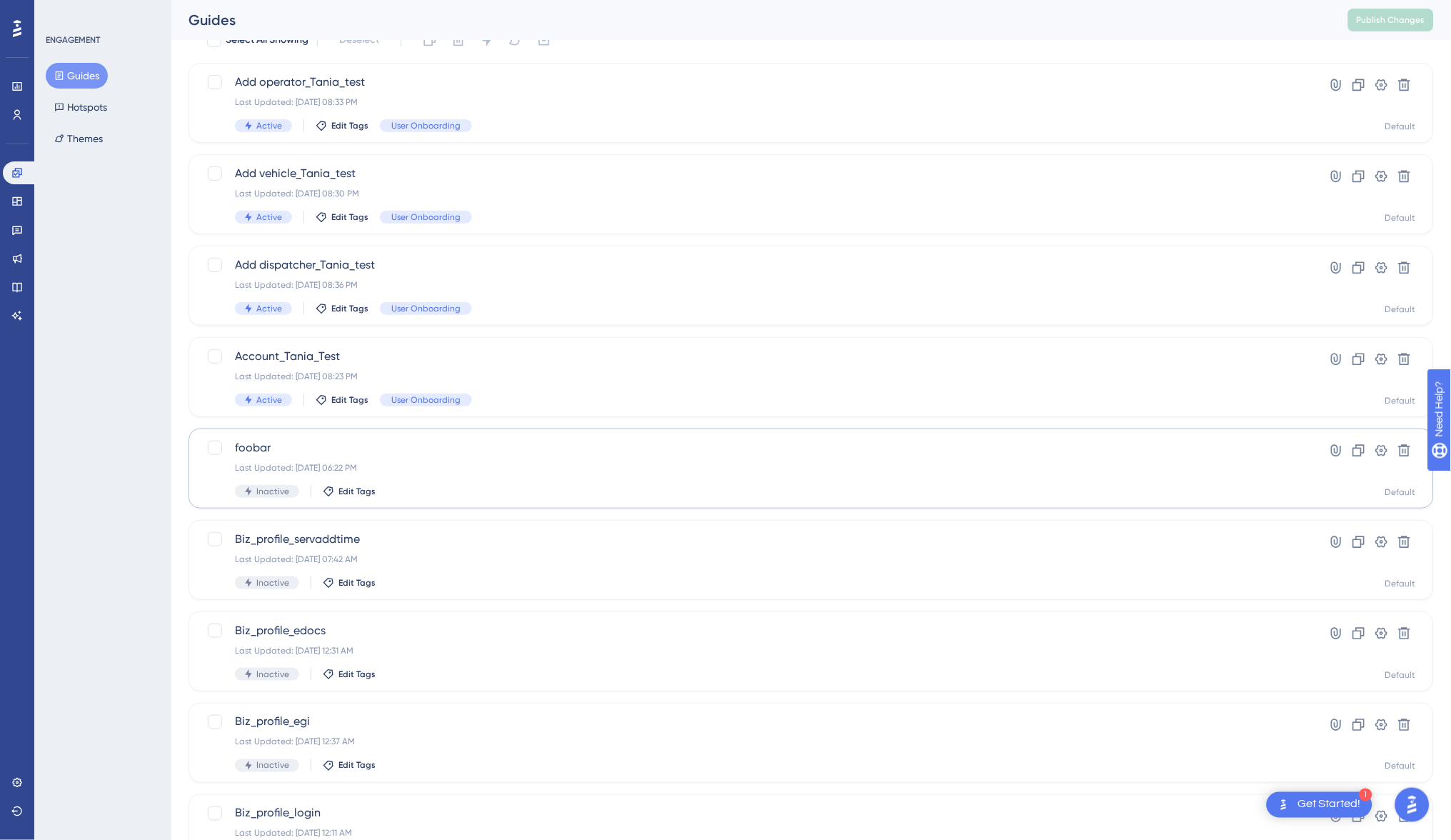
scroll to position [70, 0]
click at [435, 624] on span "Biz_profile_edocs" at bounding box center [754, 629] width 1038 height 17
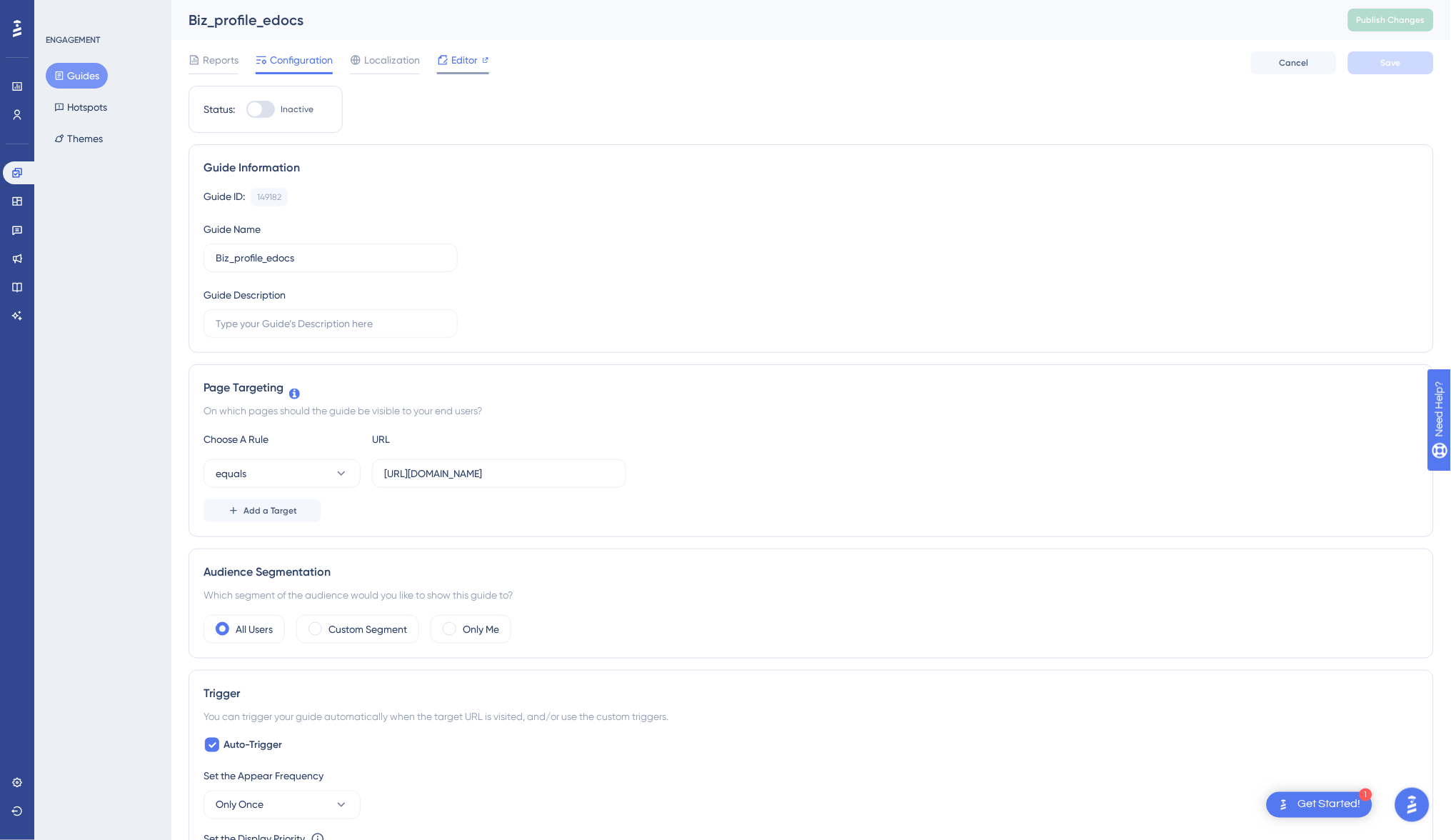
click at [465, 63] on span "Editor" at bounding box center [464, 59] width 26 height 17
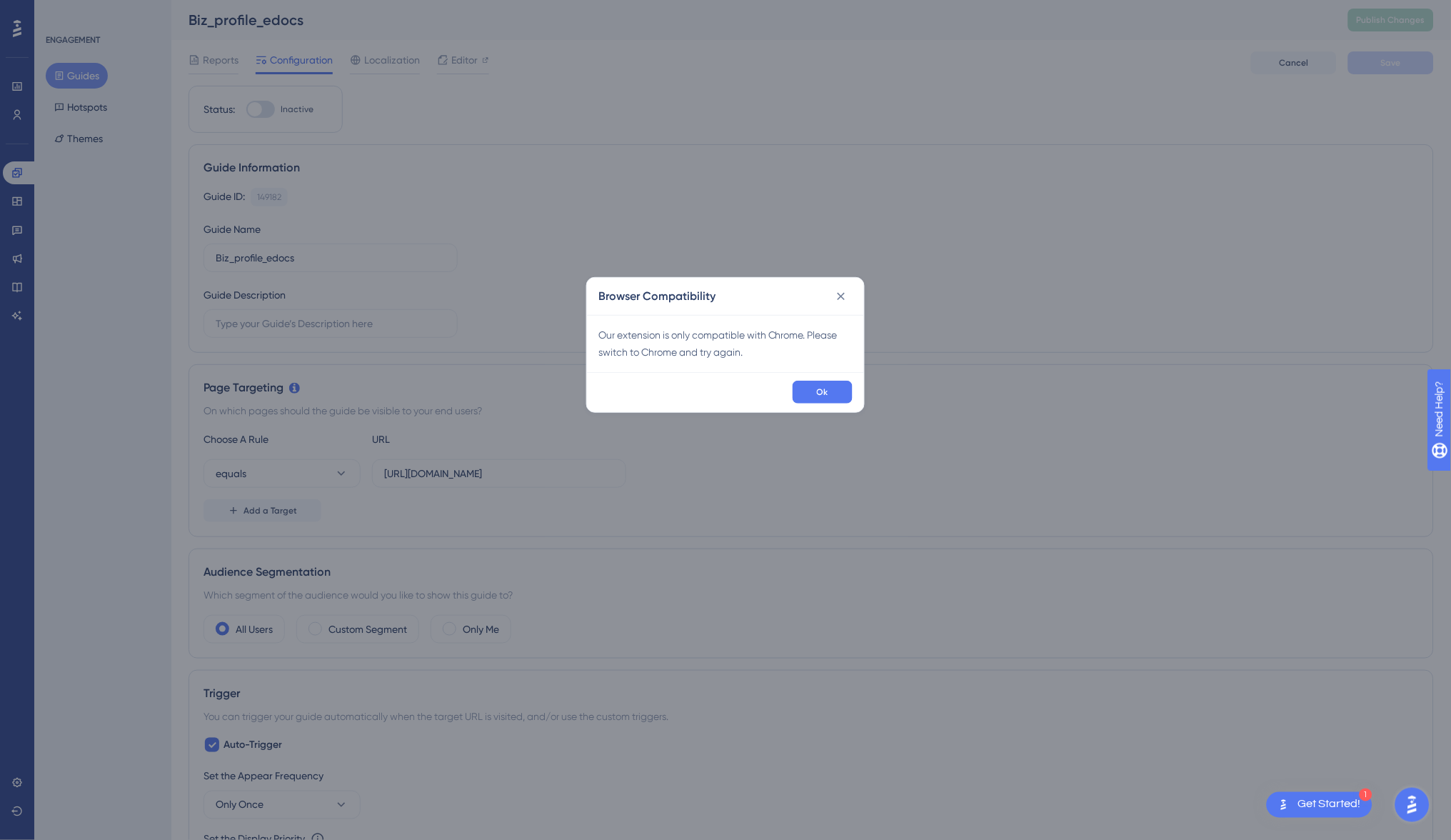
click at [836, 283] on div "Browser Compatibility" at bounding box center [725, 296] width 277 height 37
click at [838, 291] on icon at bounding box center [841, 296] width 14 height 14
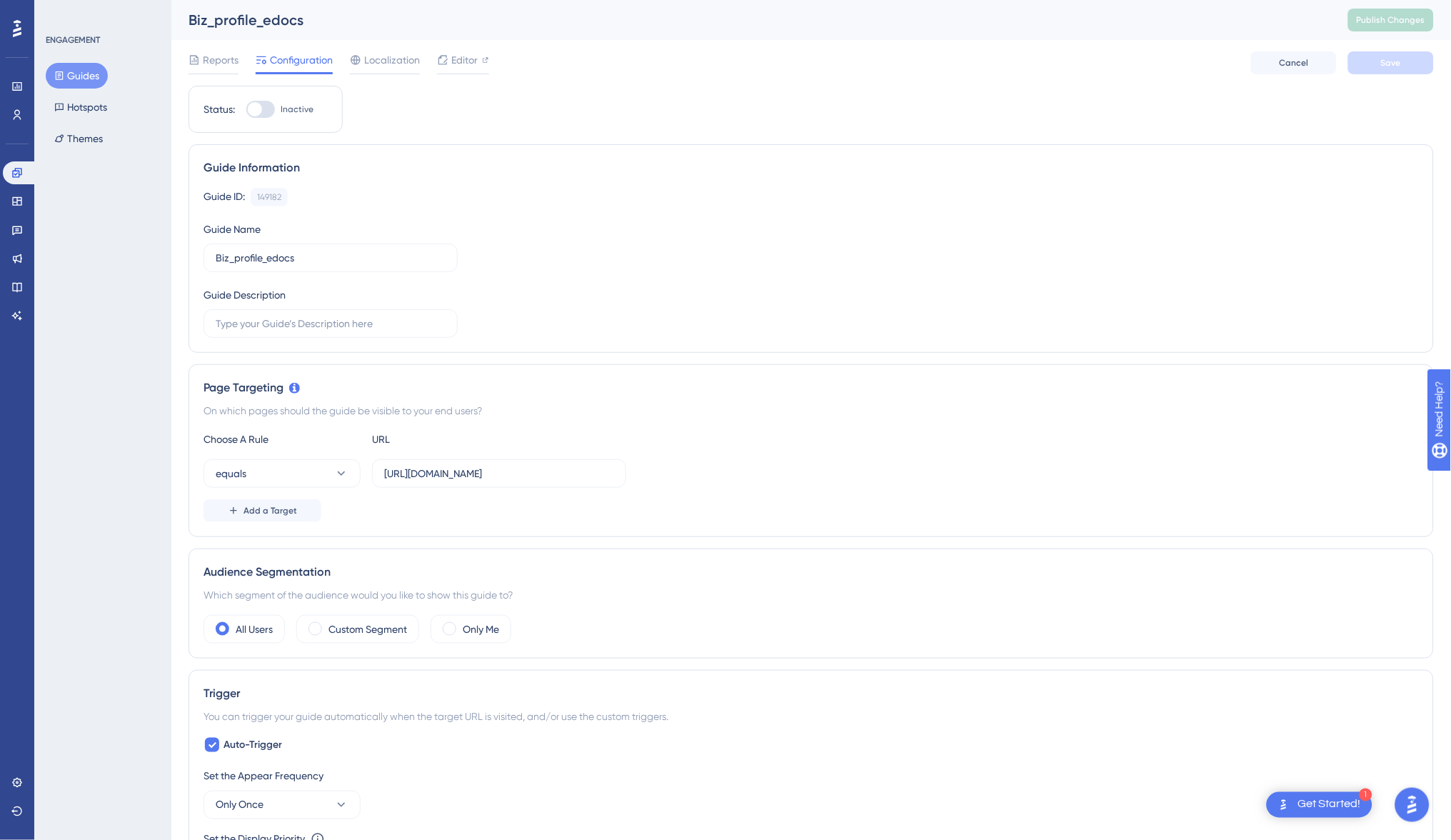
click at [64, 77] on button "Guides" at bounding box center [77, 75] width 63 height 26
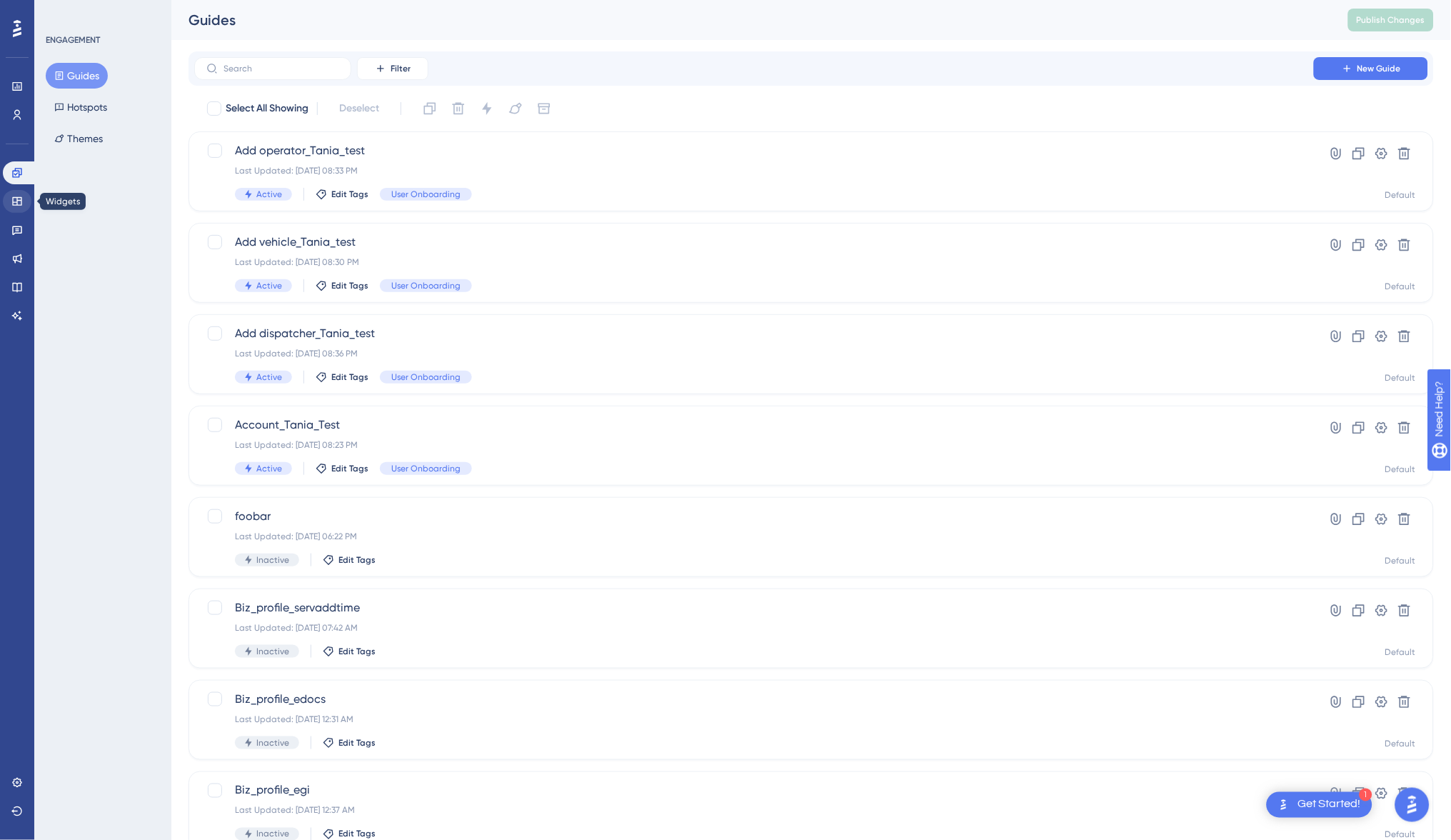
click at [8, 206] on link at bounding box center [17, 202] width 28 height 23
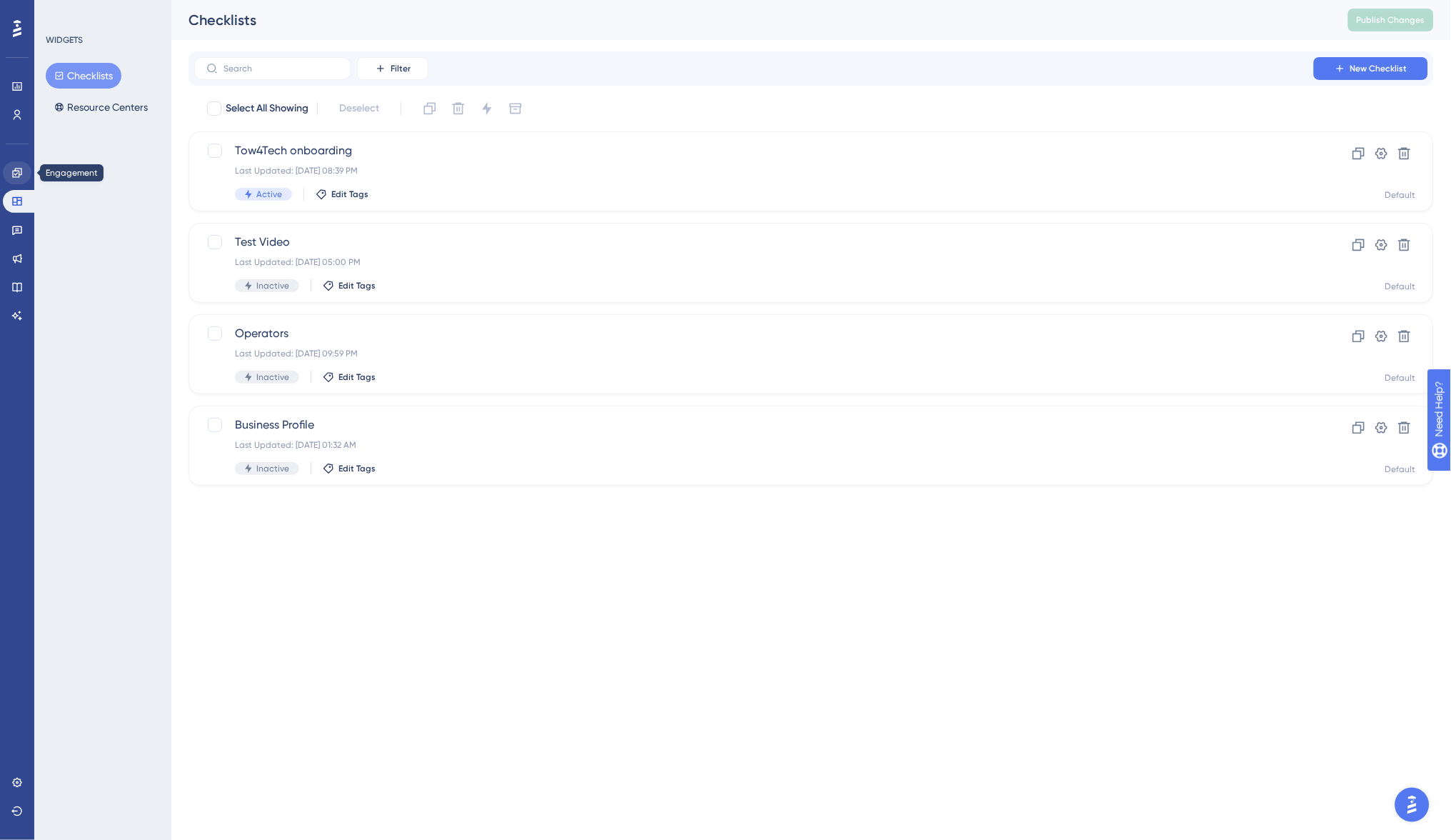
click at [22, 173] on icon at bounding box center [17, 173] width 11 height 11
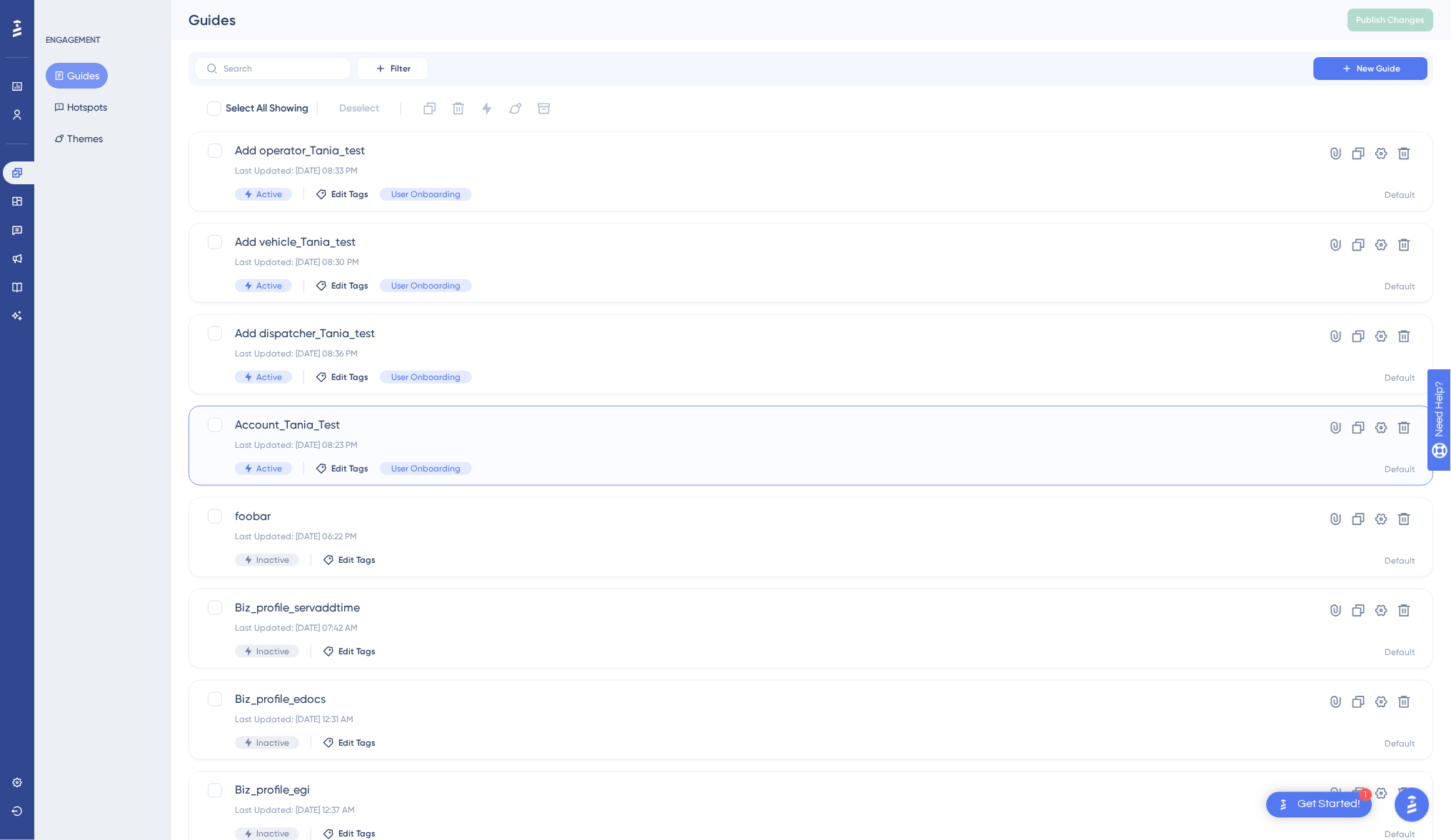
click at [278, 413] on div "Account_Tania_Test Last Updated: [DATE] 08:23 PM Active Edit Tags User Onboardi…" at bounding box center [811, 446] width 1245 height 80
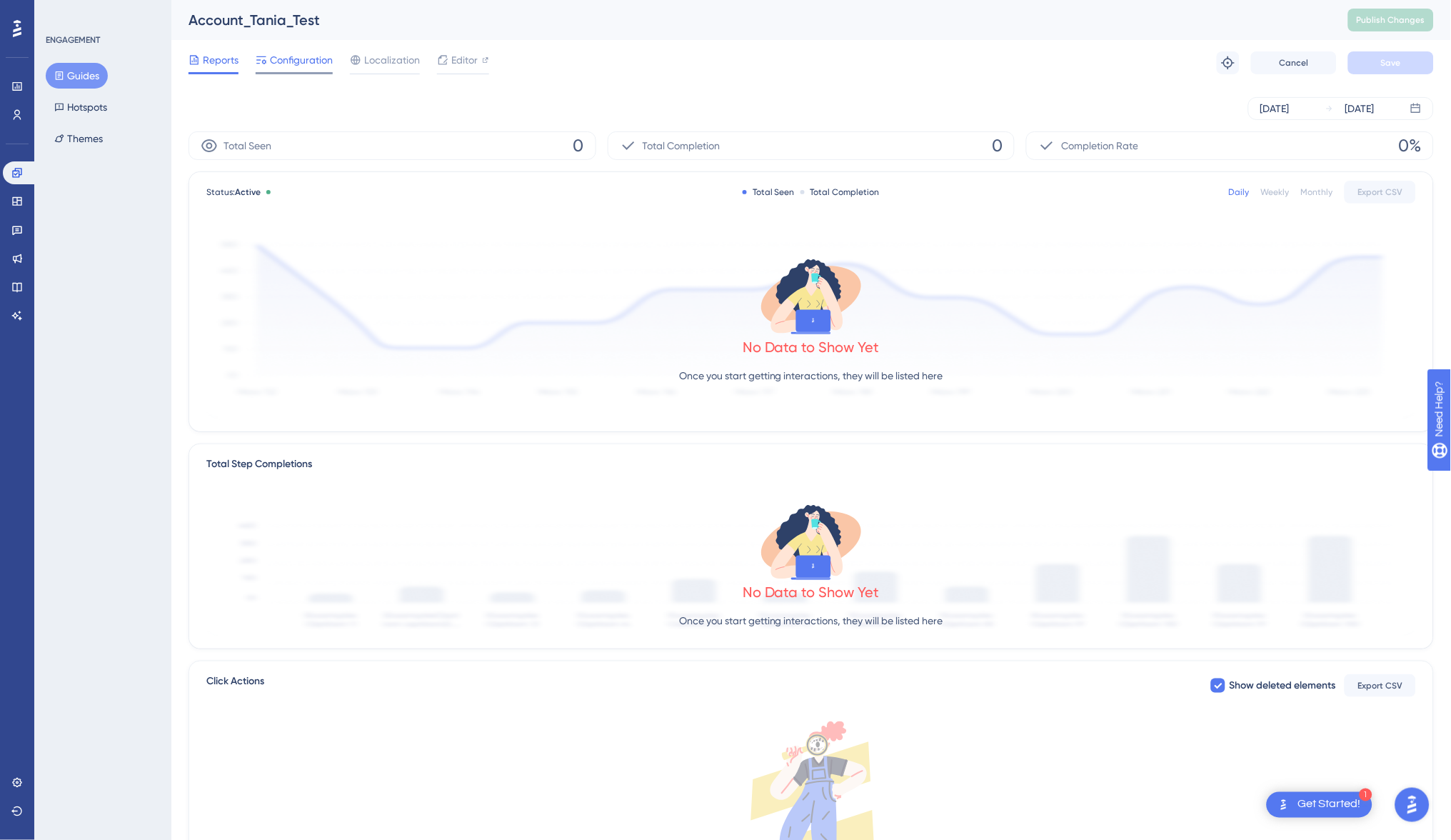
click at [304, 58] on span "Configuration" at bounding box center [300, 59] width 63 height 17
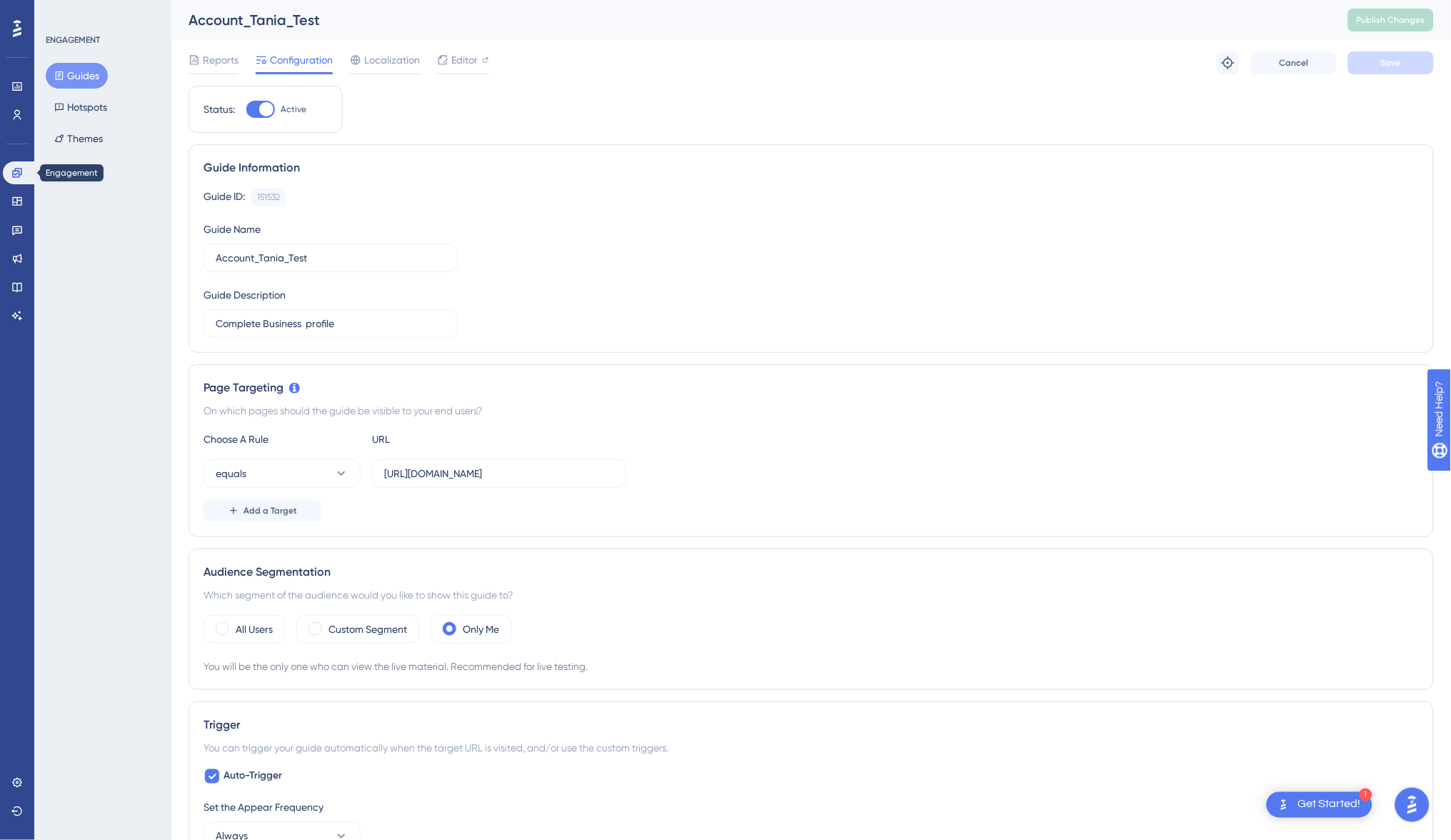
click at [11, 174] on icon at bounding box center [17, 173] width 11 height 11
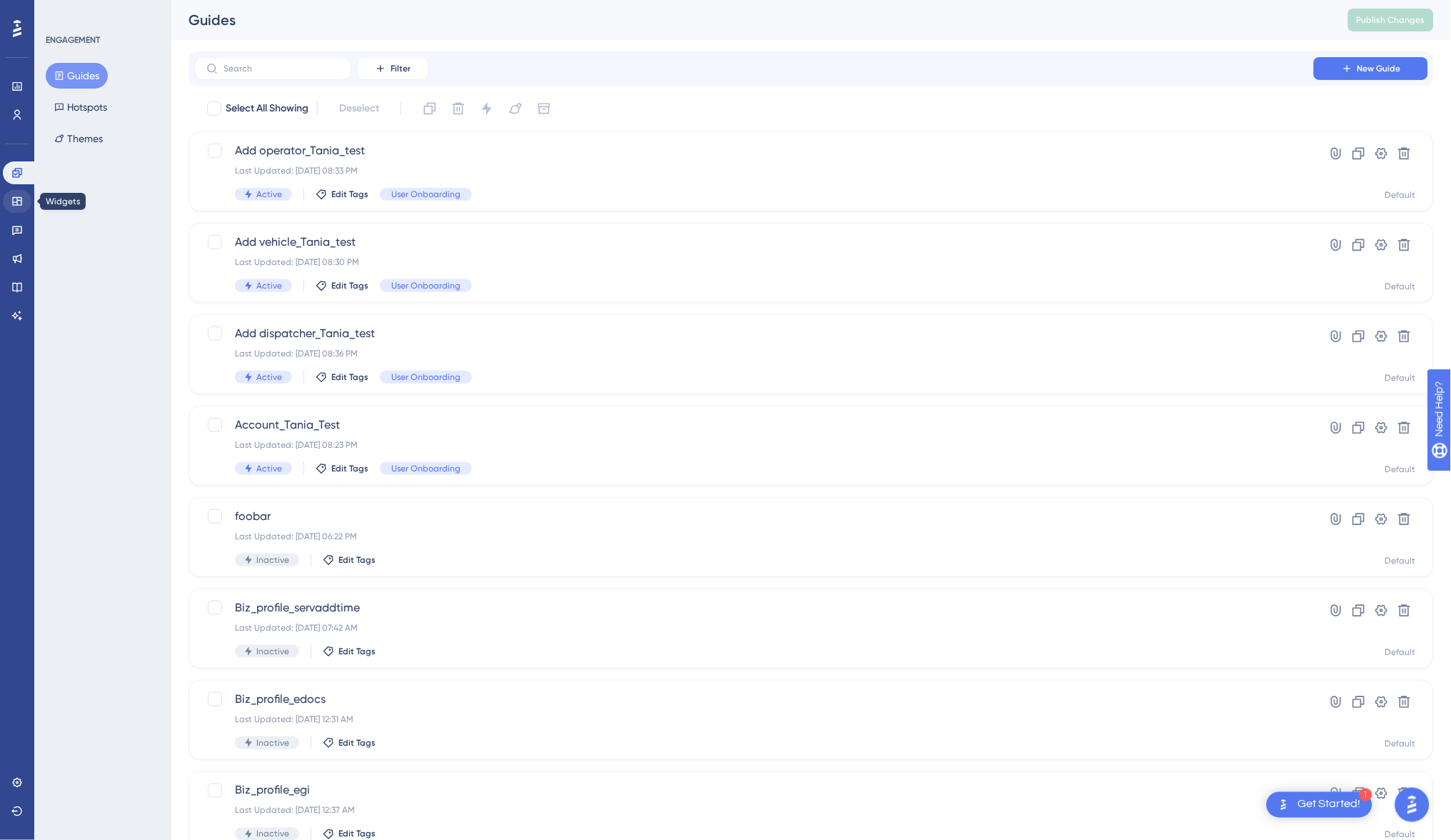
click at [12, 199] on icon at bounding box center [17, 202] width 10 height 9
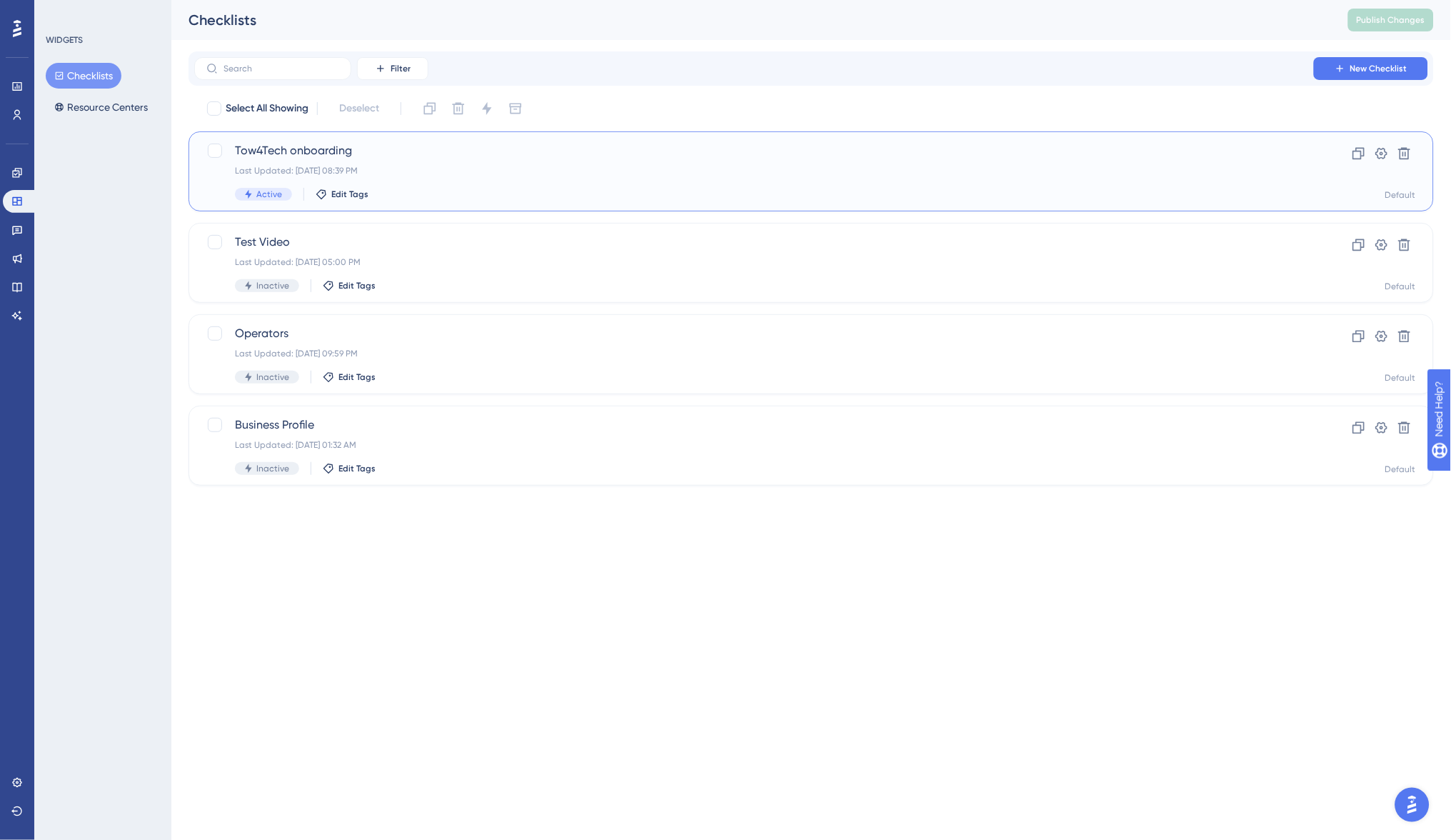
click at [428, 169] on div "Last Updated: Sep 10 2025 at 08:39 PM" at bounding box center [754, 170] width 1038 height 11
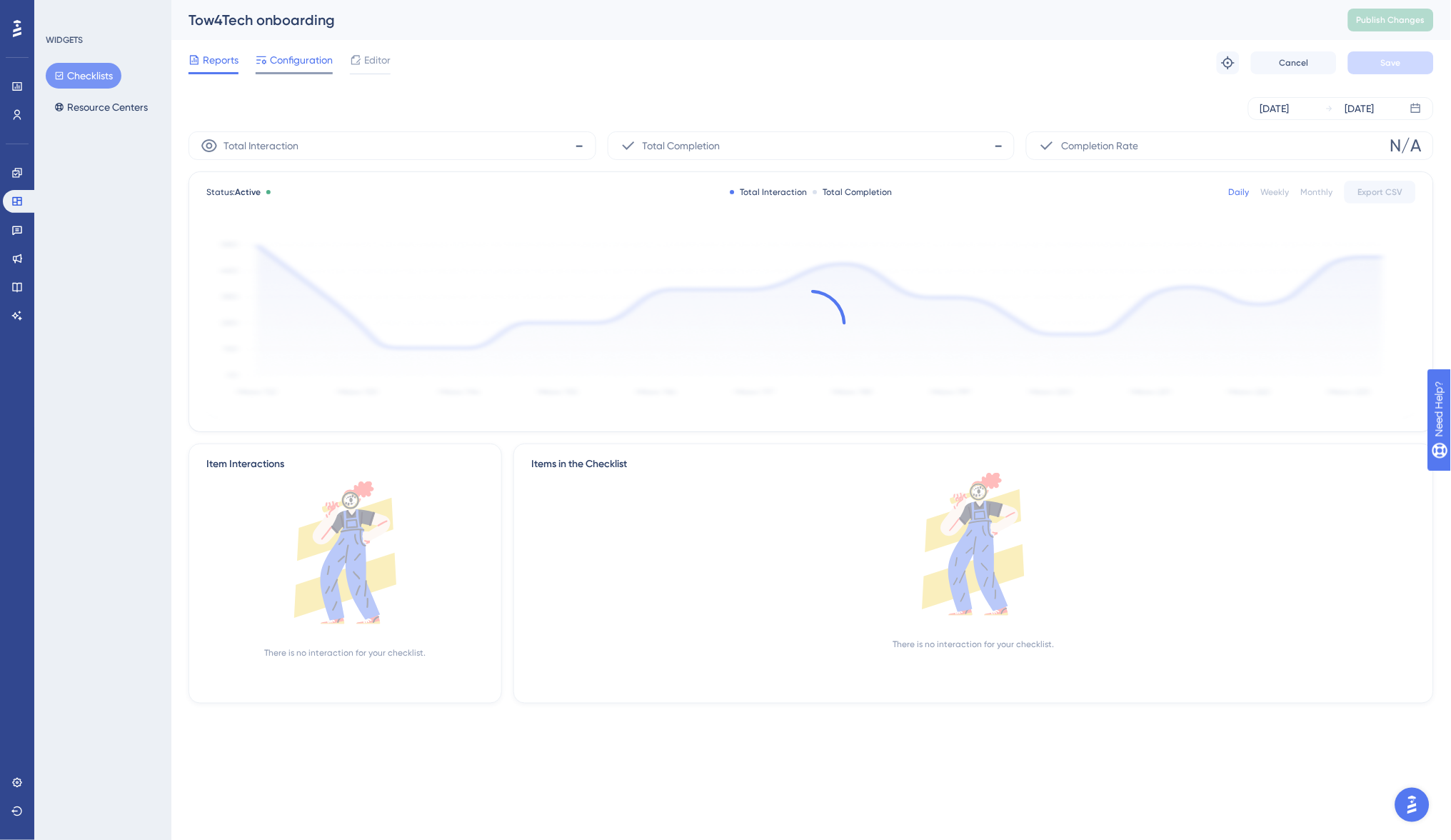
click at [301, 63] on span "Configuration" at bounding box center [300, 59] width 63 height 17
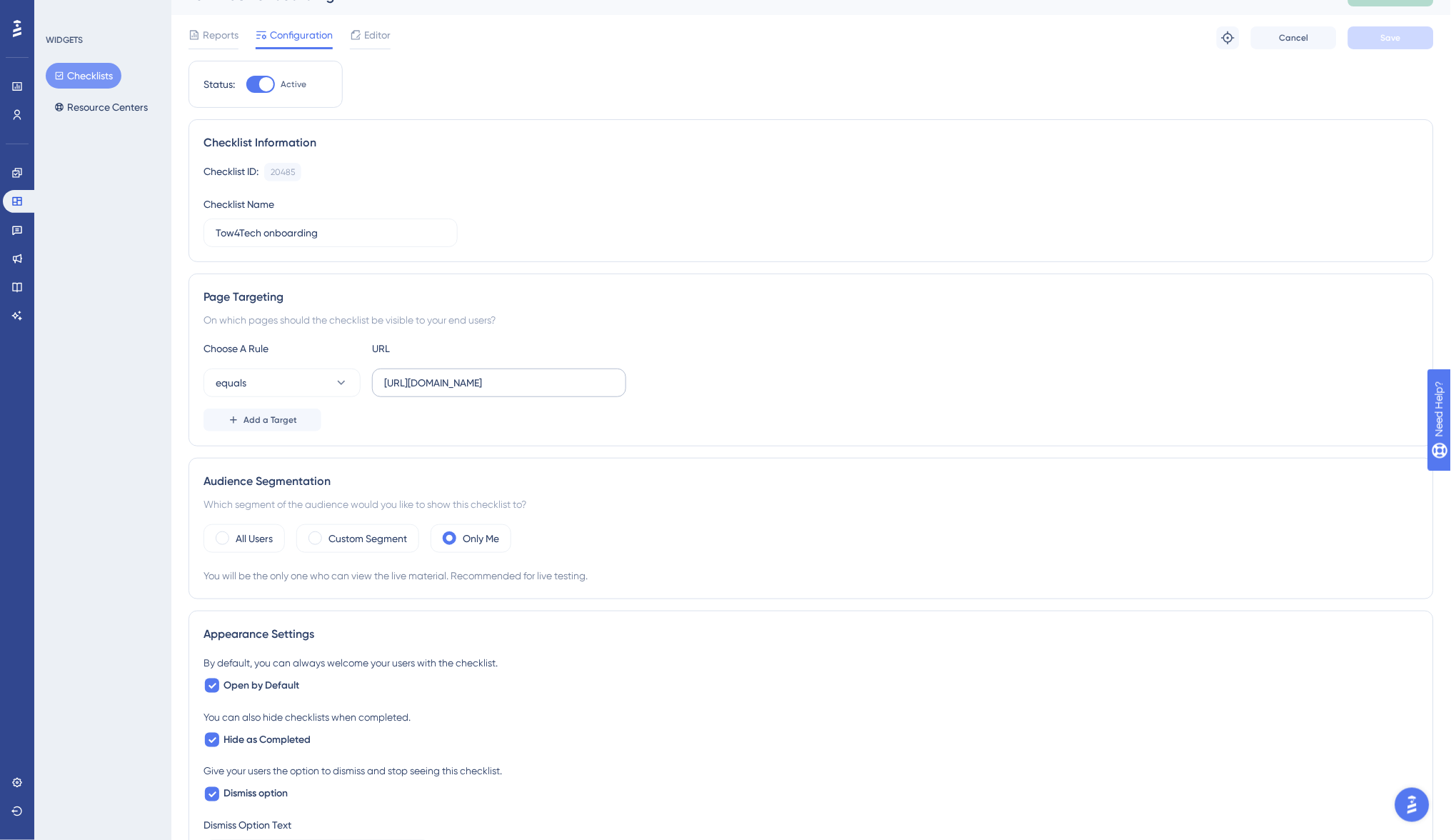
scroll to position [26, 0]
click at [383, 534] on label "Custom Segment" at bounding box center [367, 536] width 78 height 17
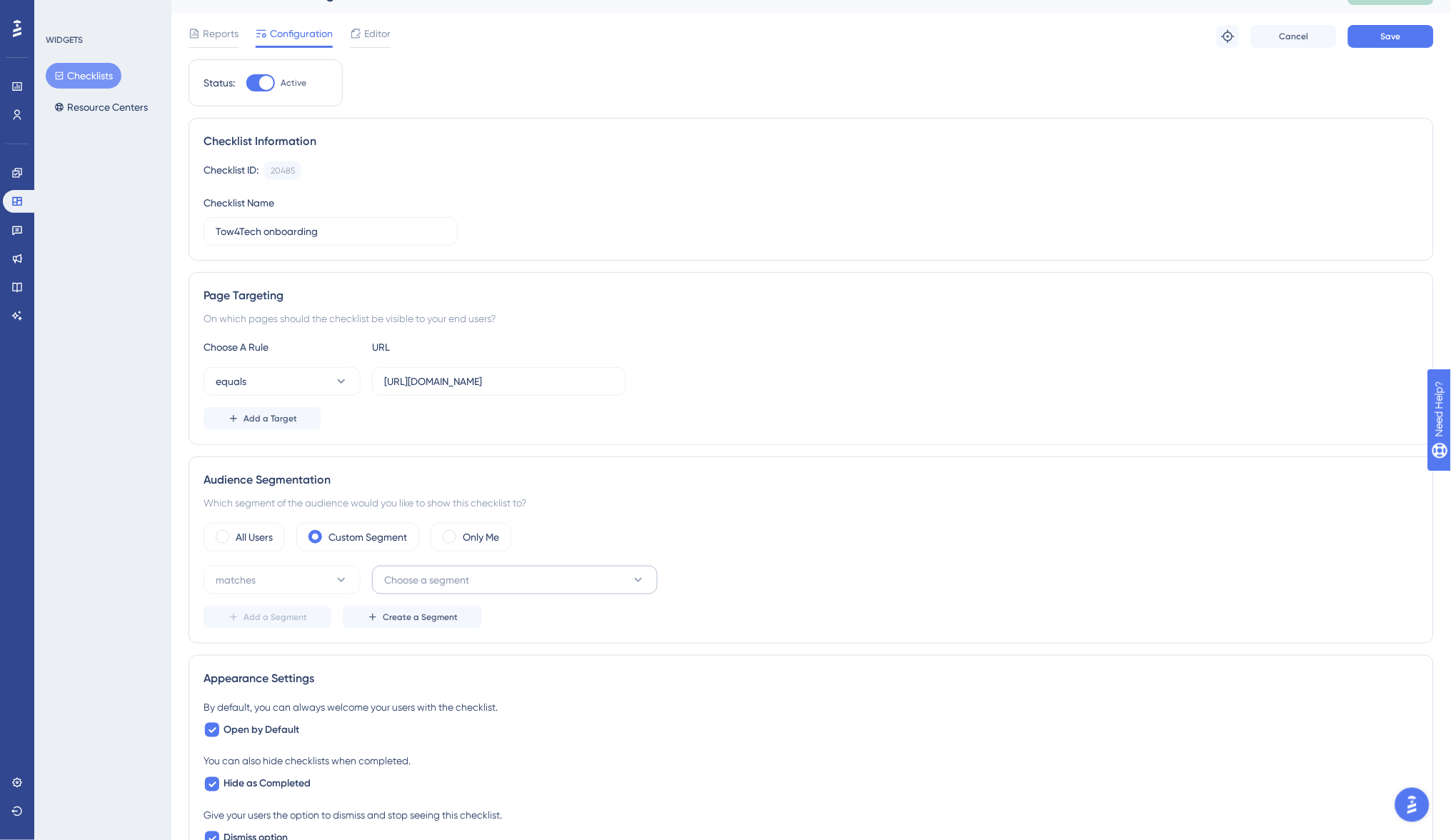
click at [454, 571] on span "Choose a segment" at bounding box center [426, 579] width 85 height 17
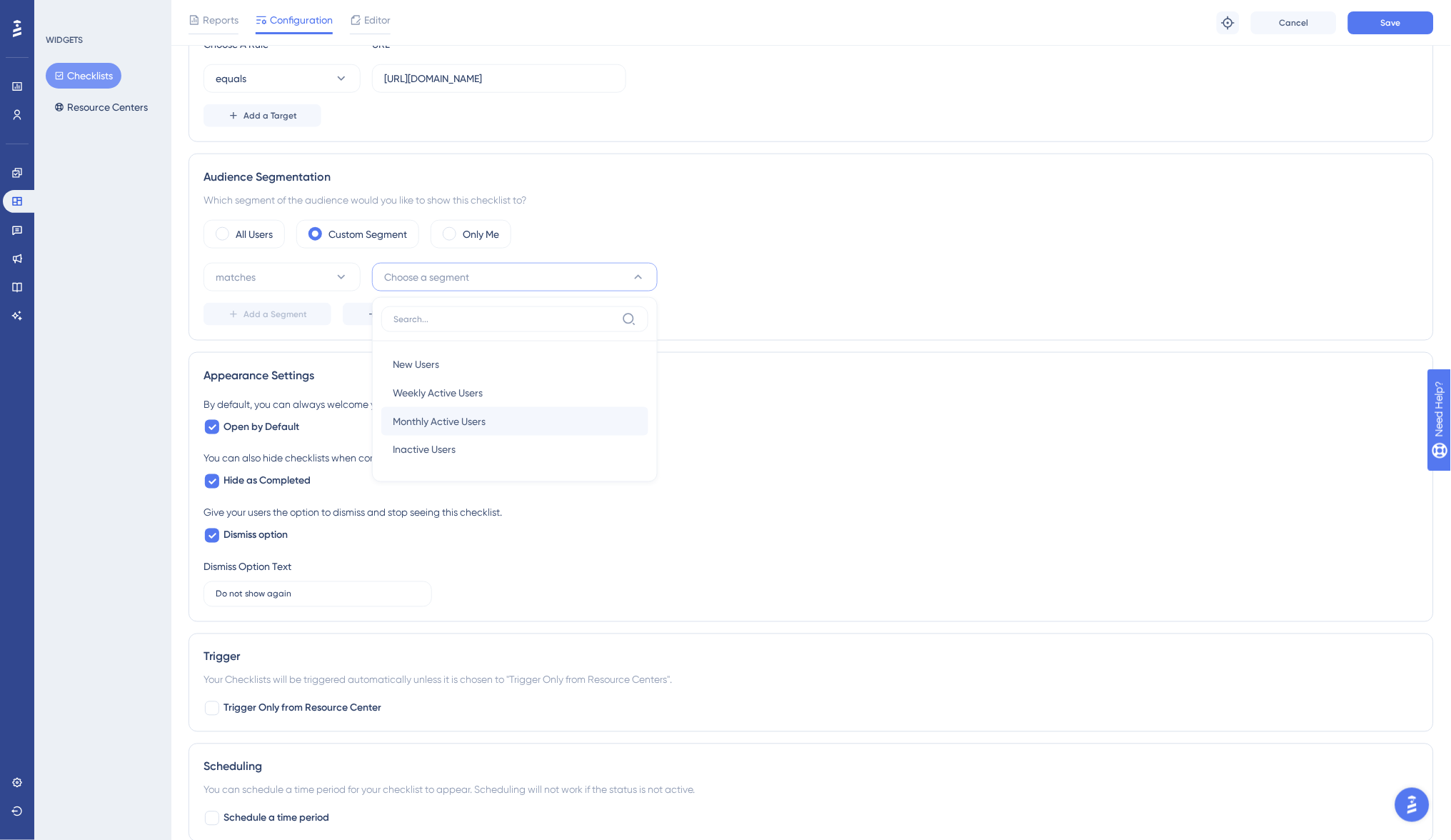
scroll to position [343, 0]
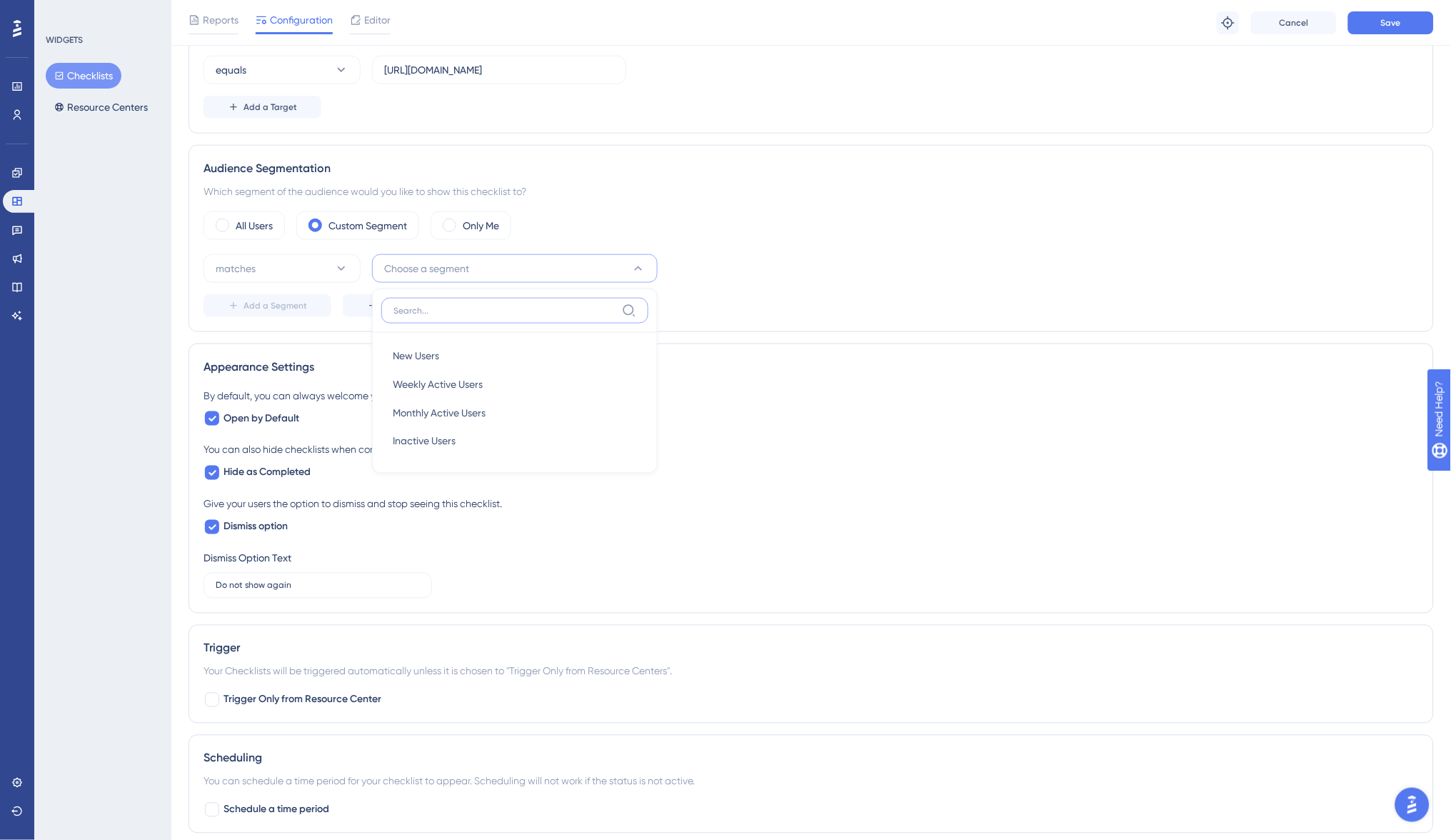
click at [425, 313] on input at bounding box center [505, 310] width 223 height 11
type input "n"
click at [334, 285] on div "matches Choose a segment New Users New Users Weekly Active Users Weekly Active …" at bounding box center [811, 285] width 1215 height 63
click at [398, 304] on span "Create a Segment" at bounding box center [420, 306] width 75 height 11
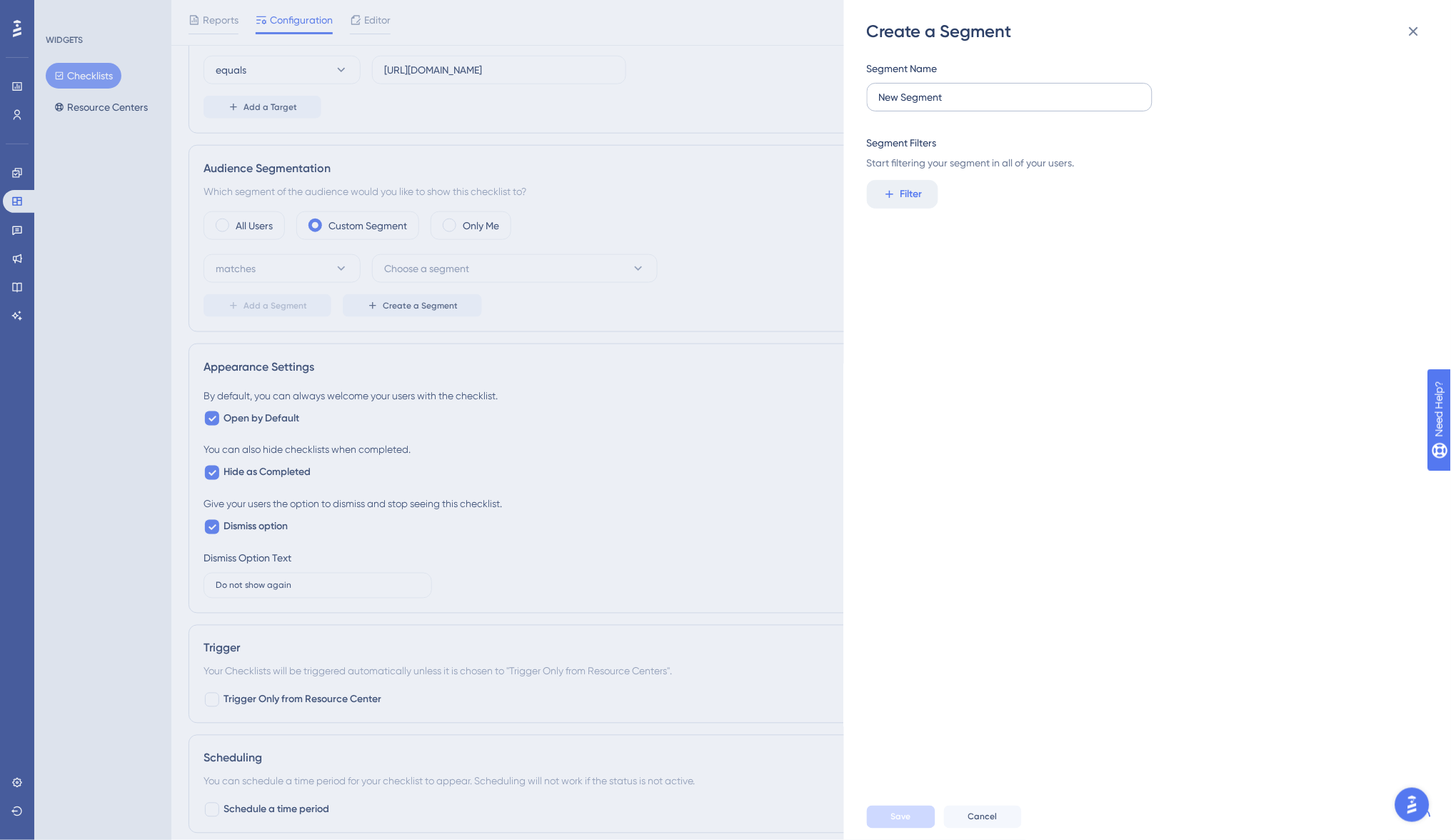
click at [960, 107] on label "New Segment" at bounding box center [1009, 97] width 285 height 28
click at [960, 105] on input "New Segment" at bounding box center [1009, 97] width 261 height 16
click at [910, 196] on span "Filter" at bounding box center [910, 194] width 22 height 17
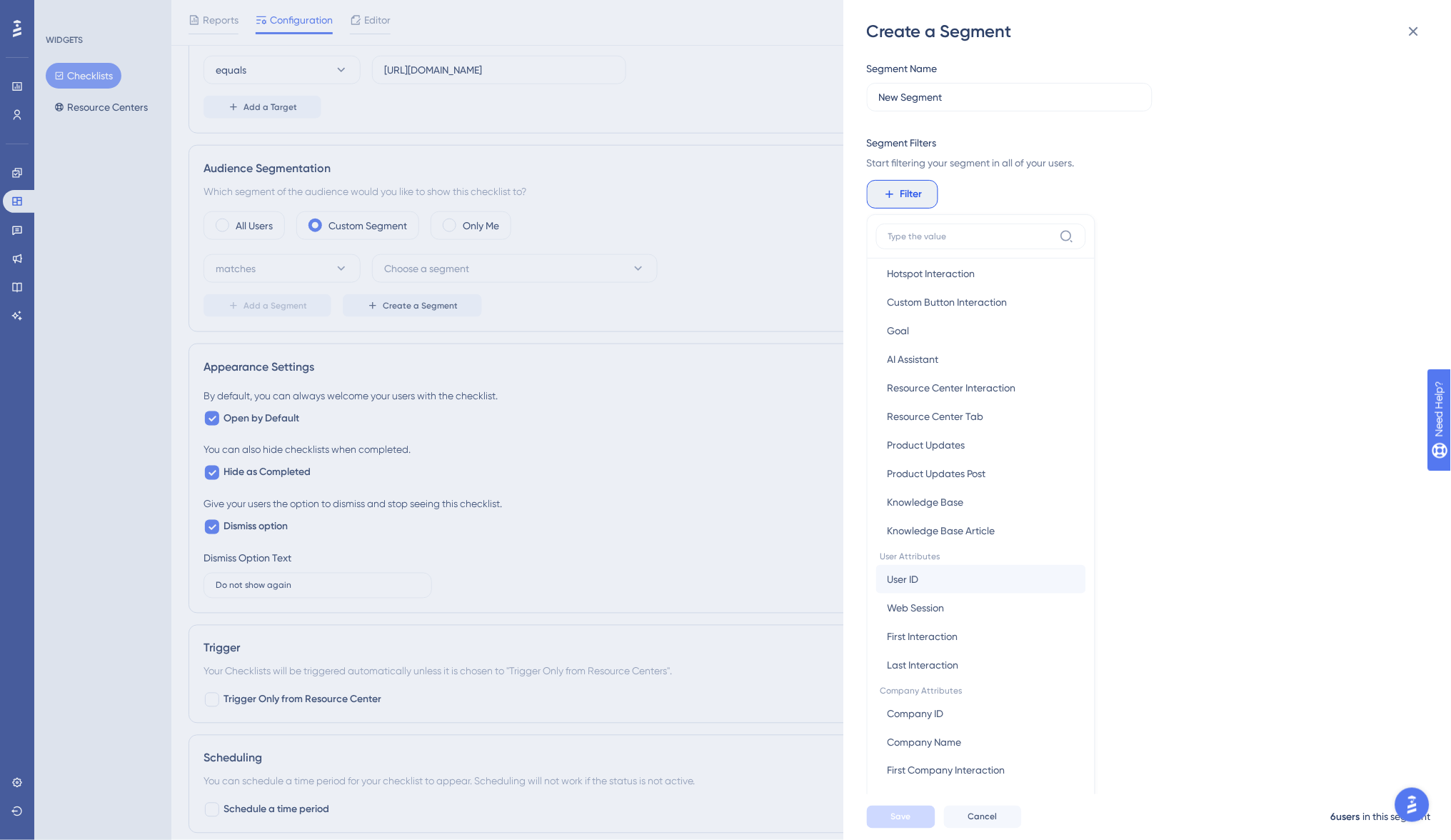
scroll to position [360, 0]
click at [969, 577] on button "User ID User ID" at bounding box center [981, 581] width 210 height 28
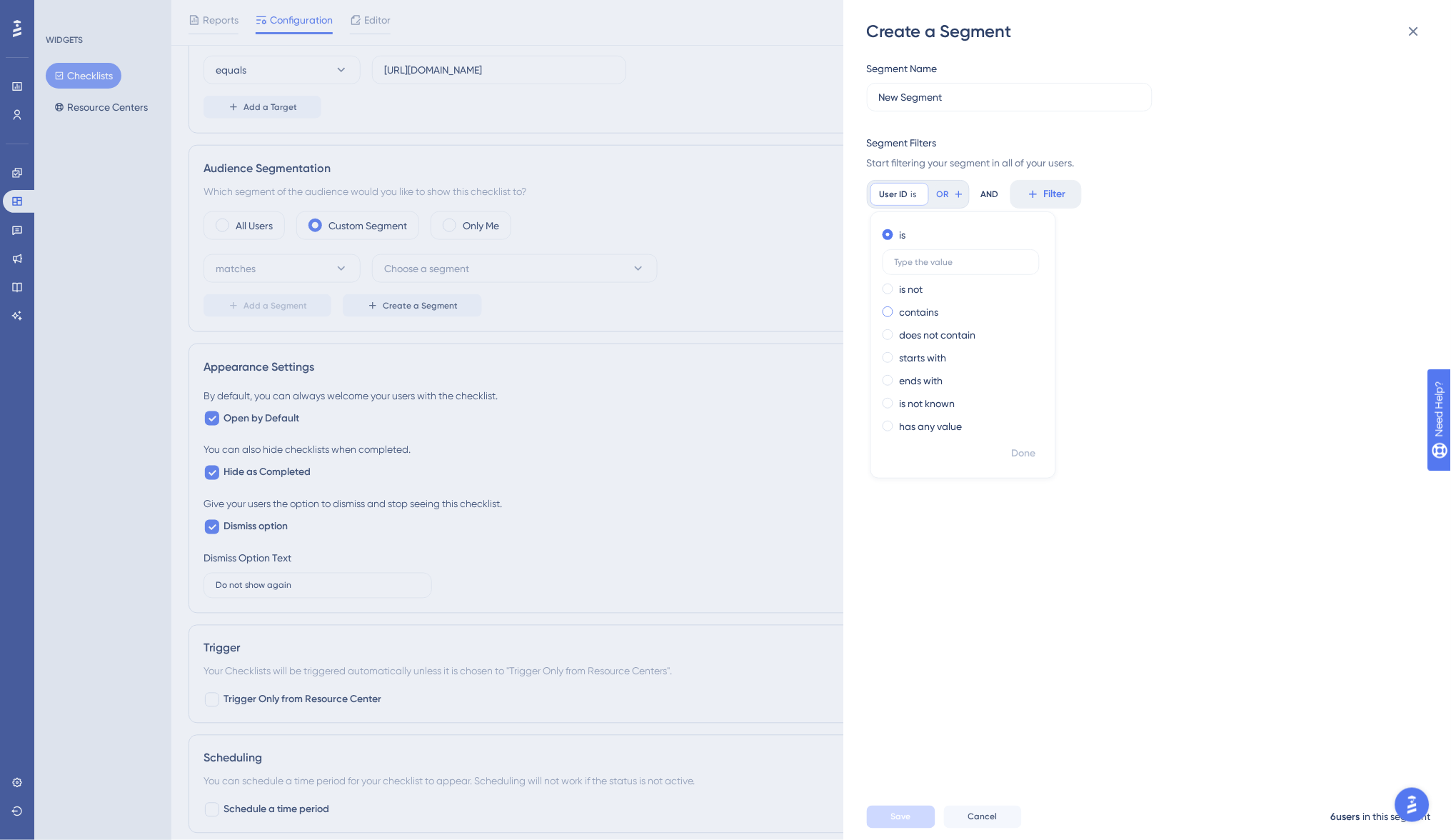
click at [923, 307] on label "contains" at bounding box center [919, 312] width 40 height 17
click at [1116, 274] on div "Segment Name New Segment Segment Filters Start filtering your segment in all of…" at bounding box center [1154, 418] width 576 height 751
click at [1416, 32] on icon at bounding box center [1413, 31] width 17 height 17
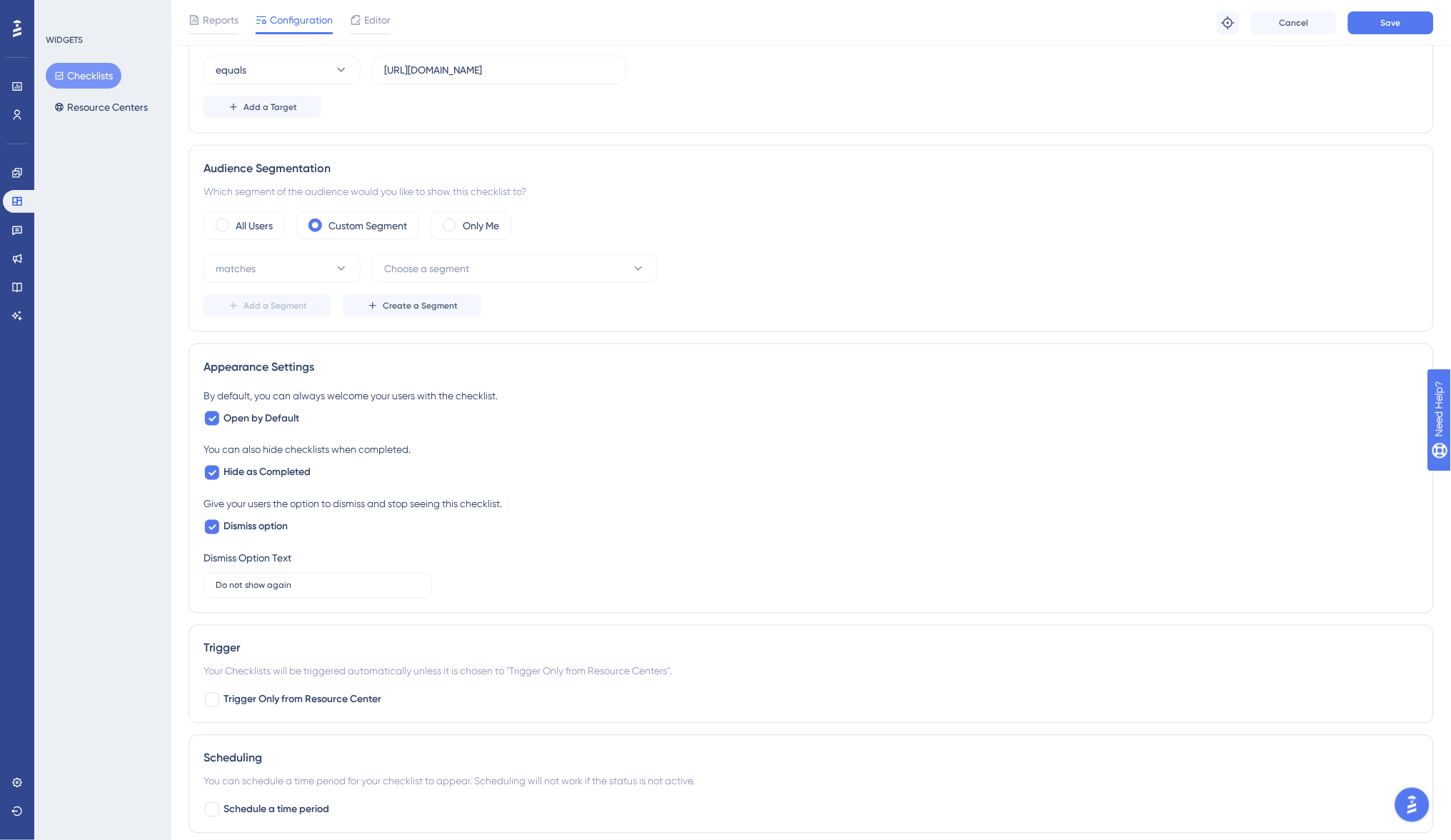
click at [437, 208] on div "Audience Segmentation Which segment of the audience would you like to show this…" at bounding box center [811, 239] width 1245 height 187
click at [453, 223] on span at bounding box center [449, 225] width 13 height 13
click at [460, 221] on input "radio" at bounding box center [460, 221] width 0 height 0
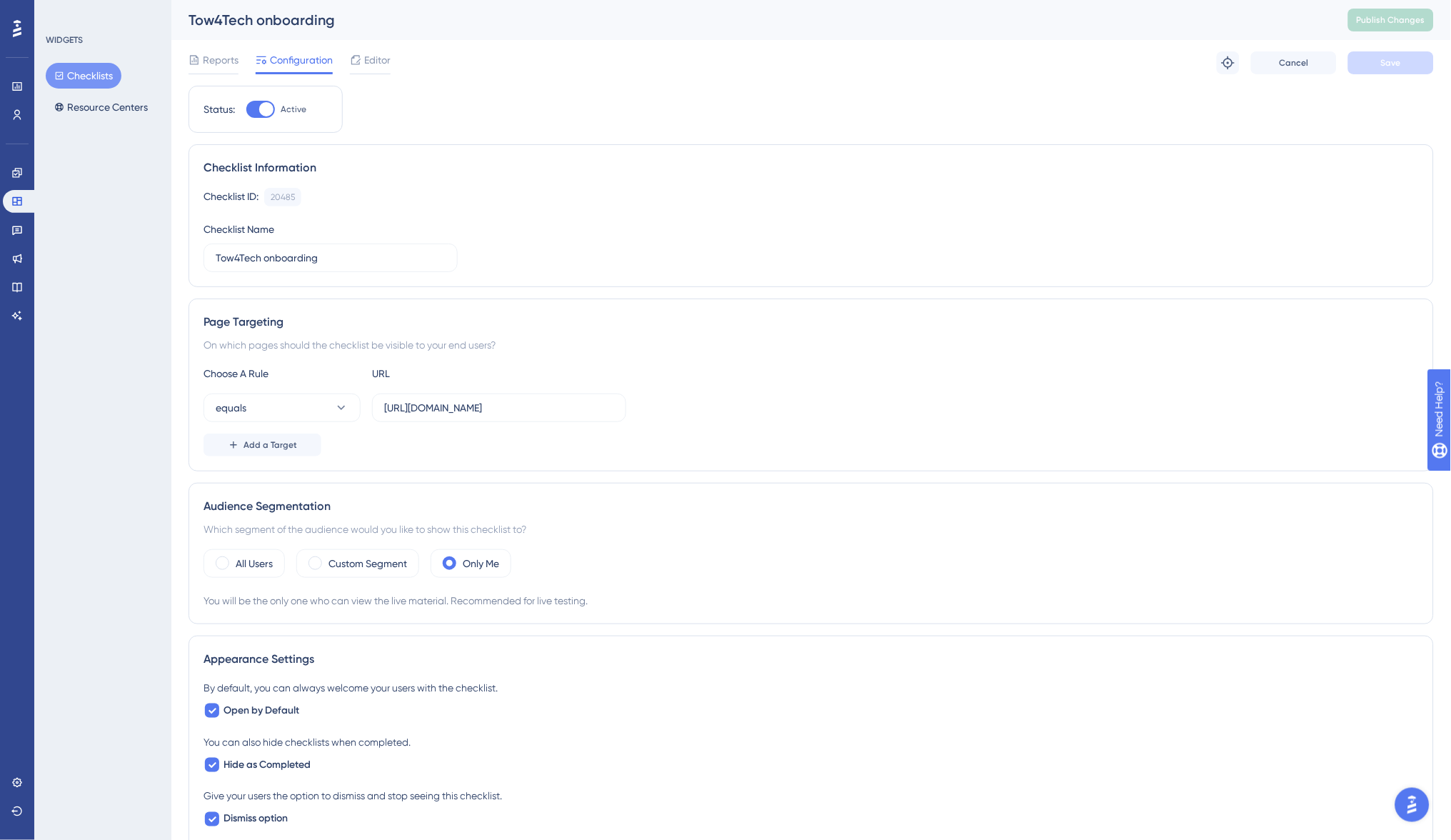
scroll to position [0, 0]
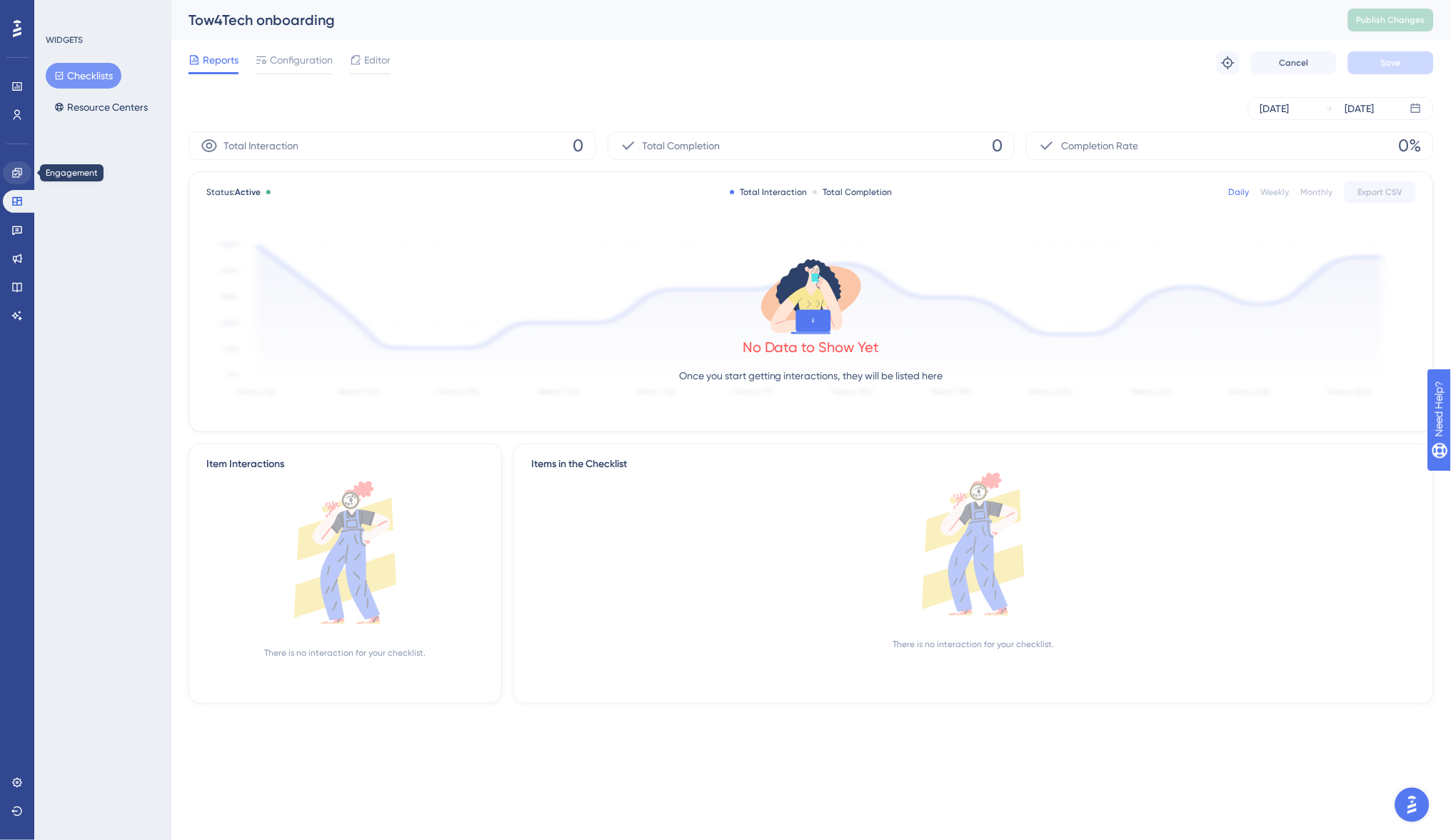
click at [9, 180] on link at bounding box center [17, 173] width 28 height 23
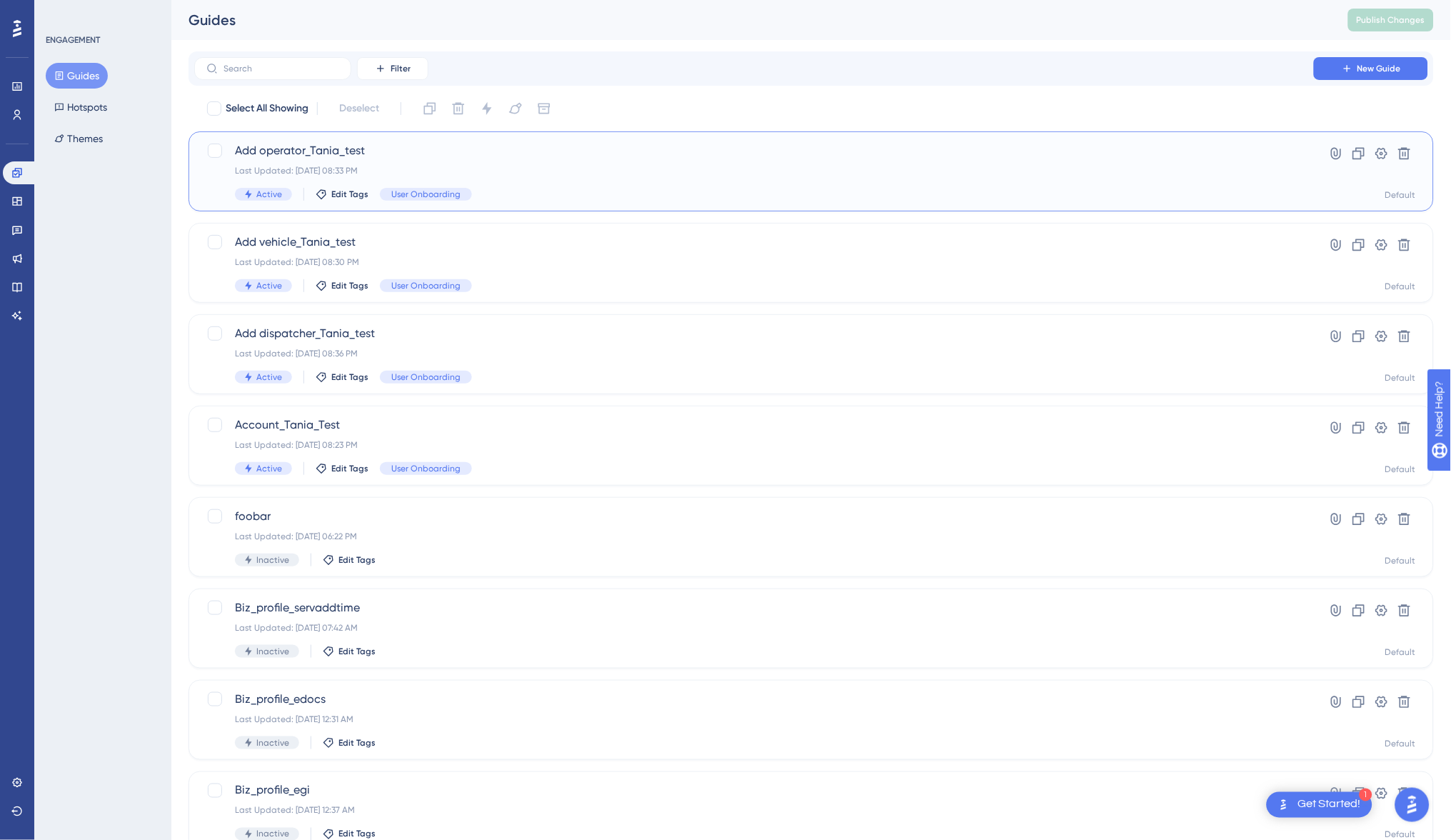
click at [534, 189] on div "Active Edit Tags User Onboarding" at bounding box center [754, 194] width 1038 height 13
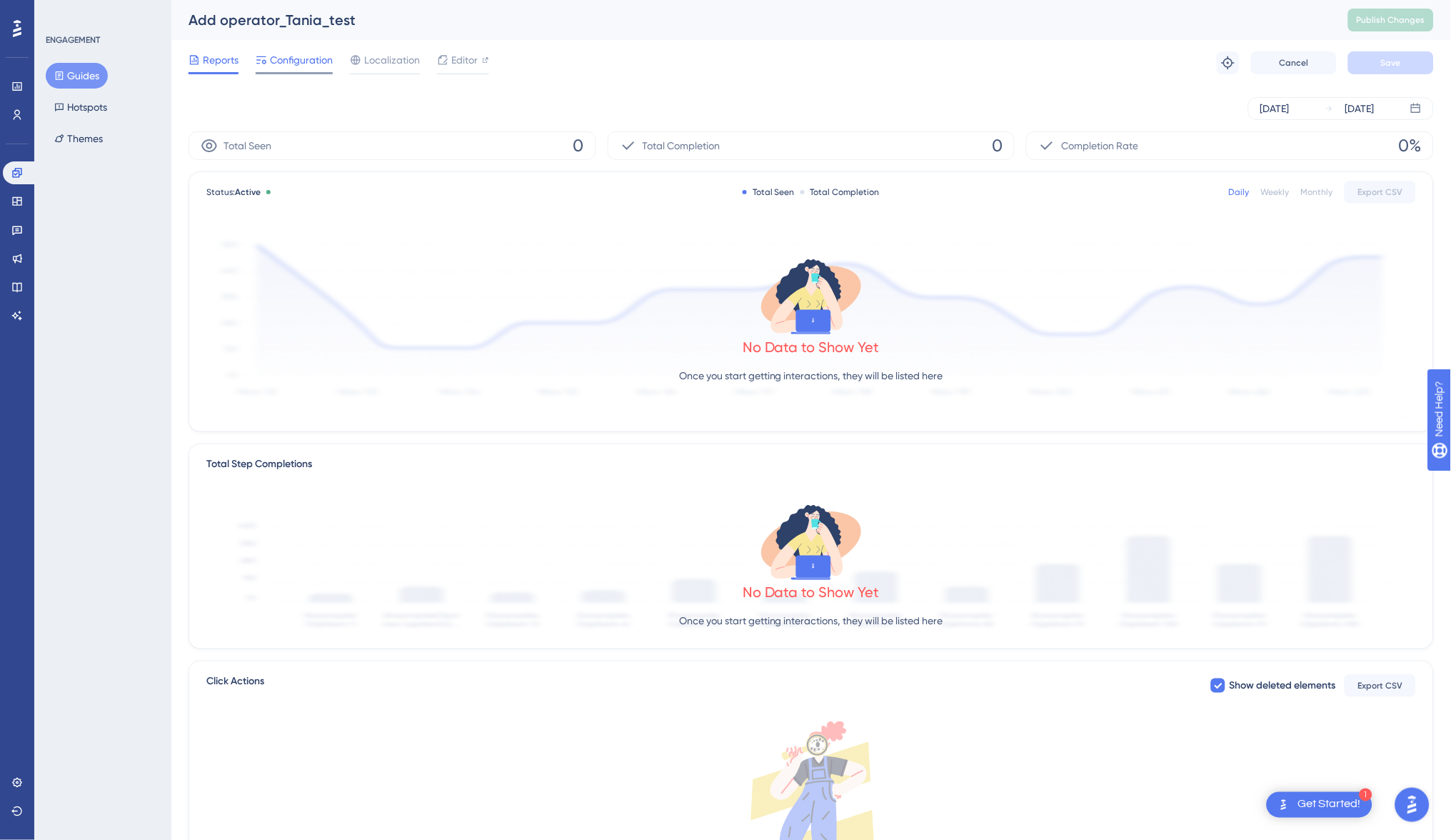
click at [313, 69] on div "Configuration" at bounding box center [294, 63] width 77 height 23
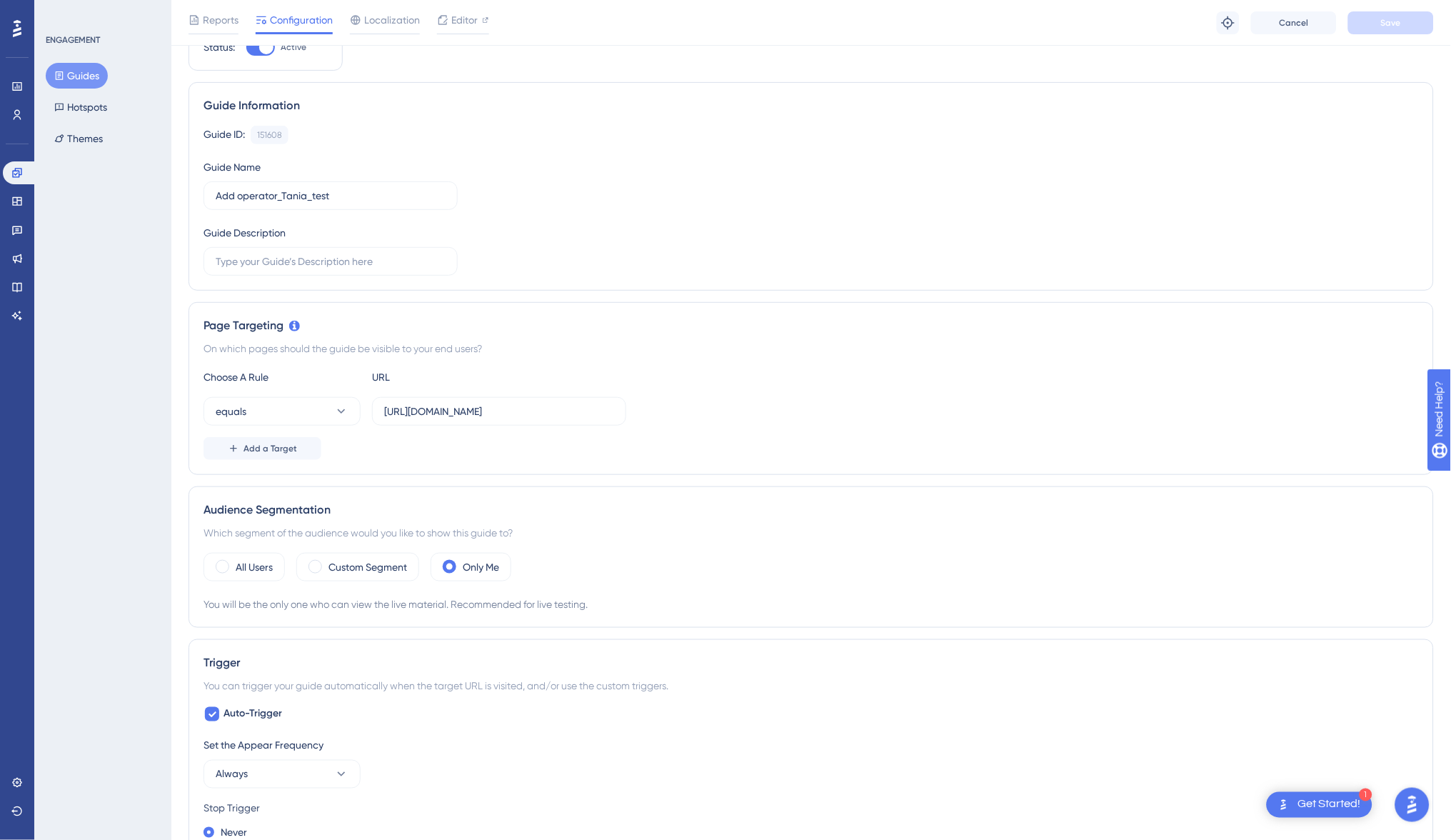
scroll to position [72, 0]
